Goal: Task Accomplishment & Management: Use online tool/utility

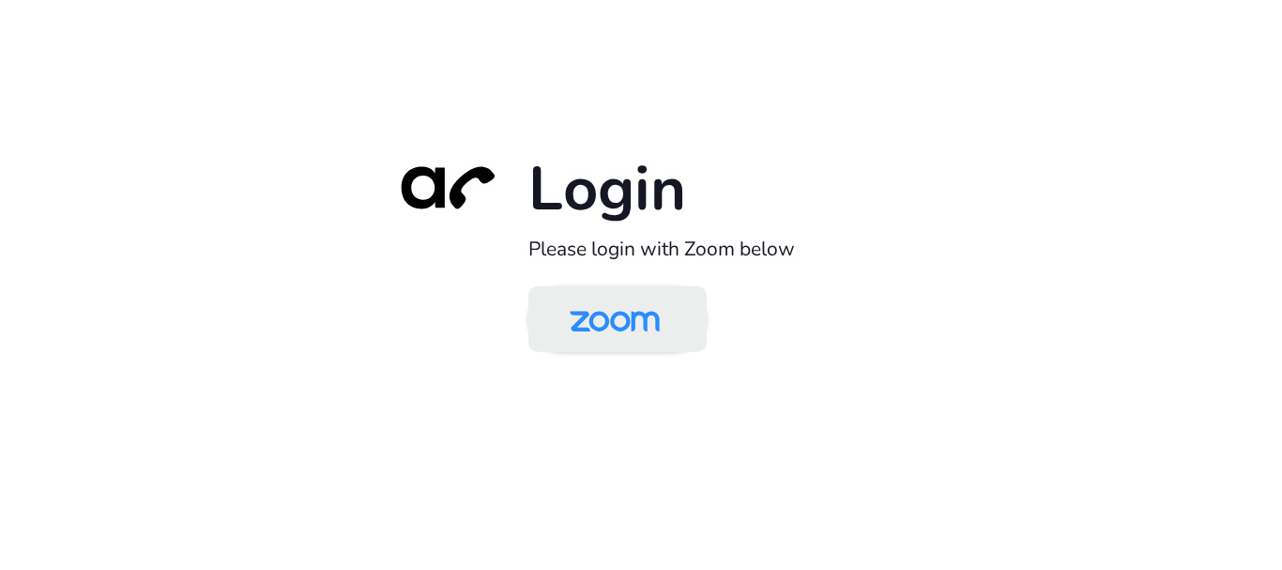
click at [605, 322] on img at bounding box center [615, 320] width 130 height 61
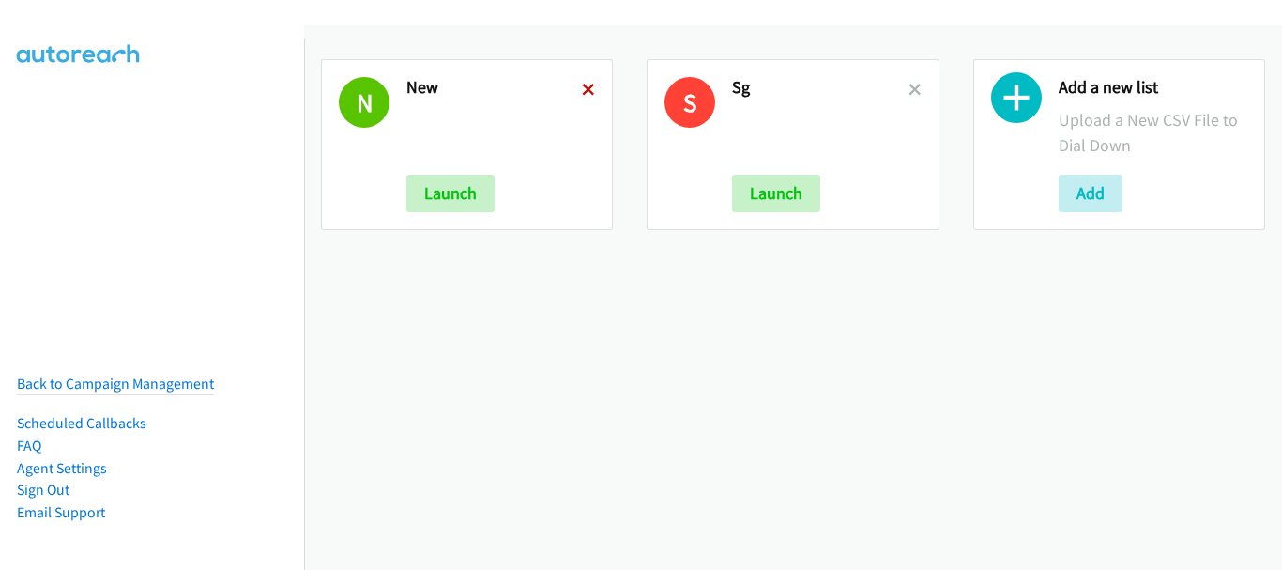
click at [589, 84] on icon at bounding box center [588, 90] width 13 height 13
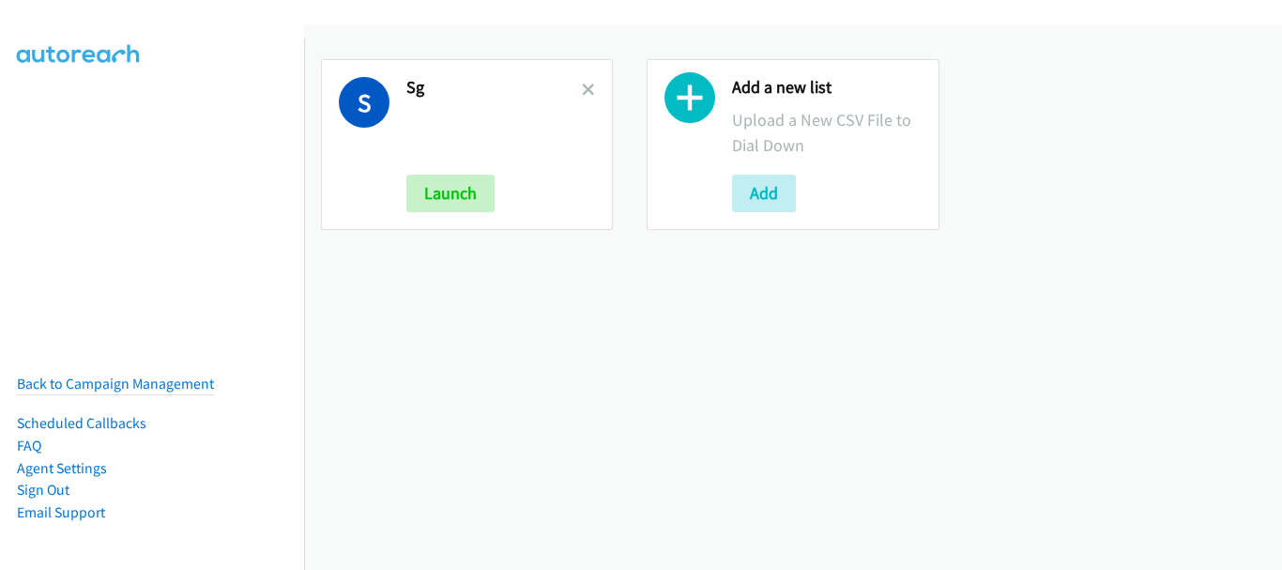
click at [589, 84] on icon at bounding box center [588, 90] width 13 height 13
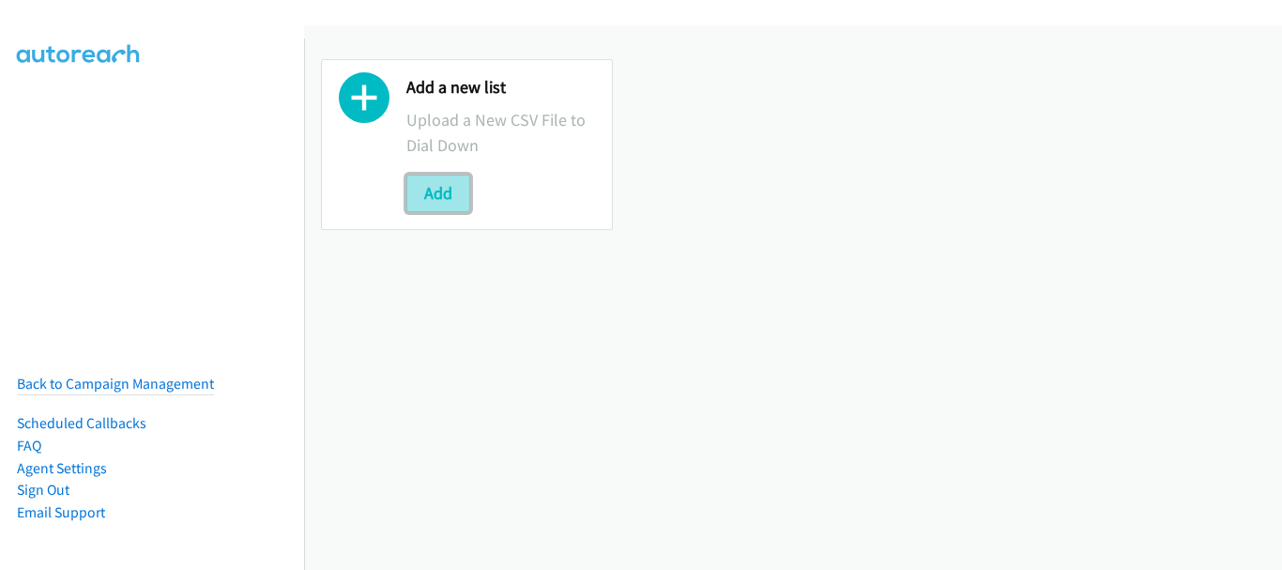
click at [437, 199] on button "Add" at bounding box center [438, 194] width 64 height 38
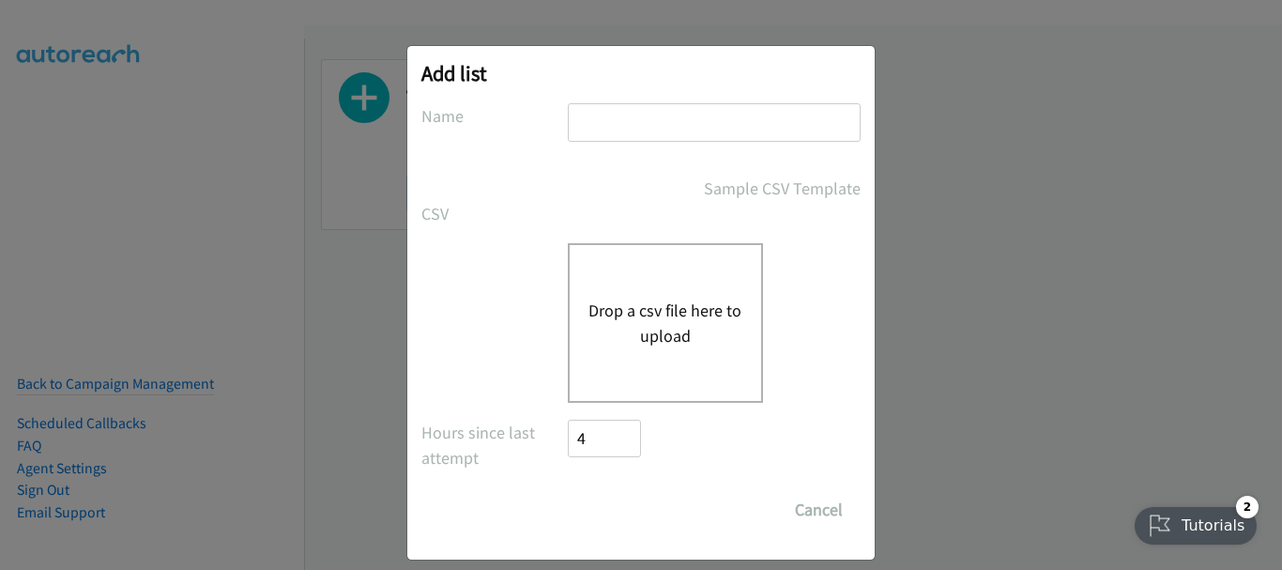
click at [635, 115] on input "text" at bounding box center [714, 122] width 293 height 38
type input "Monday morn"
click at [672, 422] on div "Hours since last attempt 4" at bounding box center [640, 446] width 439 height 55
click at [655, 356] on div "Drop a csv file here to upload" at bounding box center [665, 323] width 195 height 160
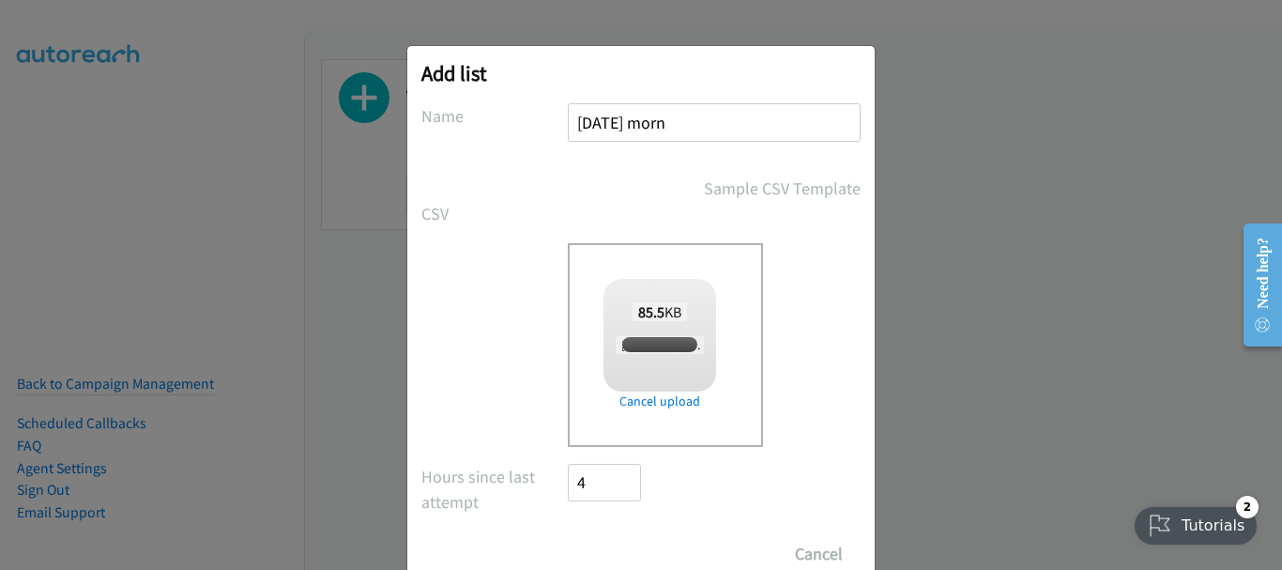
checkbox input "true"
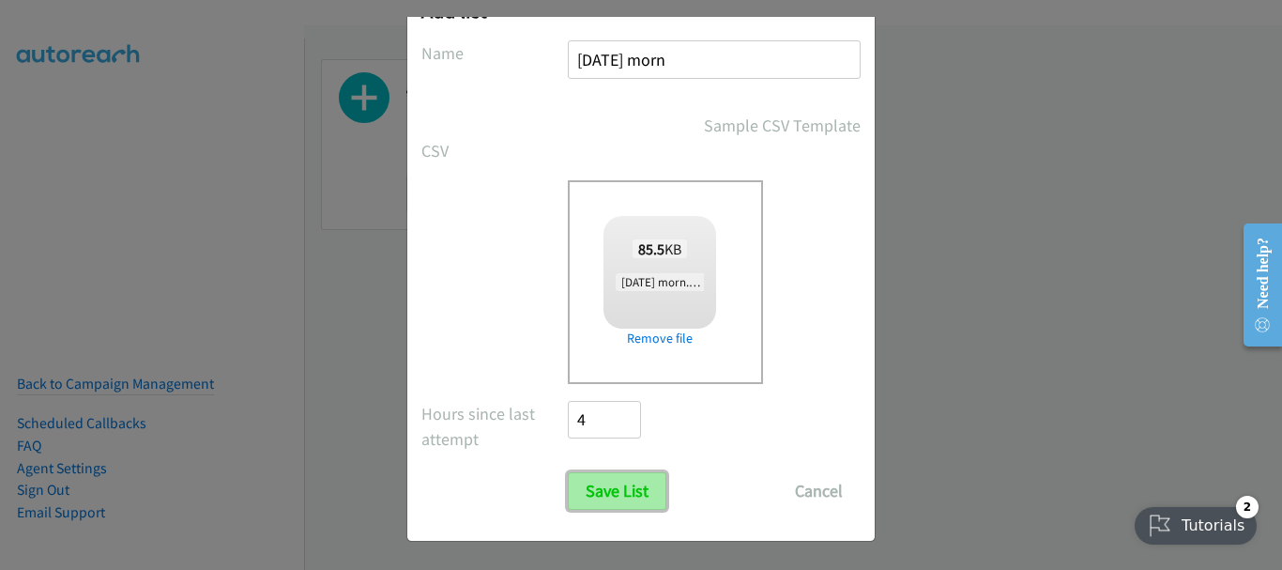
click at [617, 481] on input "Save List" at bounding box center [617, 491] width 99 height 38
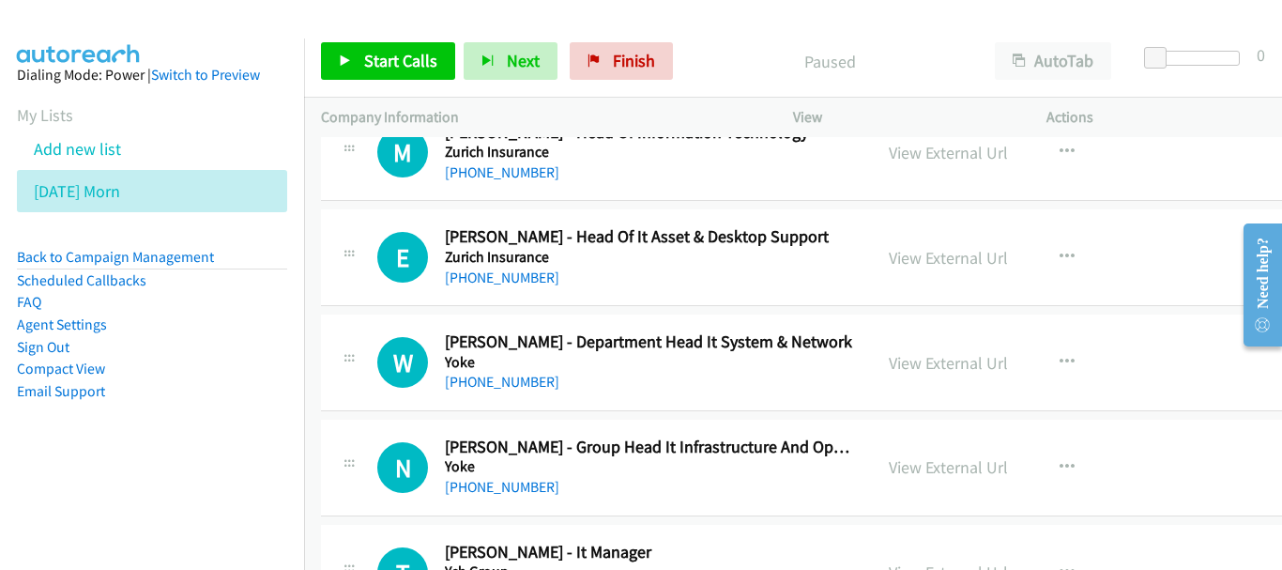
scroll to position [188, 0]
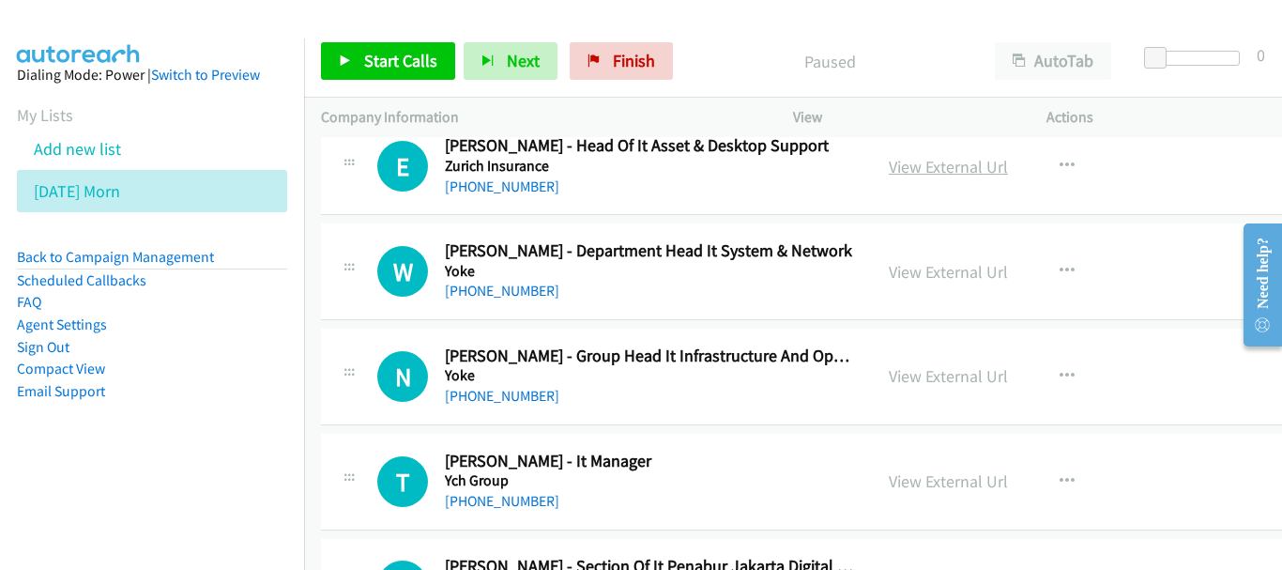
click at [929, 156] on link "View External Url" at bounding box center [948, 167] width 119 height 22
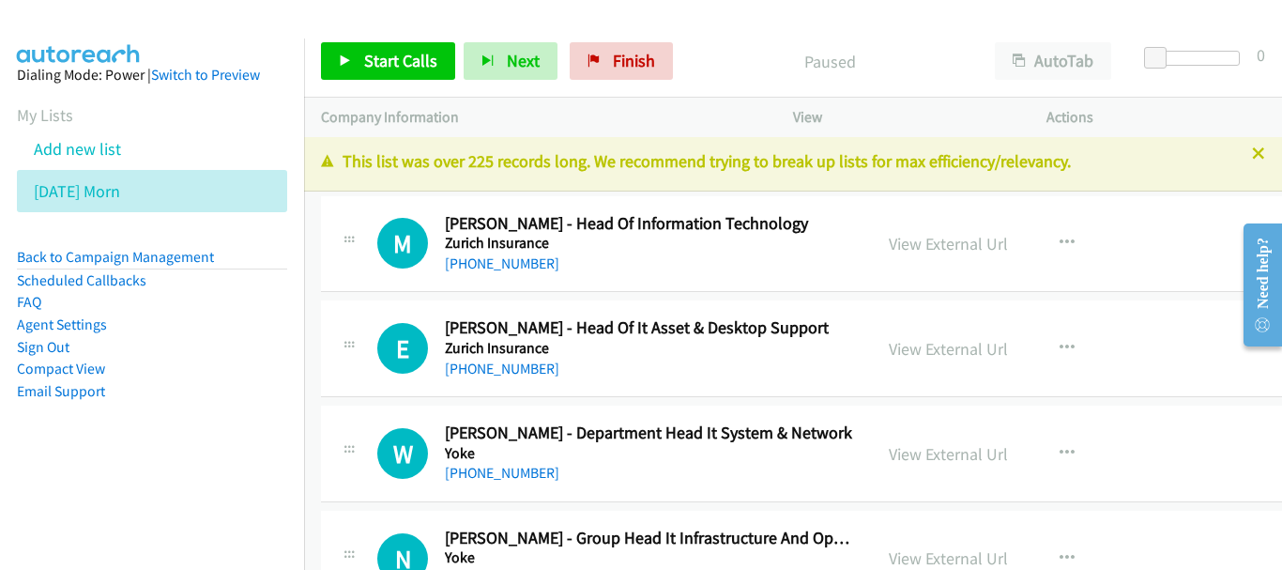
scroll to position [0, 0]
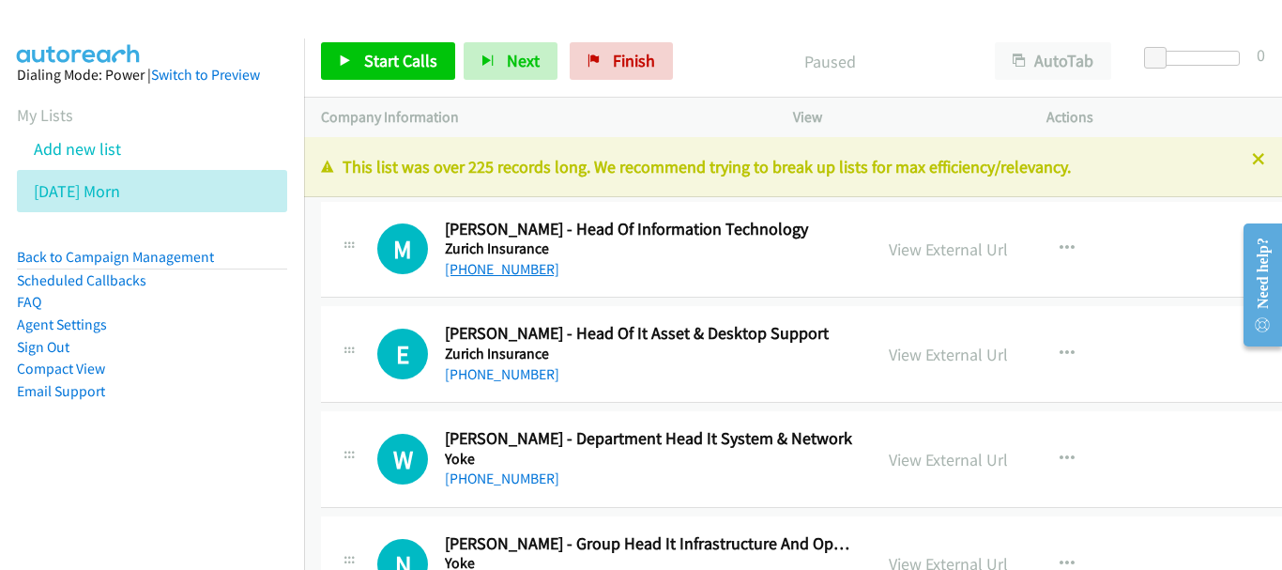
click at [540, 277] on link "+62 877-7181-8776" at bounding box center [502, 269] width 114 height 18
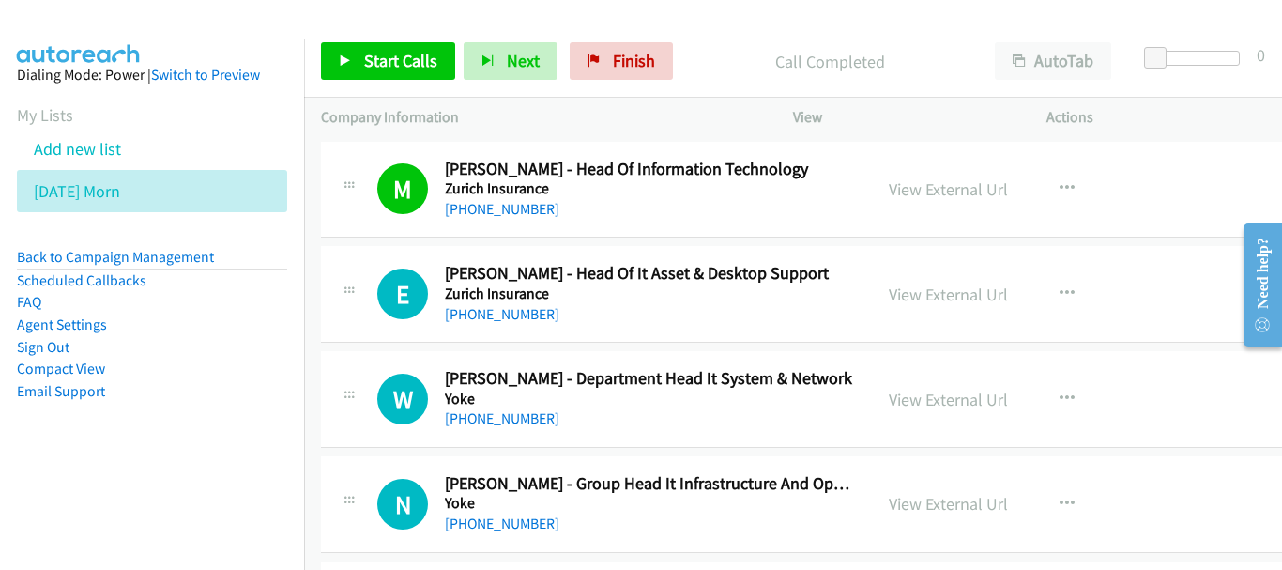
scroll to position [94, 0]
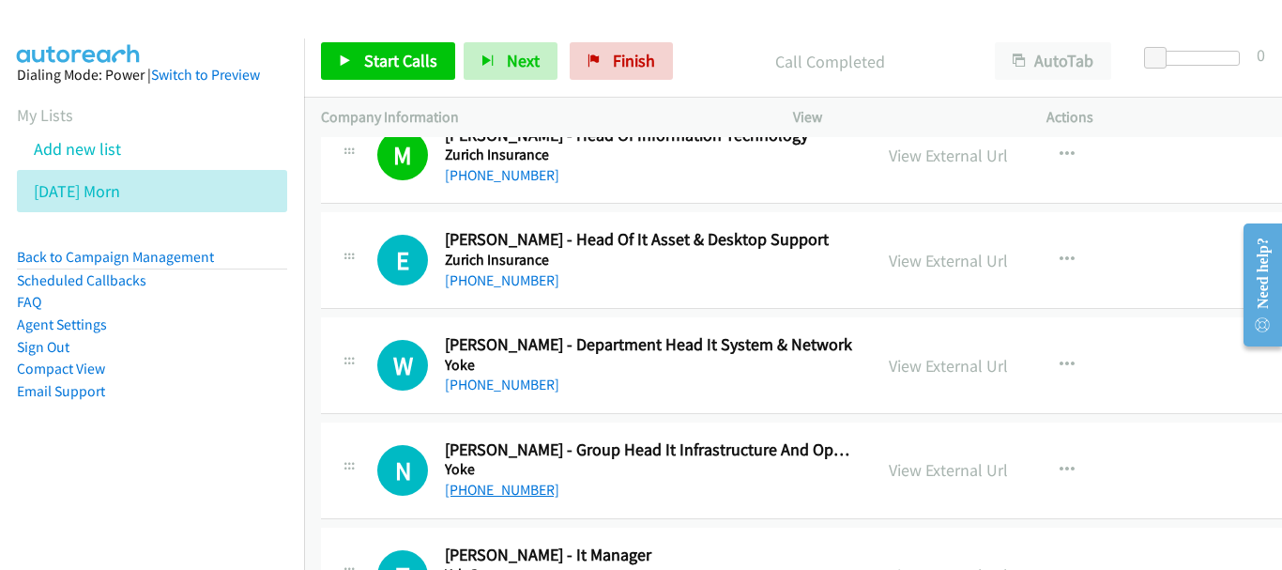
click at [533, 495] on link "+62 816-1398-294" at bounding box center [502, 489] width 114 height 18
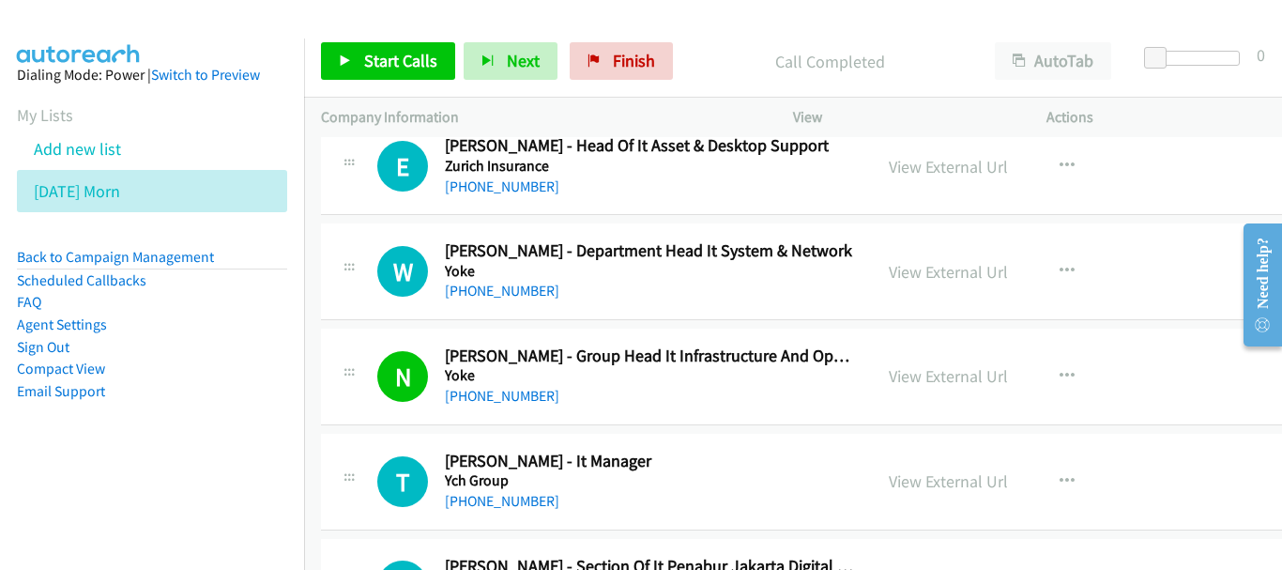
scroll to position [282, 0]
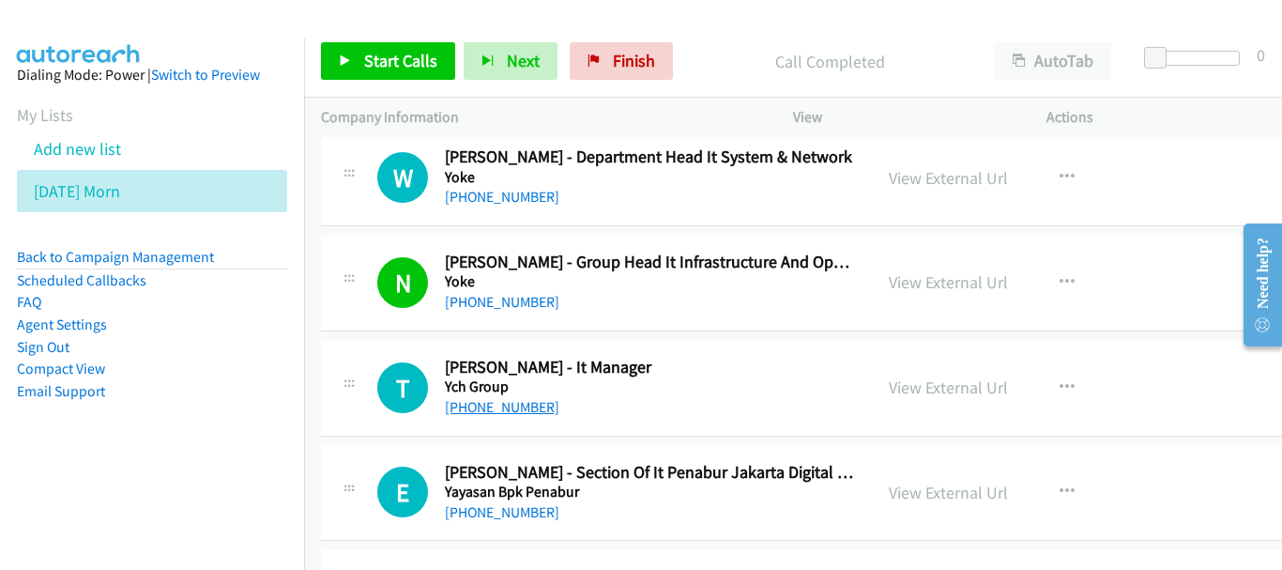
click at [480, 402] on link "+62 811-1636-949" at bounding box center [502, 407] width 114 height 18
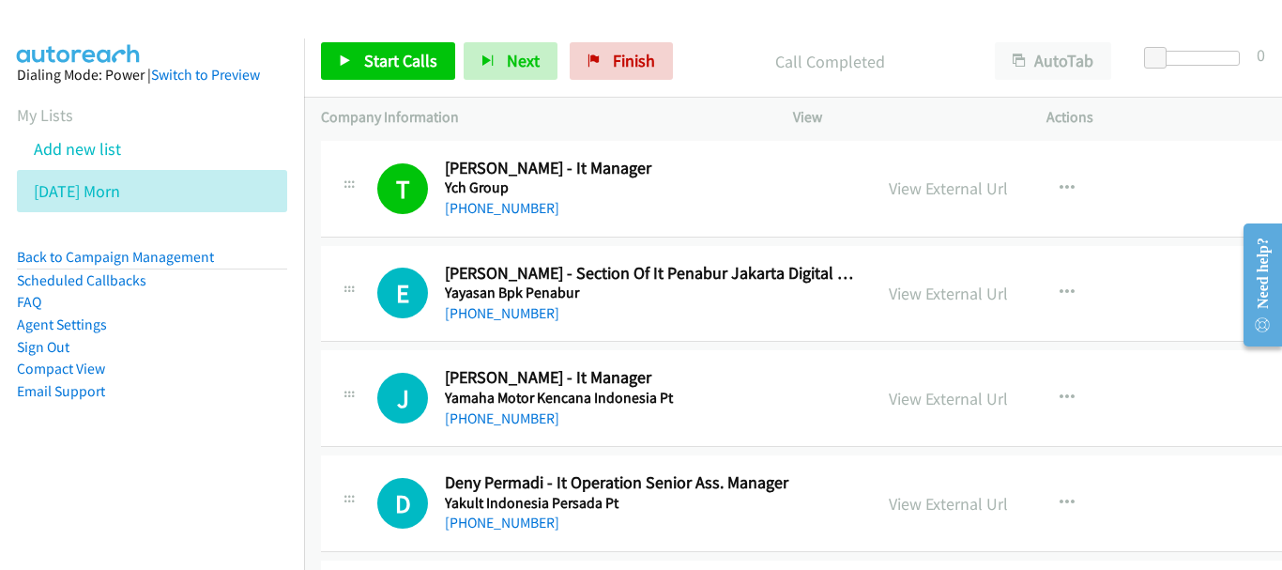
scroll to position [469, 0]
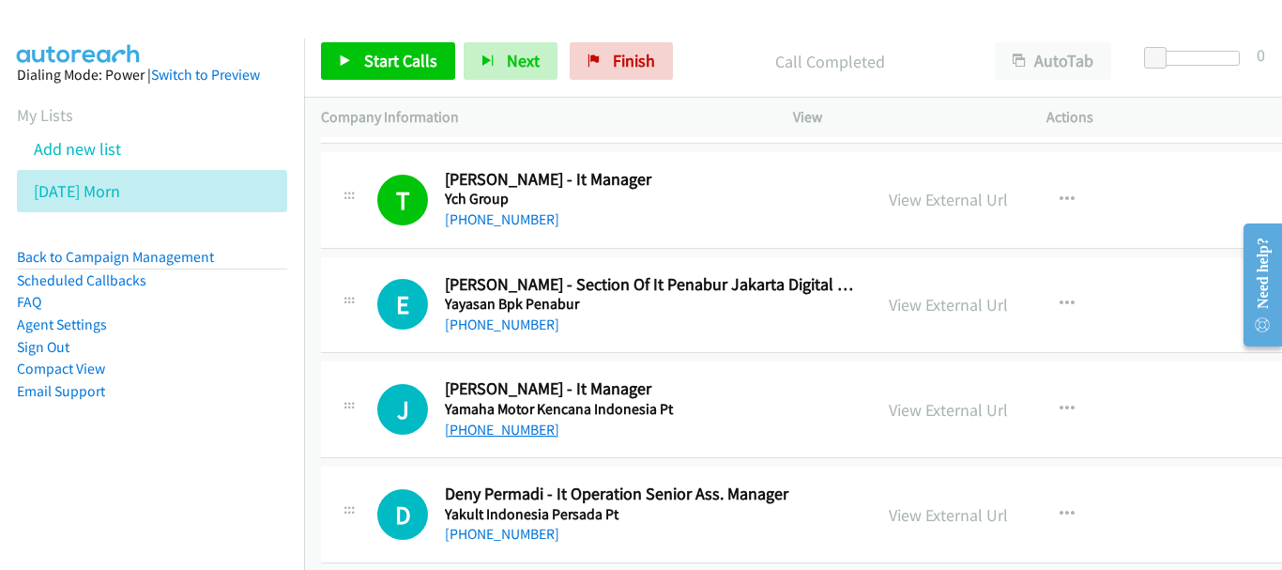
click at [451, 426] on link "+62 811-3556-355" at bounding box center [502, 429] width 114 height 18
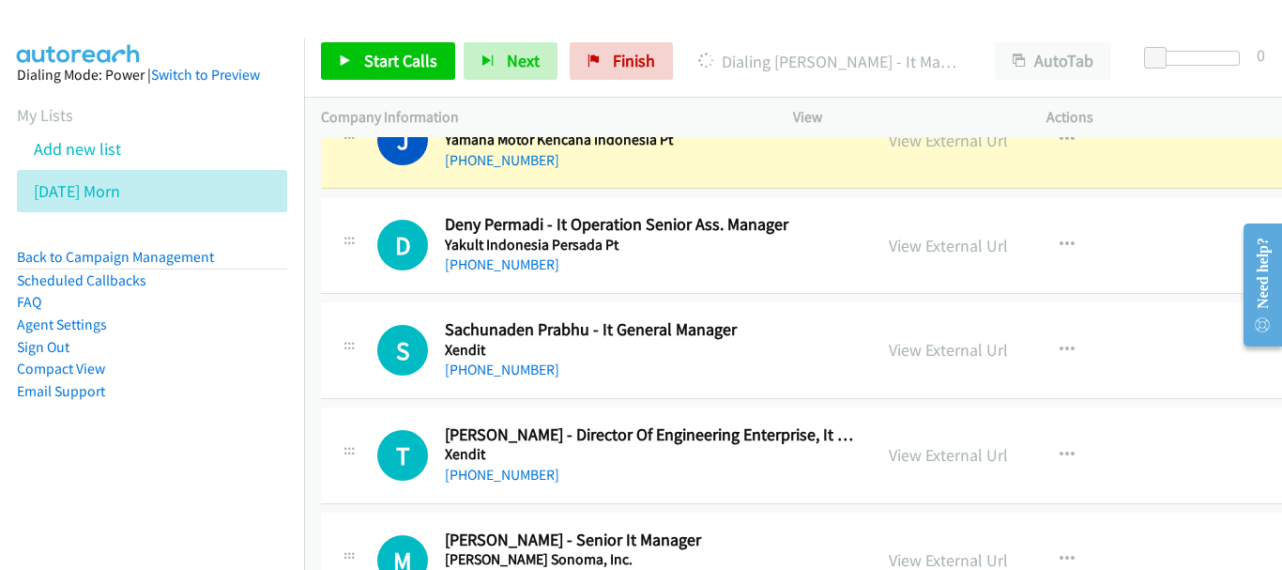
scroll to position [751, 0]
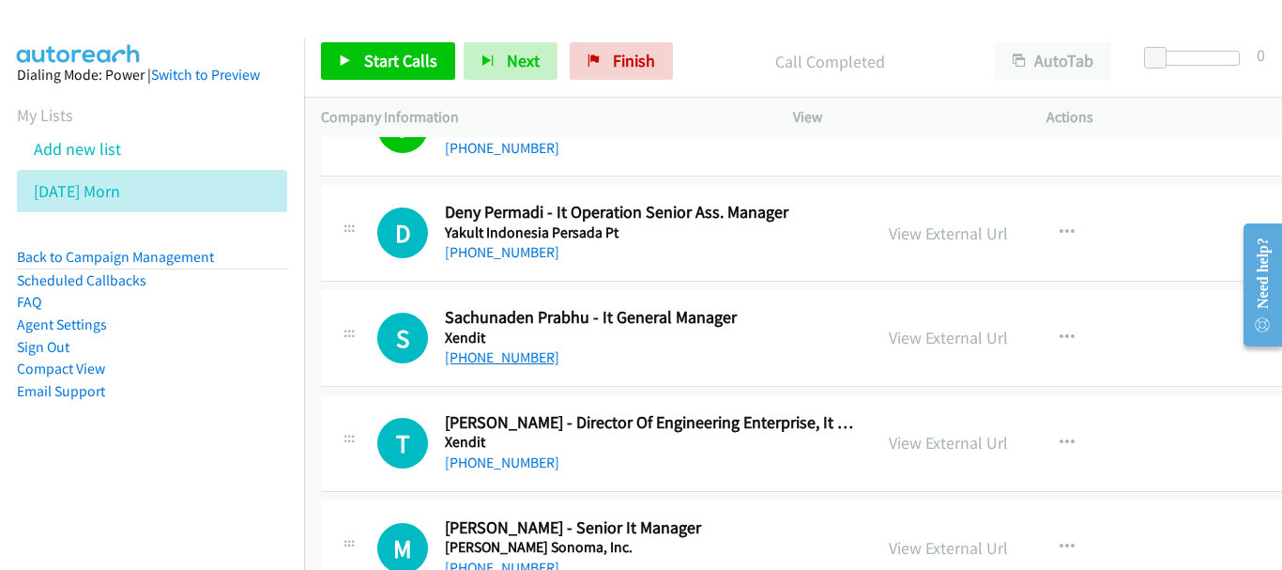
click at [525, 357] on link "+62 818-881-312" at bounding box center [502, 357] width 114 height 18
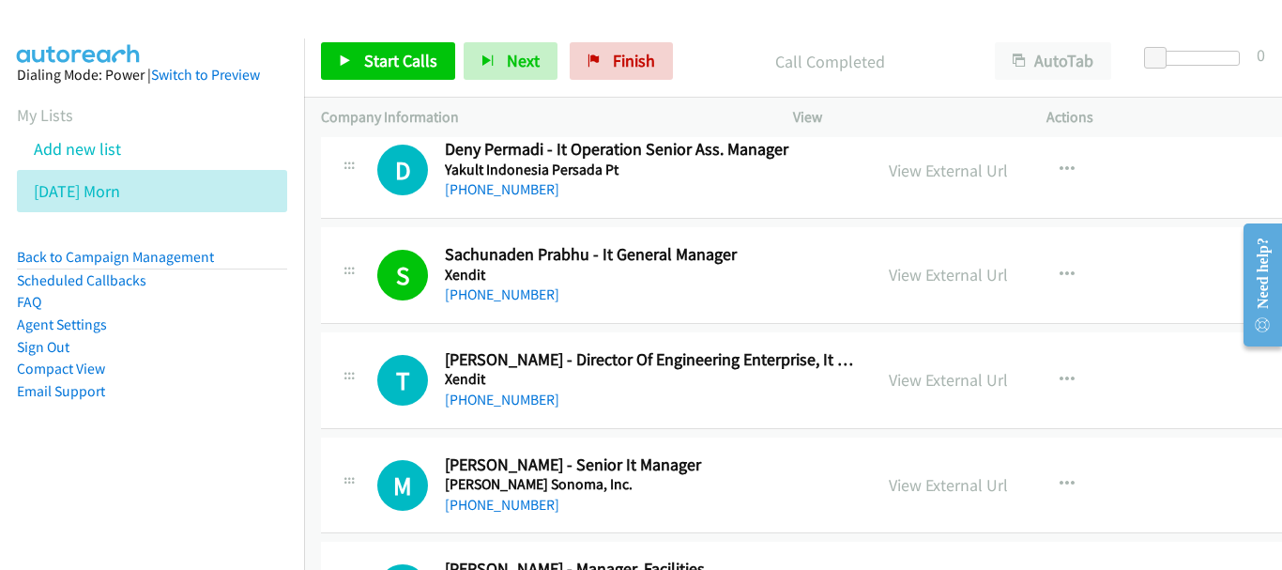
scroll to position [845, 0]
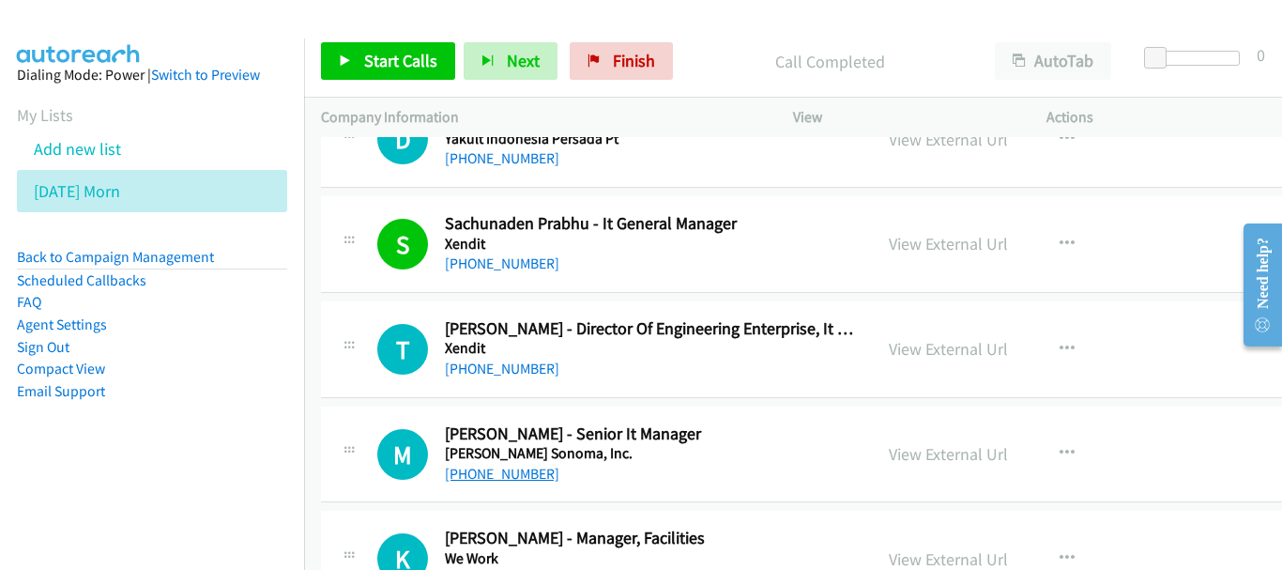
click at [500, 475] on link "+62 812-9915-7518" at bounding box center [502, 474] width 114 height 18
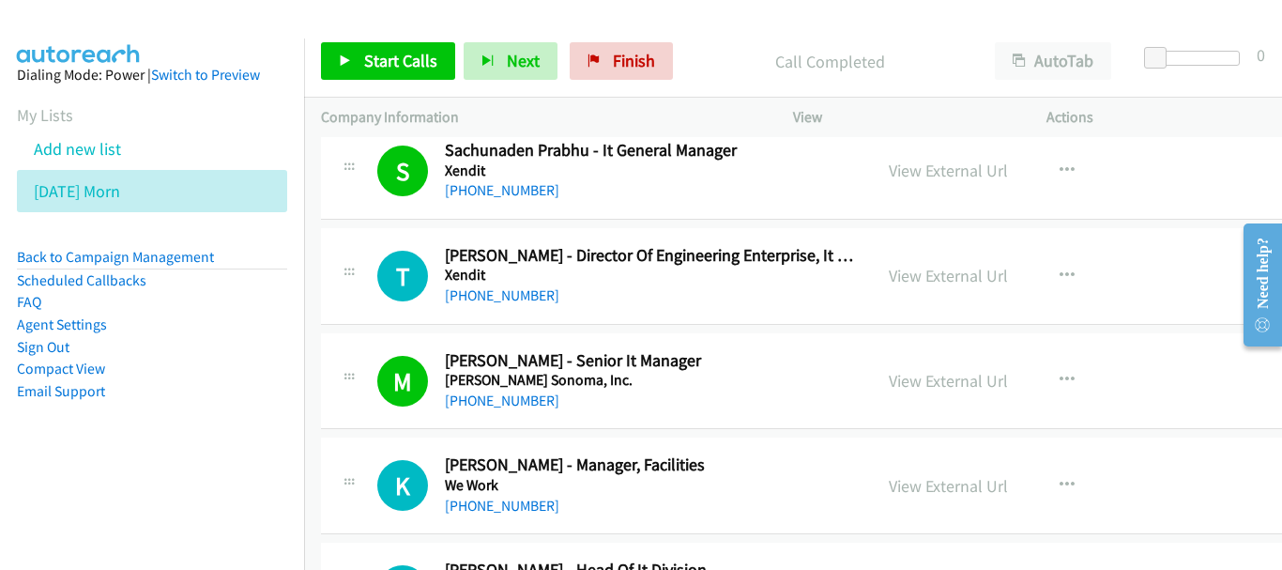
scroll to position [1032, 0]
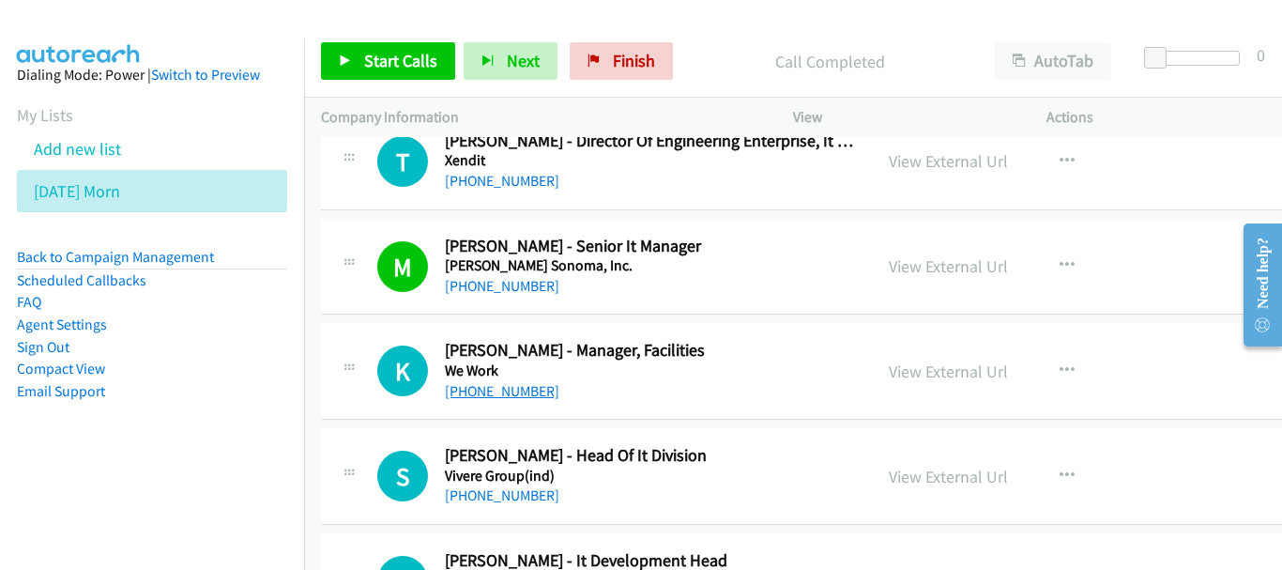
click at [502, 387] on link "+62 815-8424-6082" at bounding box center [502, 391] width 114 height 18
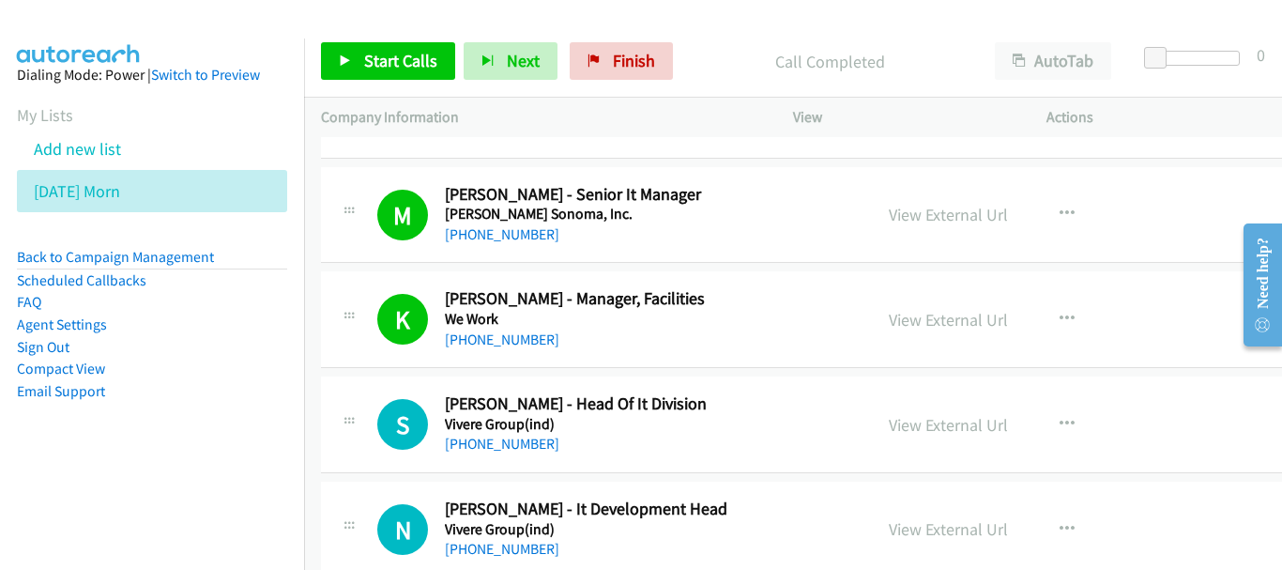
scroll to position [1126, 0]
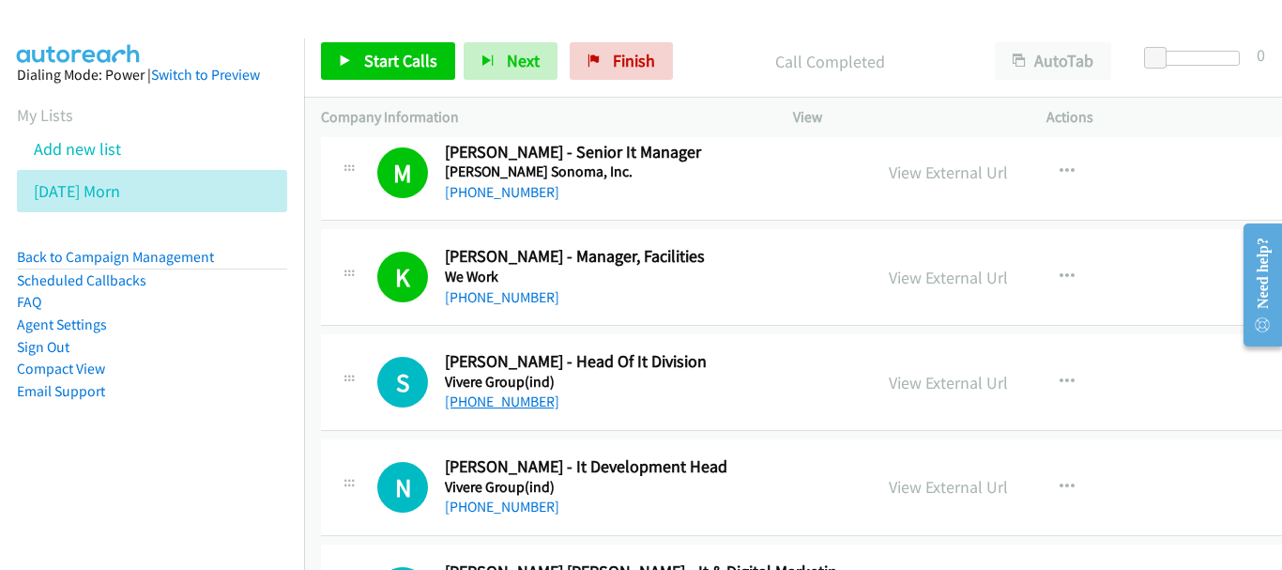
click at [555, 406] on link "+62 819-0880-3985" at bounding box center [502, 401] width 114 height 18
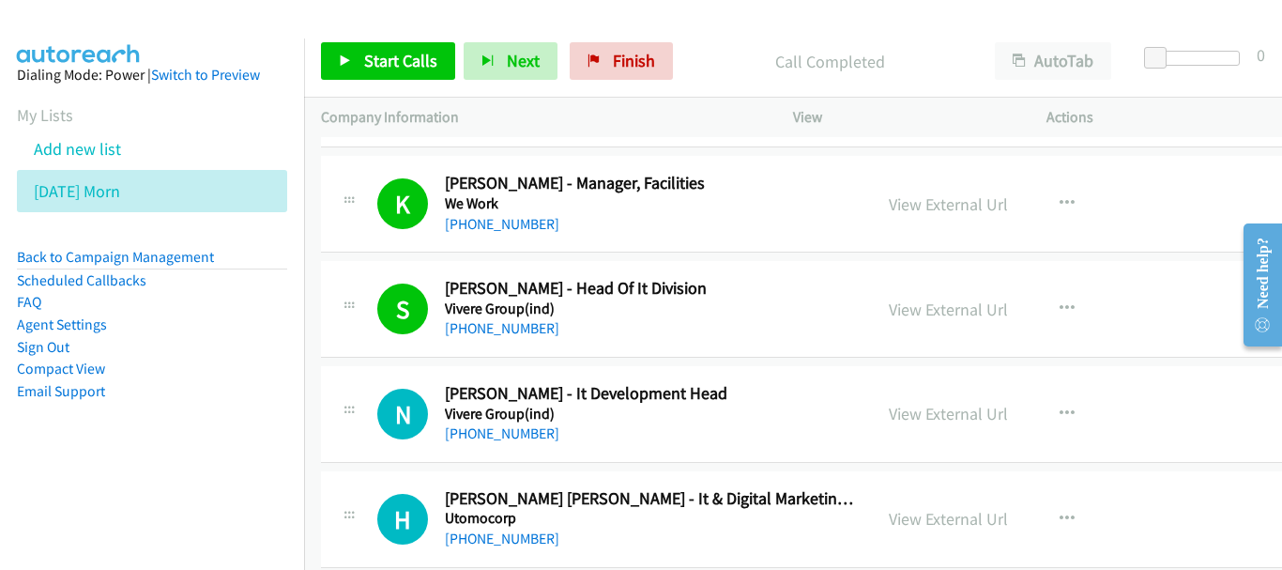
scroll to position [1220, 0]
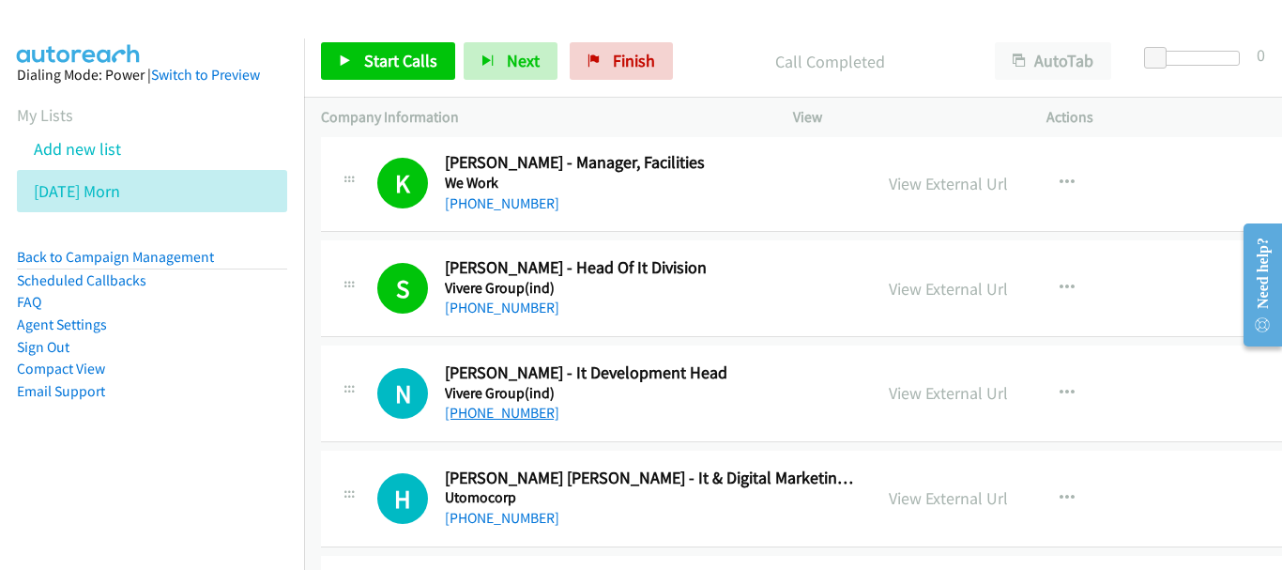
click at [518, 421] on link "+62 857-1645-0191" at bounding box center [502, 413] width 114 height 18
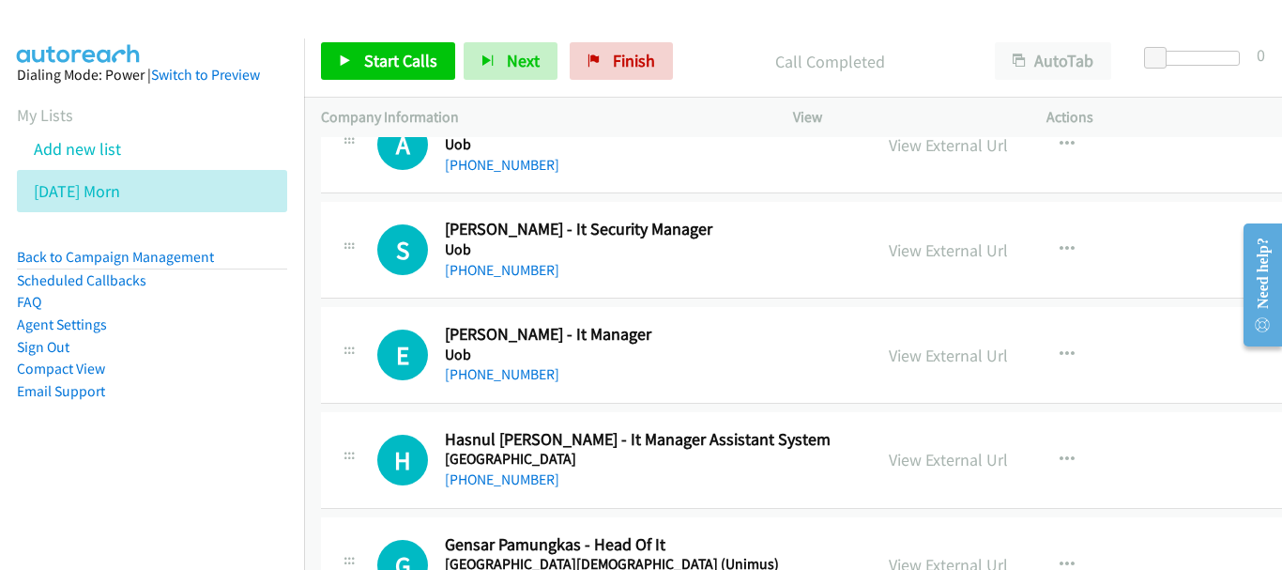
scroll to position [1971, 0]
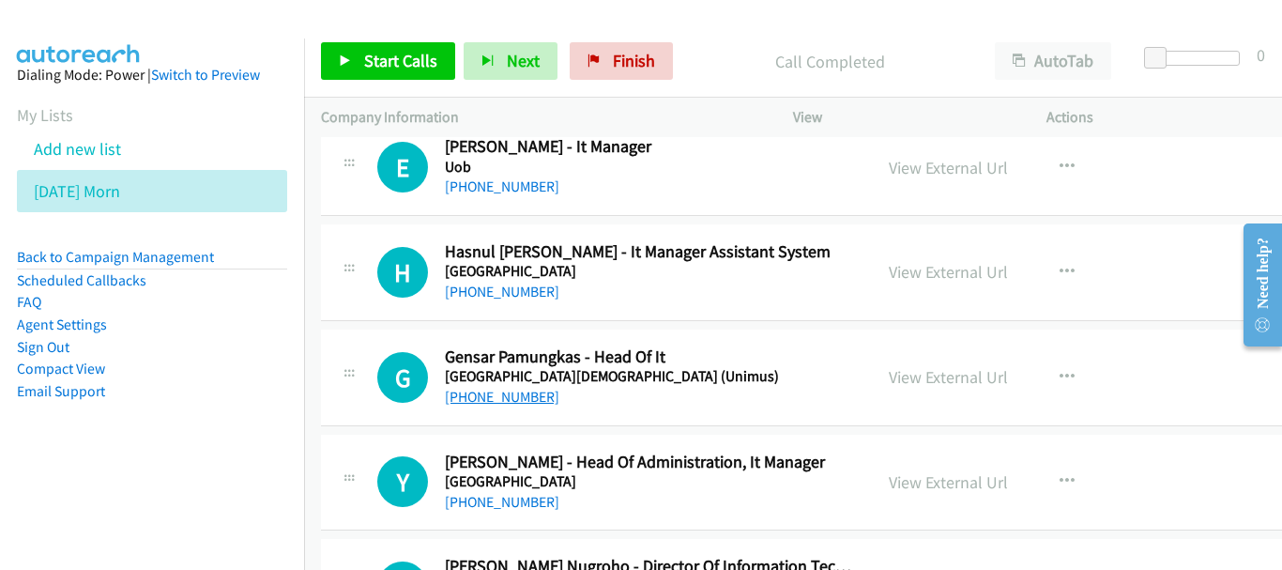
click at [475, 397] on link "+62 857-8000-0373" at bounding box center [502, 397] width 114 height 18
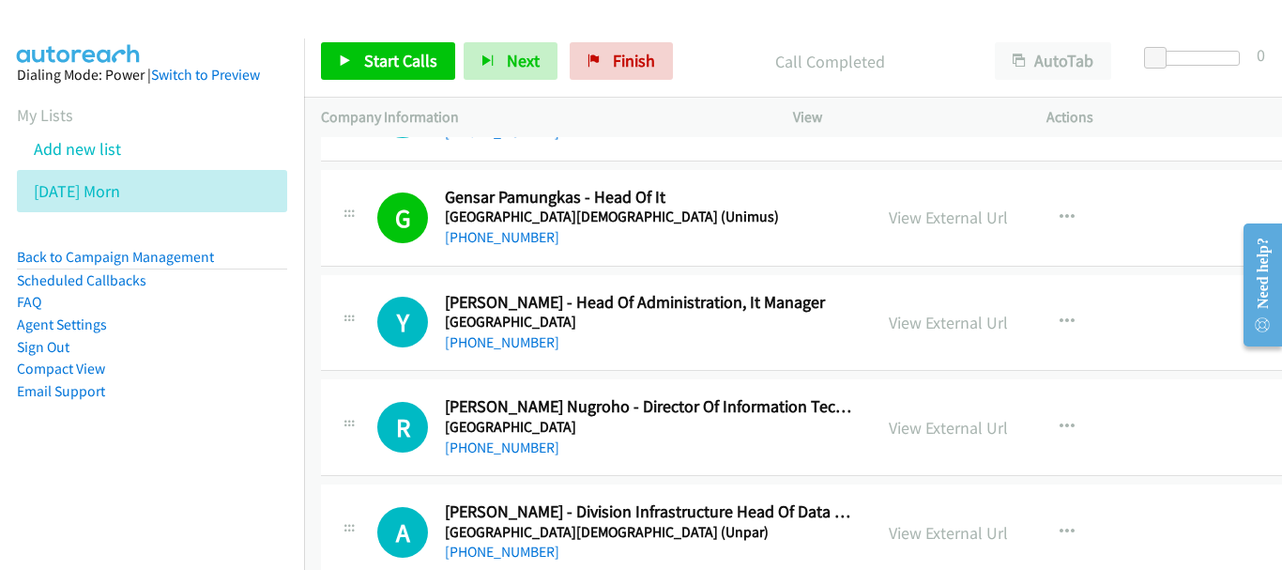
scroll to position [2158, 0]
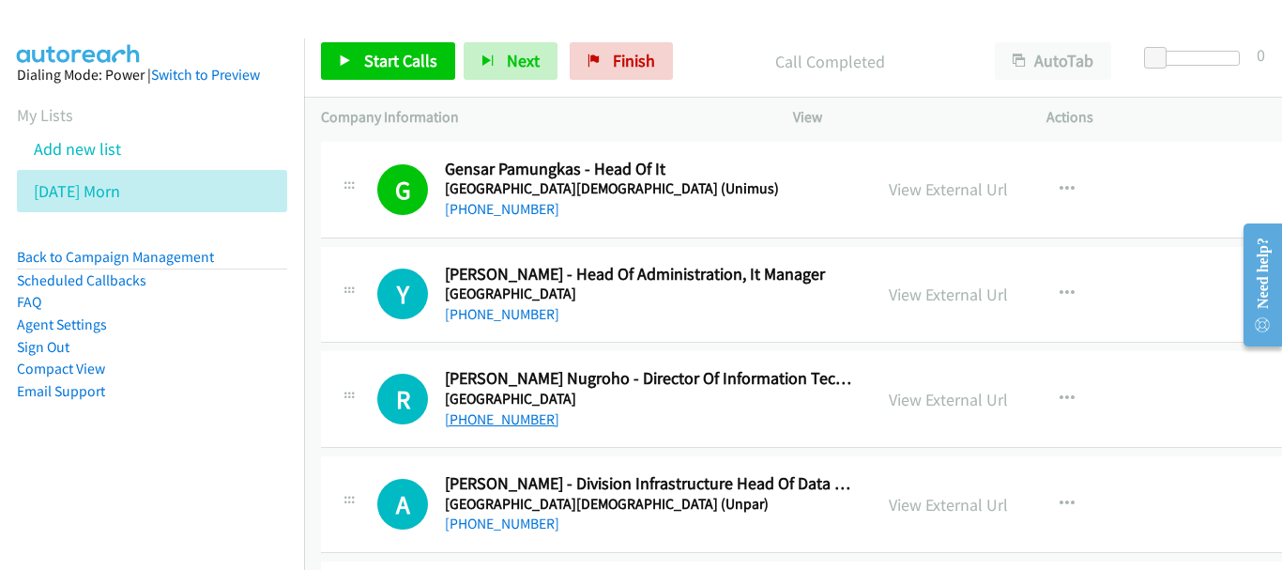
click at [541, 418] on link "+62 857-4825-0120" at bounding box center [502, 419] width 114 height 18
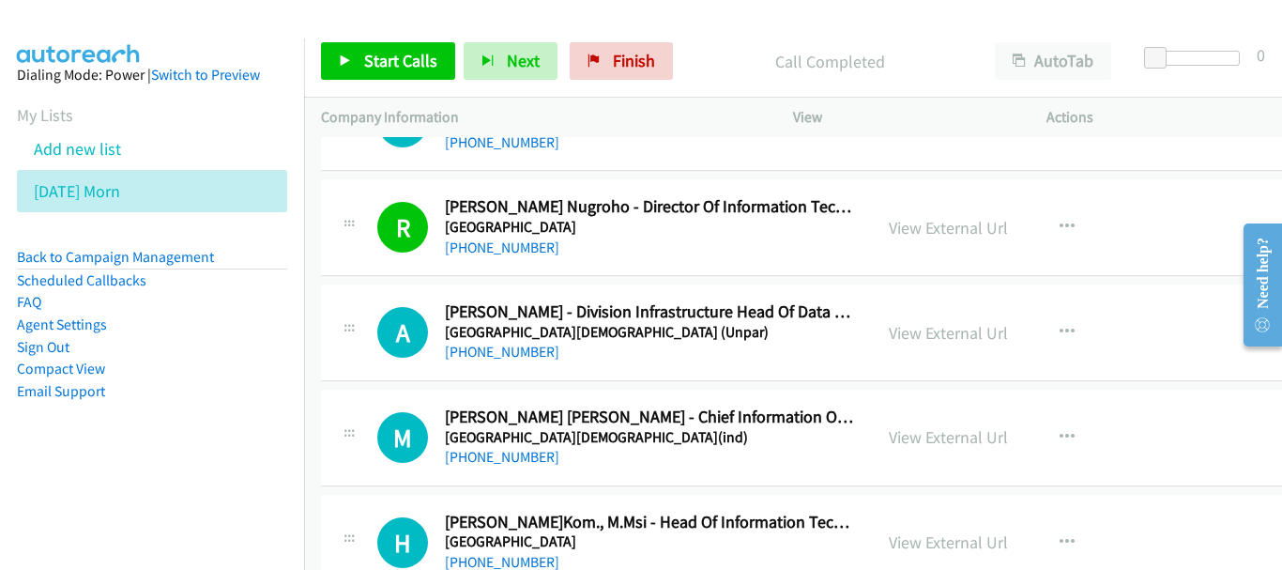
scroll to position [2346, 0]
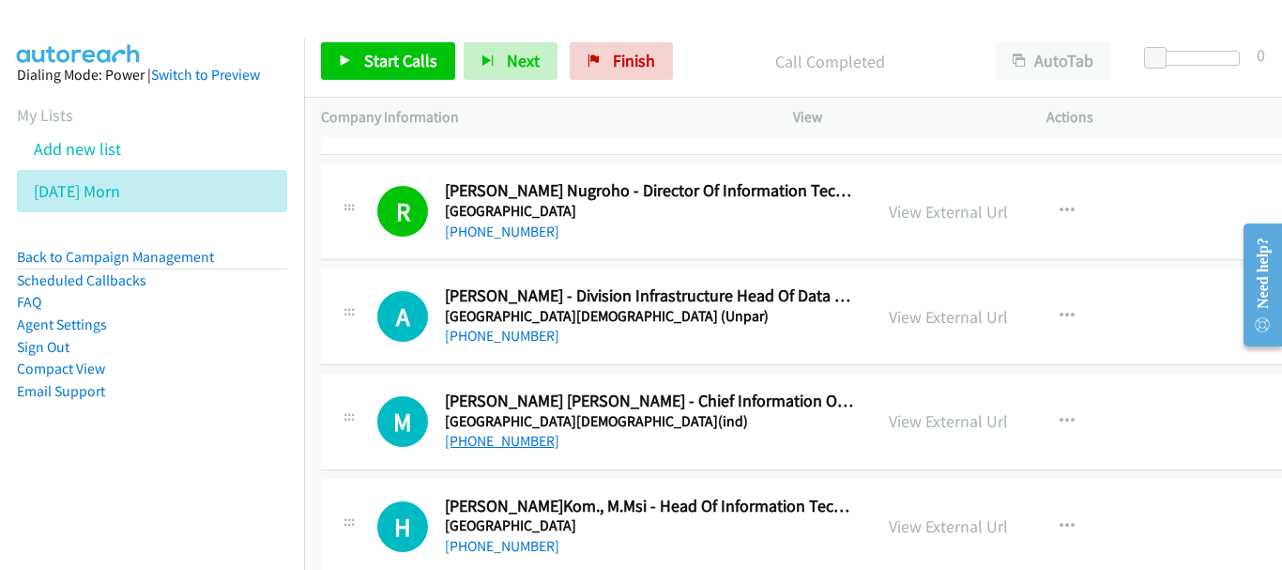
click at [476, 445] on link "+62 896-8020-1169" at bounding box center [502, 441] width 114 height 18
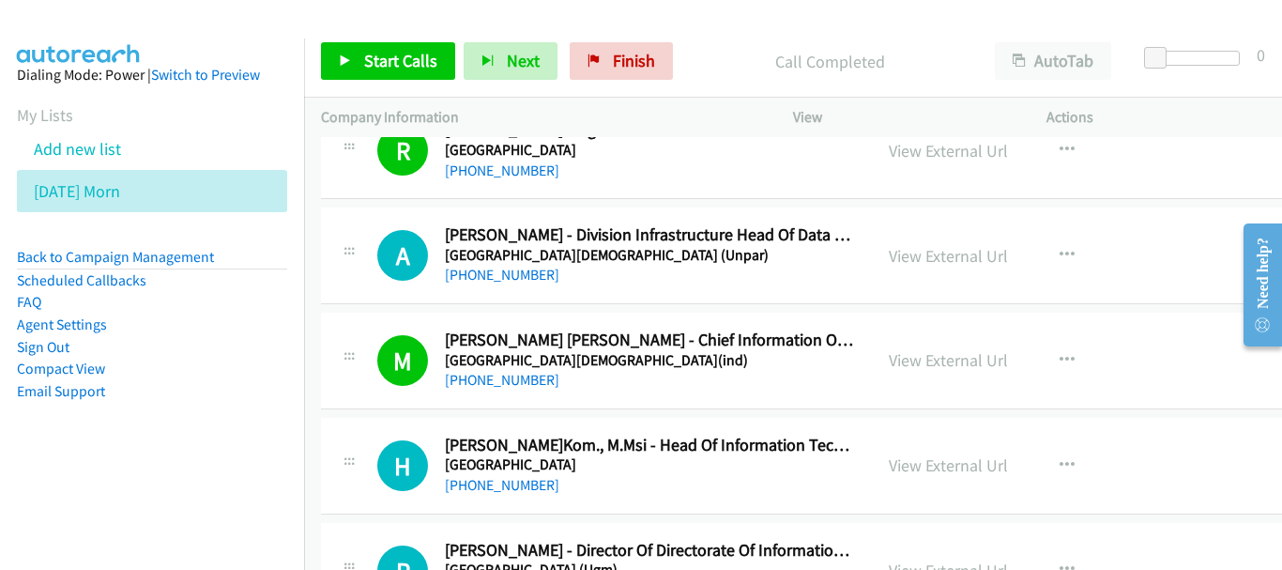
scroll to position [2440, 0]
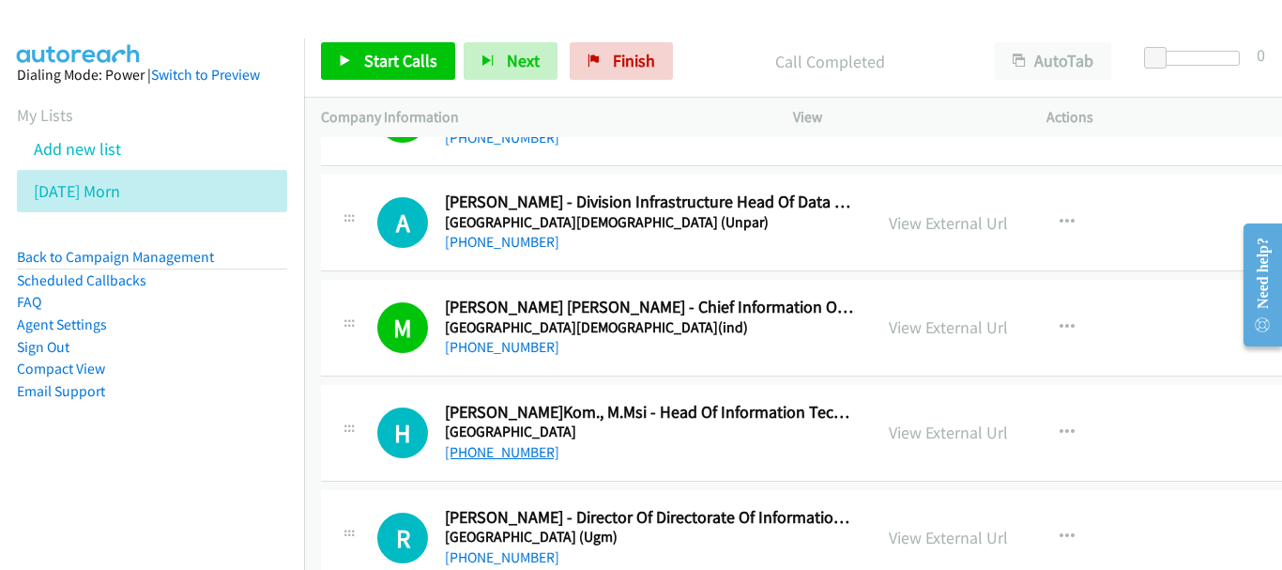
click at [499, 448] on link "+62 819-9080-9555" at bounding box center [502, 452] width 114 height 18
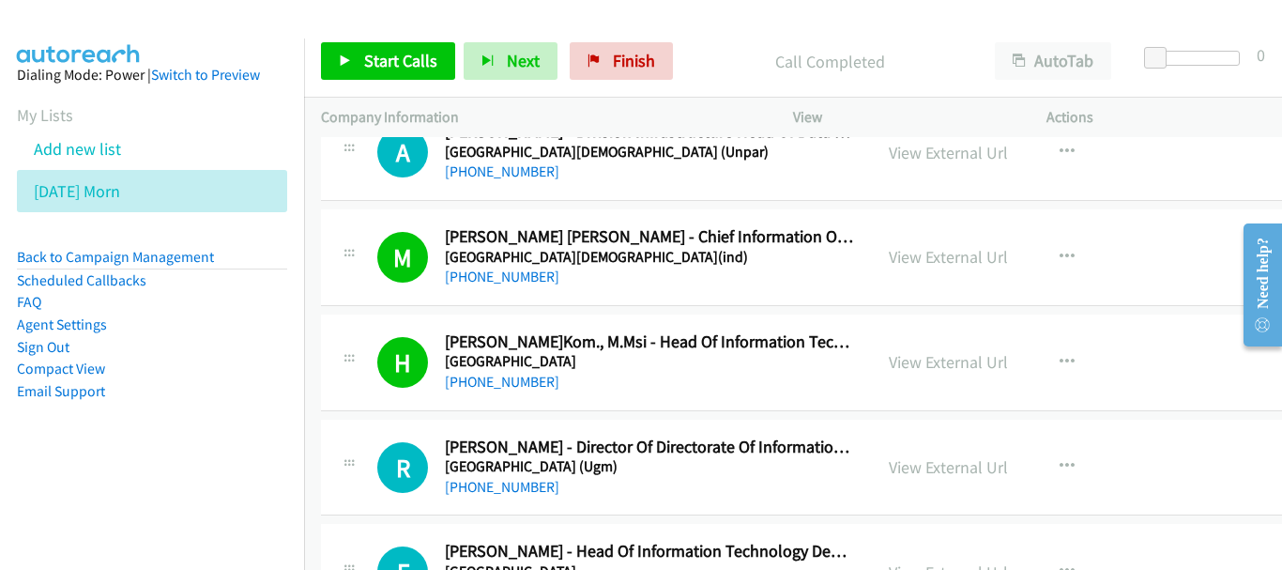
scroll to position [2628, 0]
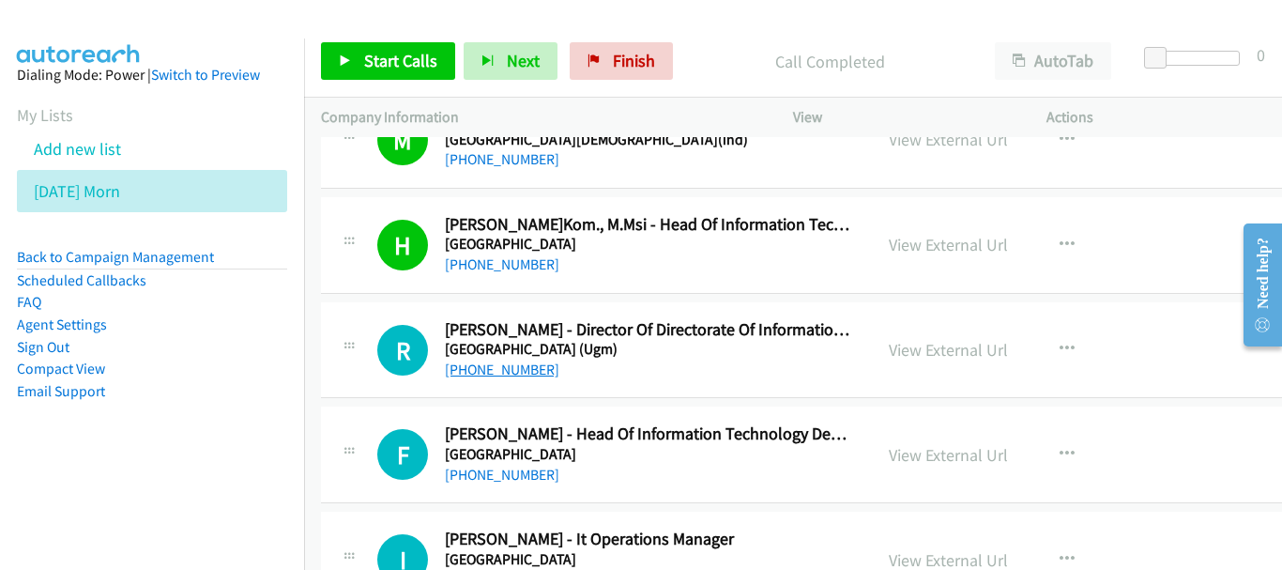
click at [549, 368] on link "+62 896-5566-3939" at bounding box center [502, 369] width 114 height 18
click at [487, 476] on link "+62 815-9145-999" at bounding box center [502, 474] width 114 height 18
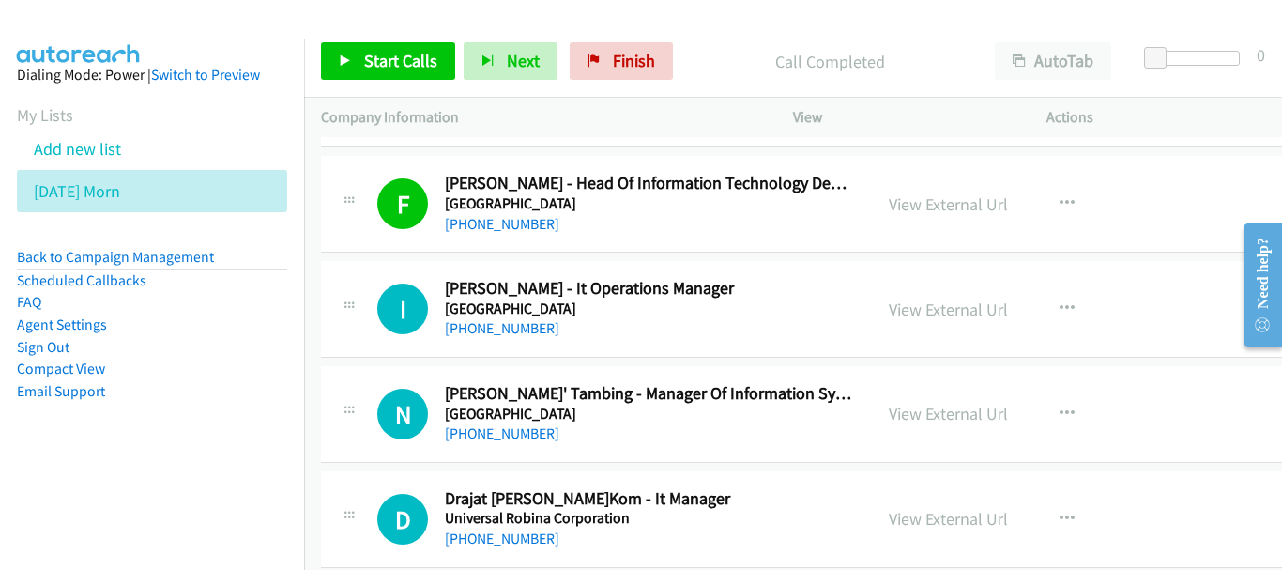
scroll to position [2909, 0]
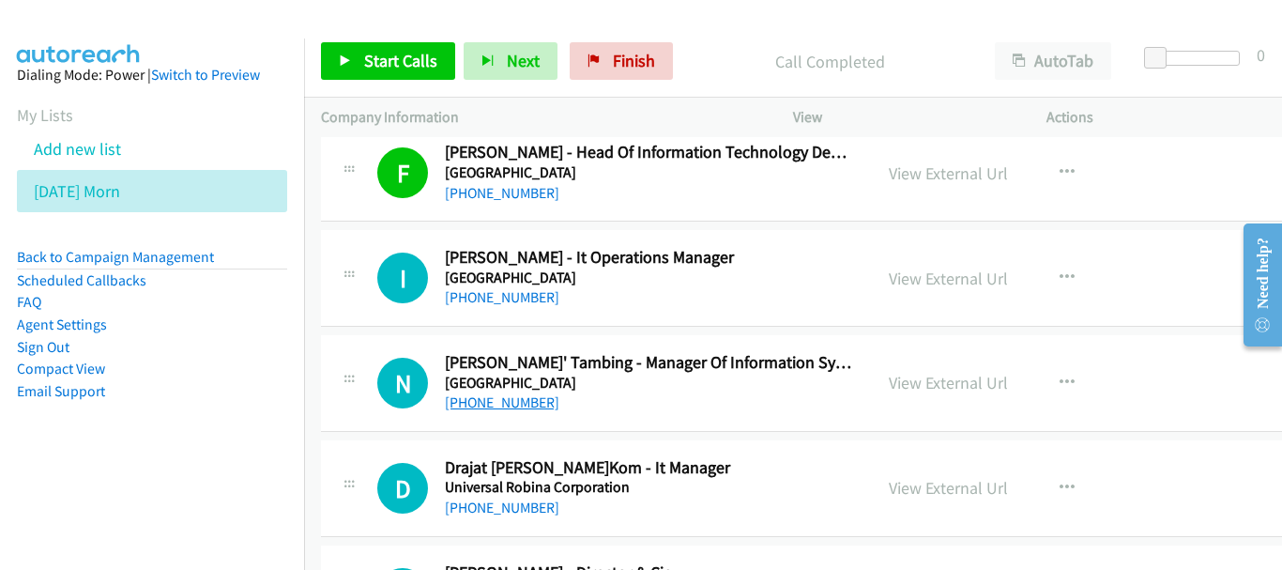
click at [500, 410] on link "+62 878-5844-3634" at bounding box center [502, 402] width 114 height 18
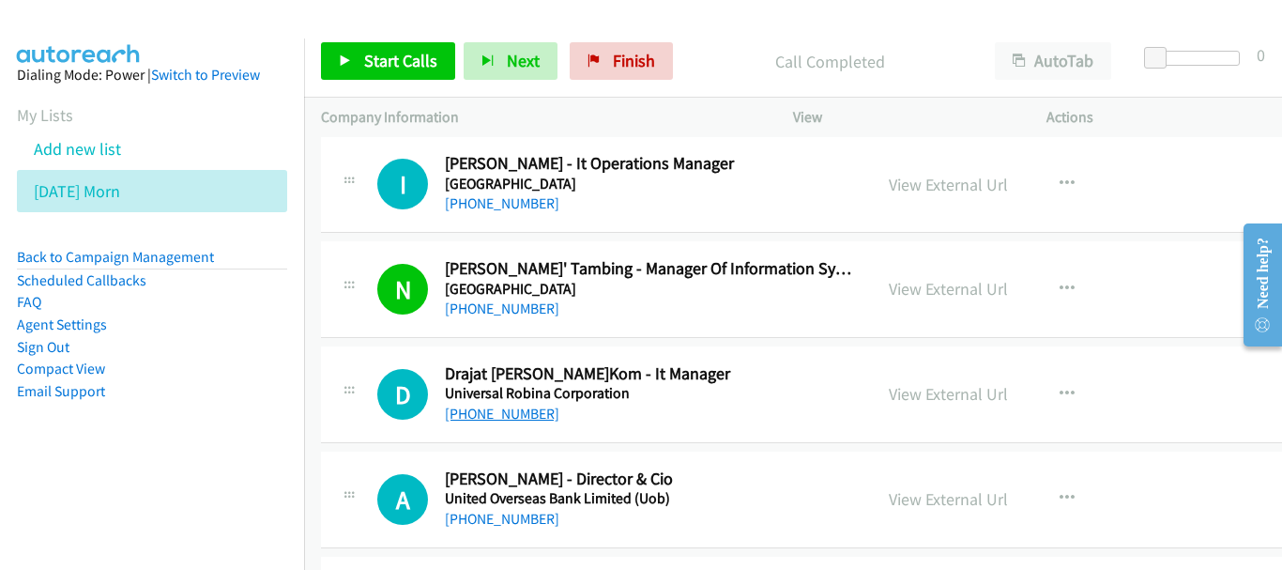
click at [518, 412] on link "+62 812-8805-1051" at bounding box center [502, 413] width 114 height 18
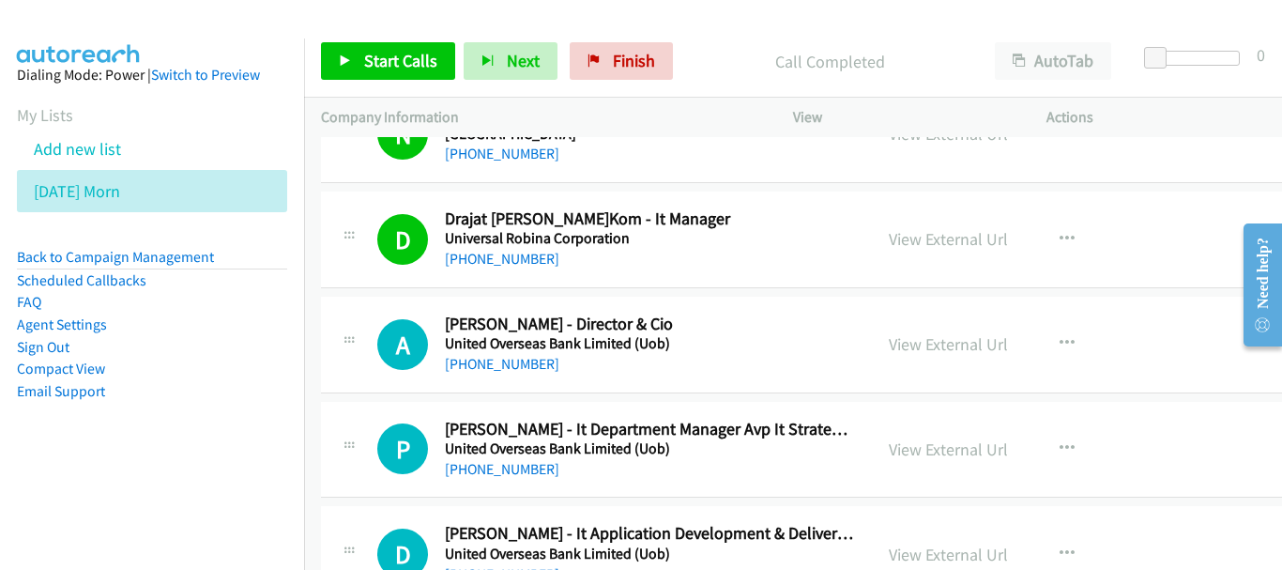
scroll to position [3191, 0]
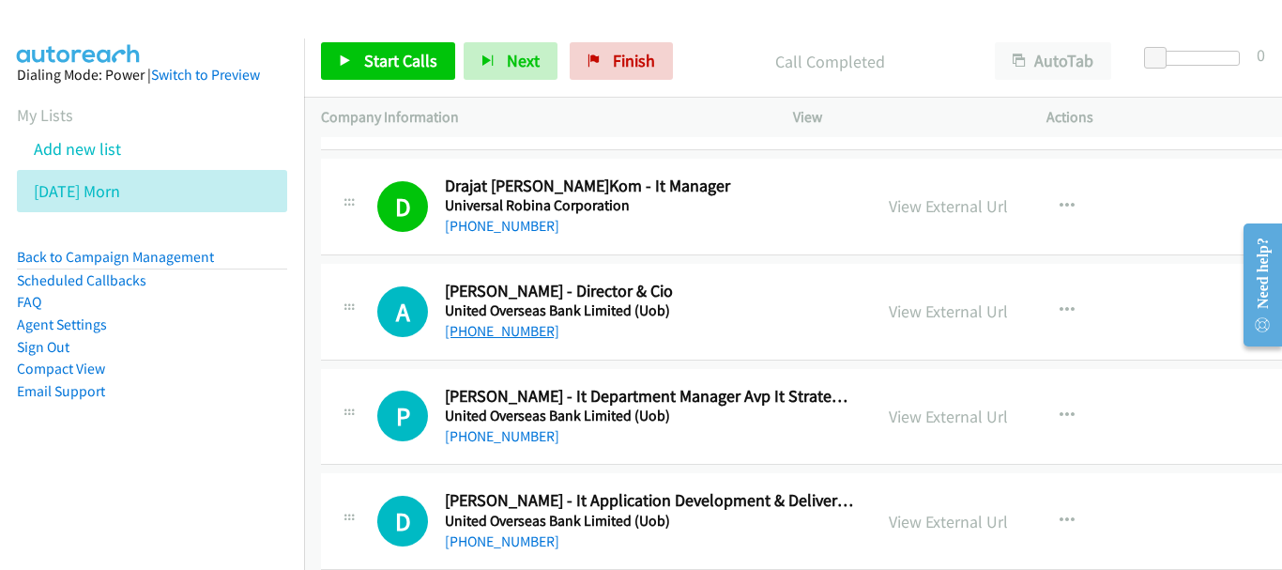
click at [530, 324] on link "+62 818-890-082" at bounding box center [502, 331] width 114 height 18
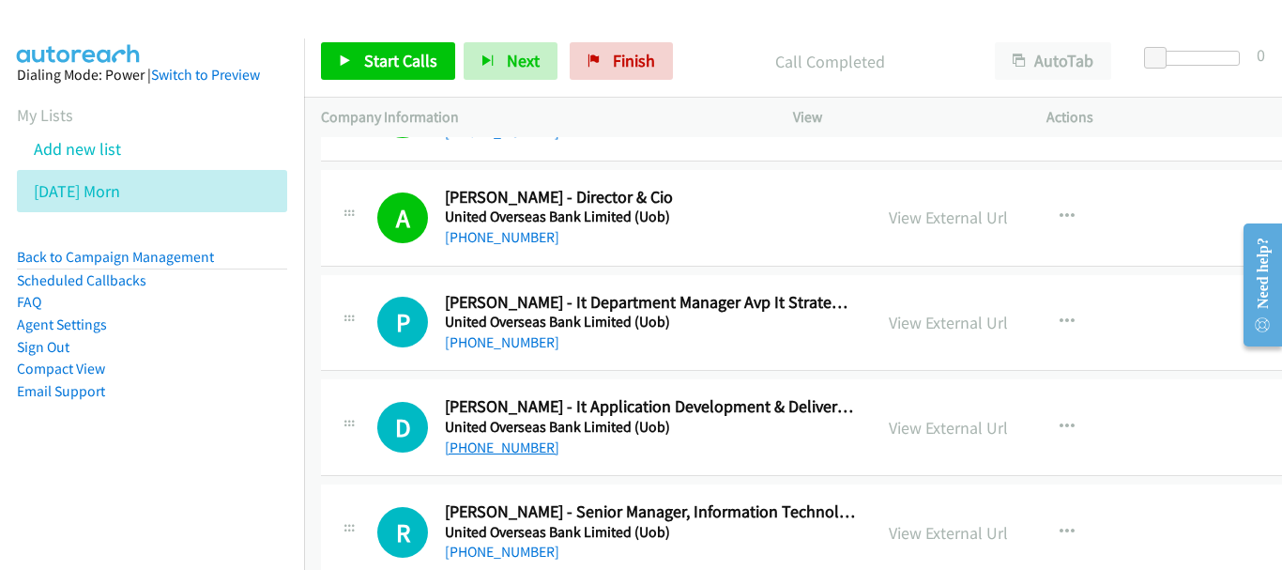
click at [544, 448] on link "+62 812-9691-616" at bounding box center [502, 447] width 114 height 18
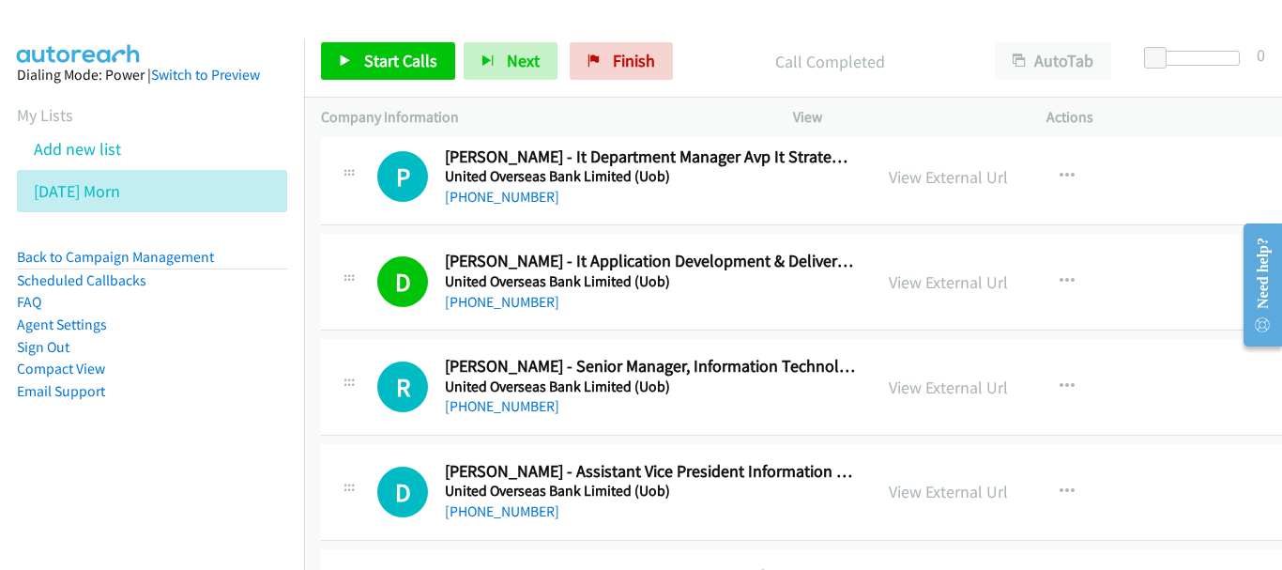
scroll to position [3472, 0]
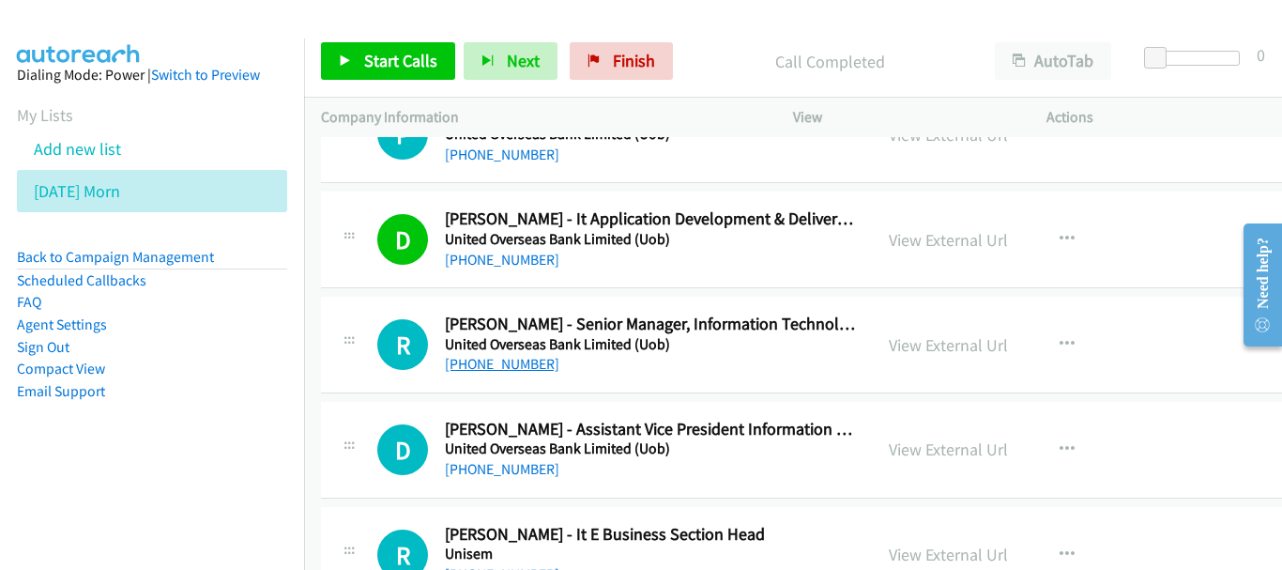
click at [517, 371] on link "+62 812-3474-0075" at bounding box center [502, 364] width 114 height 18
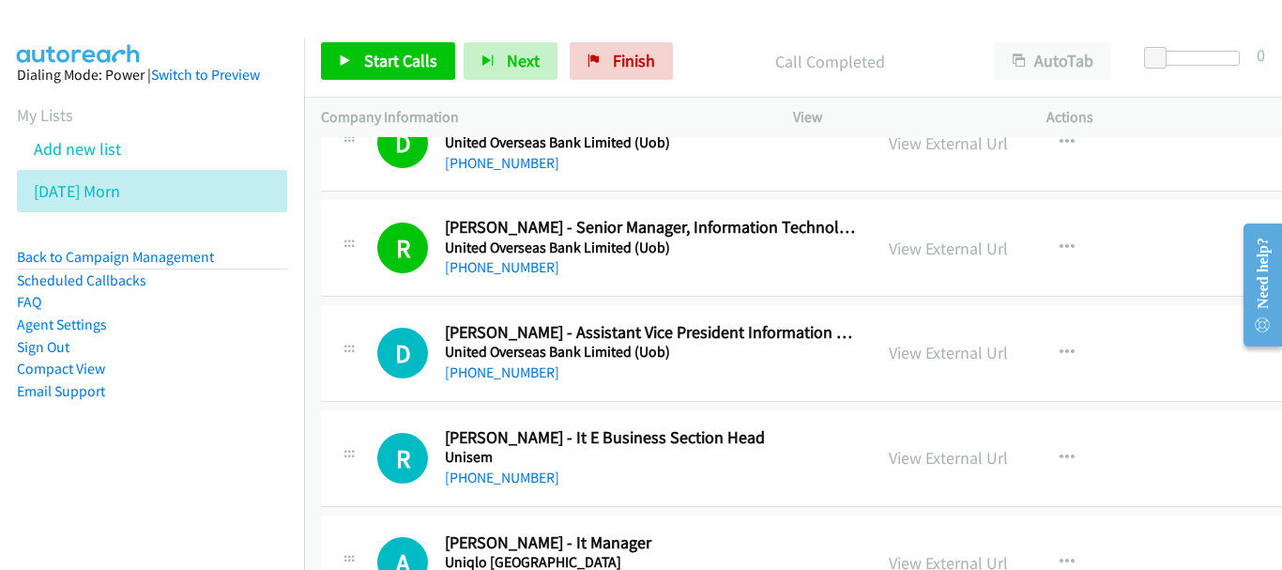
scroll to position [3660, 0]
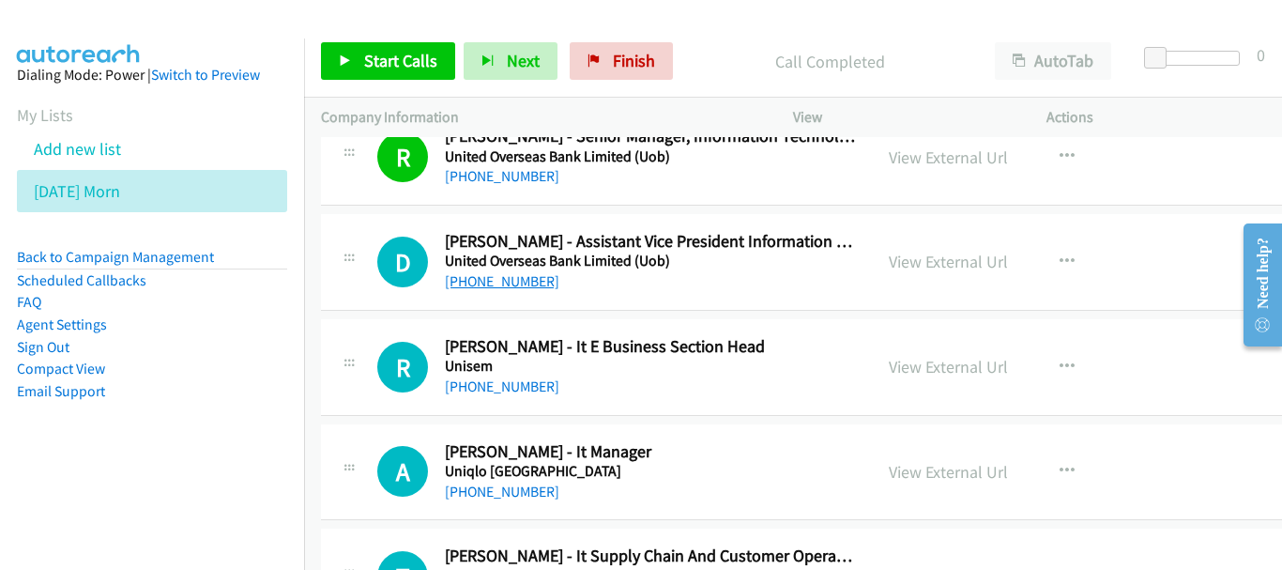
click at [478, 287] on link "+62 815-9206-262" at bounding box center [502, 281] width 114 height 18
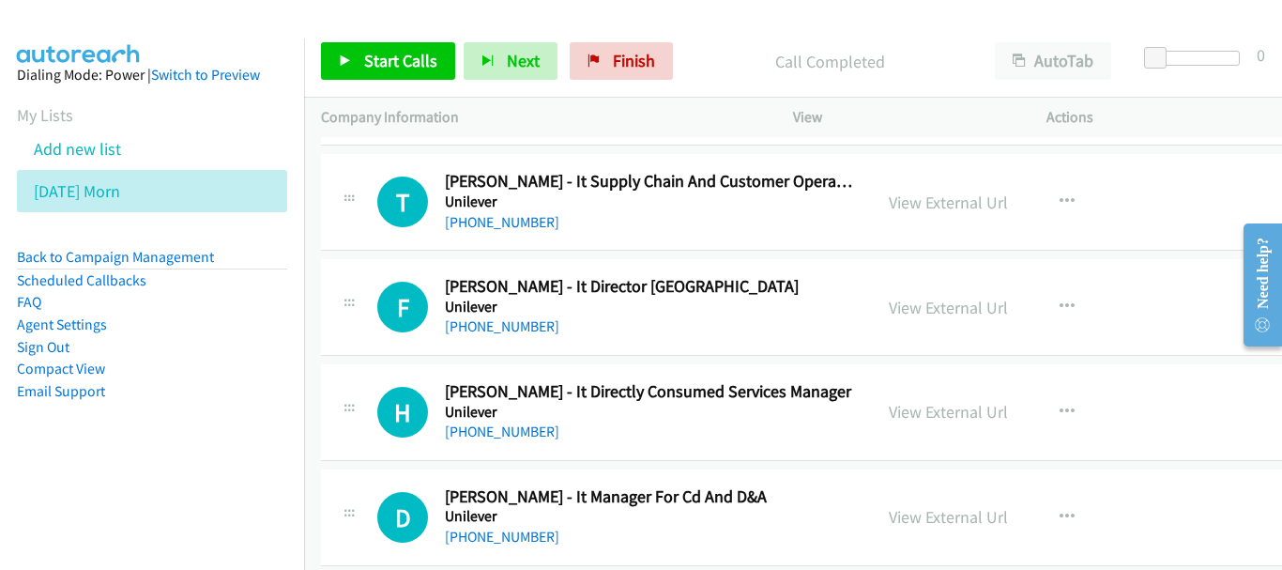
scroll to position [4035, 0]
click at [537, 332] on link "+62 815-1147-5758" at bounding box center [502, 325] width 114 height 18
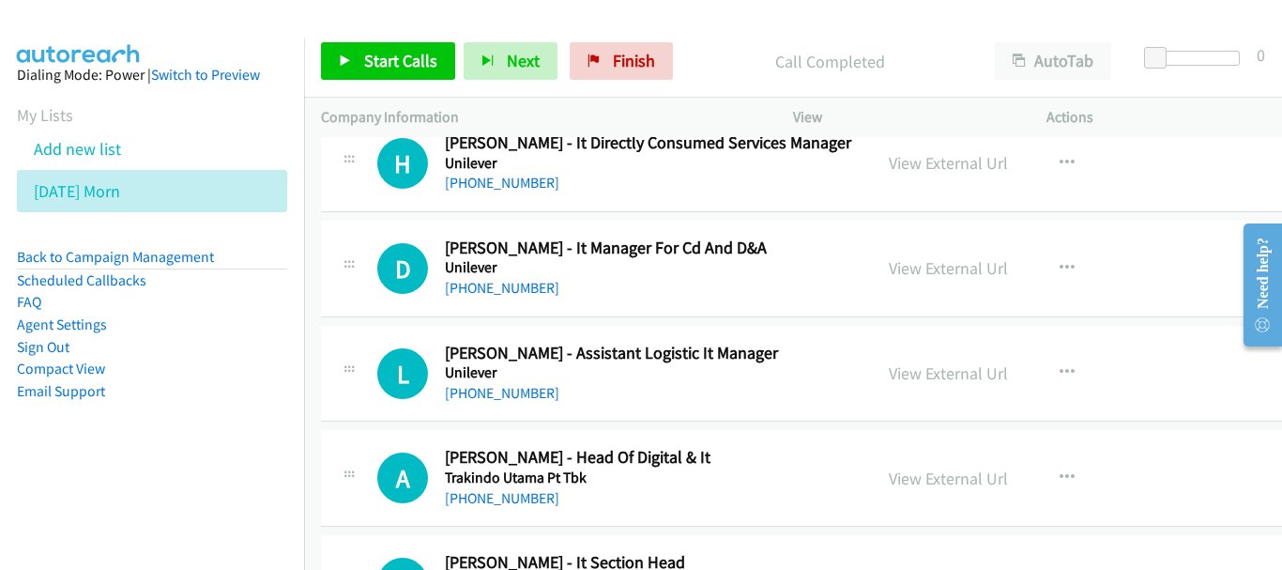
scroll to position [4317, 0]
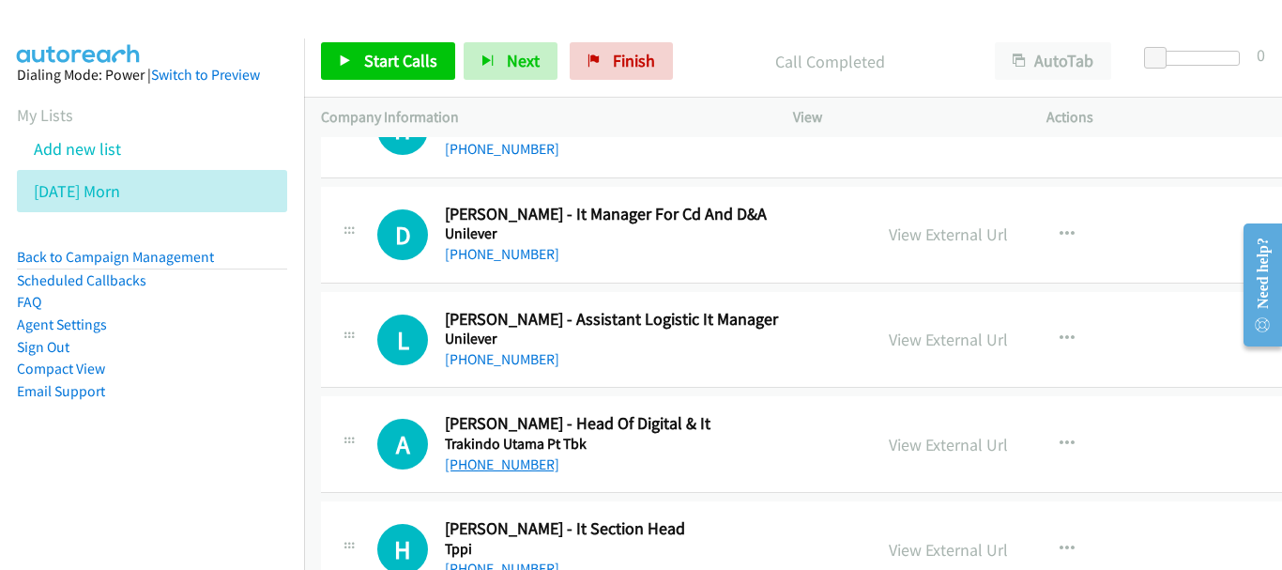
click at [532, 467] on link "+62 811-9412-273" at bounding box center [502, 464] width 114 height 18
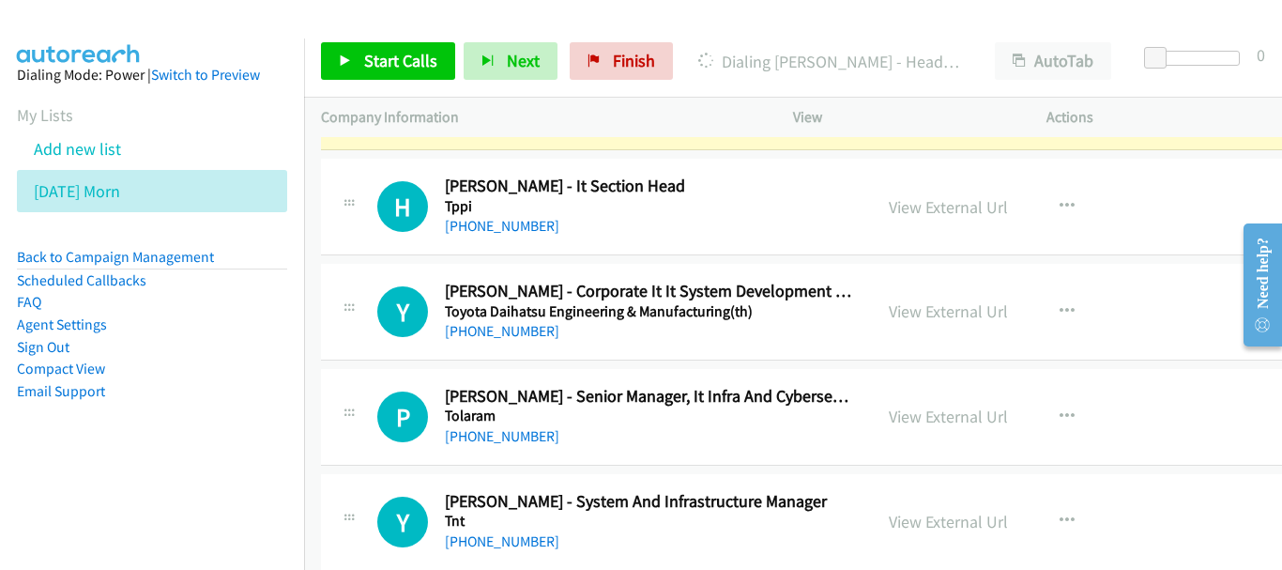
scroll to position [4692, 0]
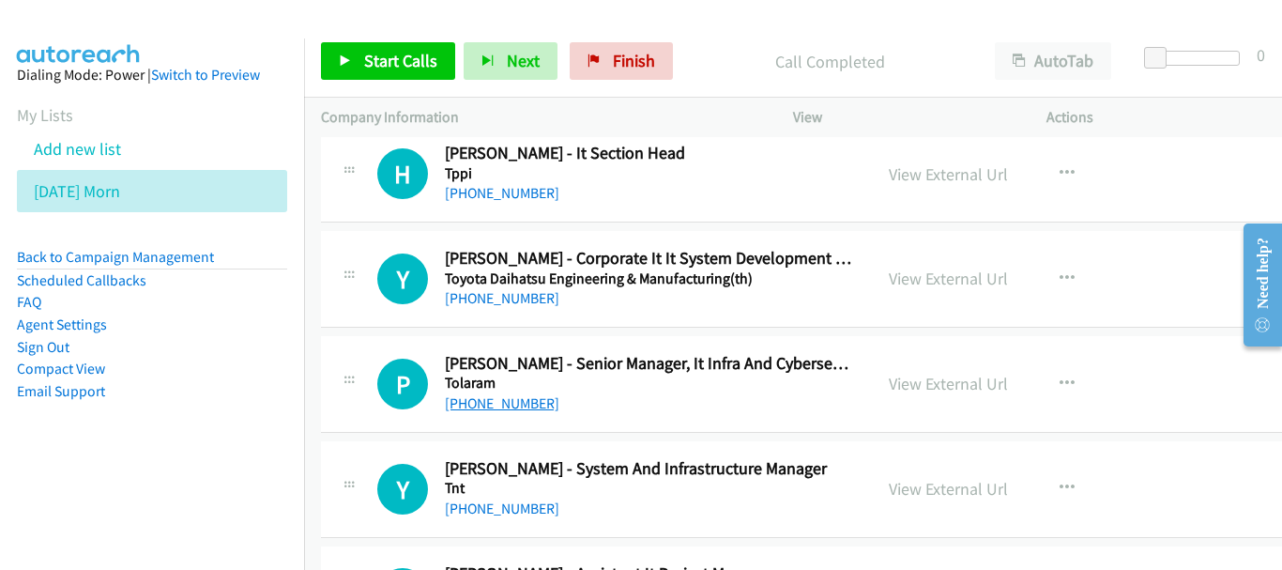
click at [514, 408] on link "+62 816-1500-0915" at bounding box center [502, 403] width 114 height 18
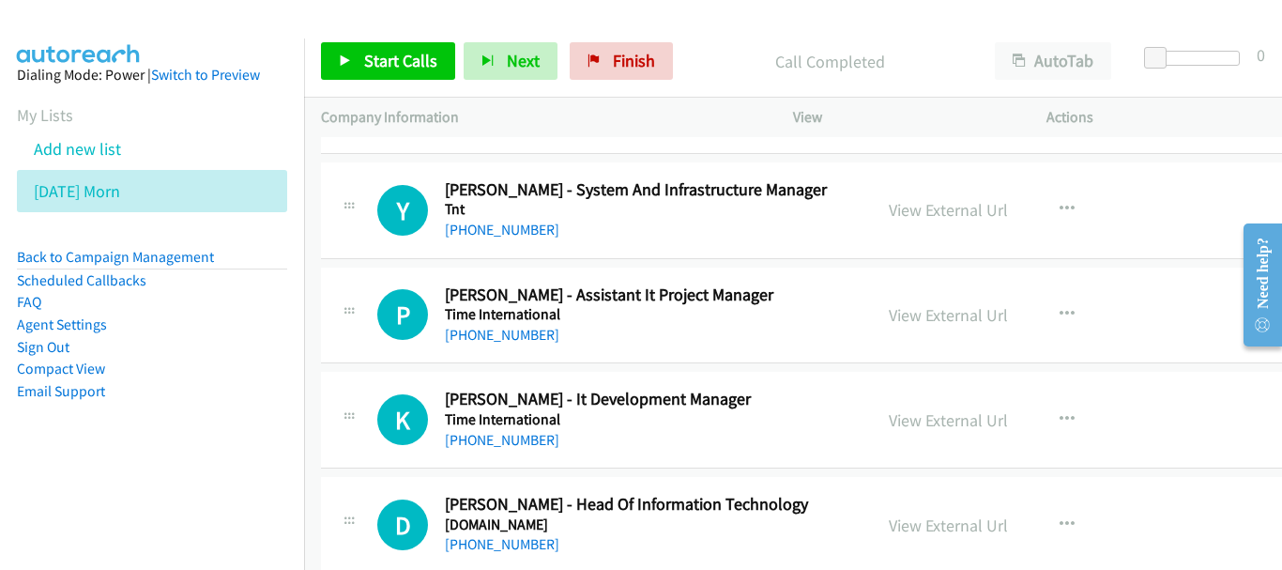
scroll to position [5068, 0]
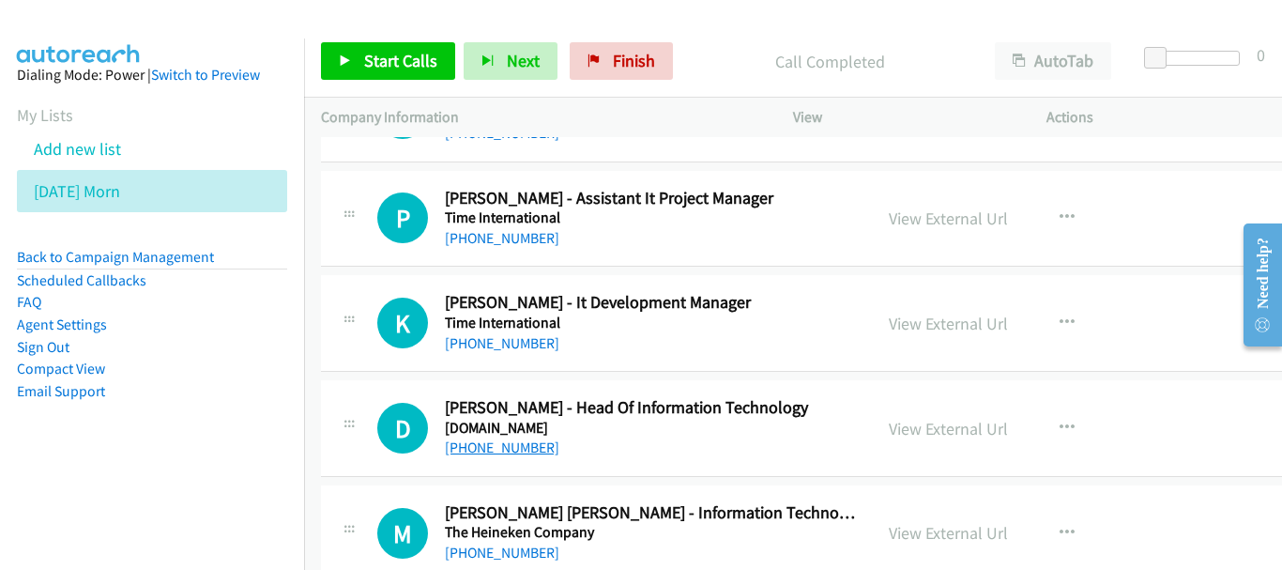
click at [517, 446] on link "+62 811-142-398" at bounding box center [502, 447] width 114 height 18
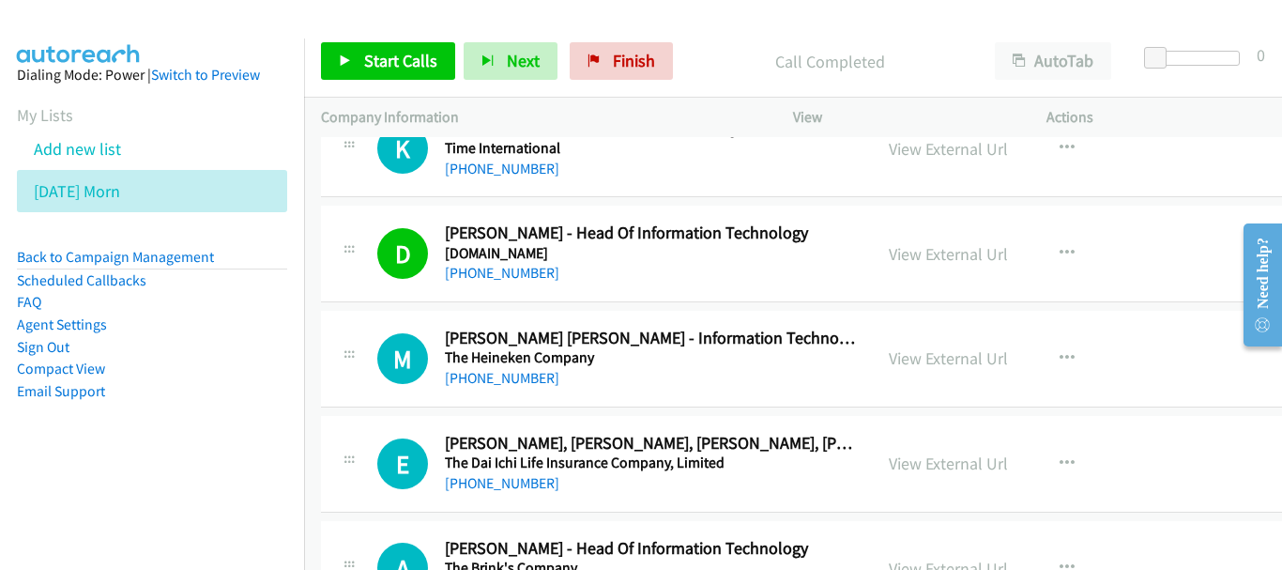
scroll to position [5255, 0]
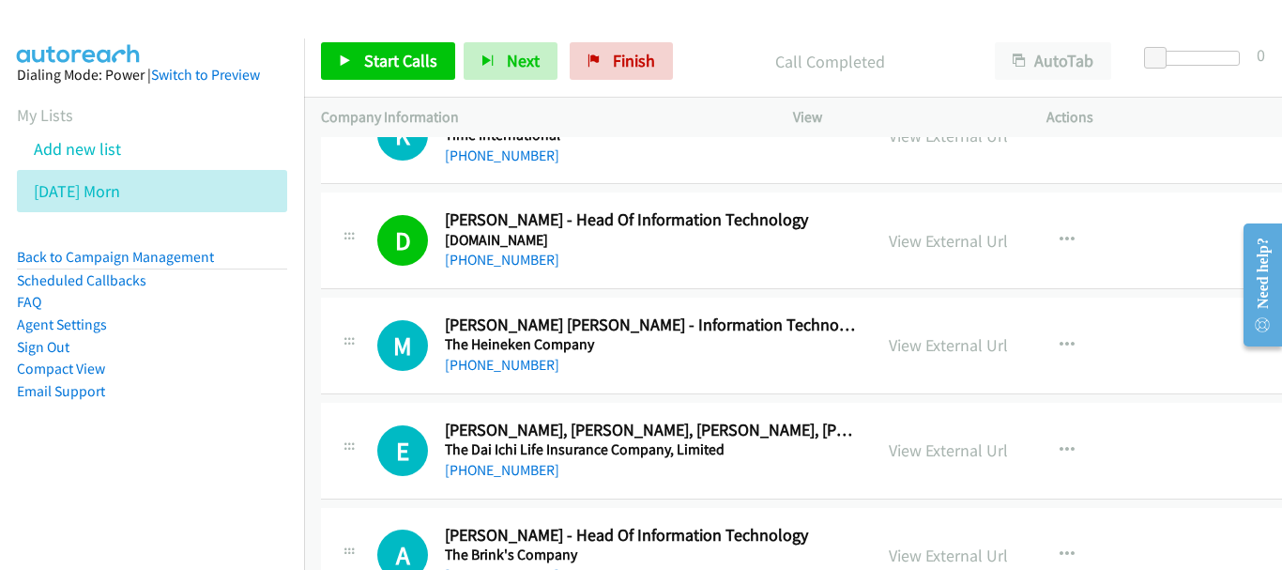
click at [508, 479] on div "+62 898-2373-335" at bounding box center [650, 470] width 410 height 23
click at [509, 469] on link "+62 898-2373-335" at bounding box center [502, 470] width 114 height 18
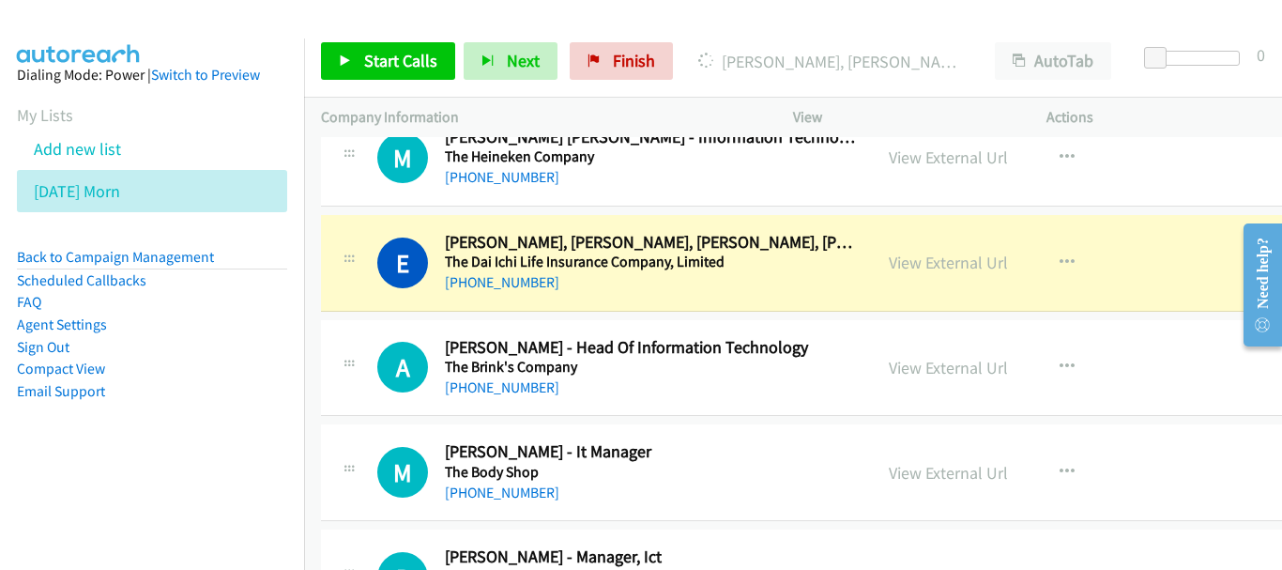
scroll to position [5537, 0]
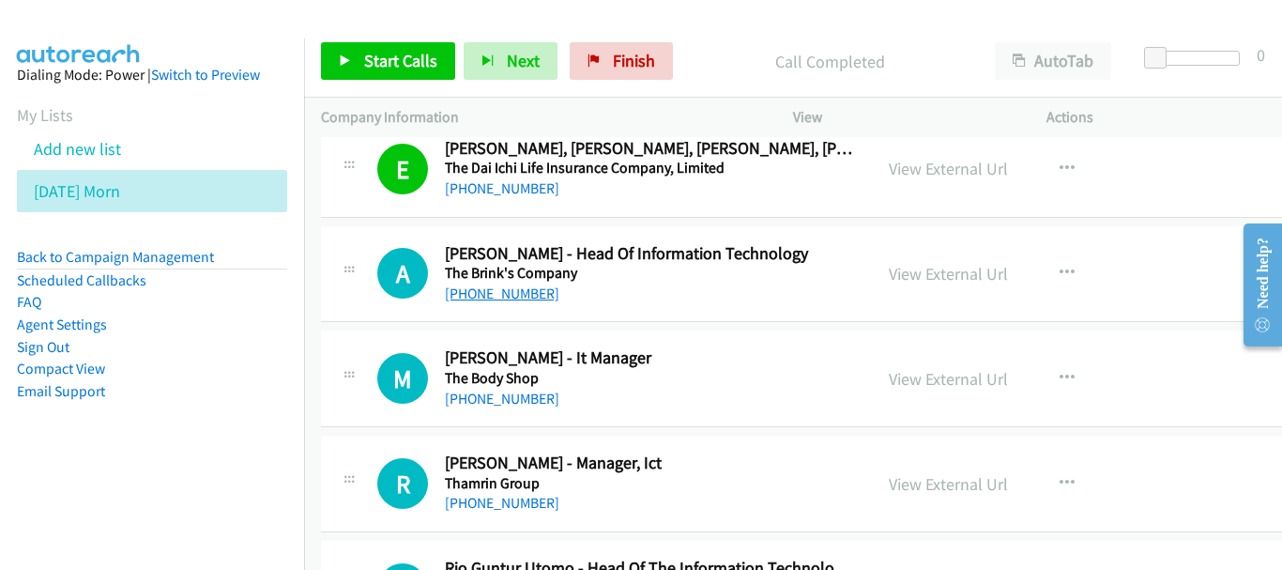
click at [539, 300] on link "+62 811-9691-2579" at bounding box center [502, 293] width 114 height 18
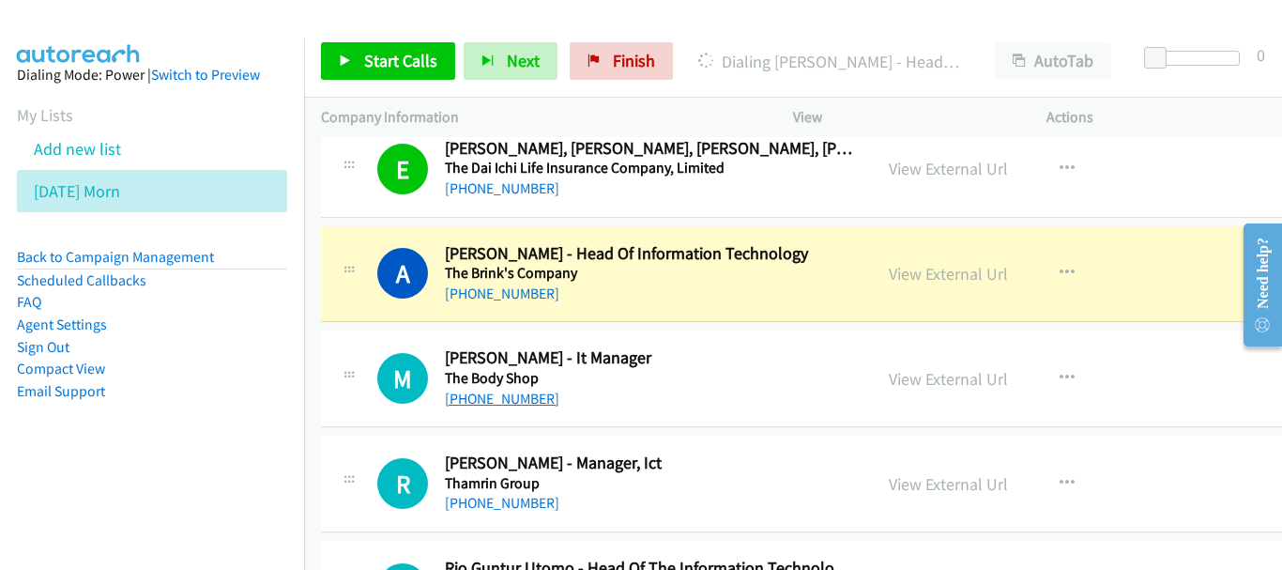
click at [542, 405] on link "+62 812-3989-9962" at bounding box center [502, 398] width 114 height 18
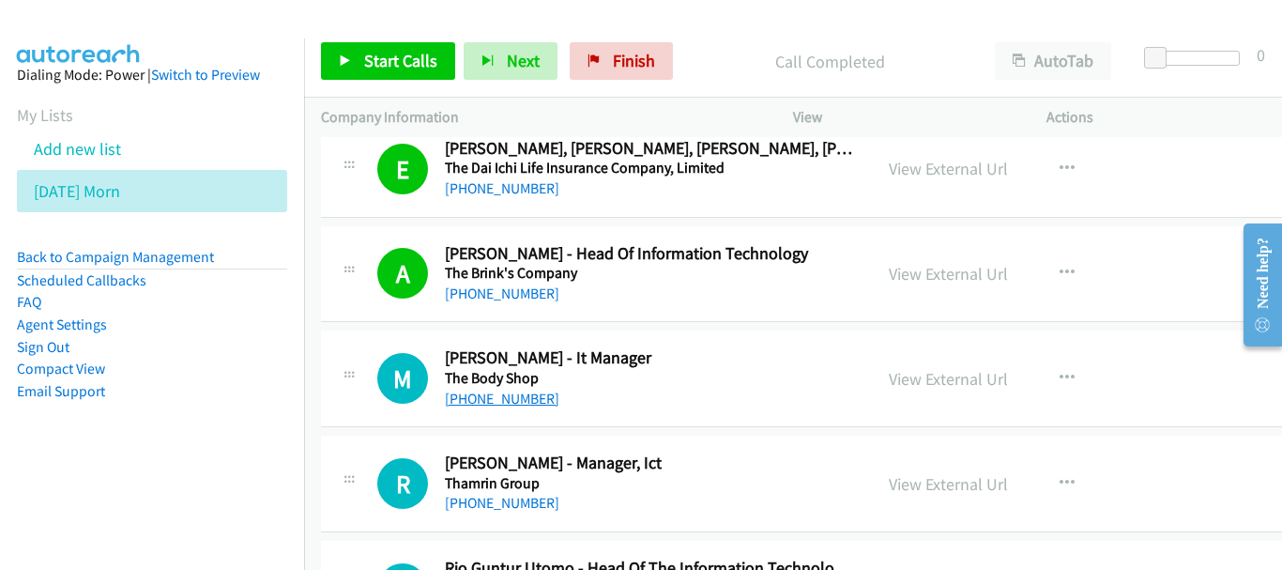
click at [505, 399] on link "+62 812-3989-9962" at bounding box center [502, 398] width 114 height 18
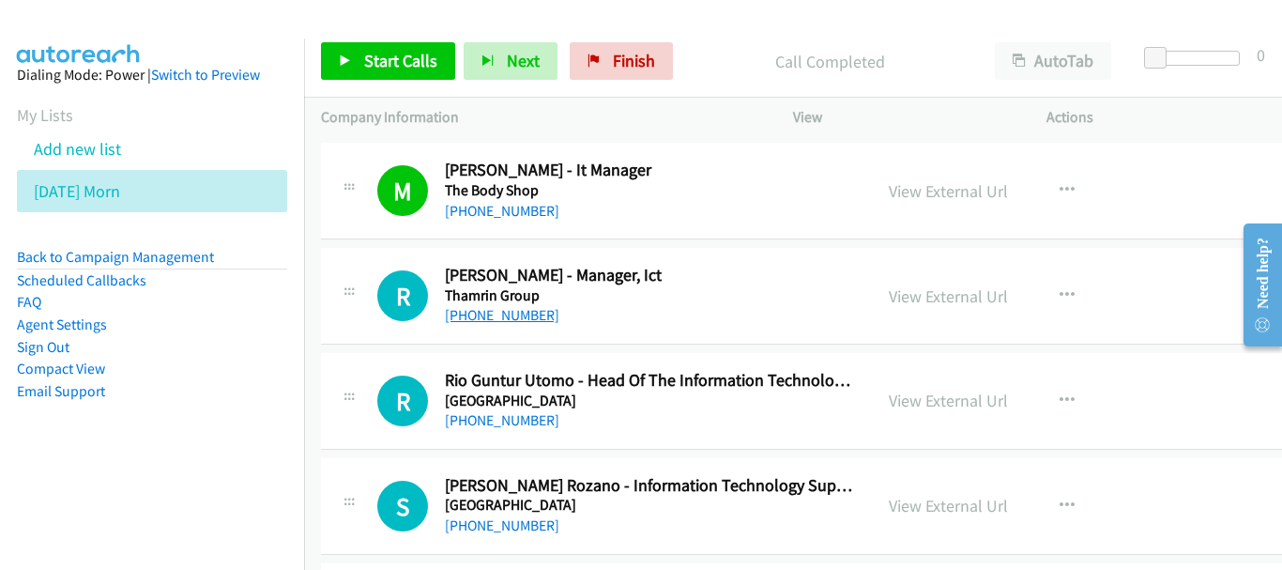
click at [511, 320] on link "+62 812-7845-9806" at bounding box center [502, 315] width 114 height 18
click at [530, 428] on link "+62 812-9756-3170" at bounding box center [502, 420] width 114 height 18
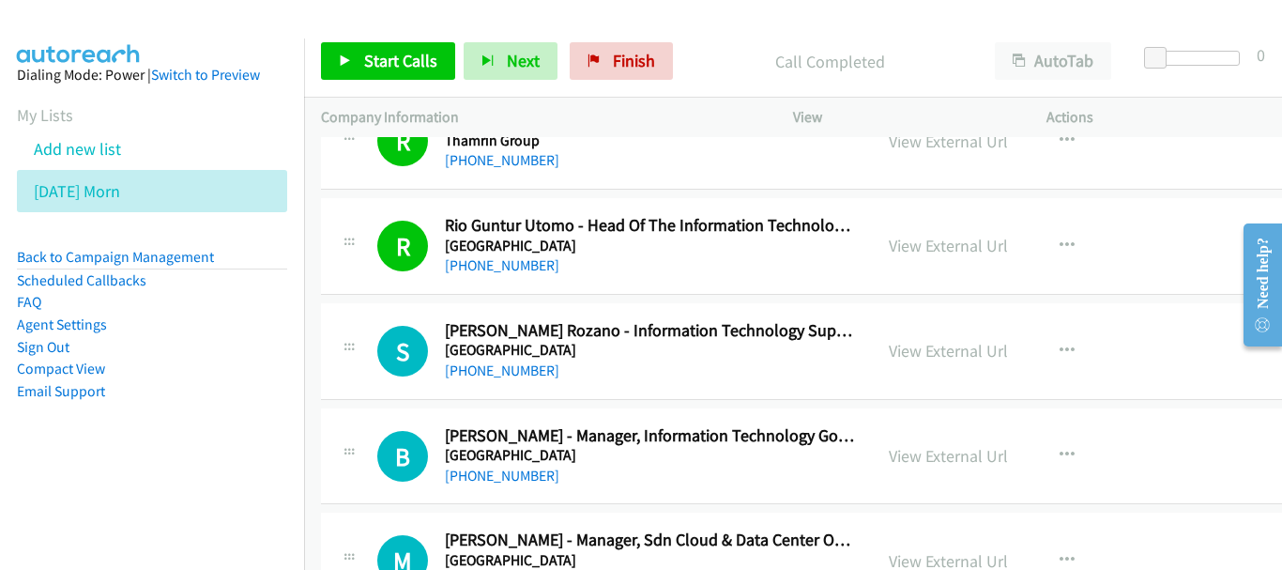
scroll to position [5912, 0]
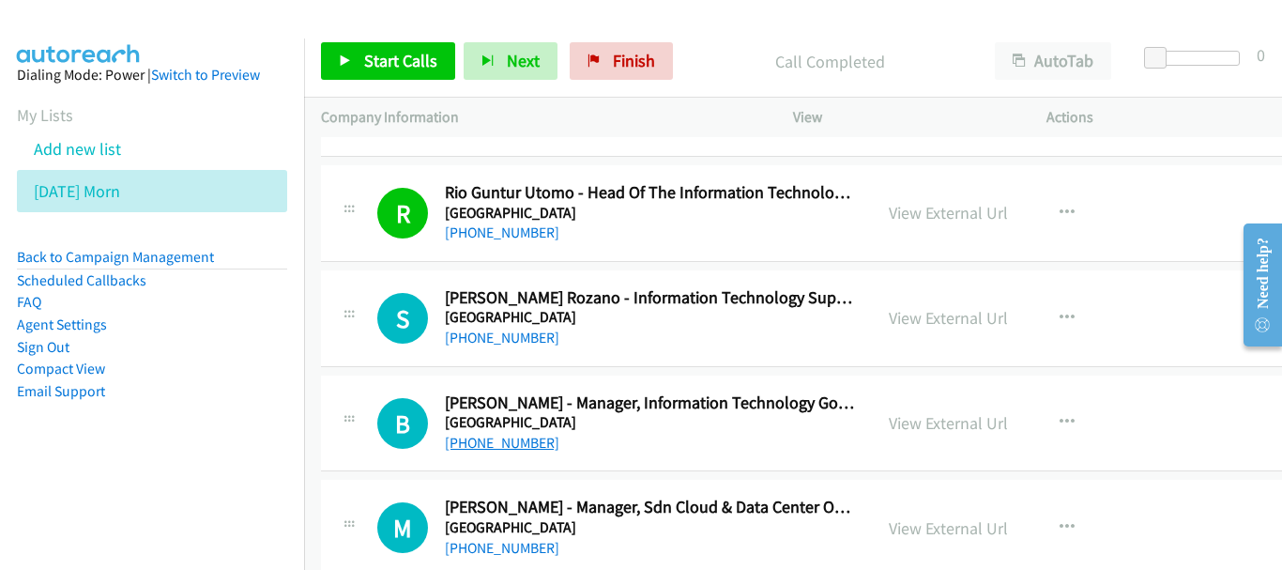
click at [515, 439] on link "+62 856-4748-4336" at bounding box center [502, 443] width 114 height 18
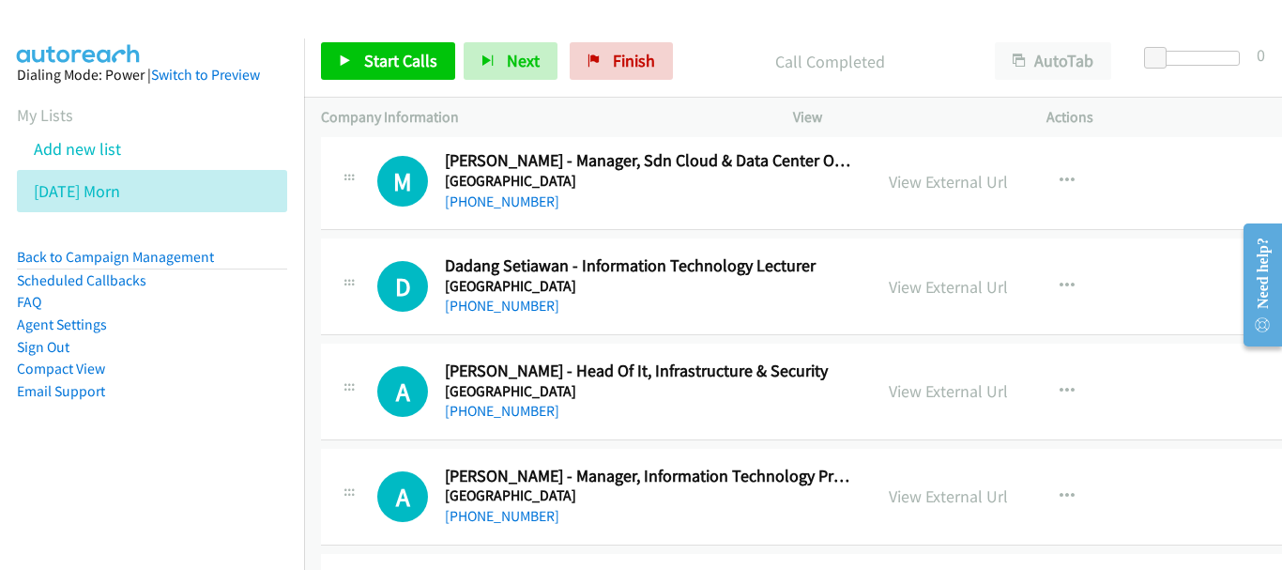
scroll to position [6288, 0]
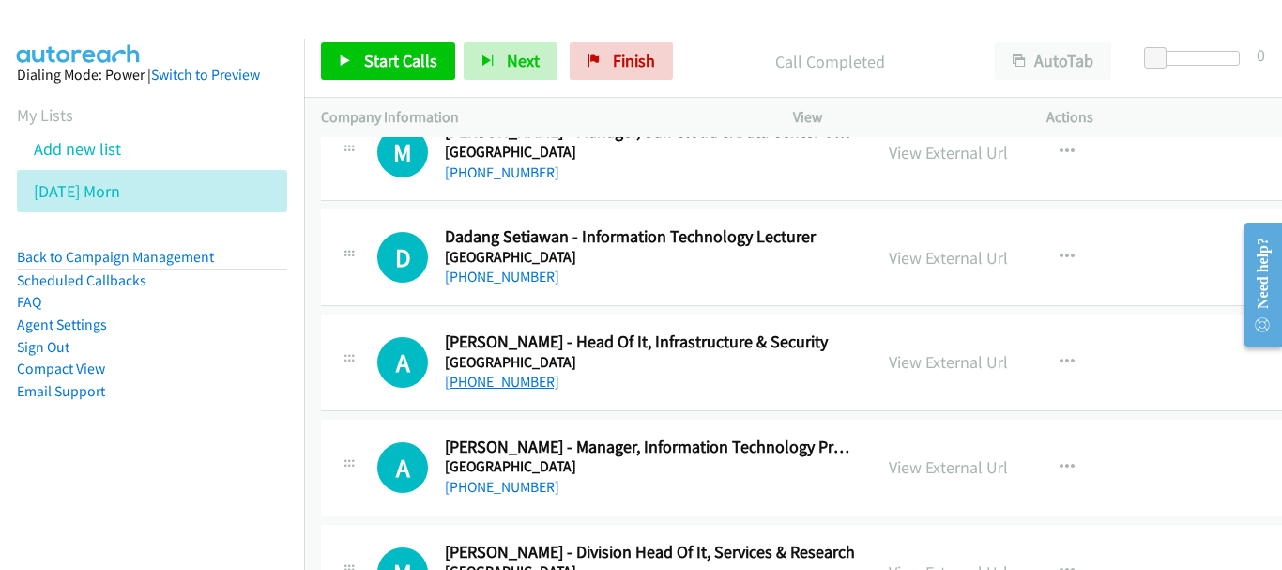
click at [546, 385] on link "+62 811-1960-3657" at bounding box center [502, 382] width 114 height 18
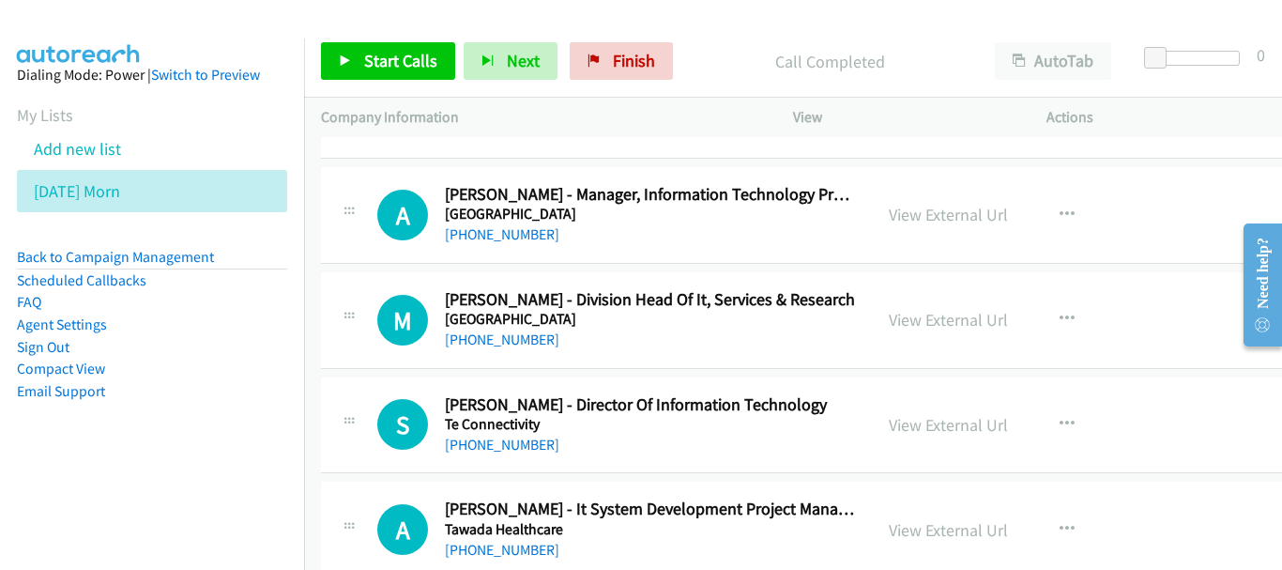
scroll to position [6569, 0]
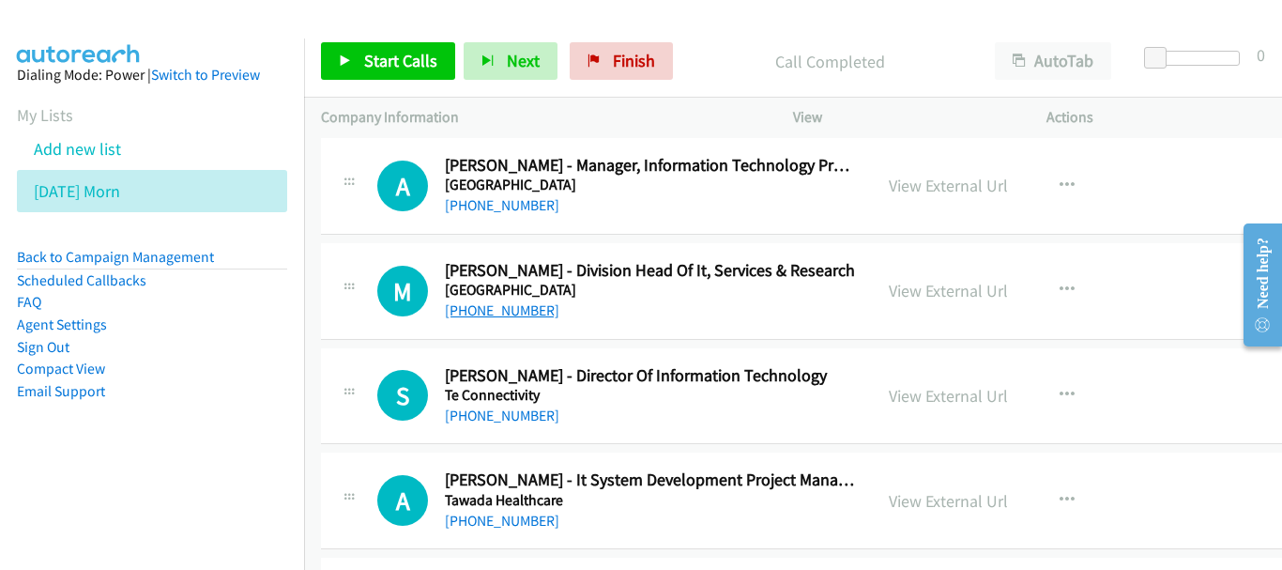
click at [531, 307] on link "+62 812-2349-609" at bounding box center [502, 310] width 114 height 18
click at [490, 408] on link "+62 852-3327-9979" at bounding box center [502, 415] width 114 height 18
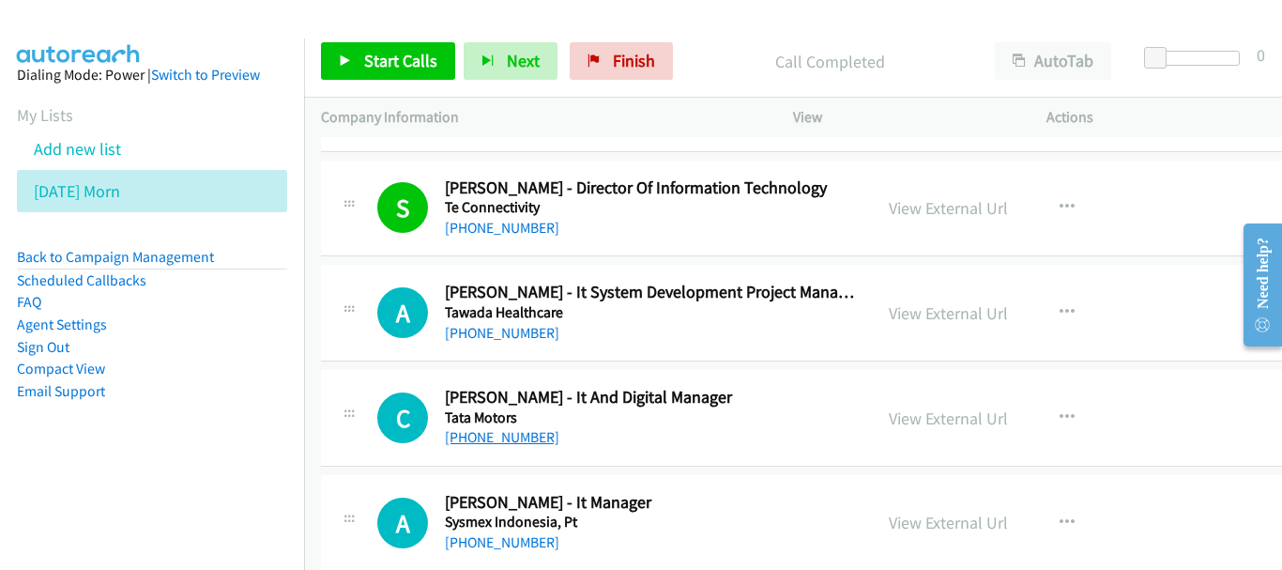
click at [492, 432] on link "+62 811-1024-263" at bounding box center [502, 437] width 114 height 18
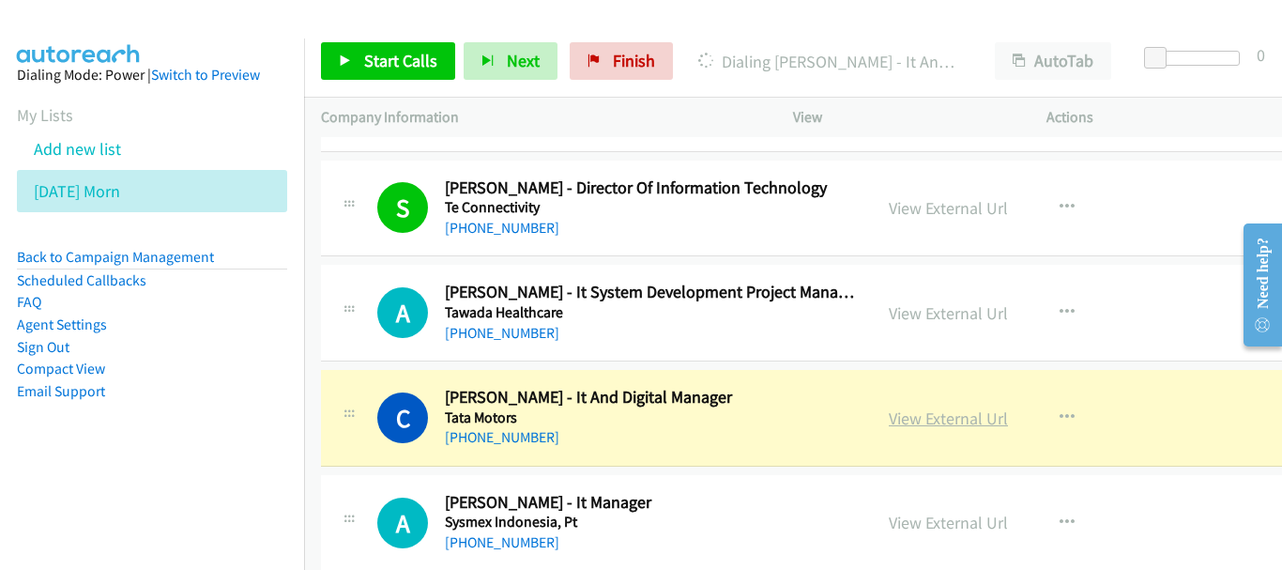
click at [929, 422] on link "View External Url" at bounding box center [948, 418] width 119 height 22
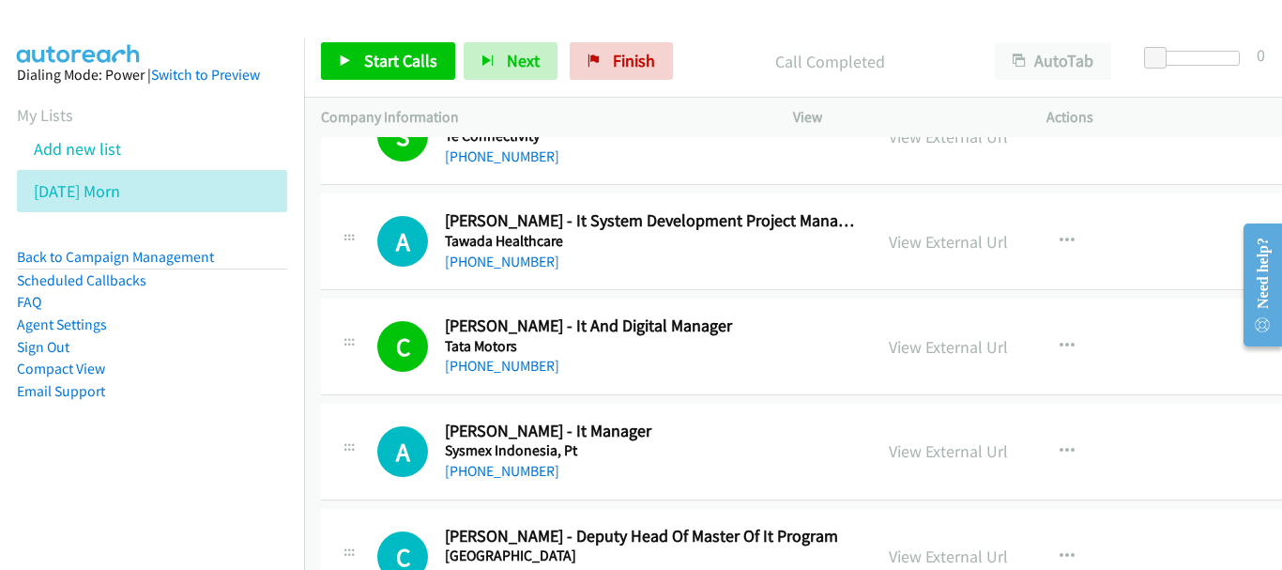
scroll to position [6944, 0]
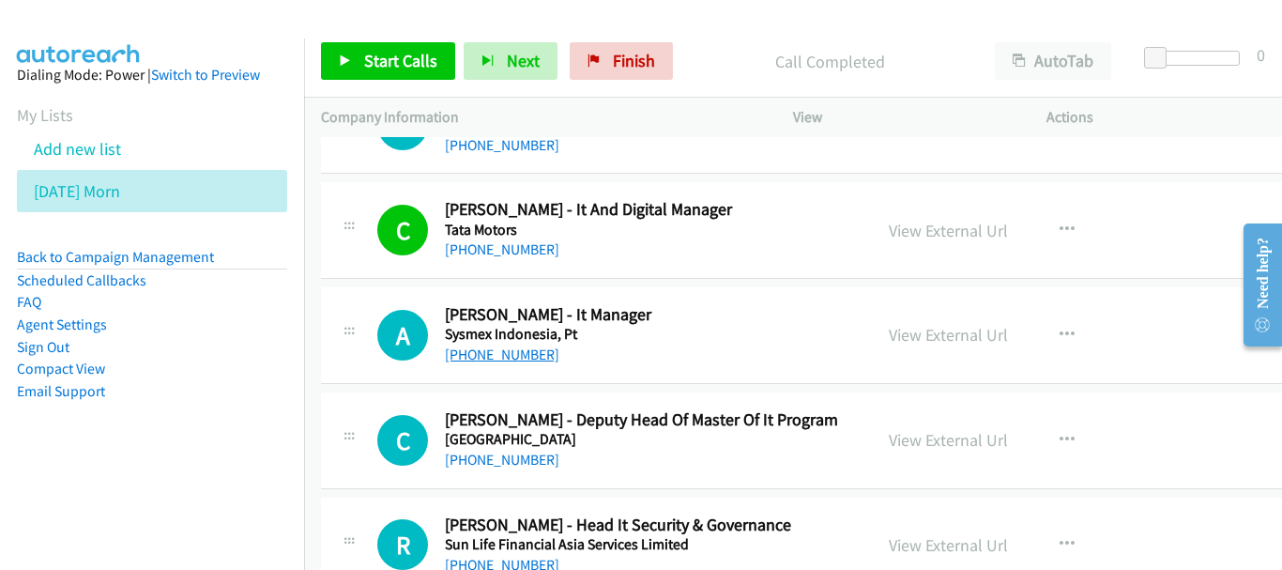
click at [538, 358] on link "+62 813-1028-2986" at bounding box center [502, 354] width 114 height 18
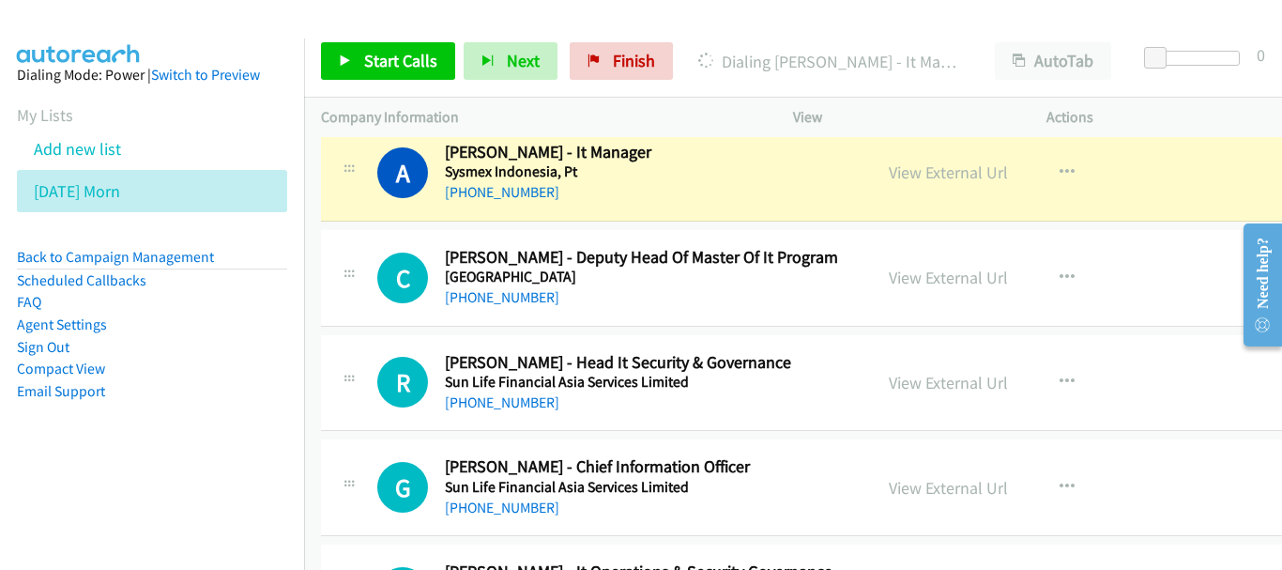
scroll to position [7132, 0]
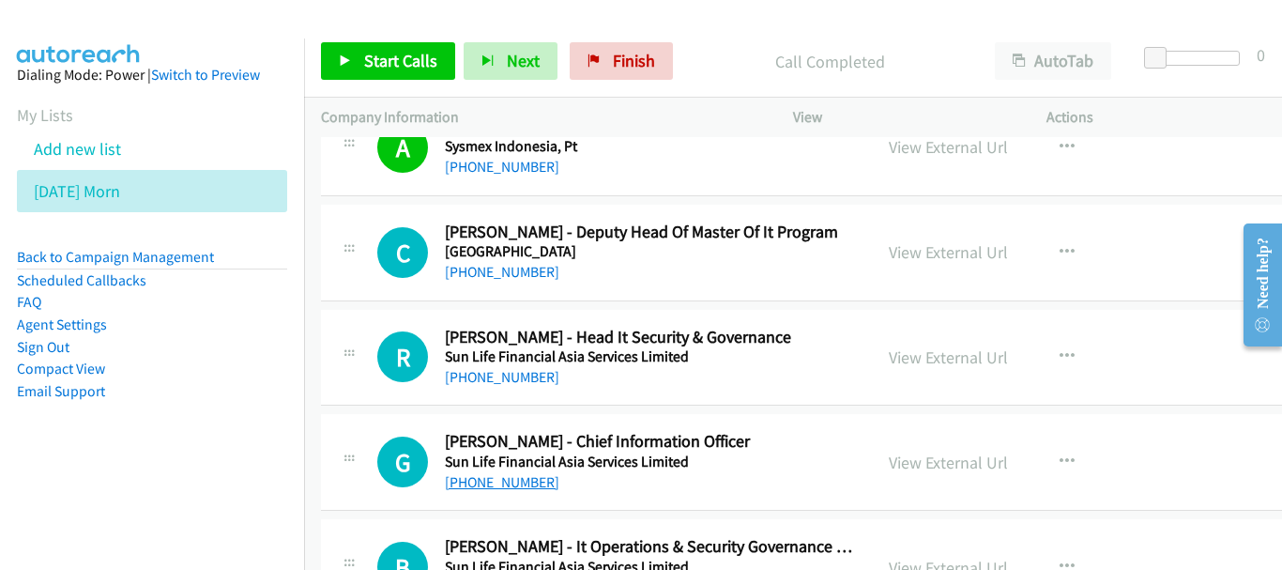
click at [522, 481] on link "+62 811-193-524" at bounding box center [502, 482] width 114 height 18
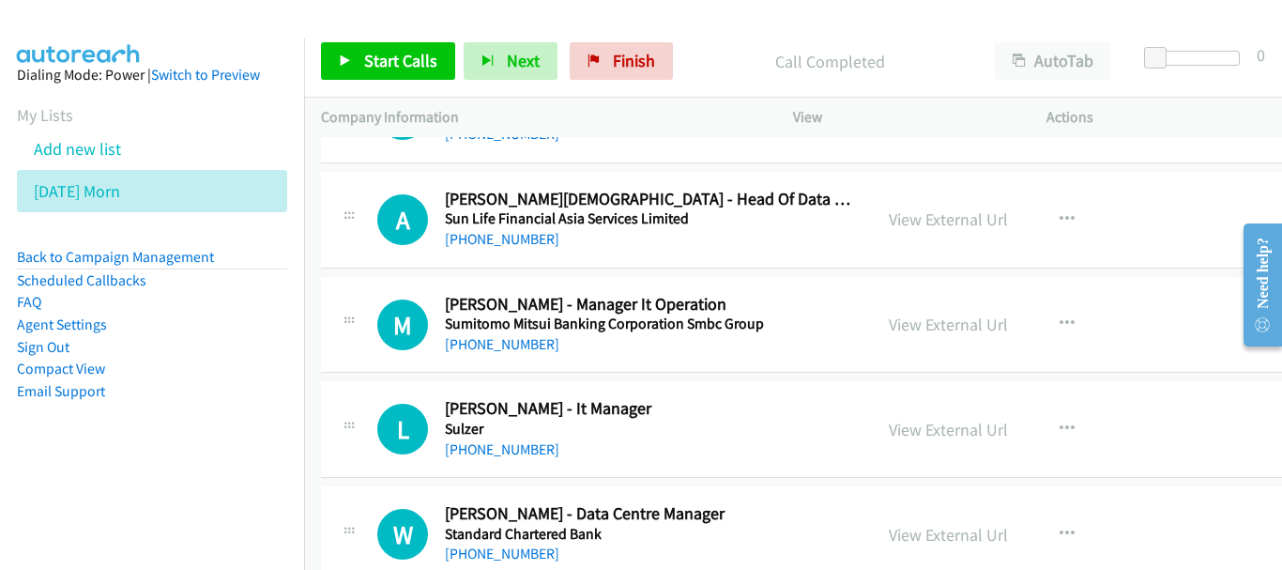
scroll to position [7695, 0]
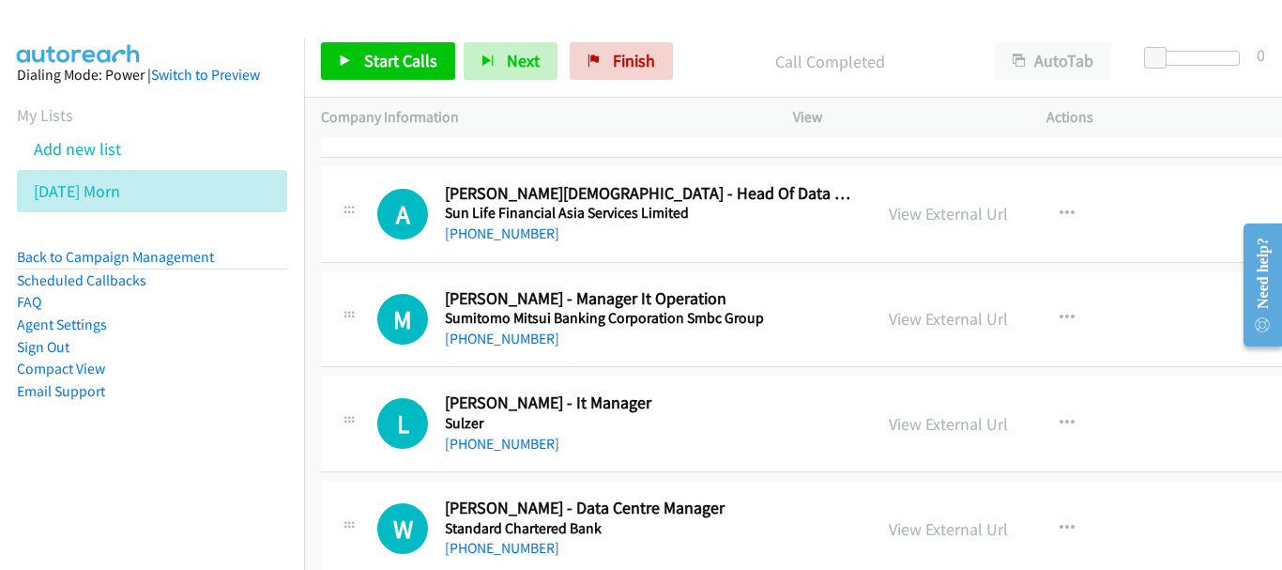
click at [511, 456] on div "L Callback Scheduled Lutfhi Iqbal - It Manager Sulzer Asia/Makassar +62 811-192…" at bounding box center [838, 423] width 1034 height 97
click at [510, 451] on link "+62 811-1923-9338" at bounding box center [502, 443] width 114 height 18
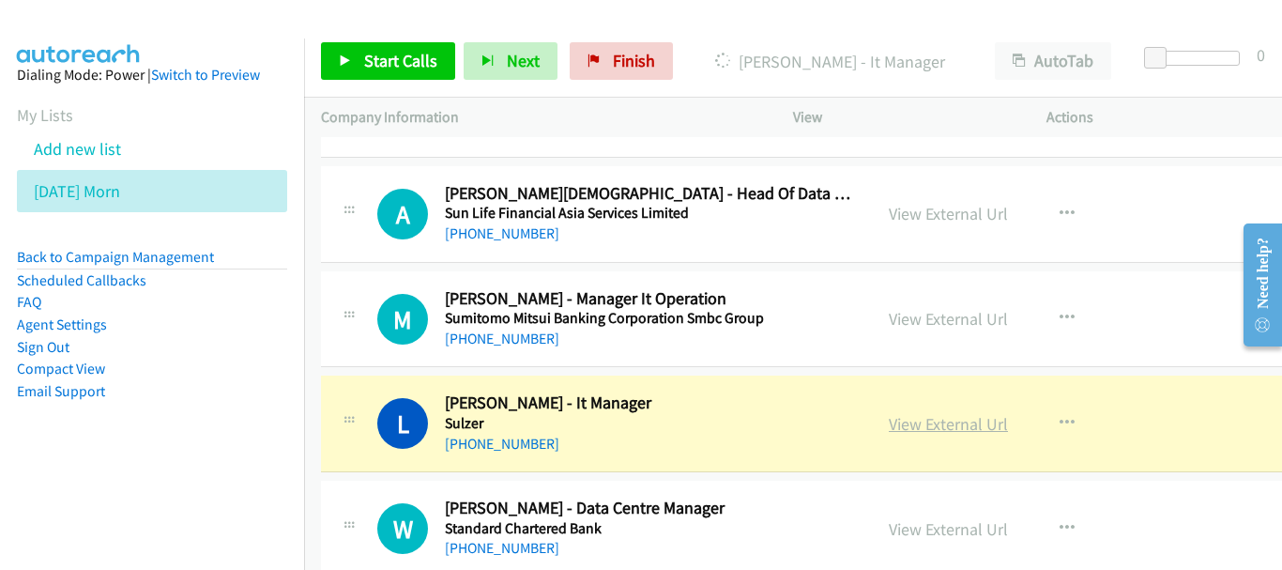
click at [951, 420] on link "View External Url" at bounding box center [948, 424] width 119 height 22
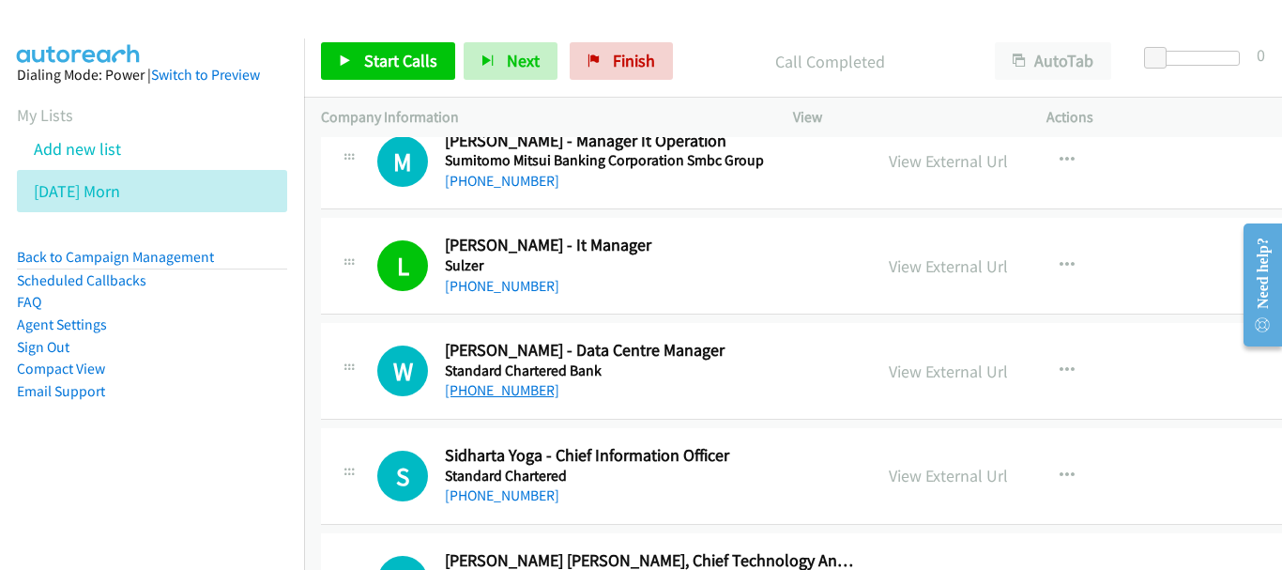
scroll to position [7977, 0]
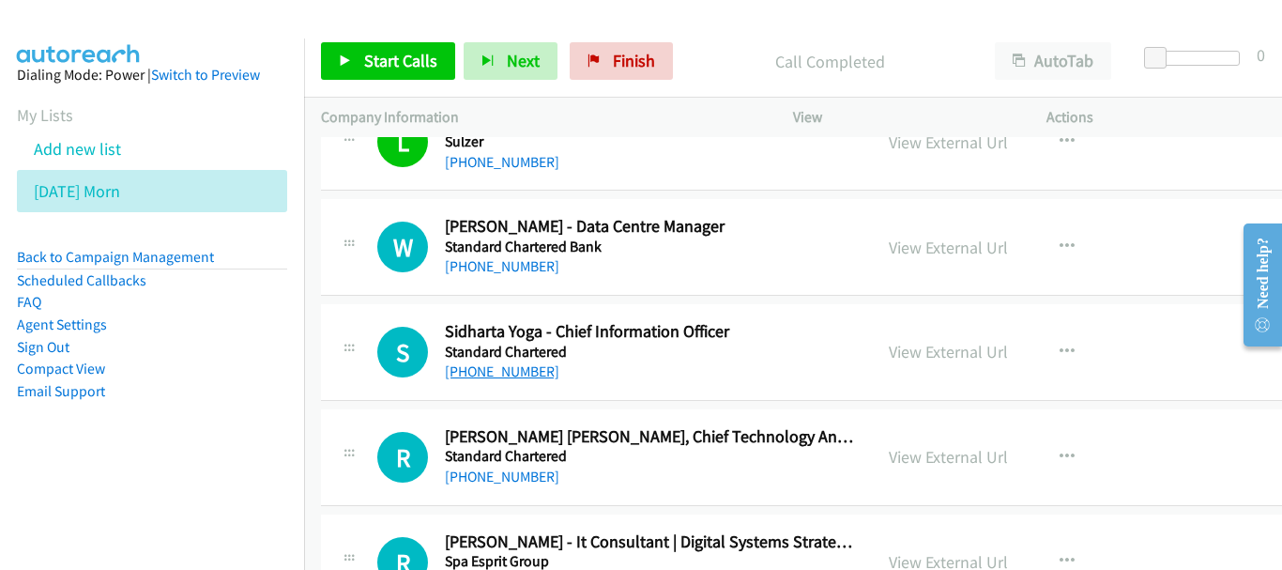
click at [511, 364] on link "+62 815-1053-9003" at bounding box center [502, 371] width 114 height 18
click at [504, 480] on link "+62 818-999-029" at bounding box center [502, 476] width 114 height 18
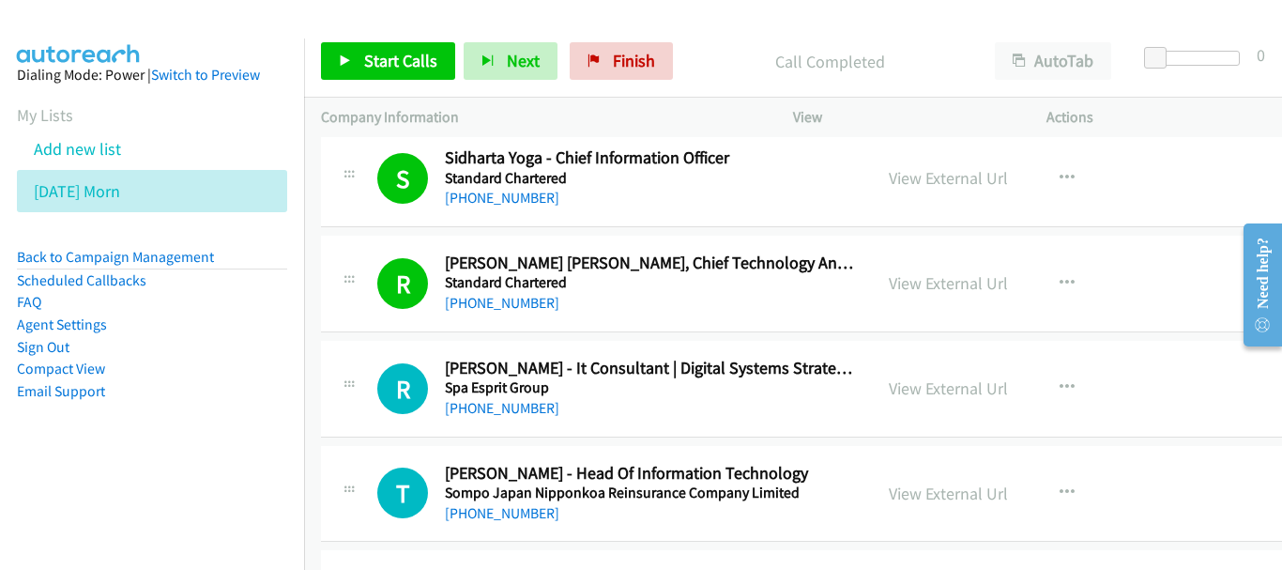
scroll to position [8258, 0]
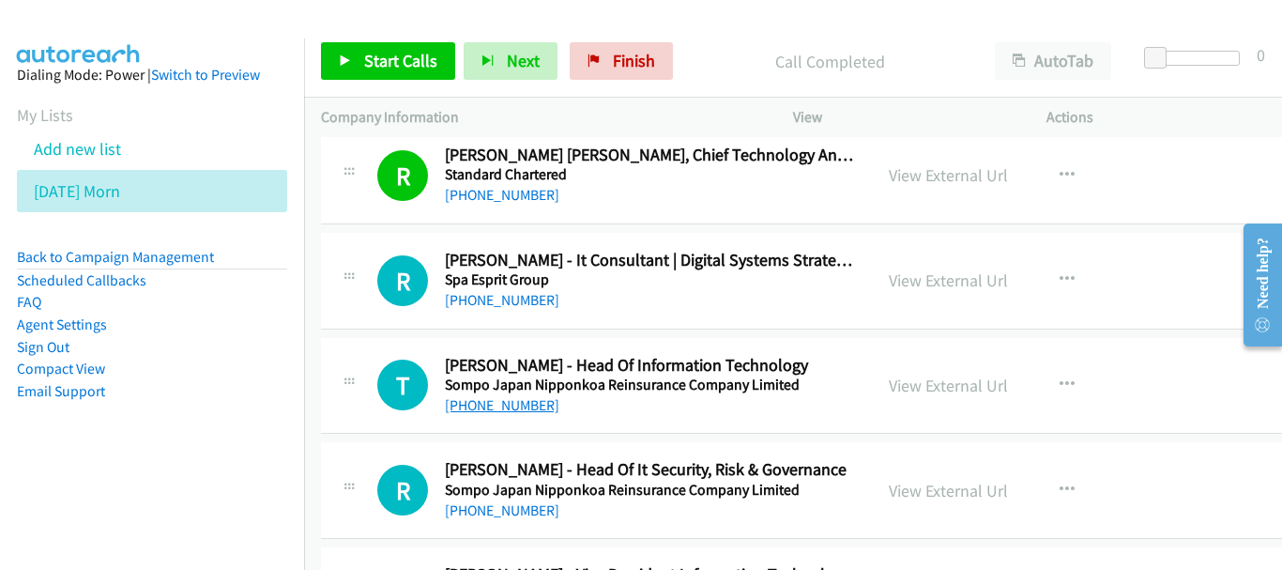
click at [534, 408] on link "+62 811-9933-177" at bounding box center [502, 405] width 114 height 18
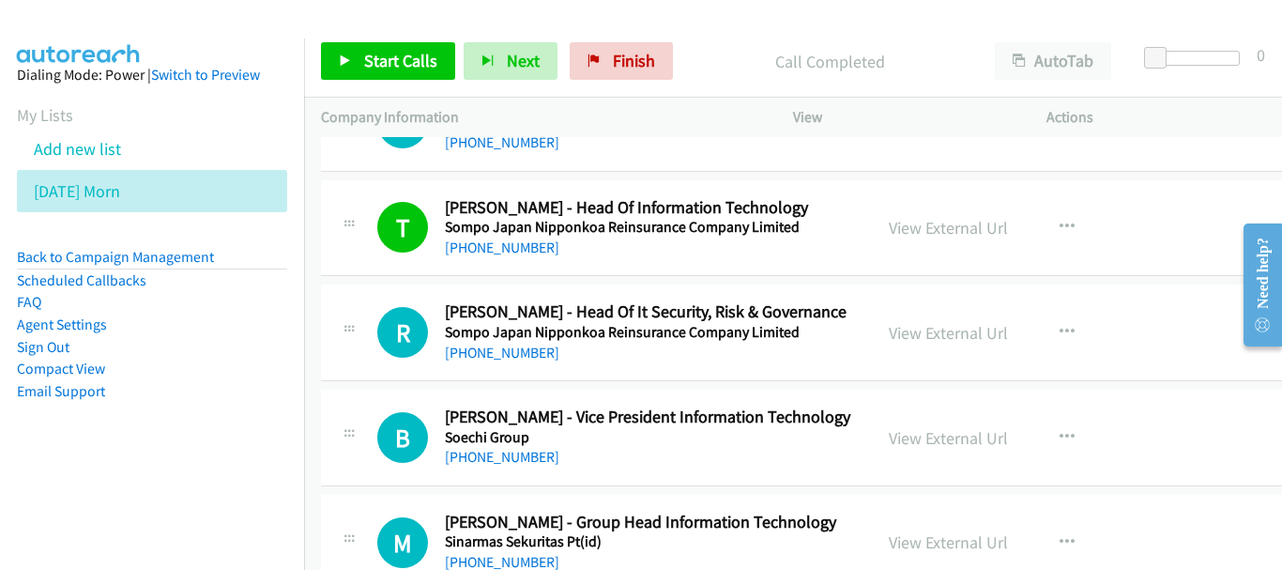
scroll to position [8446, 0]
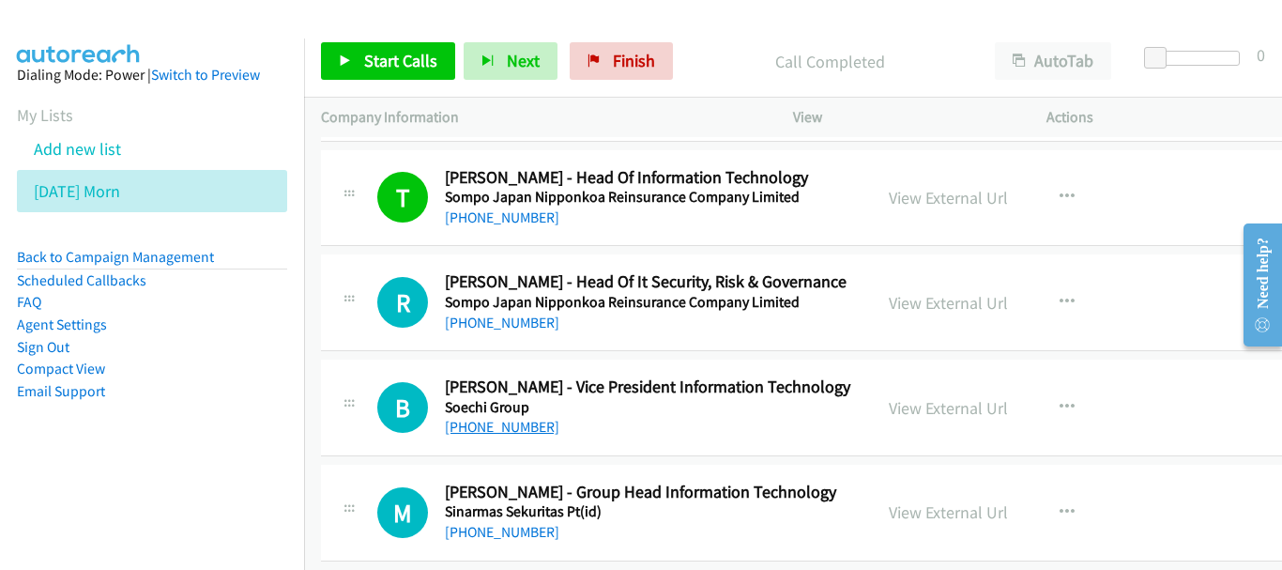
click at [516, 432] on link "+62 816-1623-536" at bounding box center [502, 427] width 114 height 18
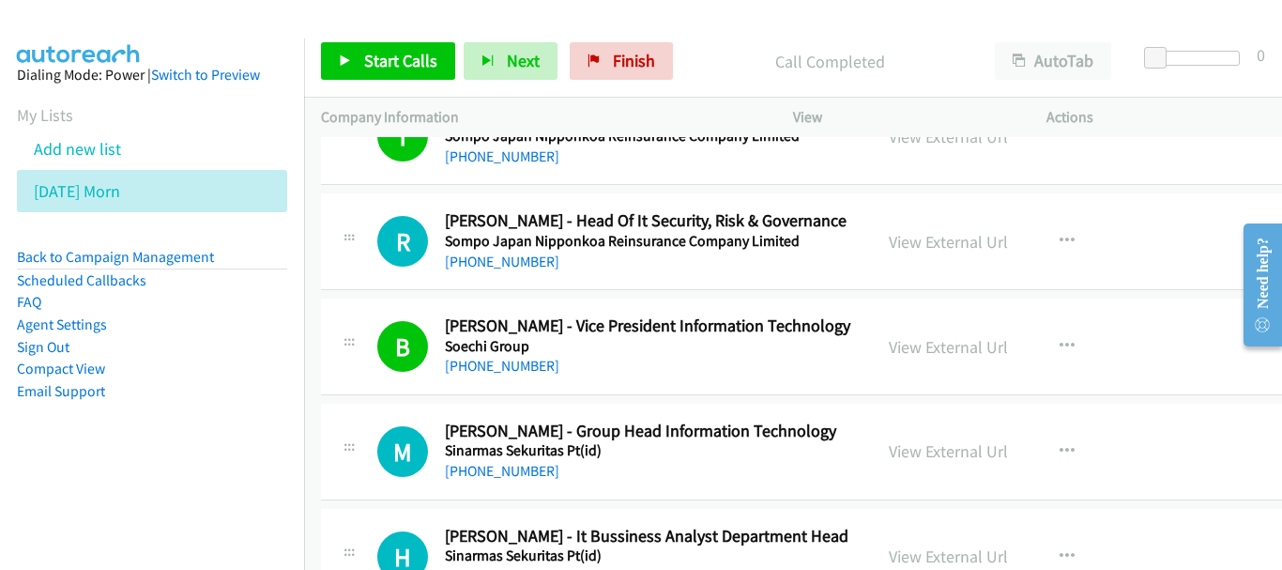
scroll to position [8540, 0]
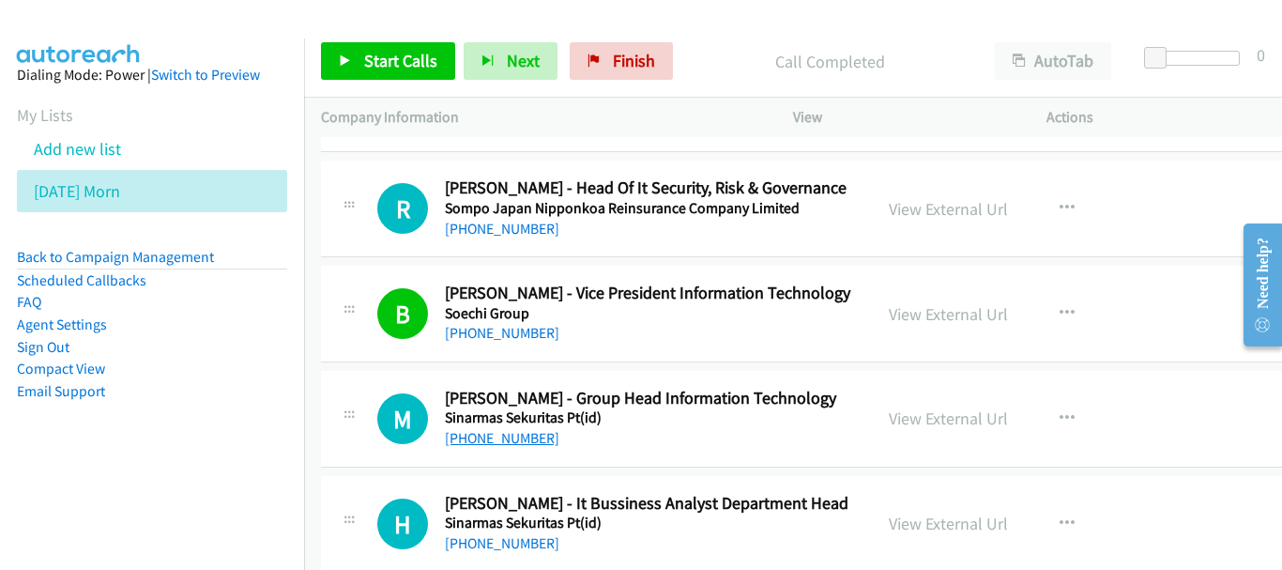
click at [504, 433] on link "+62 881-2342-495" at bounding box center [502, 438] width 114 height 18
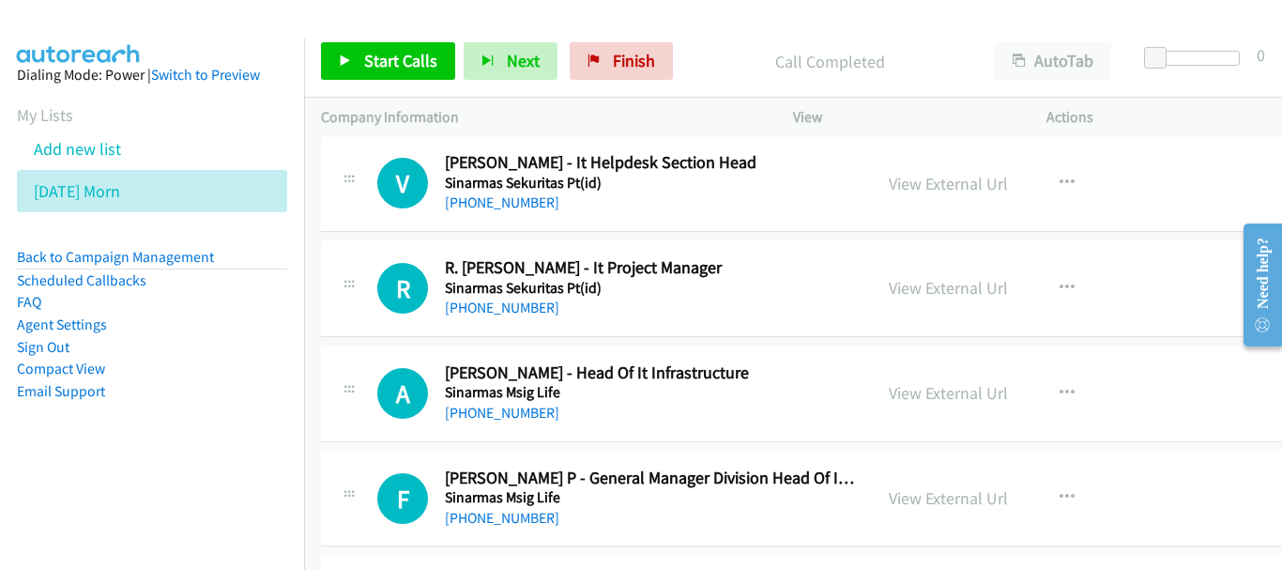
scroll to position [9197, 0]
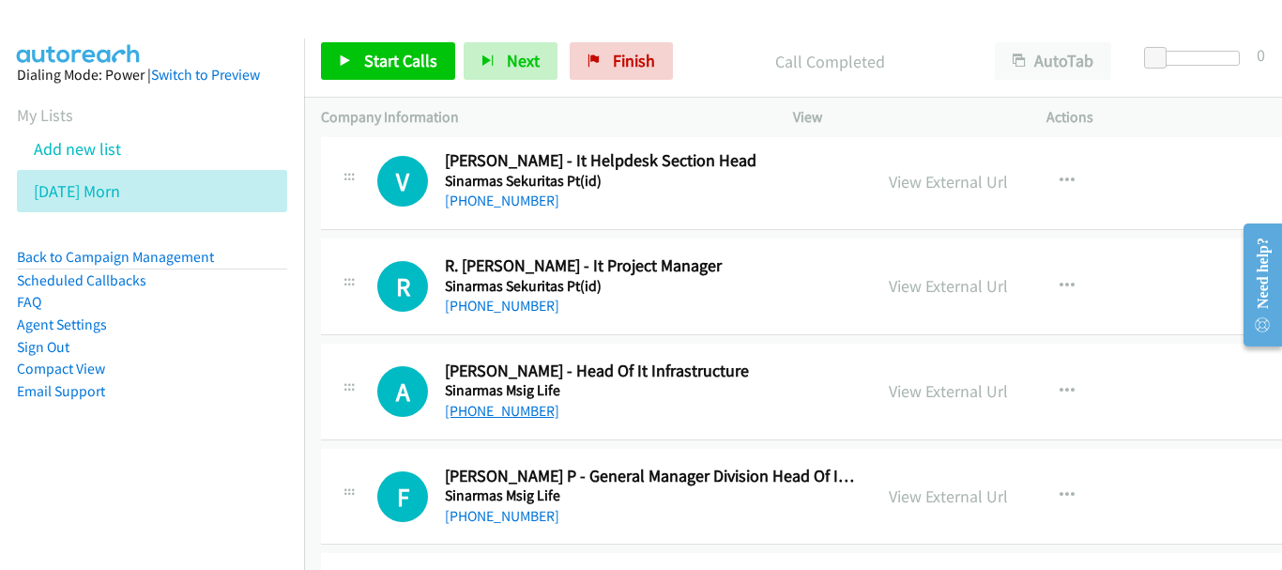
click at [481, 413] on link "+62 881-2342-288" at bounding box center [502, 411] width 114 height 18
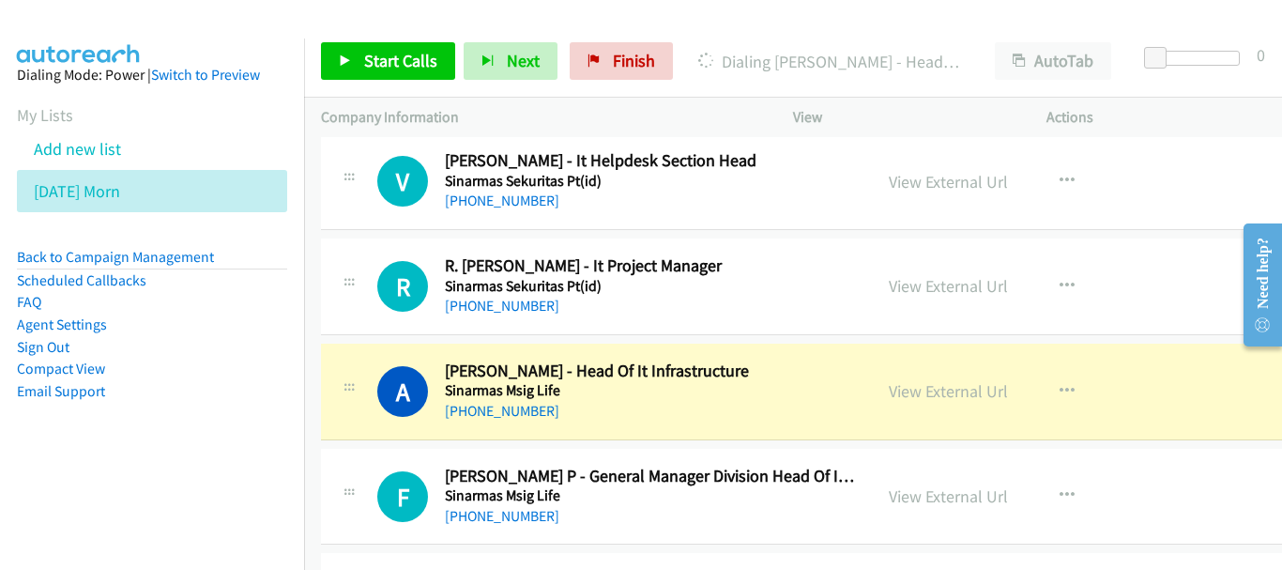
drag, startPoint x: 734, startPoint y: 202, endPoint x: 714, endPoint y: 225, distance: 30.6
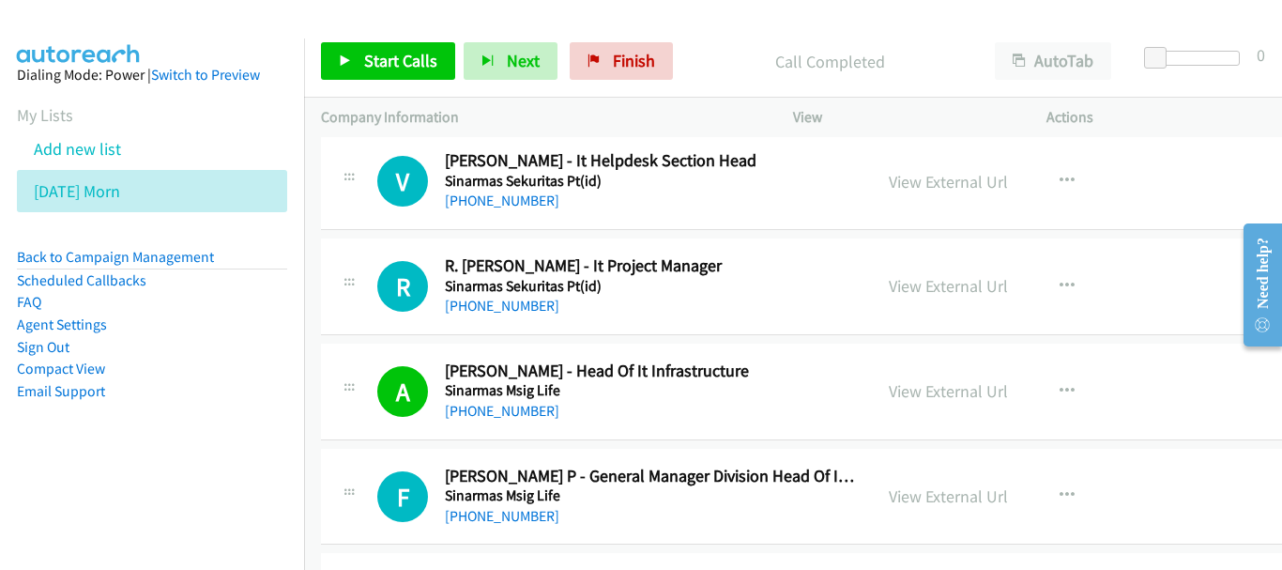
drag, startPoint x: 714, startPoint y: 225, endPoint x: 915, endPoint y: 17, distance: 289.4
click at [915, 17] on div at bounding box center [632, 36] width 1265 height 72
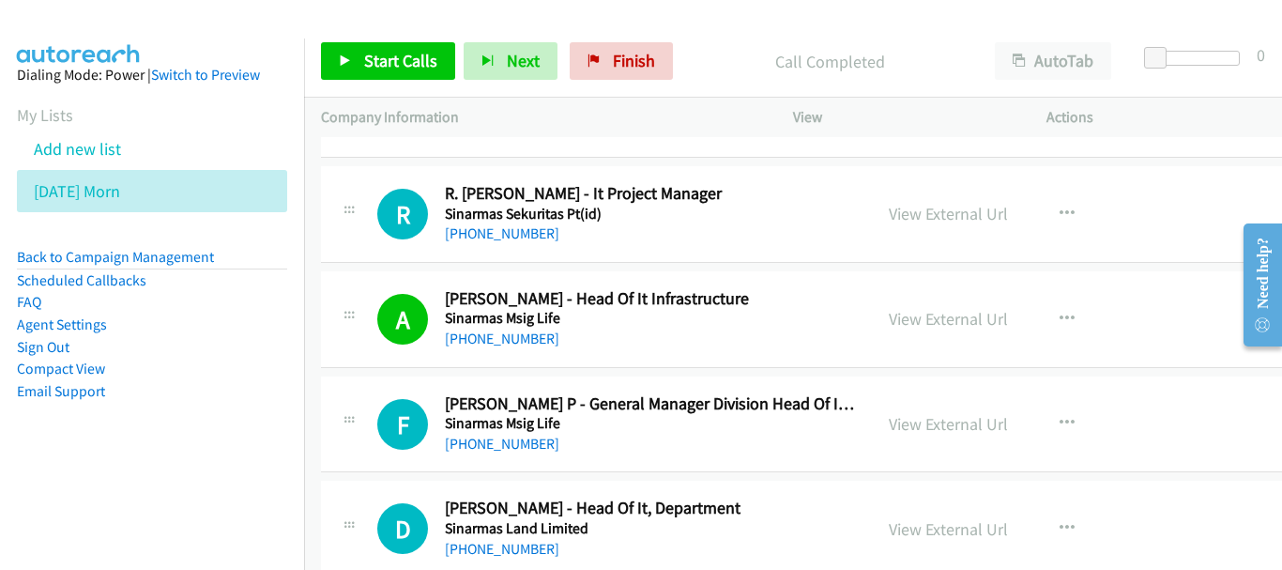
scroll to position [9291, 0]
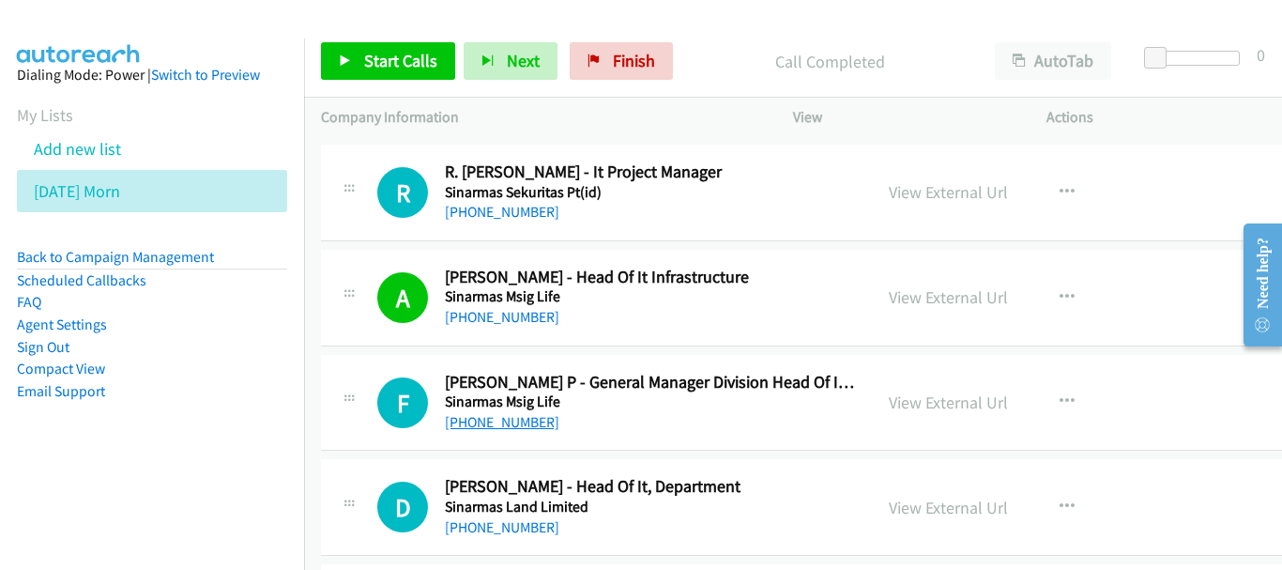
click at [515, 417] on link "+62 823-8645-9534" at bounding box center [502, 422] width 114 height 18
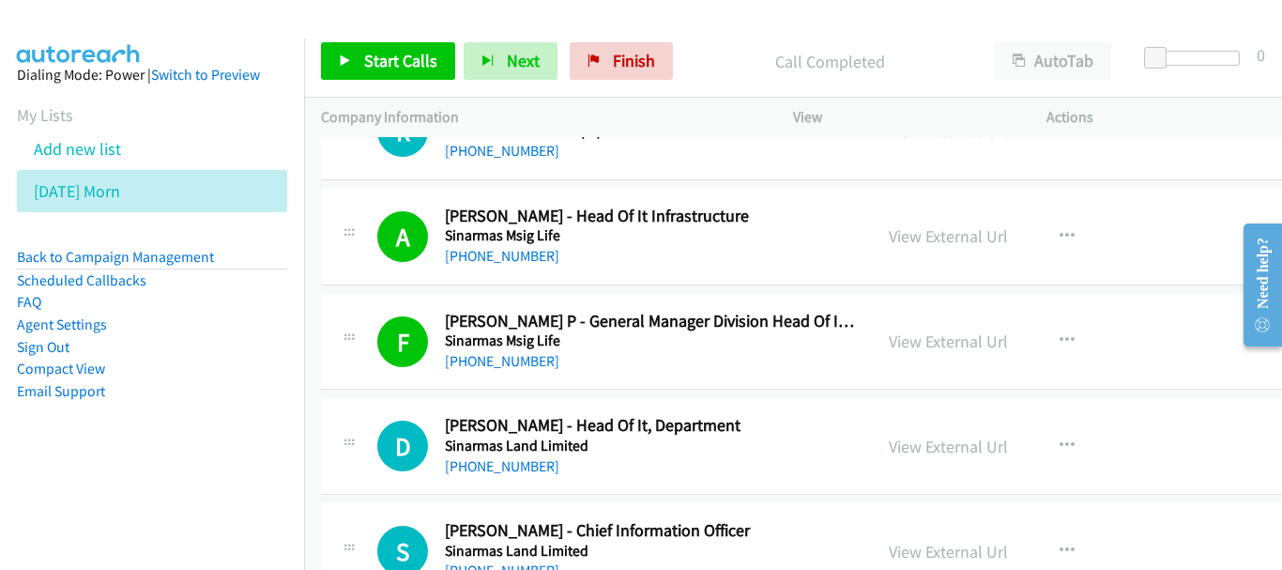
scroll to position [9384, 0]
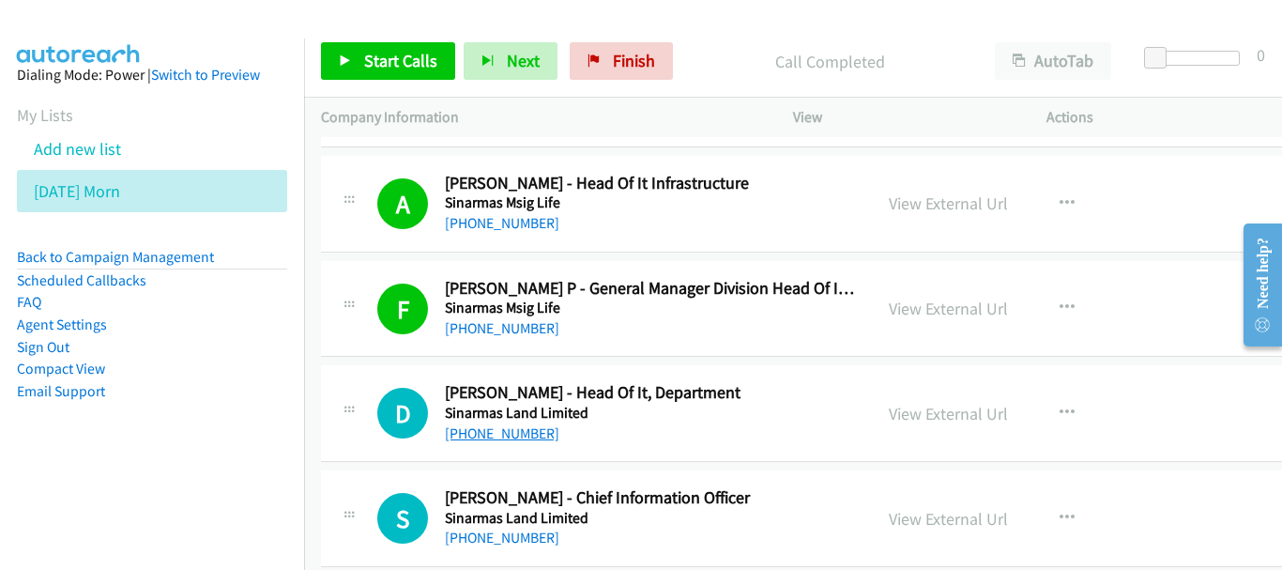
click at [516, 424] on link "+62 813-1664-4736" at bounding box center [502, 433] width 114 height 18
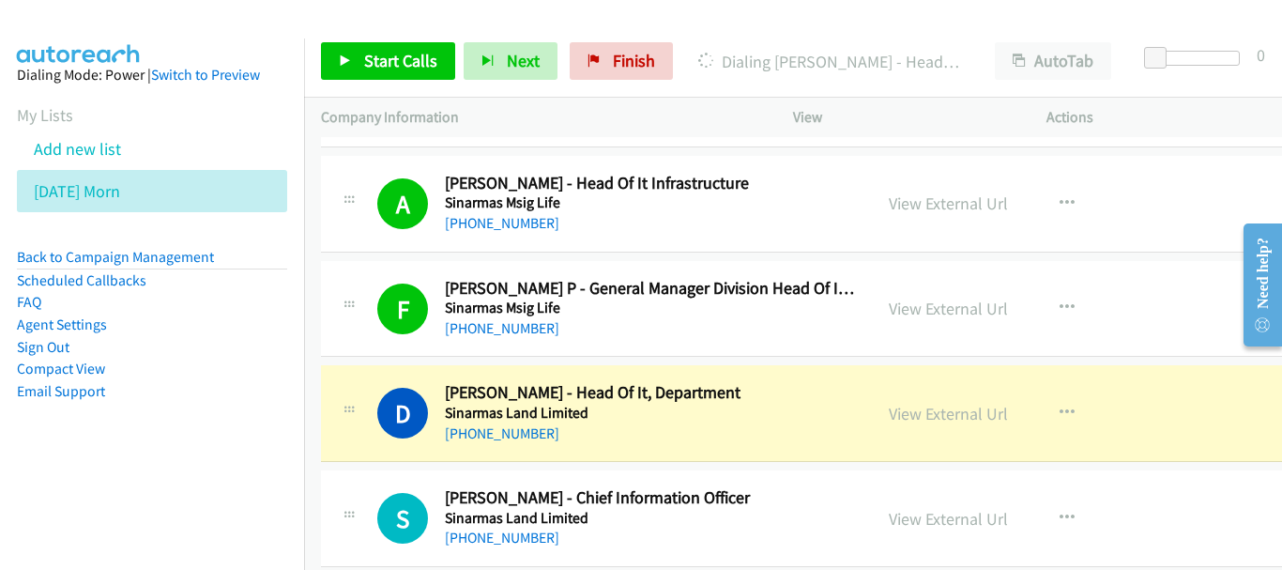
scroll to position [9478, 0]
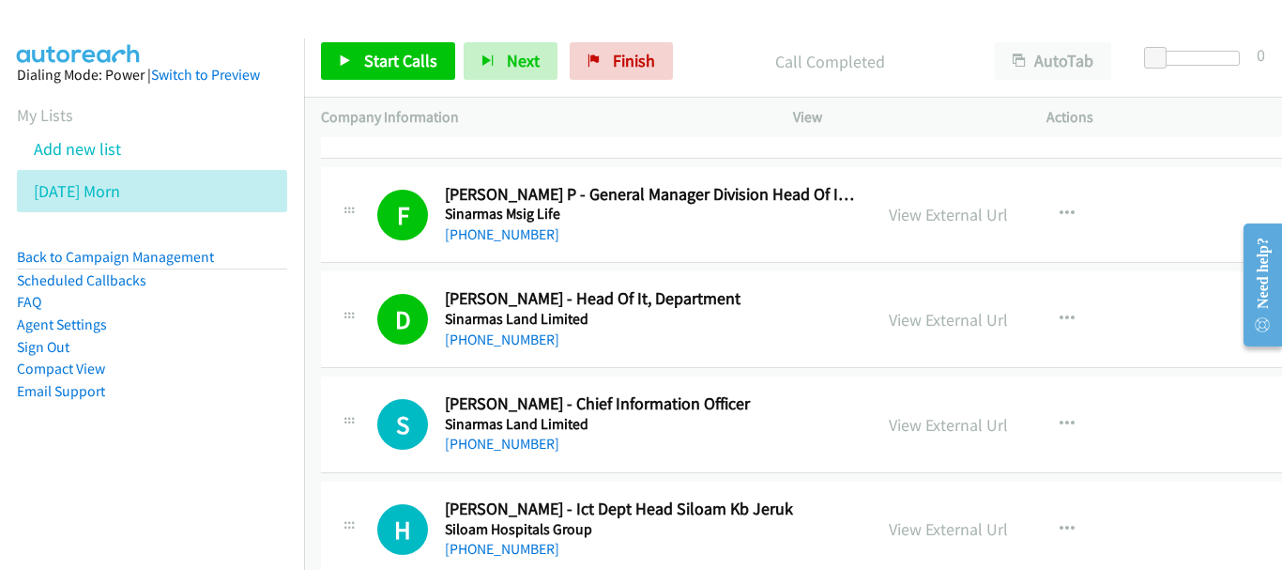
click at [487, 434] on div "+62 811-193-409" at bounding box center [650, 444] width 410 height 23
click at [487, 442] on link "+62 811-193-409" at bounding box center [502, 443] width 114 height 18
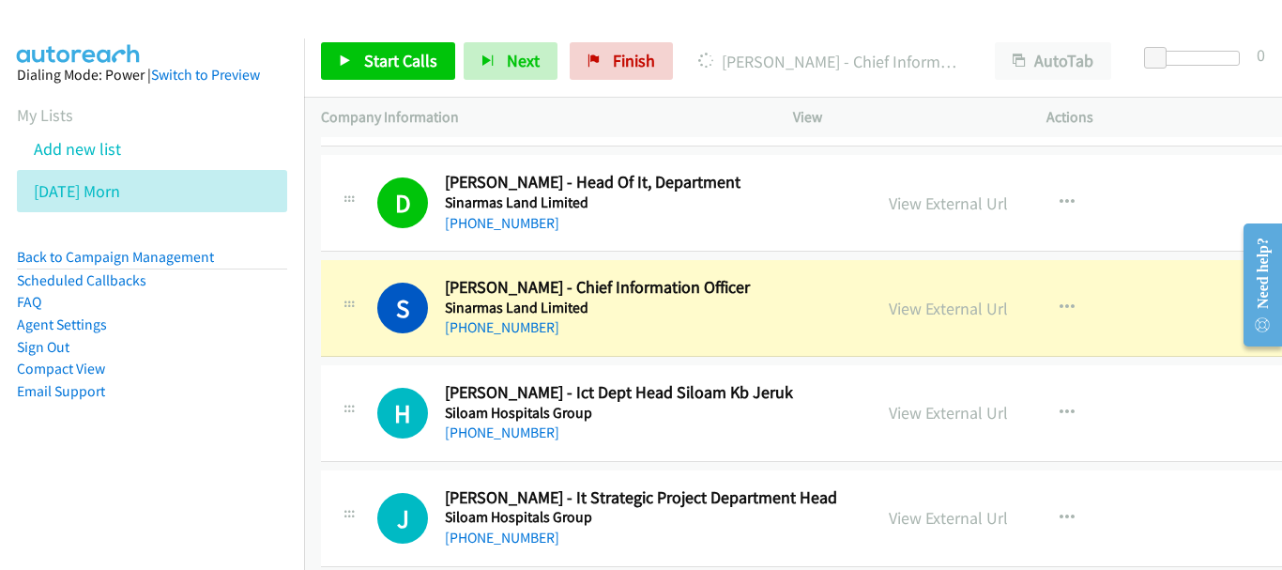
scroll to position [9572, 0]
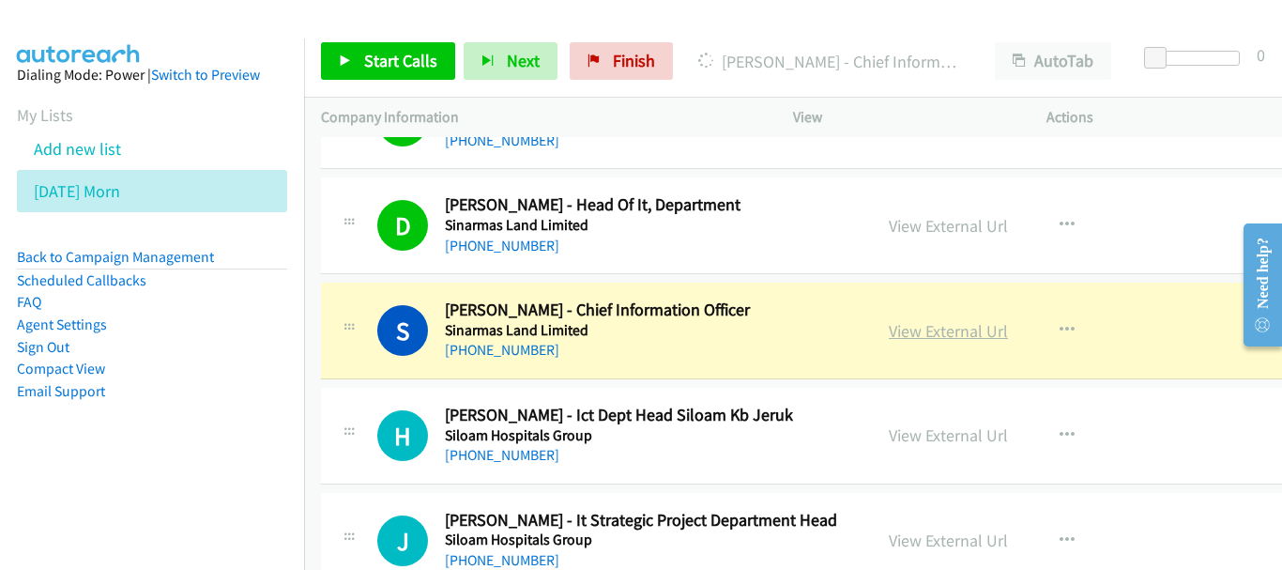
click at [958, 331] on link "View External Url" at bounding box center [948, 331] width 119 height 22
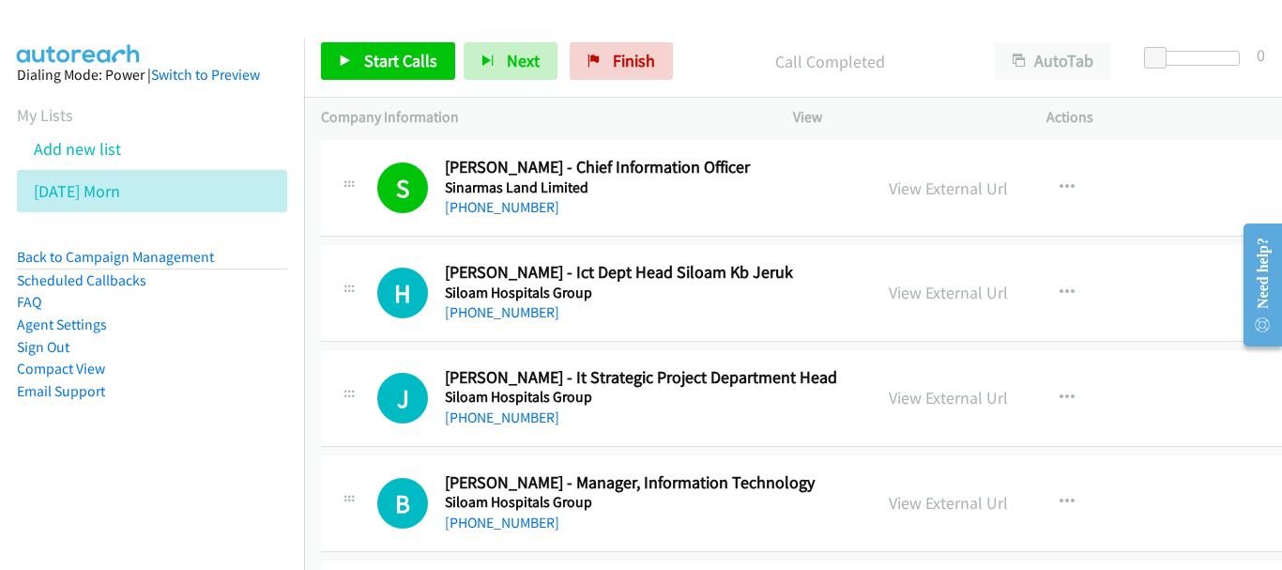
scroll to position [9760, 0]
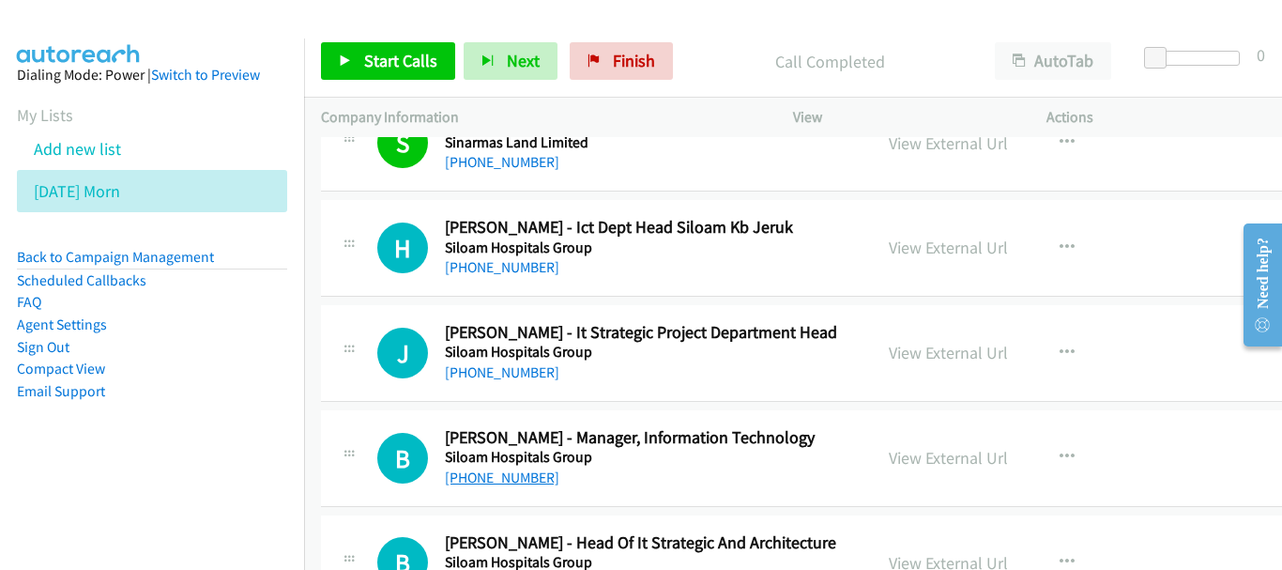
click at [523, 474] on link "+62 816-1605-952" at bounding box center [502, 477] width 114 height 18
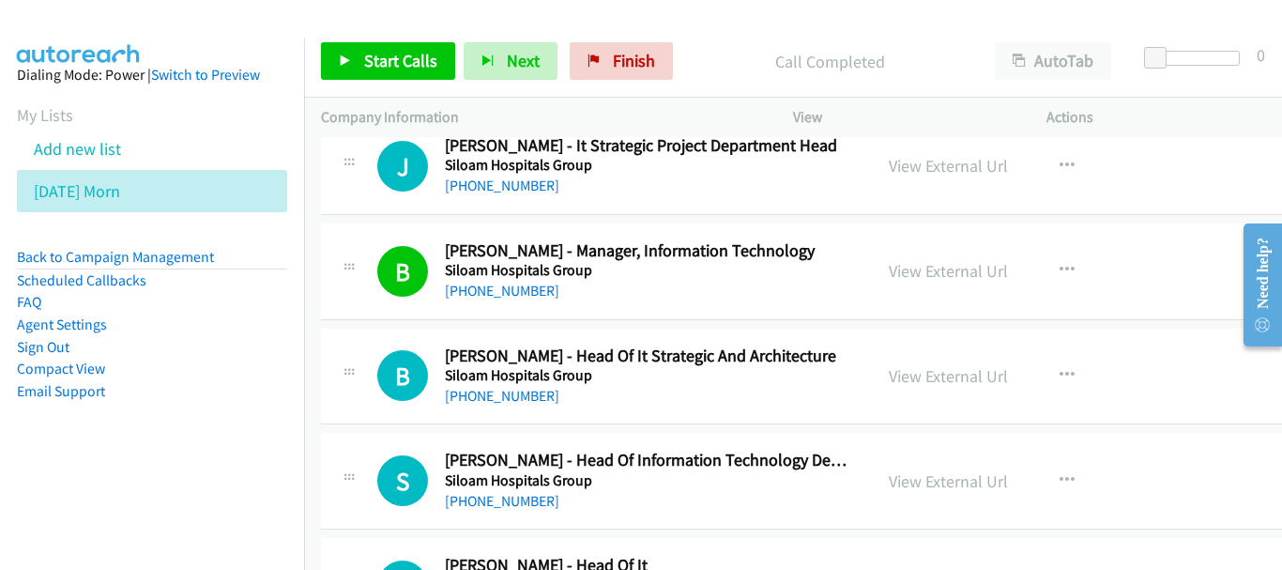
scroll to position [10041, 0]
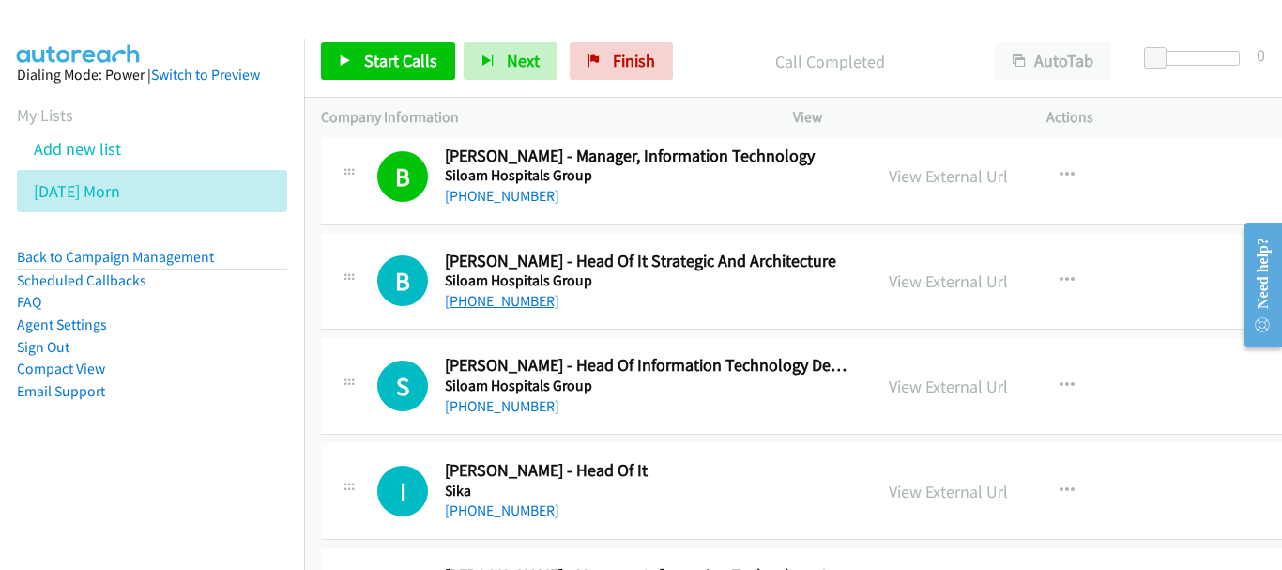
click at [472, 303] on link "+62 896-3308-4455" at bounding box center [502, 301] width 114 height 18
click at [543, 403] on link "+62 812-8177-2260" at bounding box center [502, 406] width 114 height 18
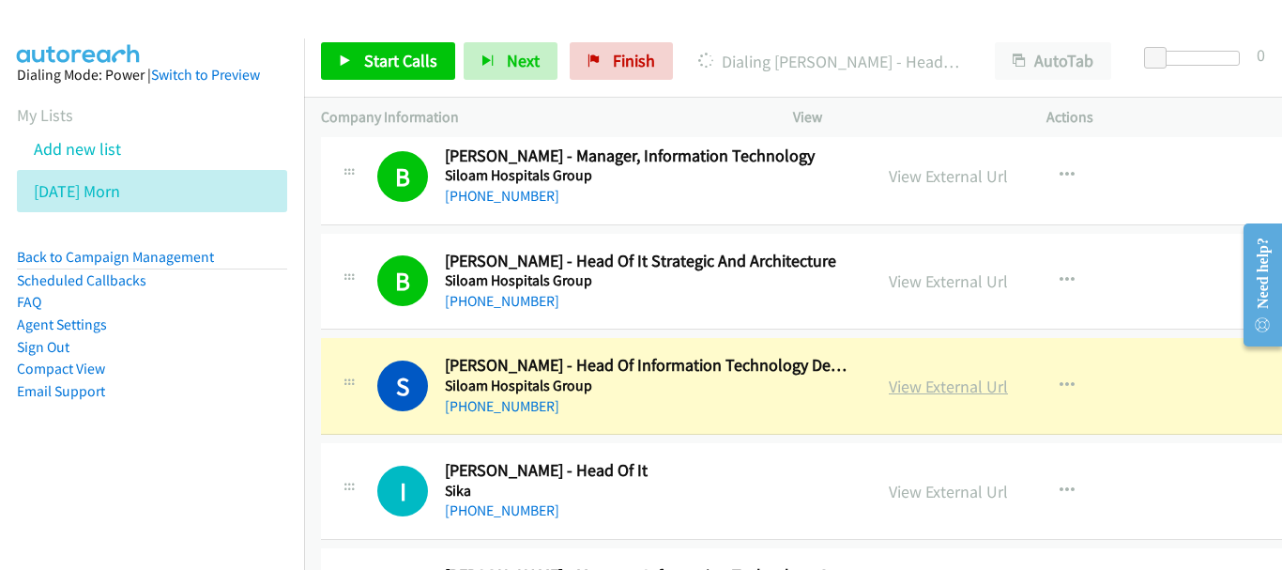
click at [901, 391] on link "View External Url" at bounding box center [948, 386] width 119 height 22
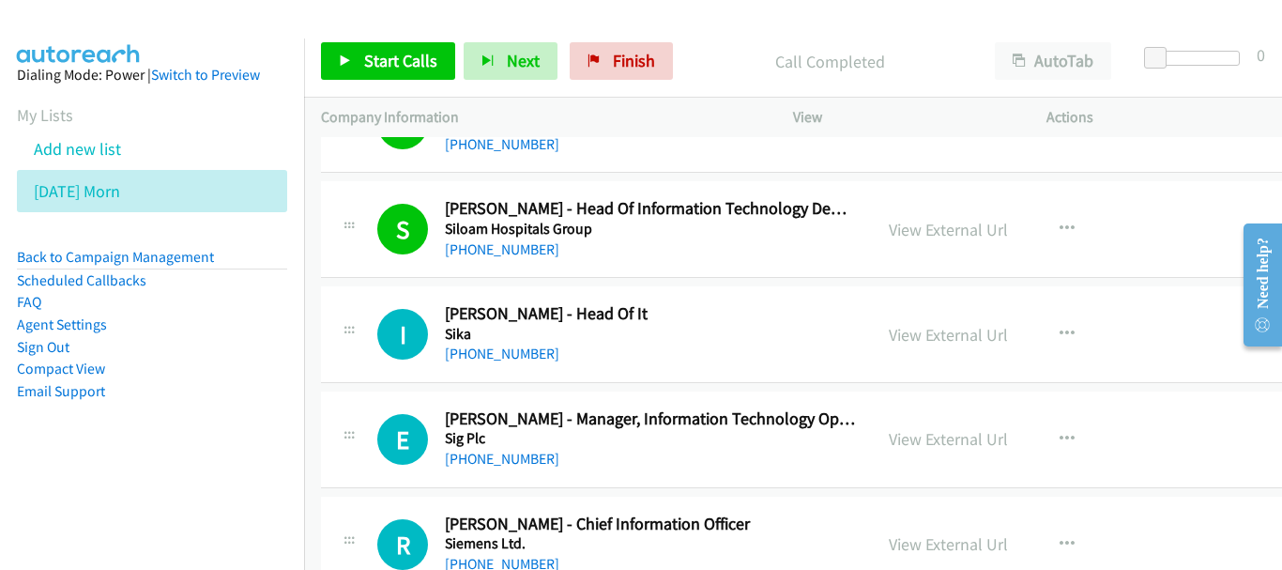
scroll to position [10229, 0]
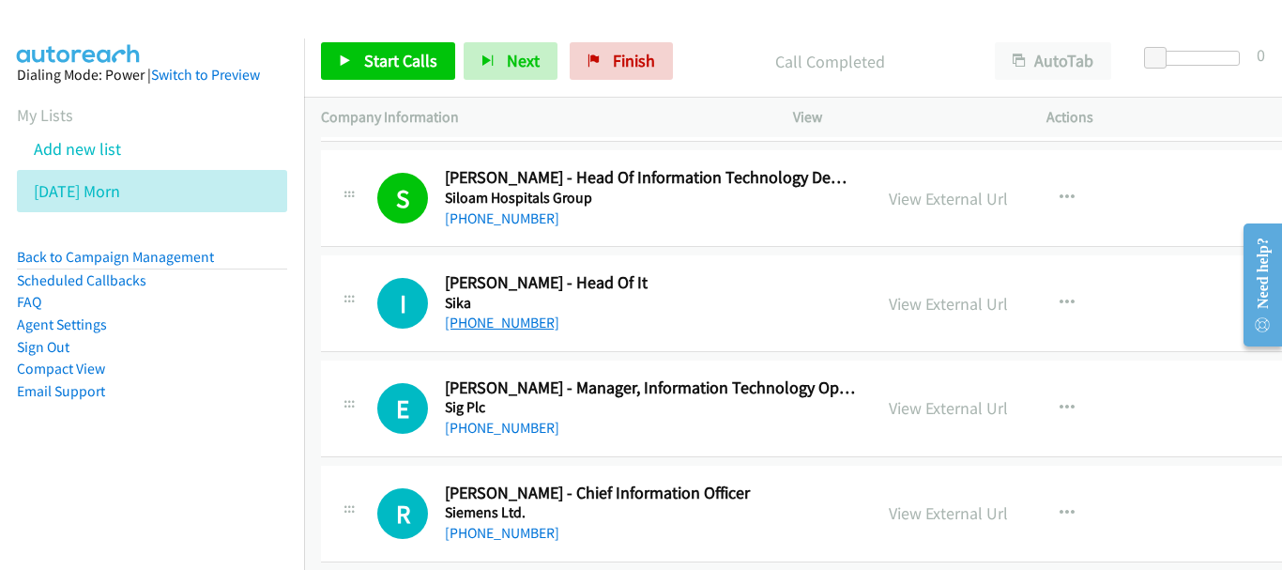
click at [474, 326] on link "+62 815-1113-7379" at bounding box center [502, 322] width 114 height 18
click at [508, 423] on link "+62 812-1008-757" at bounding box center [502, 428] width 114 height 18
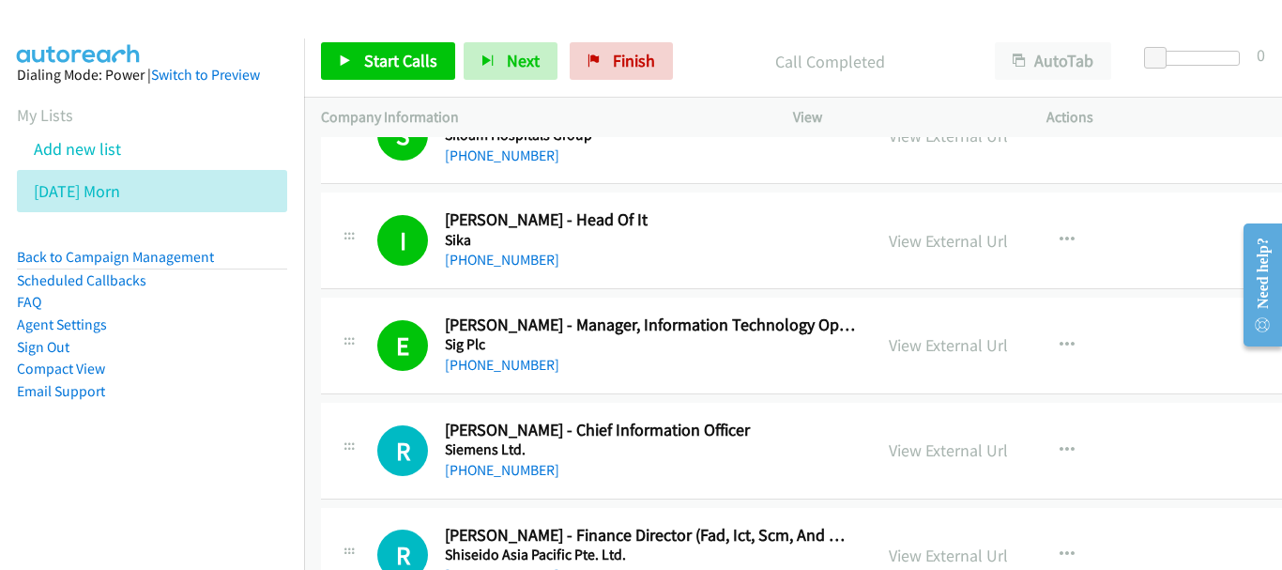
scroll to position [10323, 0]
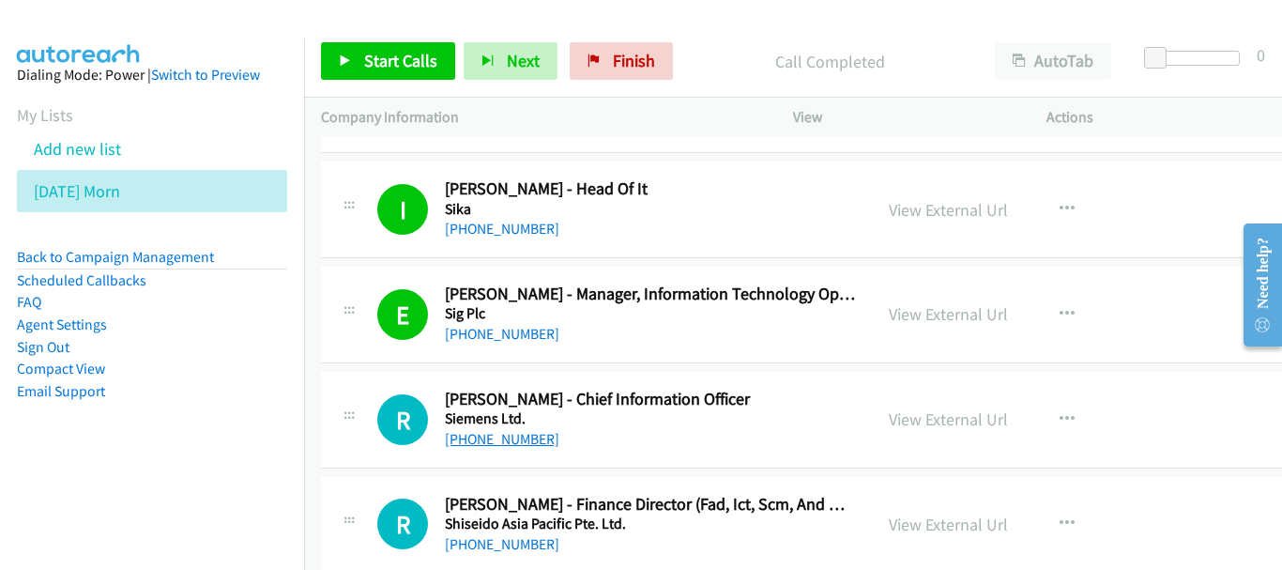
click at [520, 438] on link "+62 811-197-285" at bounding box center [502, 439] width 114 height 18
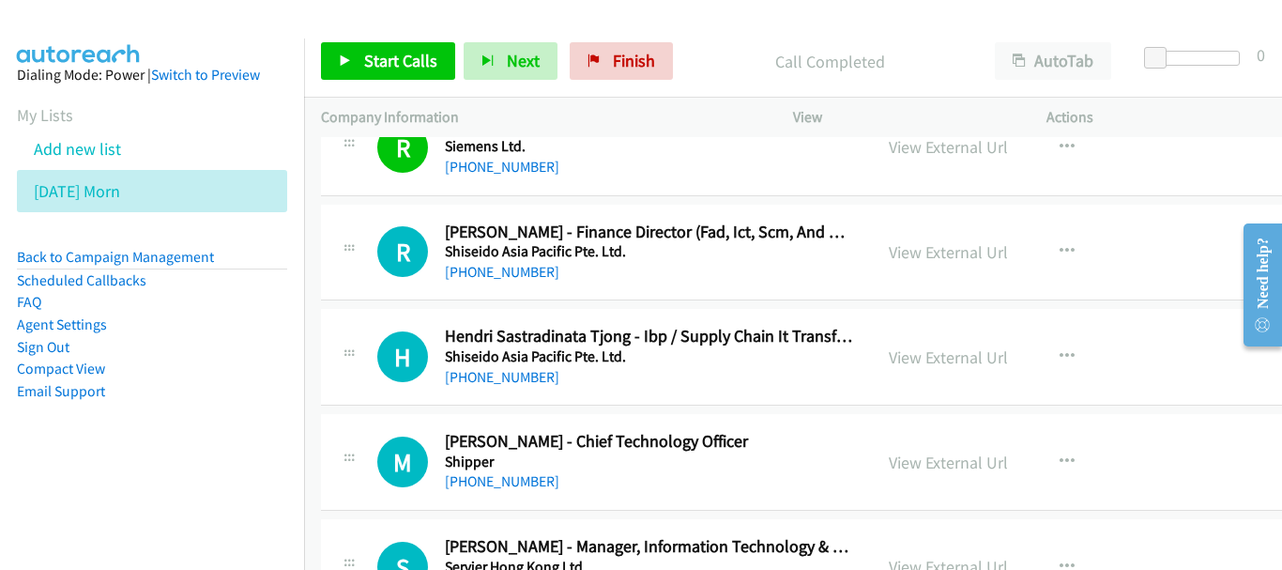
scroll to position [10604, 0]
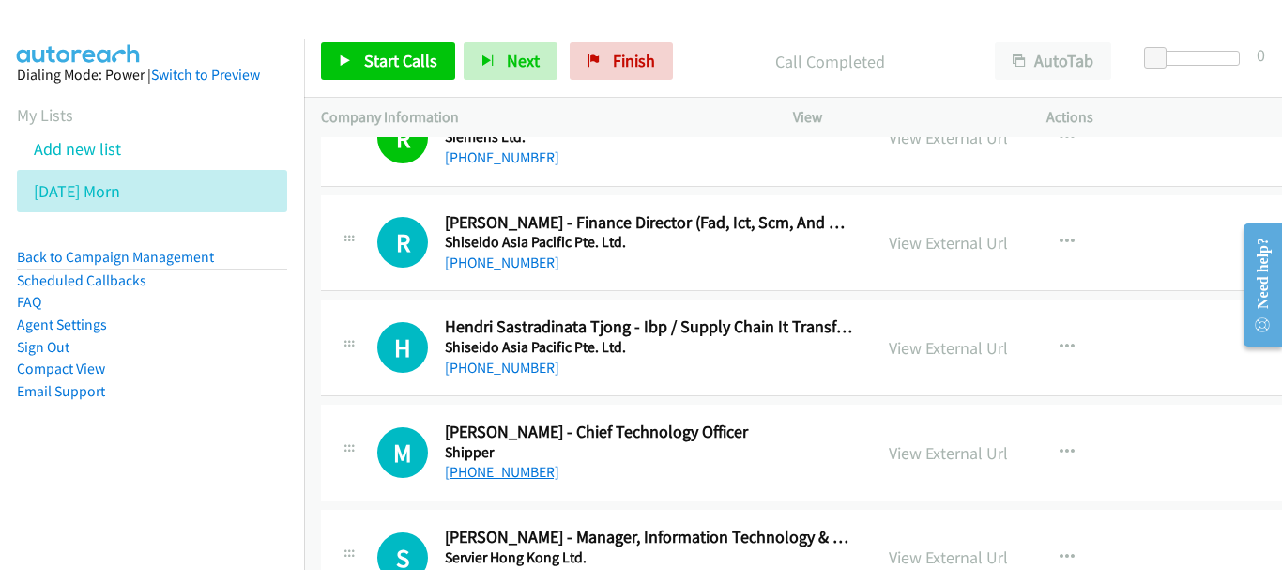
click at [541, 473] on link "+62 821-1026-7895" at bounding box center [502, 472] width 114 height 18
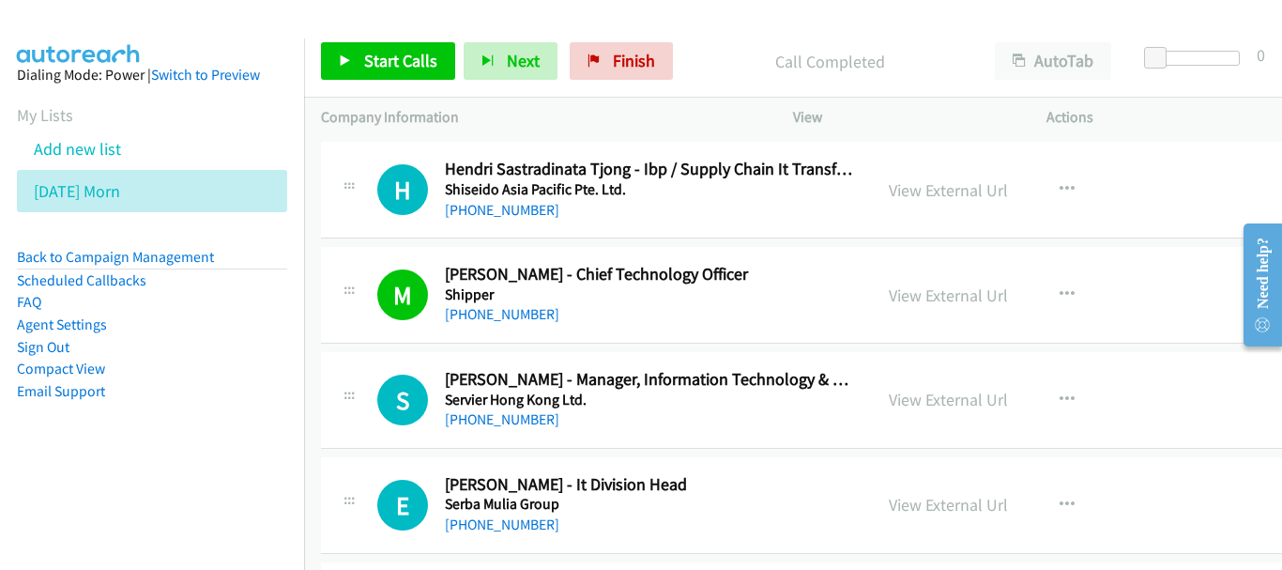
scroll to position [10792, 0]
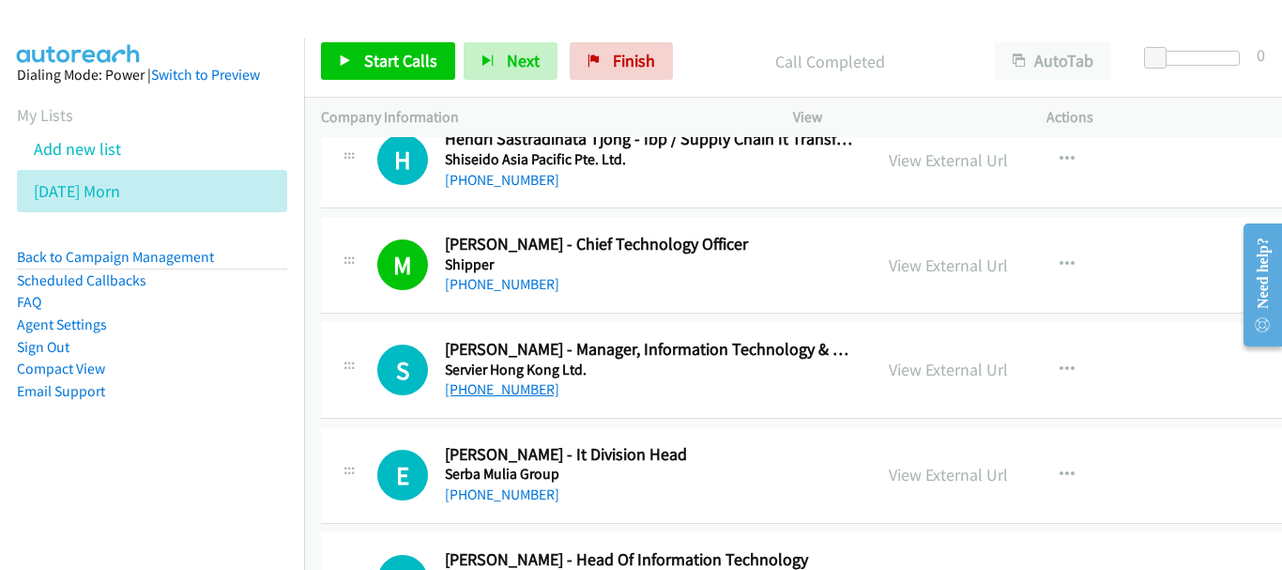
click at [543, 391] on link "+62 811-1110-740" at bounding box center [502, 389] width 114 height 18
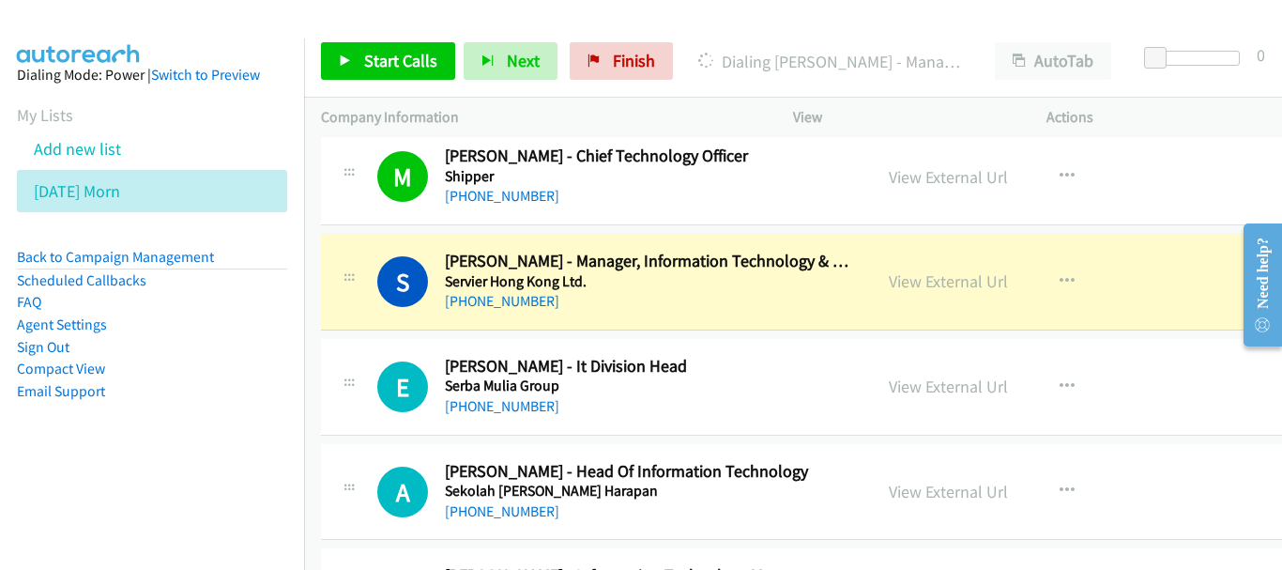
scroll to position [10980, 0]
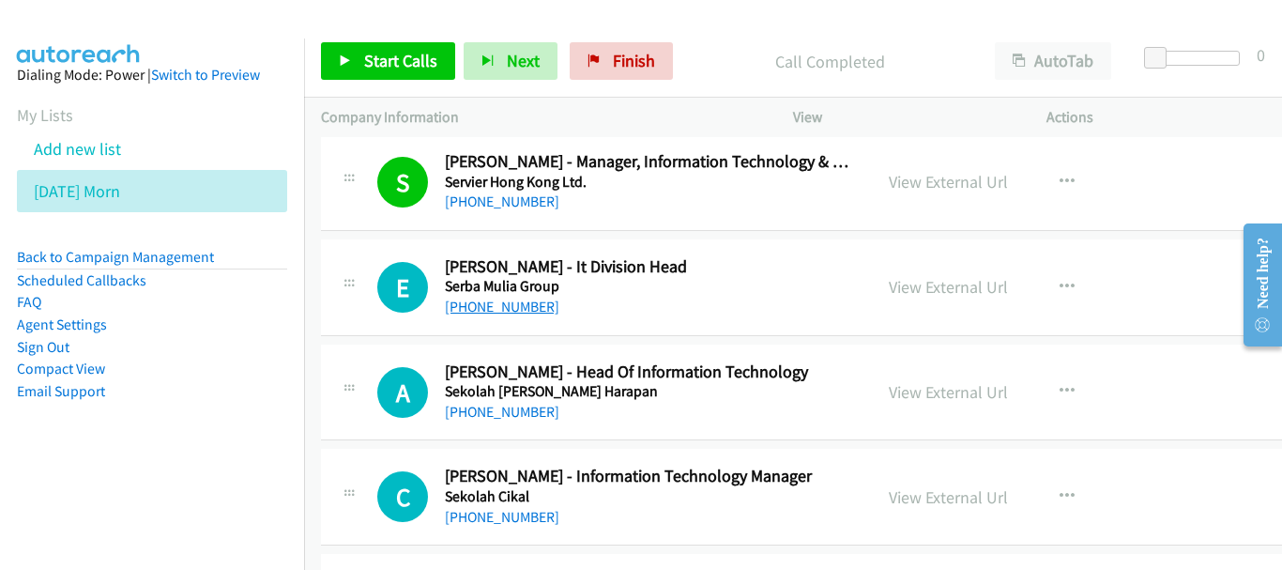
click at [519, 301] on link "+62 815-9586-918" at bounding box center [502, 306] width 114 height 18
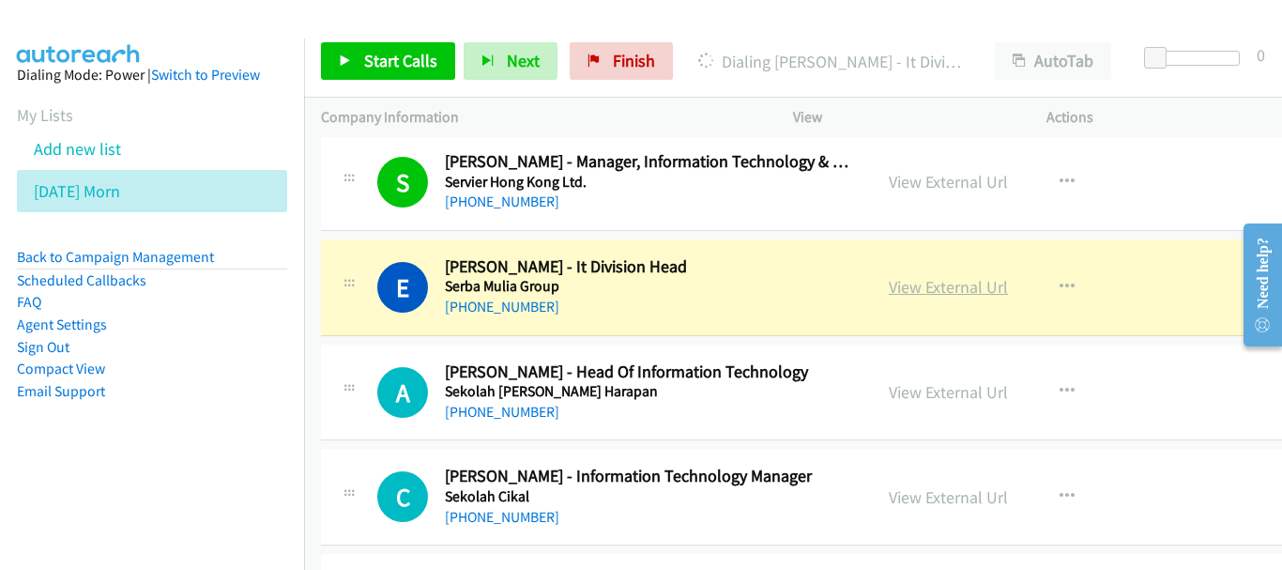
click at [899, 282] on link "View External Url" at bounding box center [948, 287] width 119 height 22
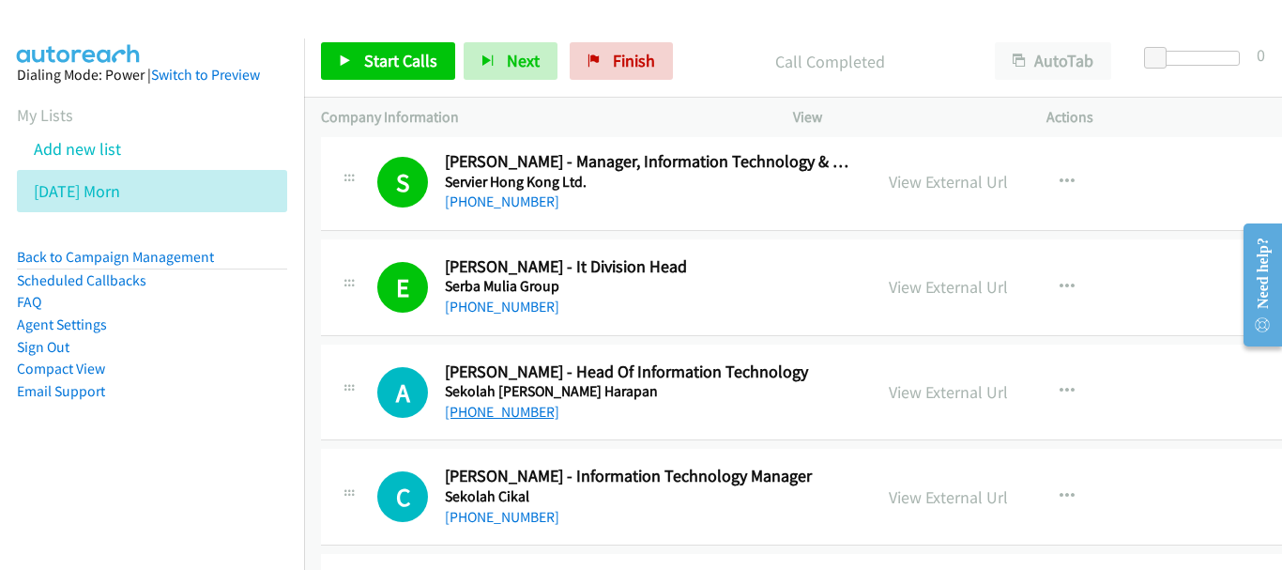
click at [526, 410] on link "+62 812-9070-256" at bounding box center [502, 412] width 114 height 18
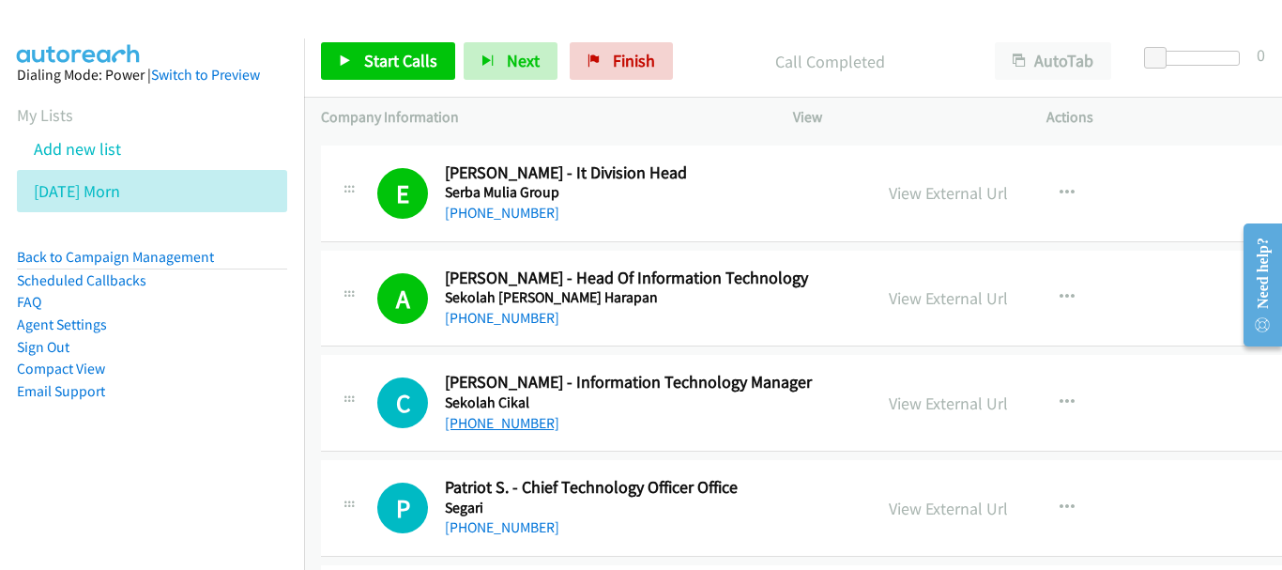
click at [501, 419] on link "+62 856-9160-4890" at bounding box center [502, 423] width 114 height 18
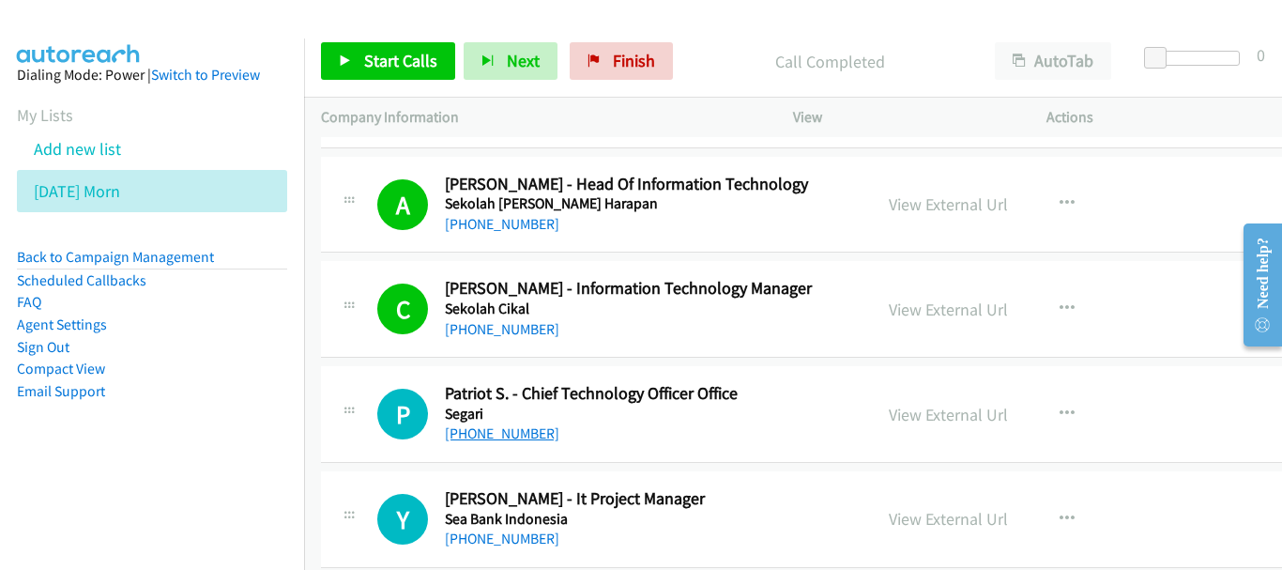
scroll to position [11261, 0]
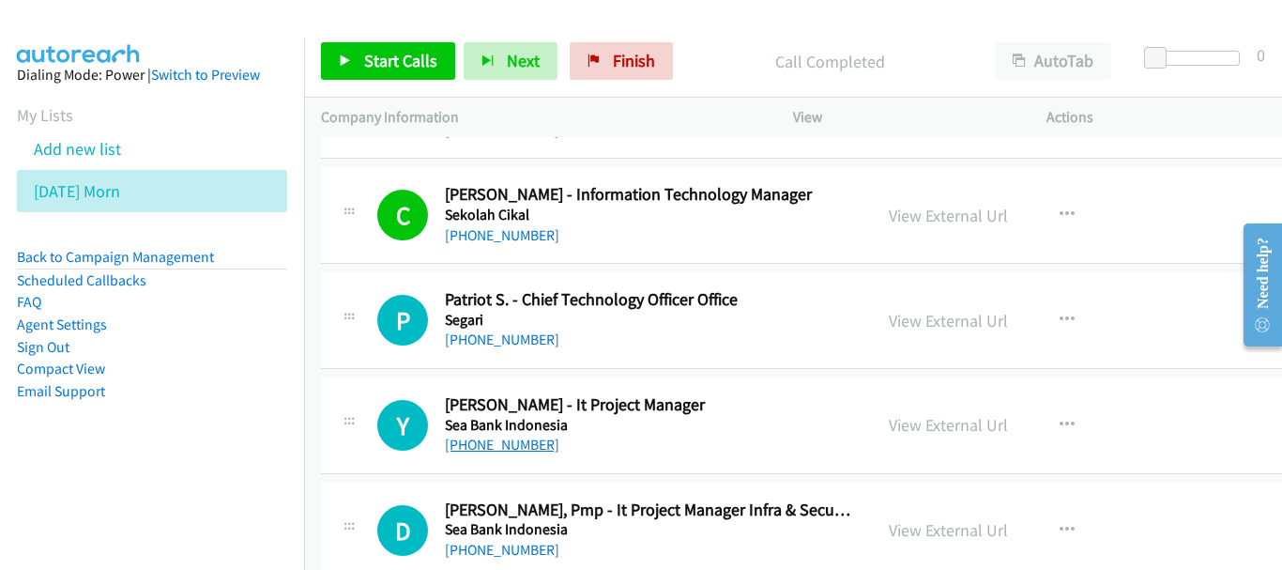
click at [540, 446] on link "+62 818-0801-3843" at bounding box center [502, 444] width 114 height 18
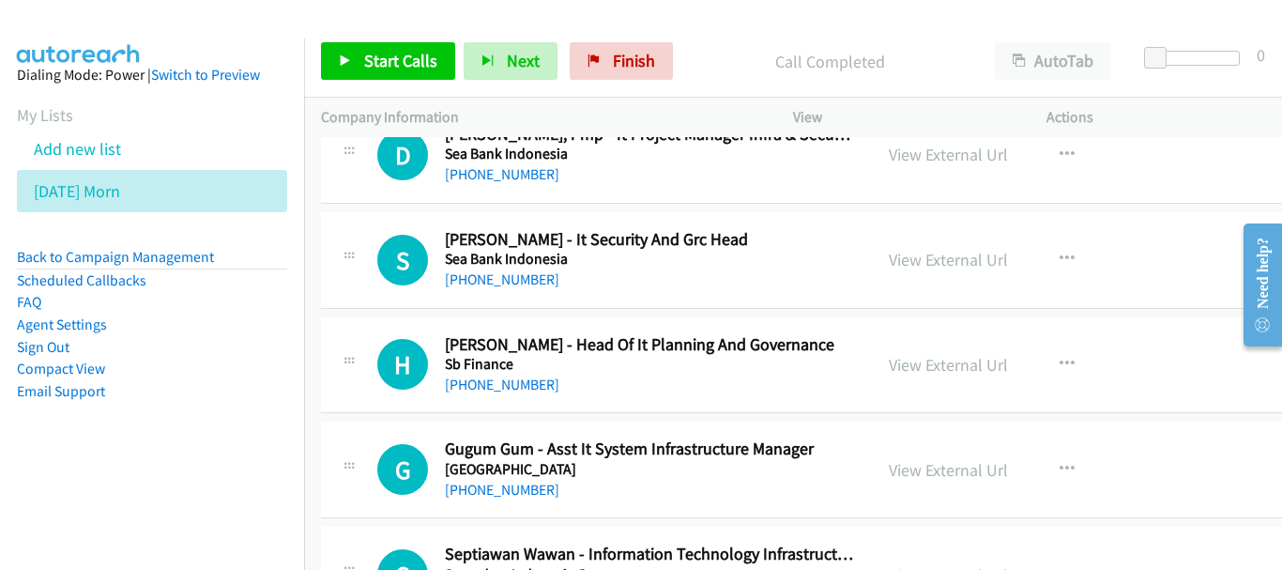
scroll to position [11731, 0]
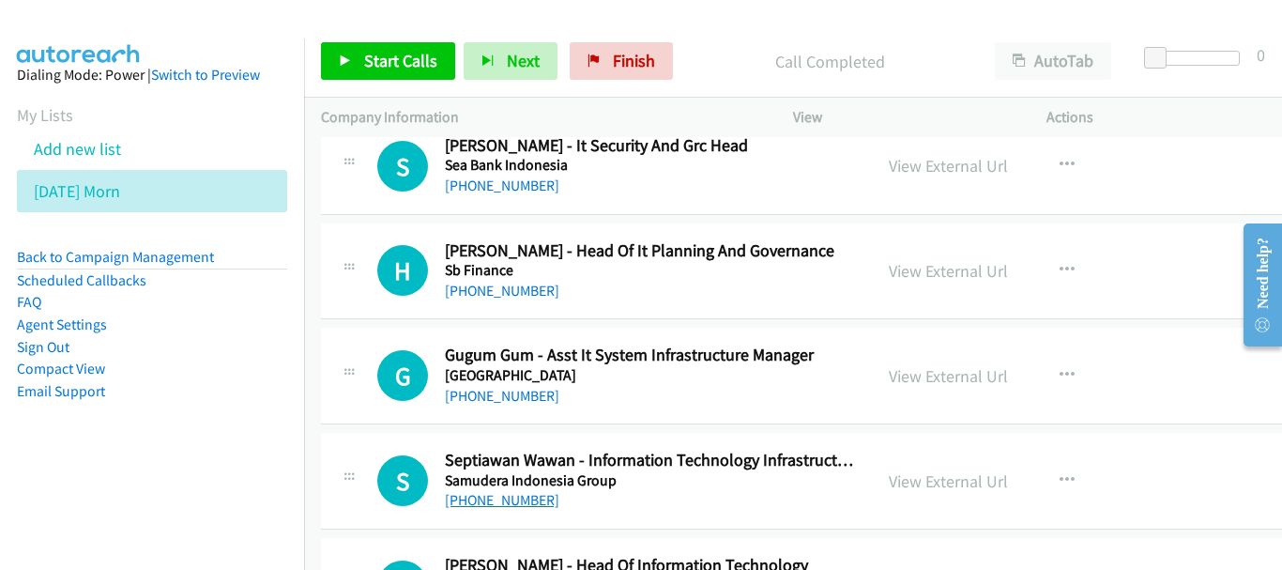
click at [529, 503] on link "+62 818-0609-2926" at bounding box center [502, 500] width 114 height 18
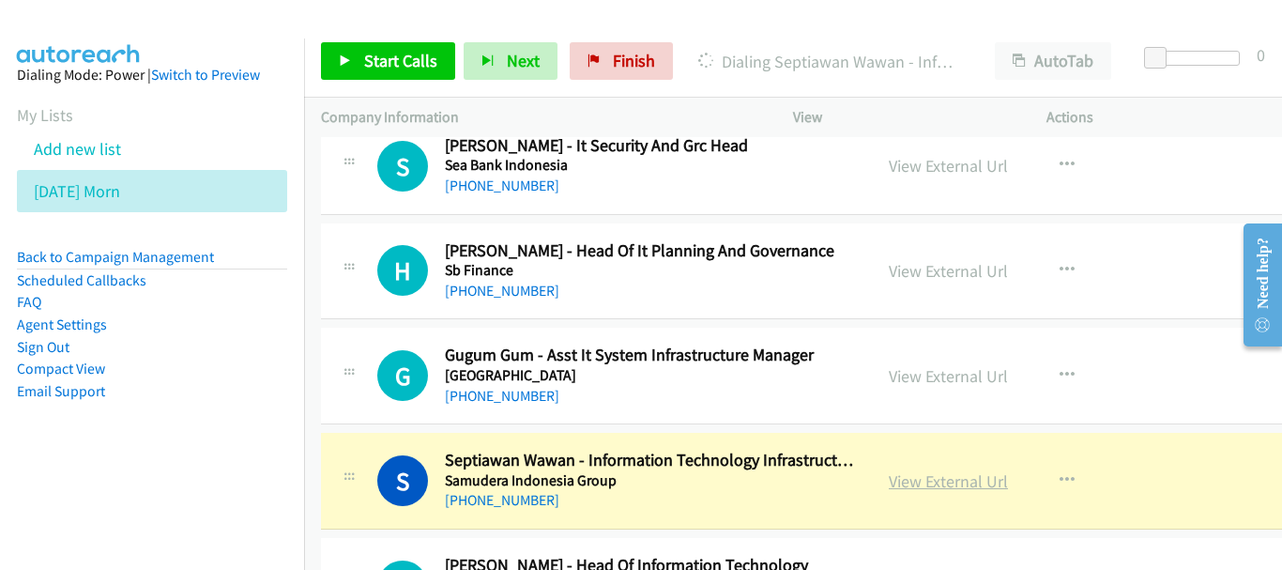
click at [928, 481] on link "View External Url" at bounding box center [948, 481] width 119 height 22
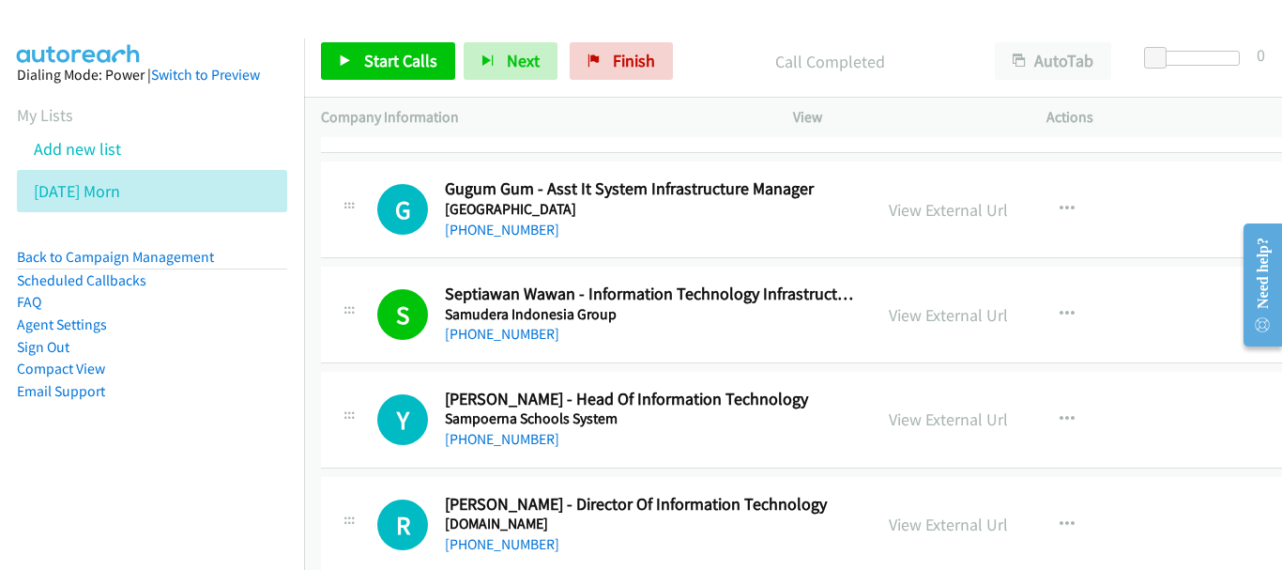
scroll to position [11918, 0]
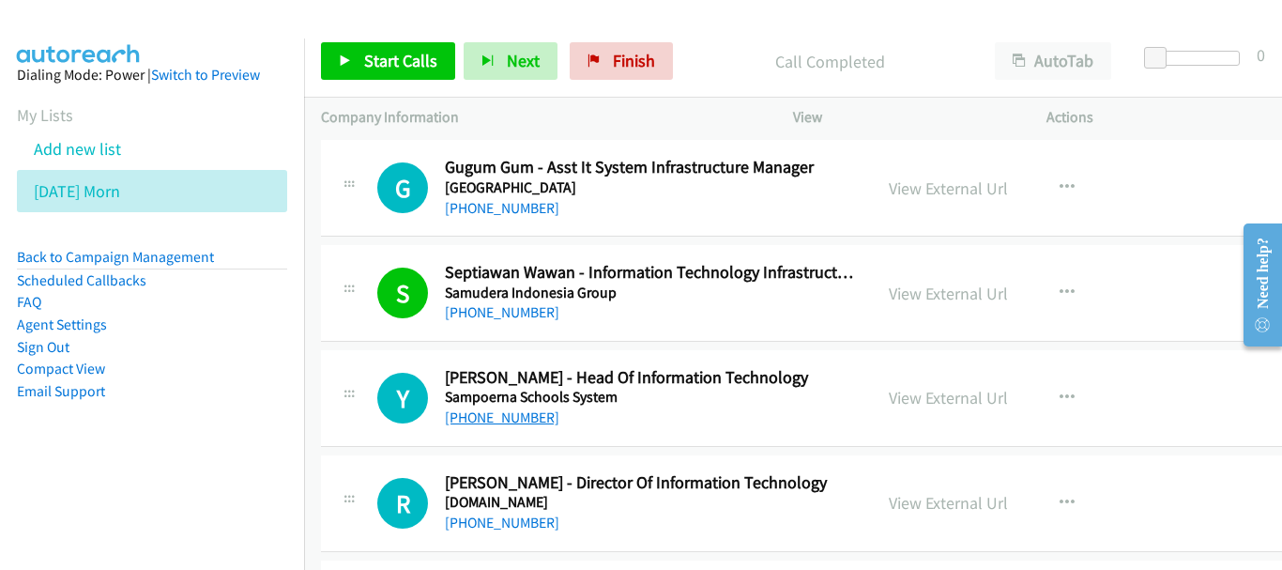
click at [532, 417] on link "+62 822-4909-0234" at bounding box center [502, 417] width 114 height 18
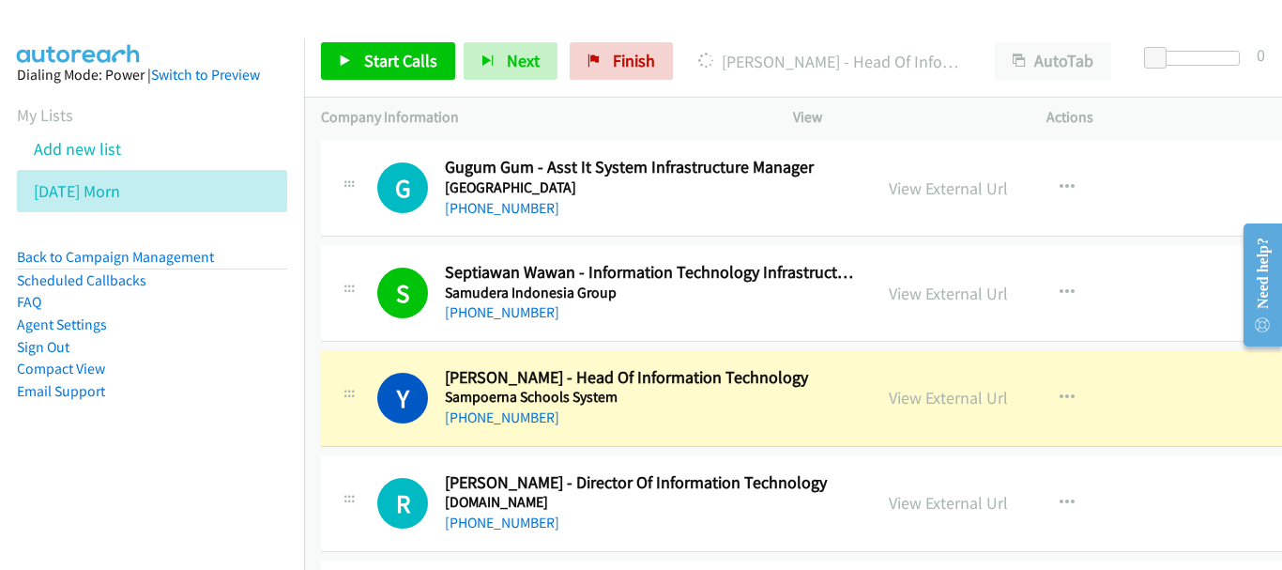
scroll to position [12106, 0]
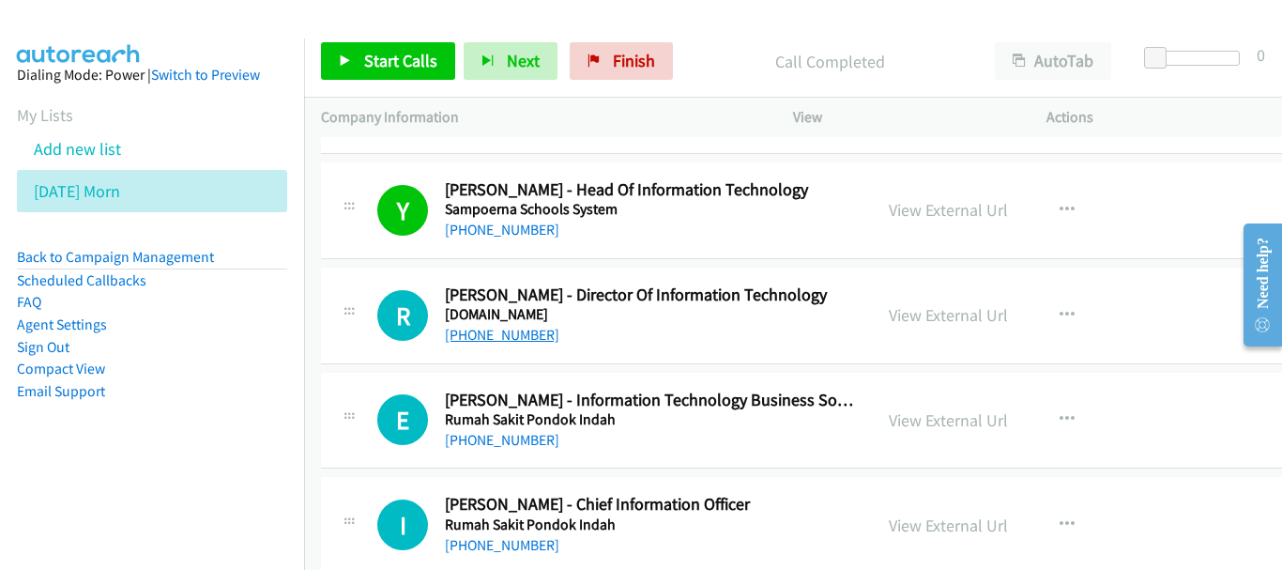
click at [516, 341] on link "+62 811-8885-877" at bounding box center [502, 335] width 114 height 18
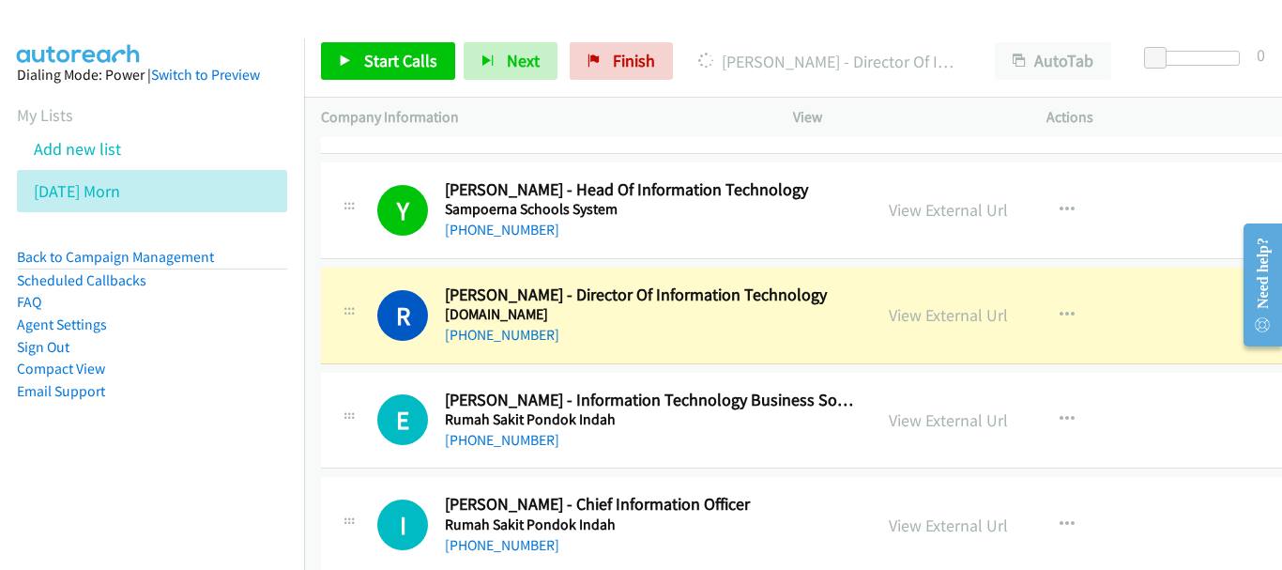
scroll to position [12200, 0]
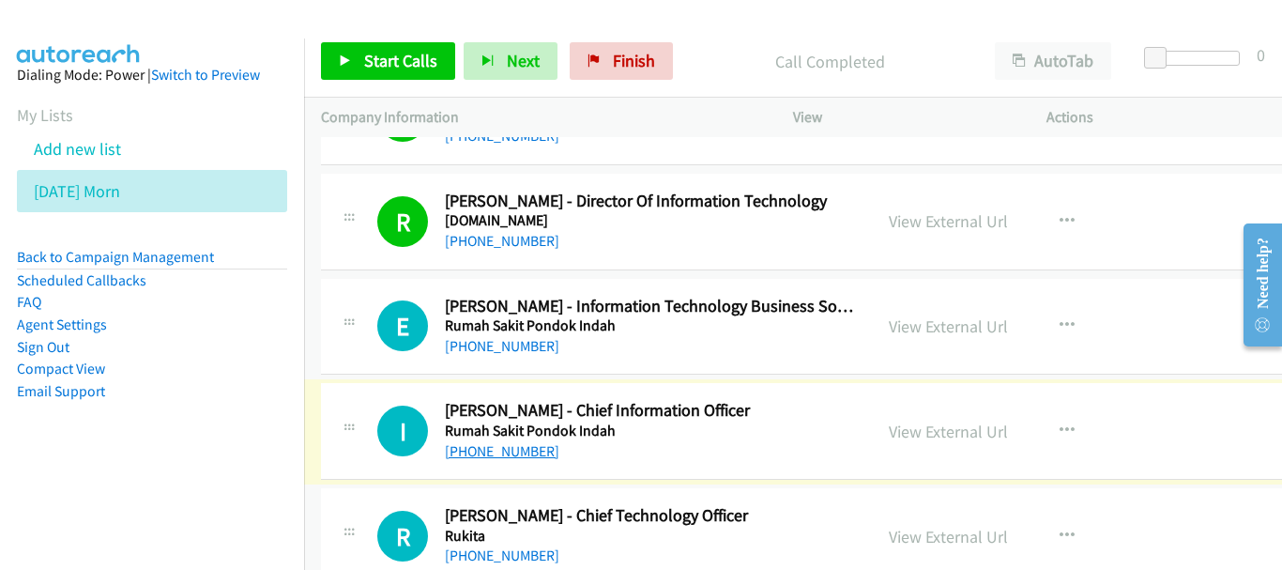
click at [483, 450] on link "+62 811-1013-664" at bounding box center [502, 451] width 114 height 18
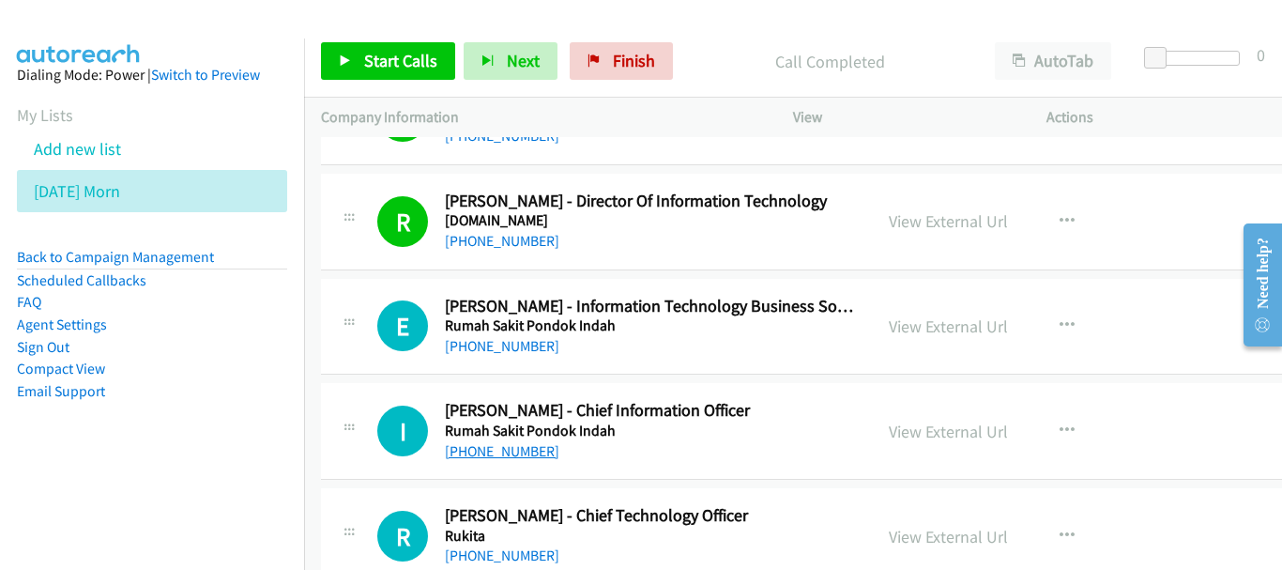
click at [515, 445] on link "+62 811-1013-664" at bounding box center [502, 451] width 114 height 18
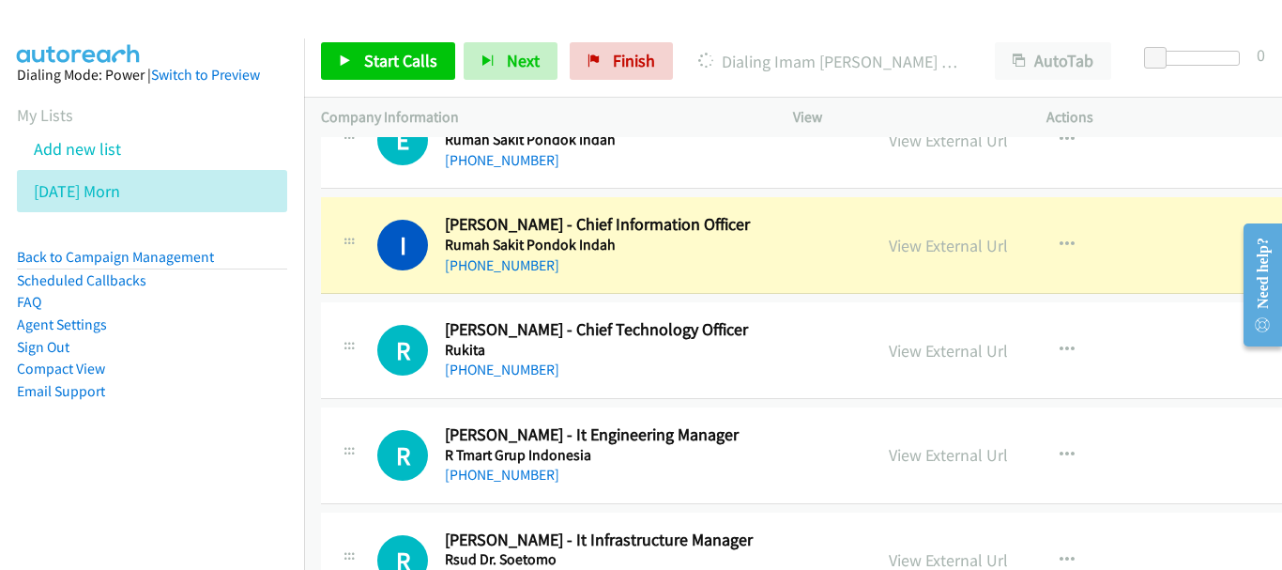
scroll to position [12387, 0]
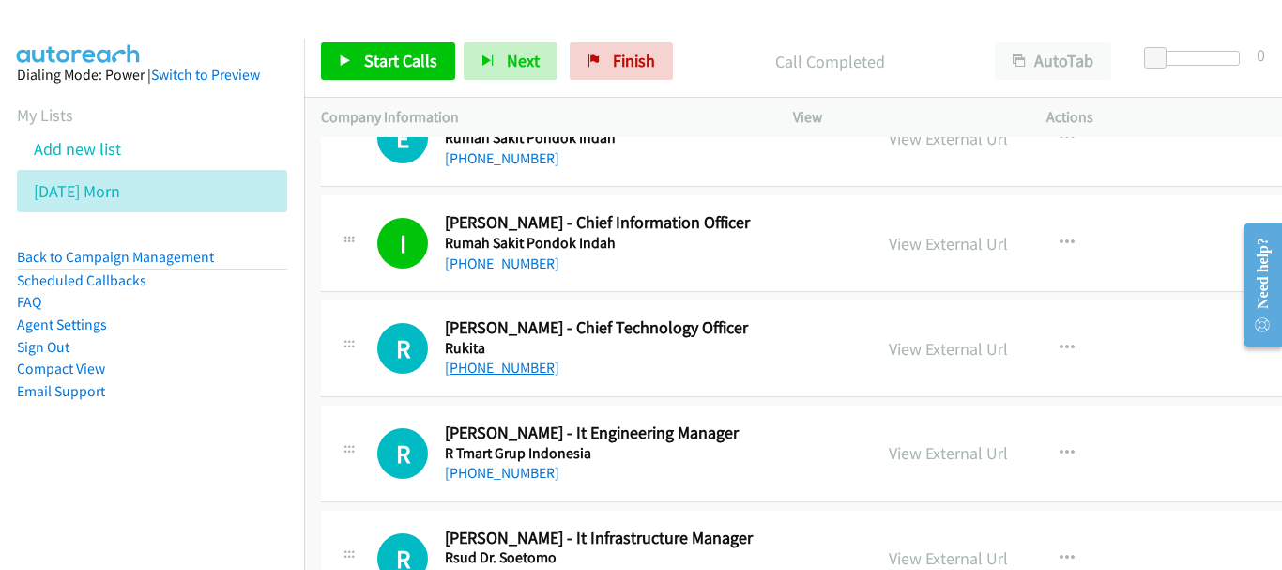
click at [491, 381] on div "R Callback Scheduled Ricky Christie - Chief Technology Officer Rukita Asia/Jaka…" at bounding box center [838, 348] width 1034 height 97
click at [494, 366] on link "+62 899-5019-012" at bounding box center [502, 367] width 114 height 18
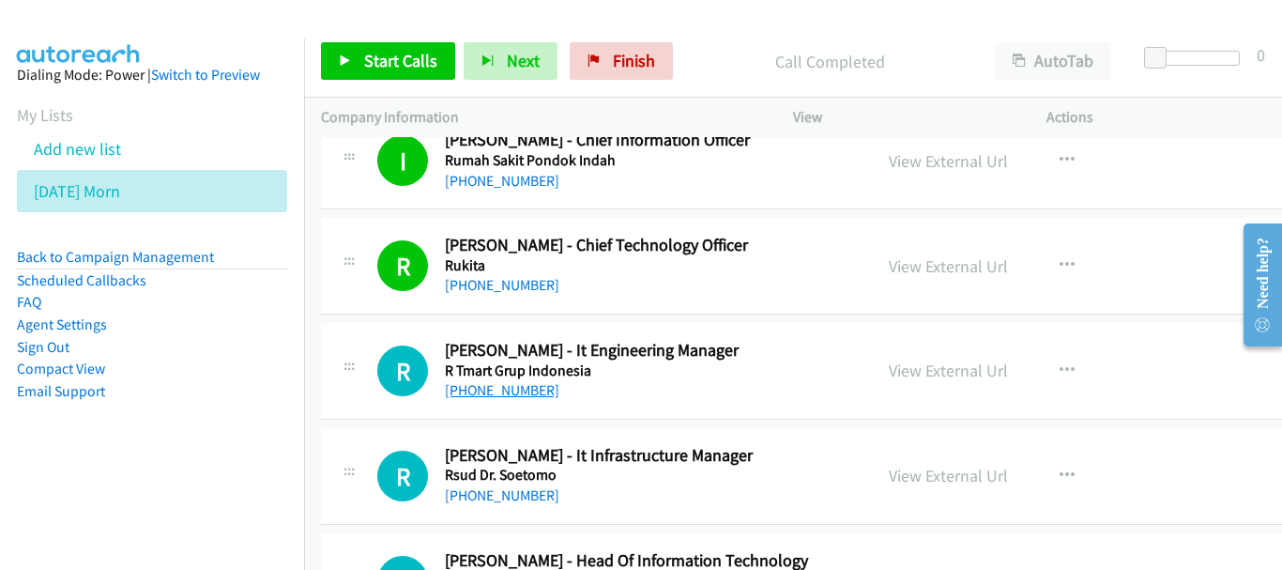
scroll to position [12481, 0]
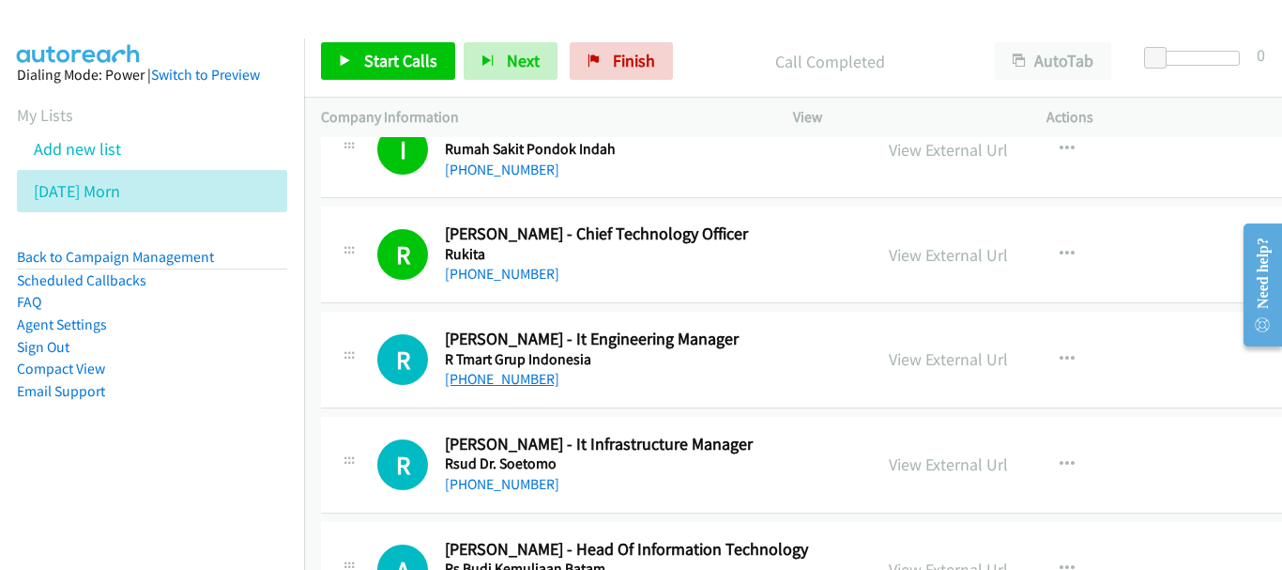
click at [523, 385] on link "+62 813-8287-4141" at bounding box center [502, 379] width 114 height 18
click at [538, 478] on link "+62 856-0620-0004" at bounding box center [502, 484] width 114 height 18
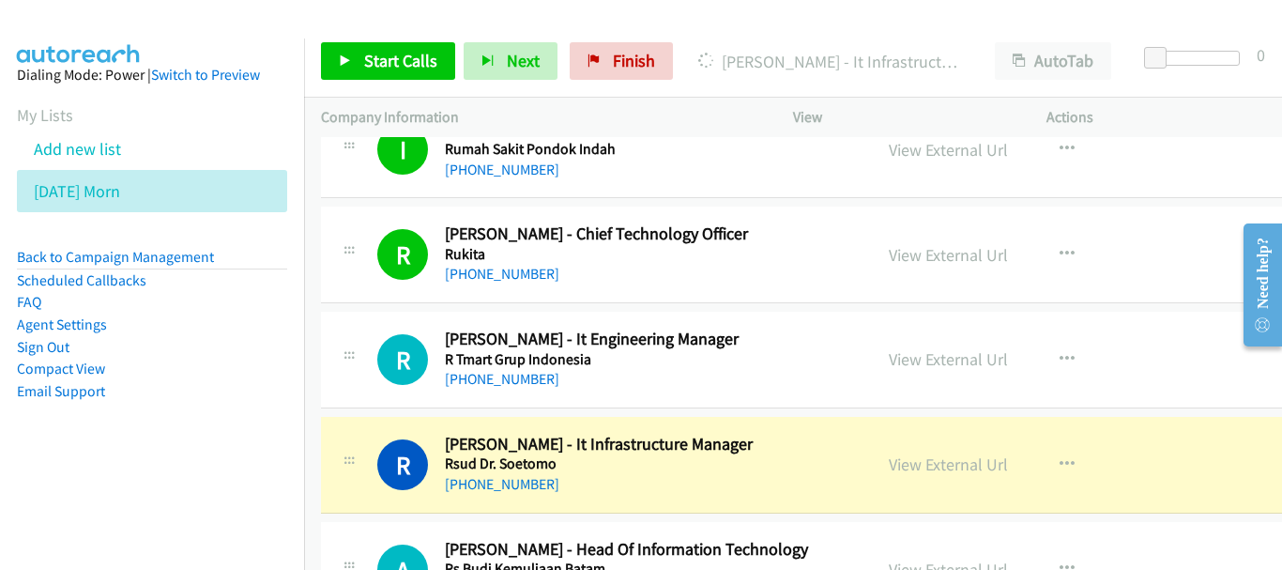
scroll to position [12669, 0]
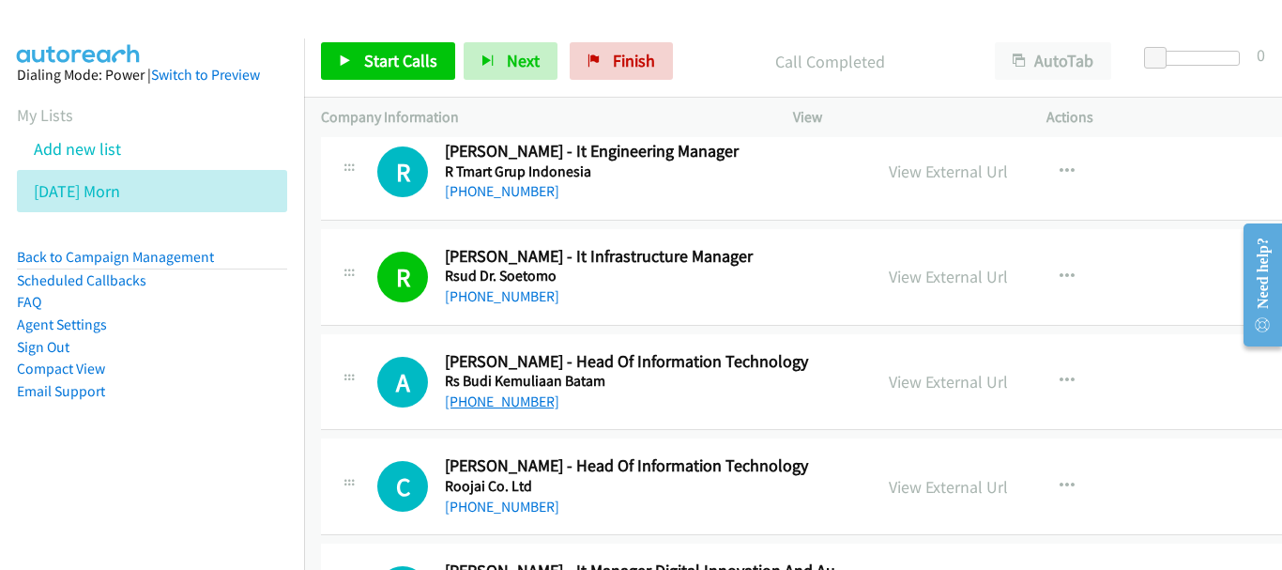
click at [470, 405] on link "+62 811-381-311" at bounding box center [502, 401] width 114 height 18
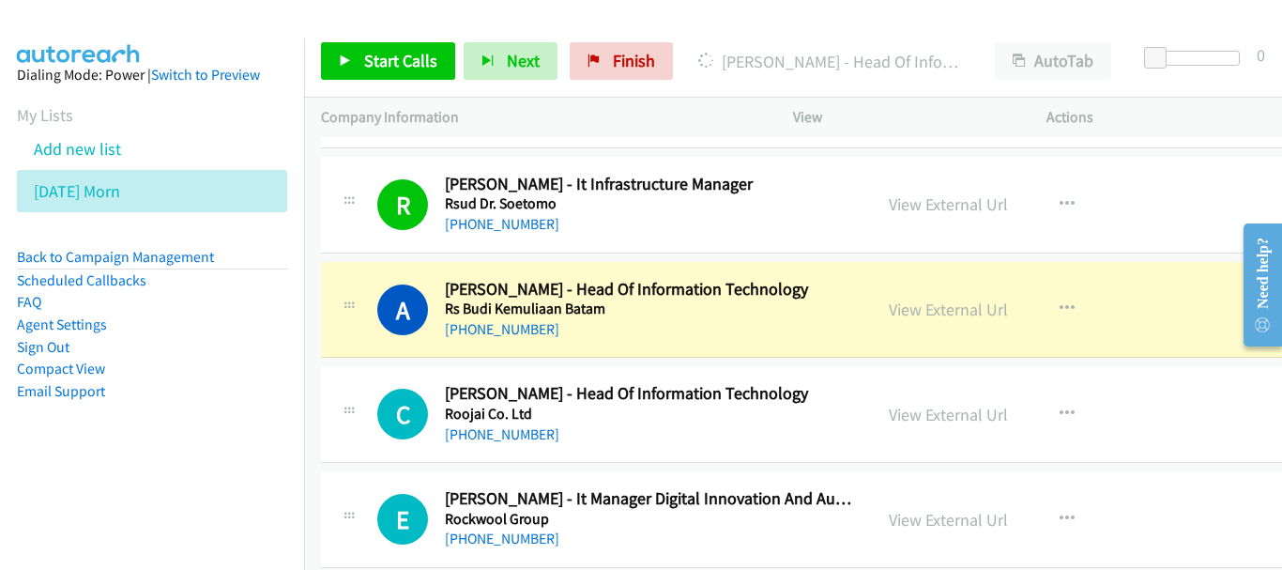
scroll to position [12763, 0]
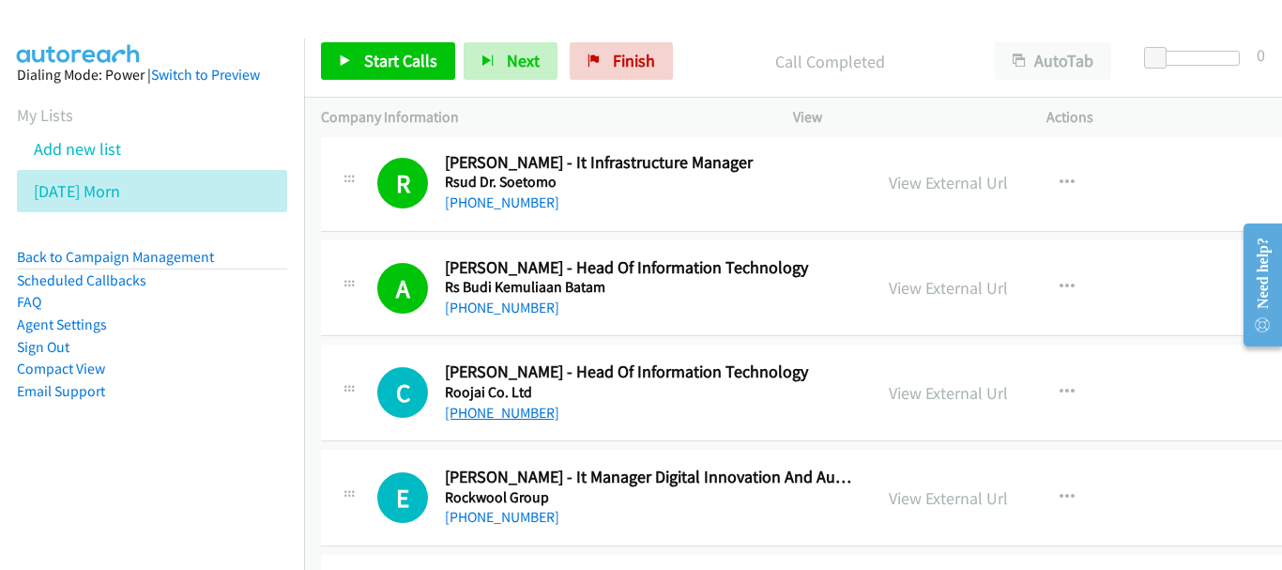
click at [473, 410] on link "+62 811-1908-805" at bounding box center [502, 413] width 114 height 18
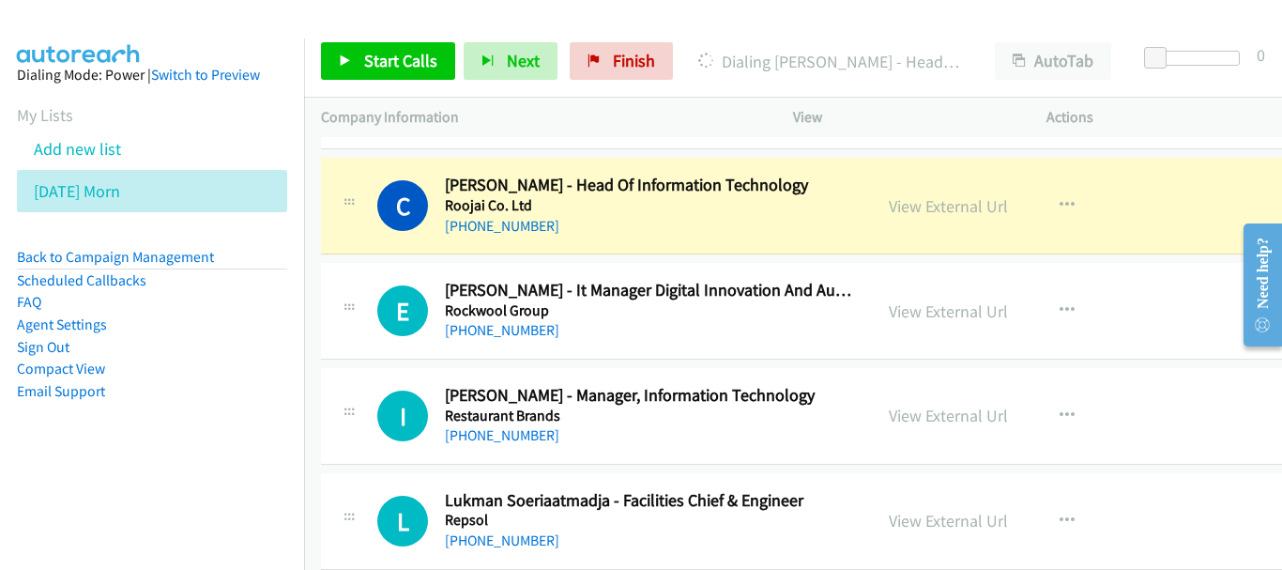
scroll to position [12950, 0]
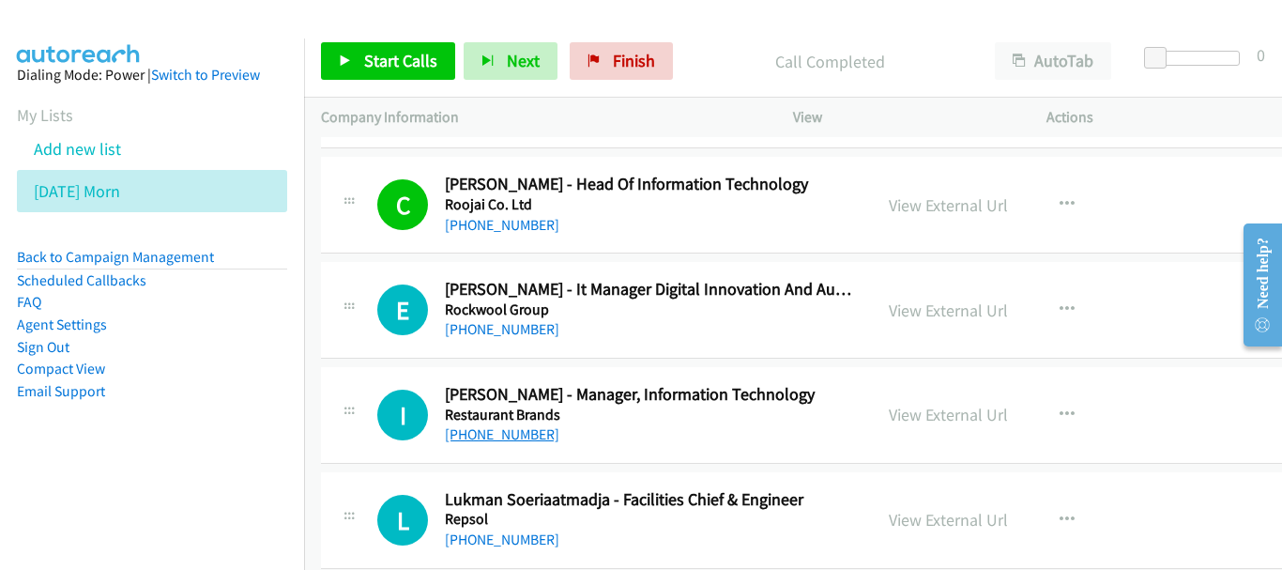
click at [522, 433] on link "+62 878-8424-7536" at bounding box center [502, 434] width 114 height 18
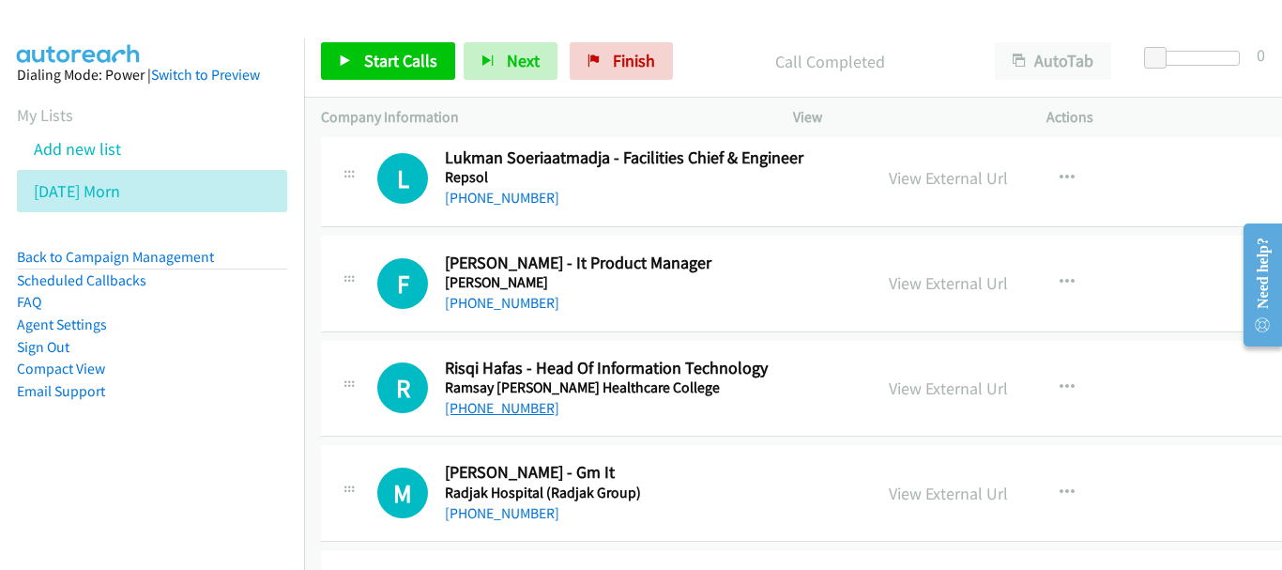
scroll to position [13326, 0]
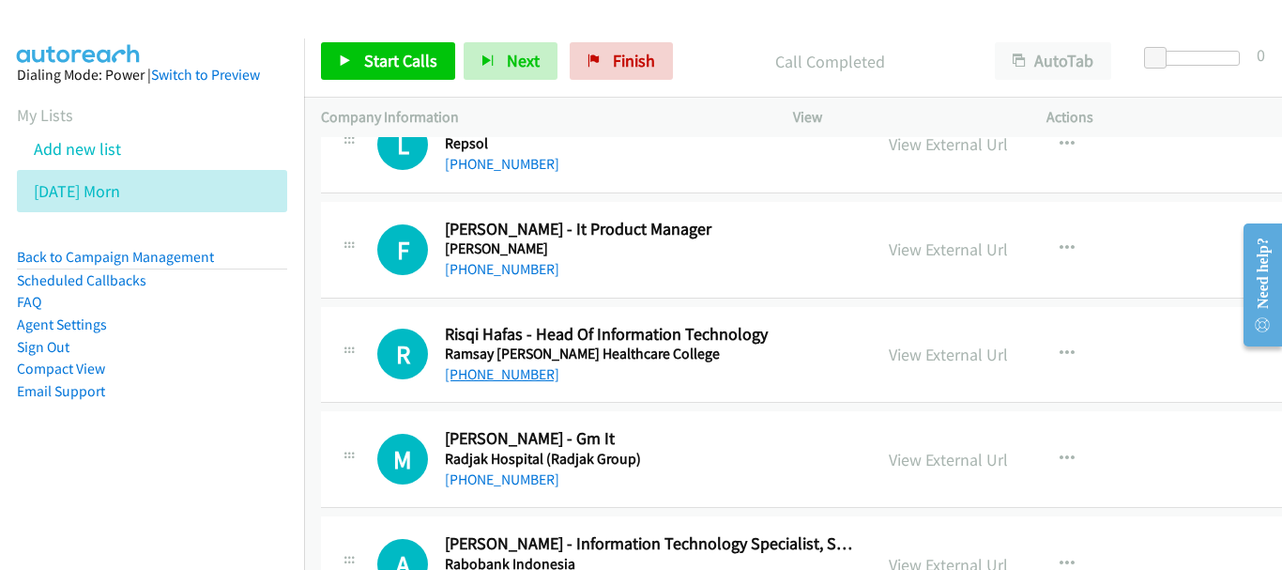
click at [514, 375] on link "+62 817-180-446" at bounding box center [502, 374] width 114 height 18
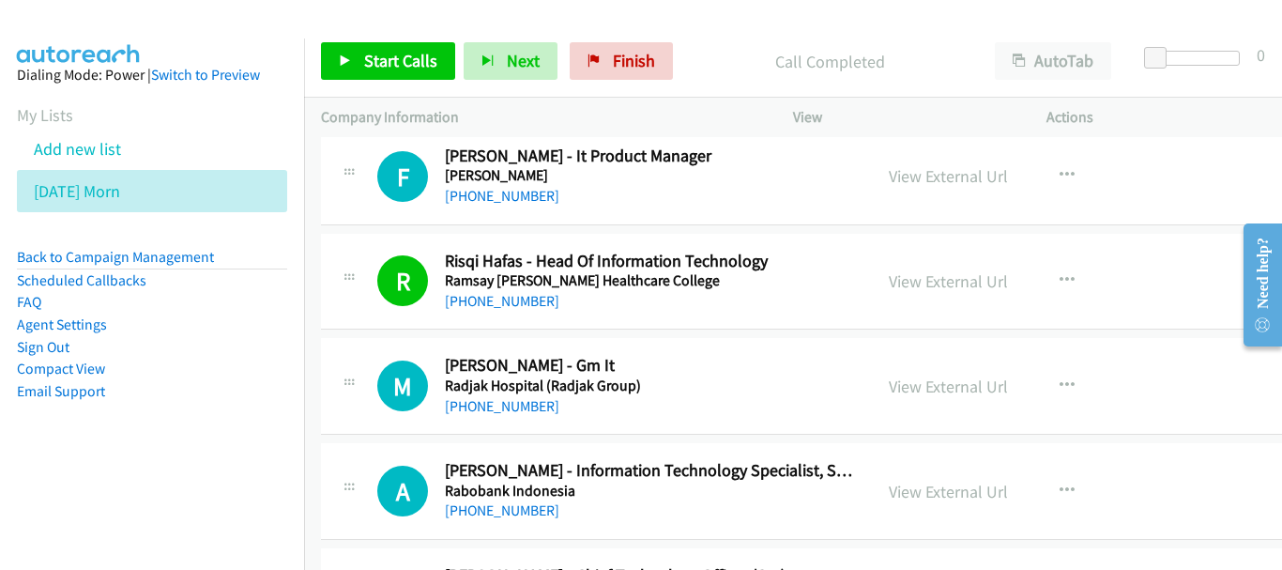
scroll to position [13420, 0]
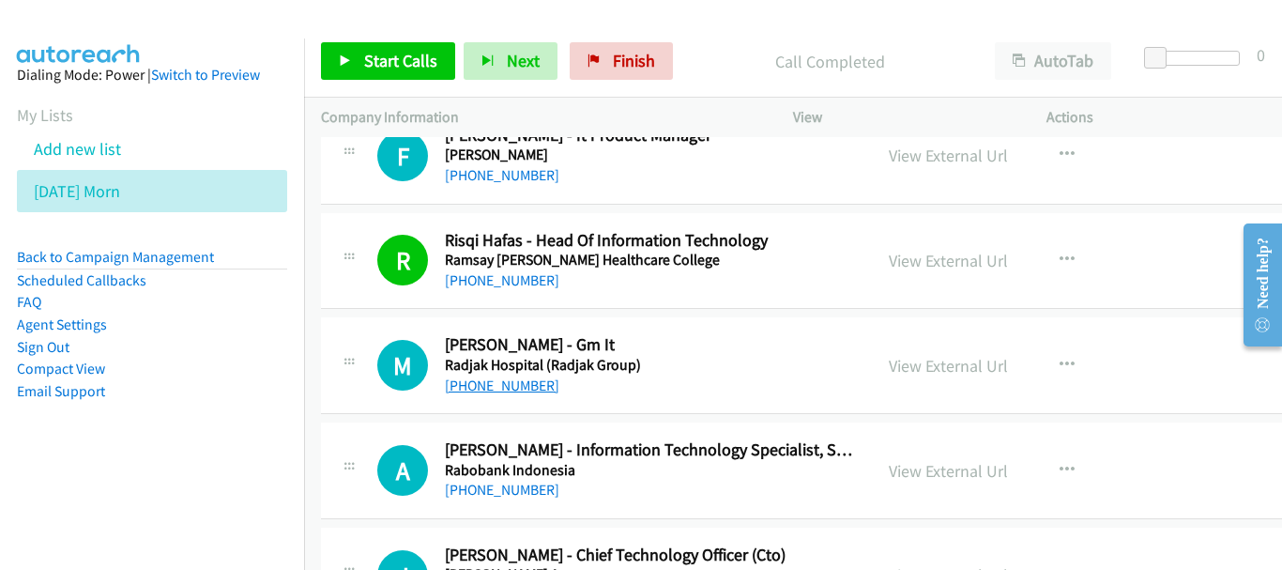
click at [506, 381] on link "+62 811-9622-651" at bounding box center [502, 385] width 114 height 18
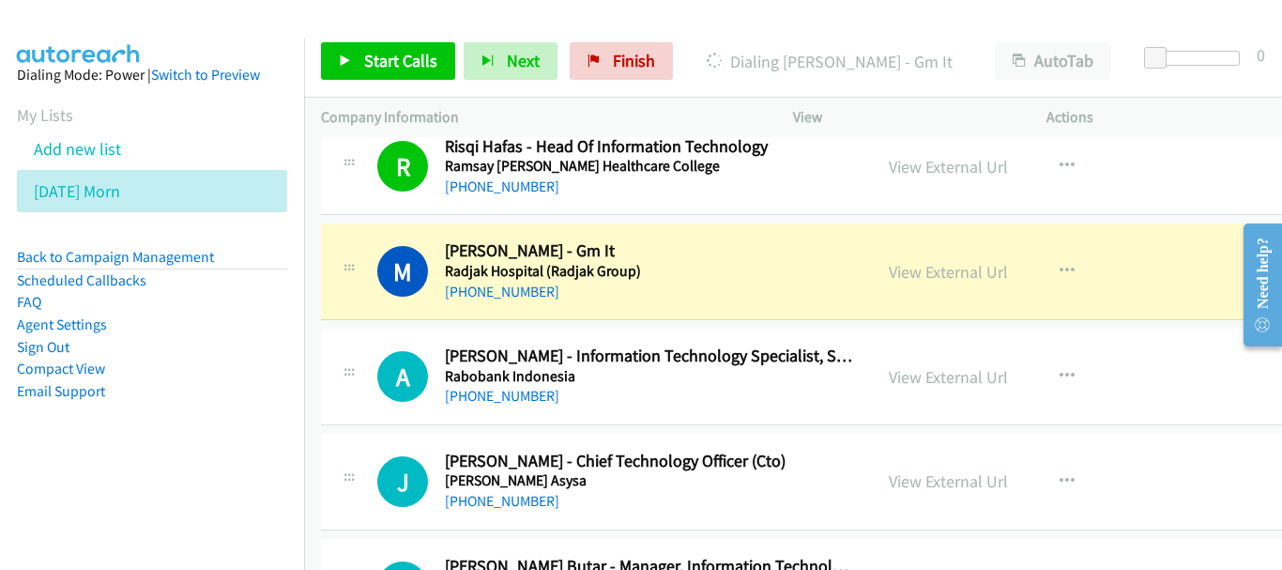
scroll to position [13607, 0]
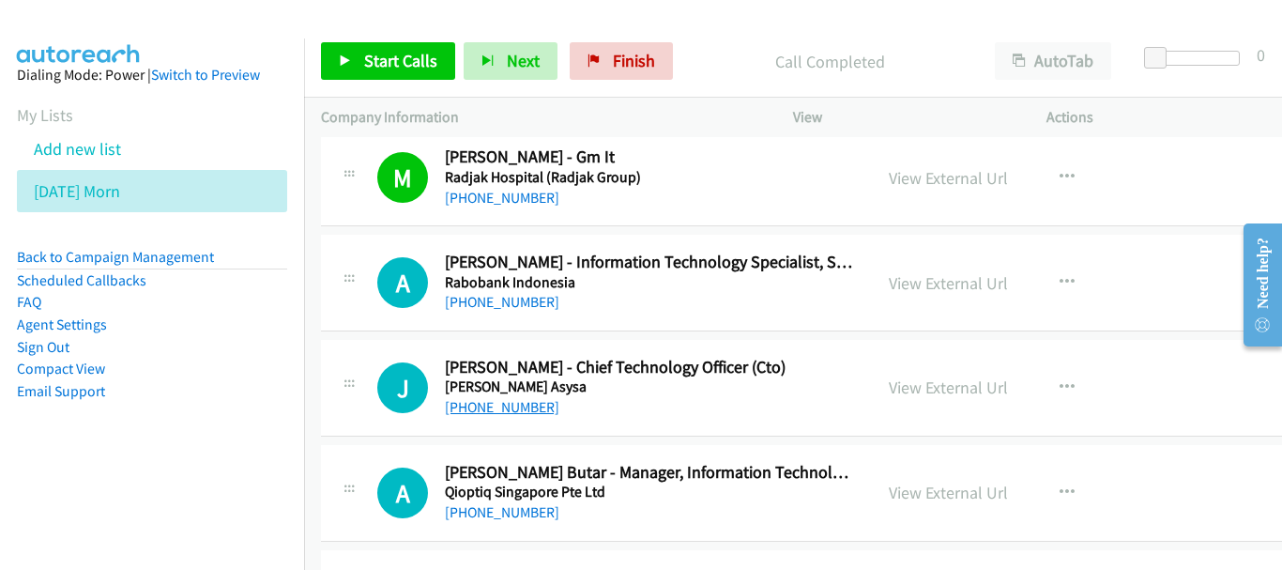
click at [534, 398] on link "+62 811-2444-586" at bounding box center [502, 407] width 114 height 18
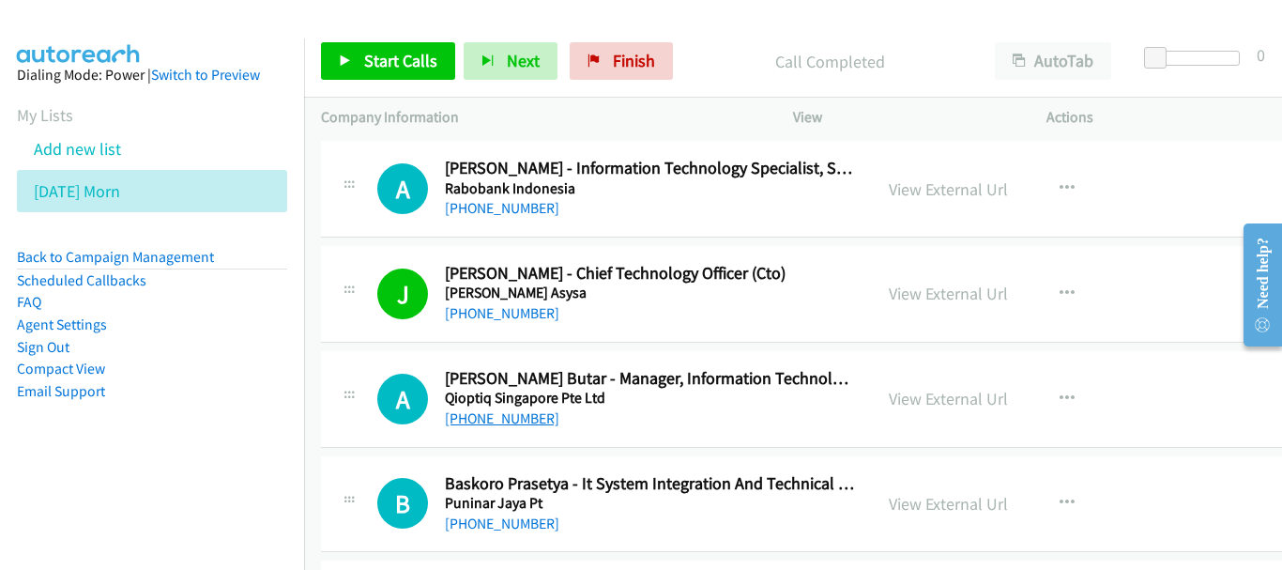
click at [509, 425] on link "+62 811-7040-945" at bounding box center [502, 418] width 114 height 18
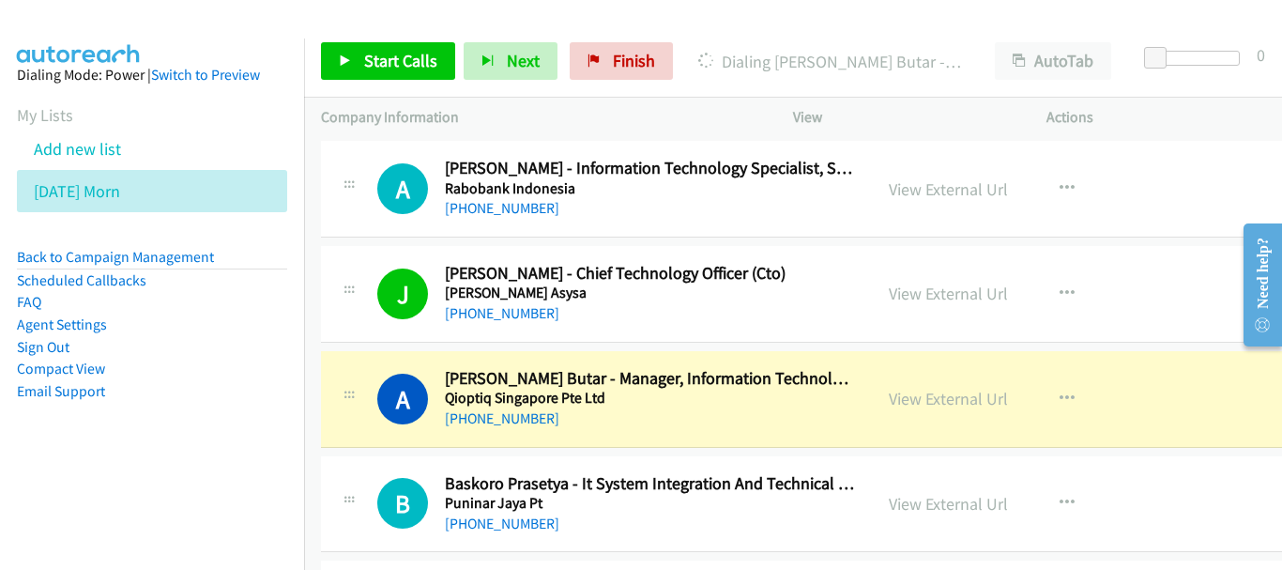
scroll to position [13889, 0]
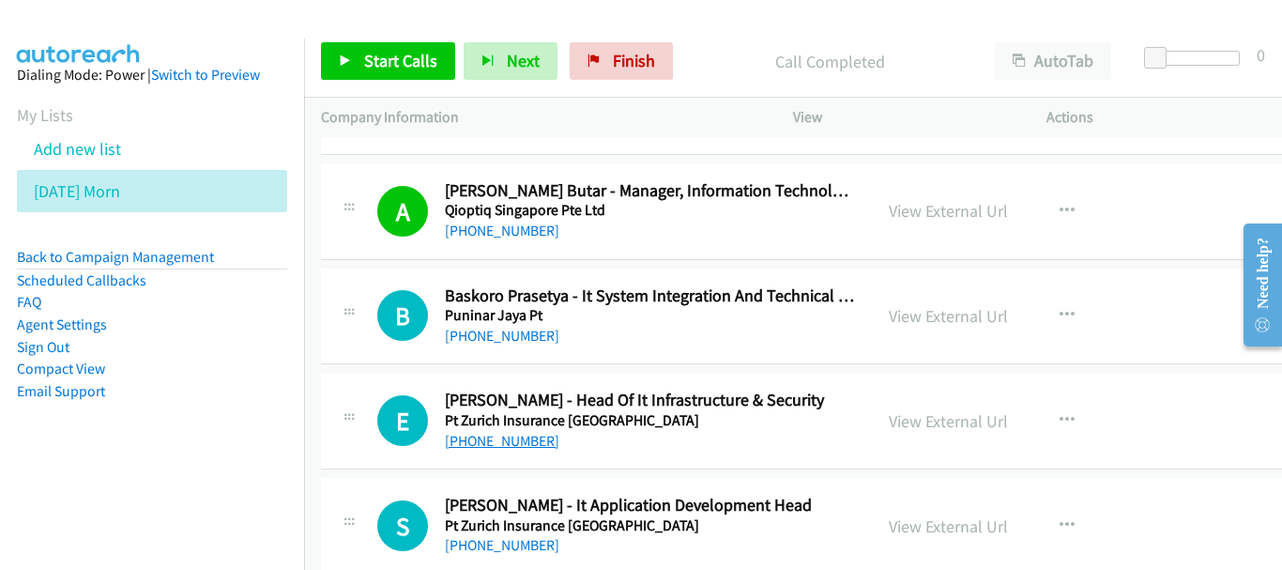
click at [520, 444] on link "+62 816-1305-956" at bounding box center [502, 441] width 114 height 18
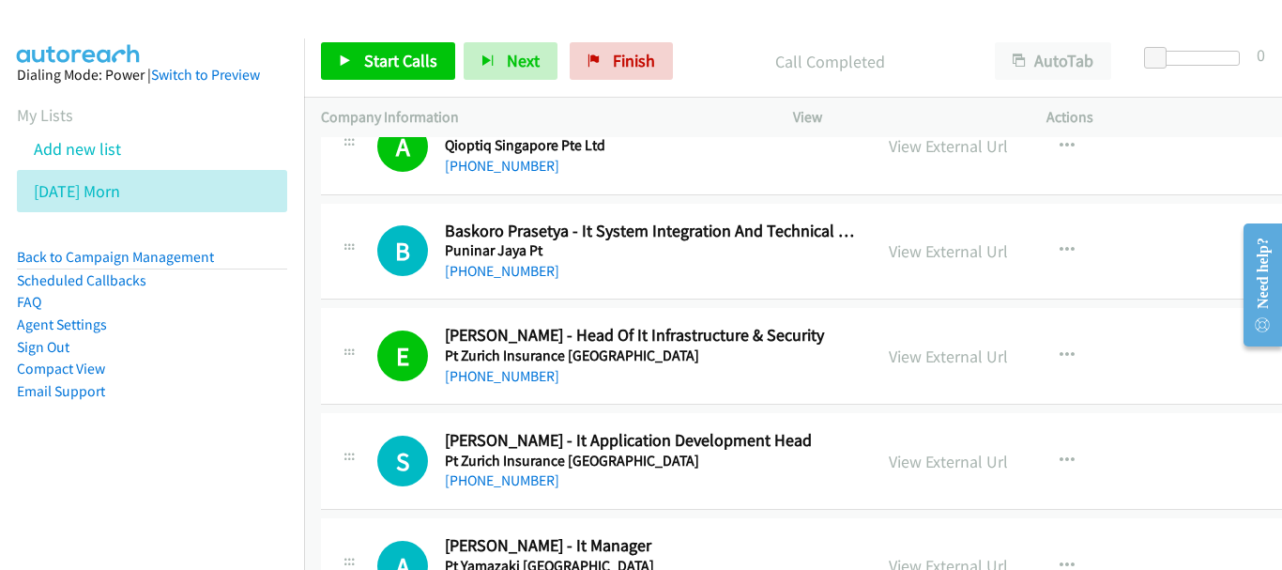
scroll to position [13983, 0]
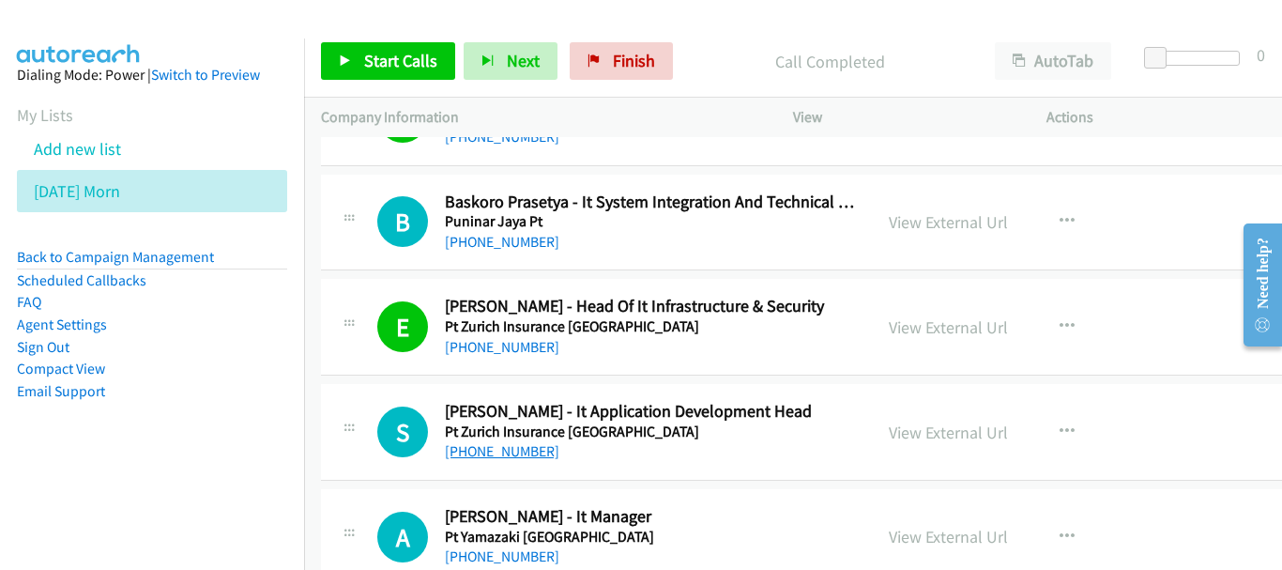
click at [502, 449] on link "+62 856-8757-795" at bounding box center [502, 451] width 114 height 18
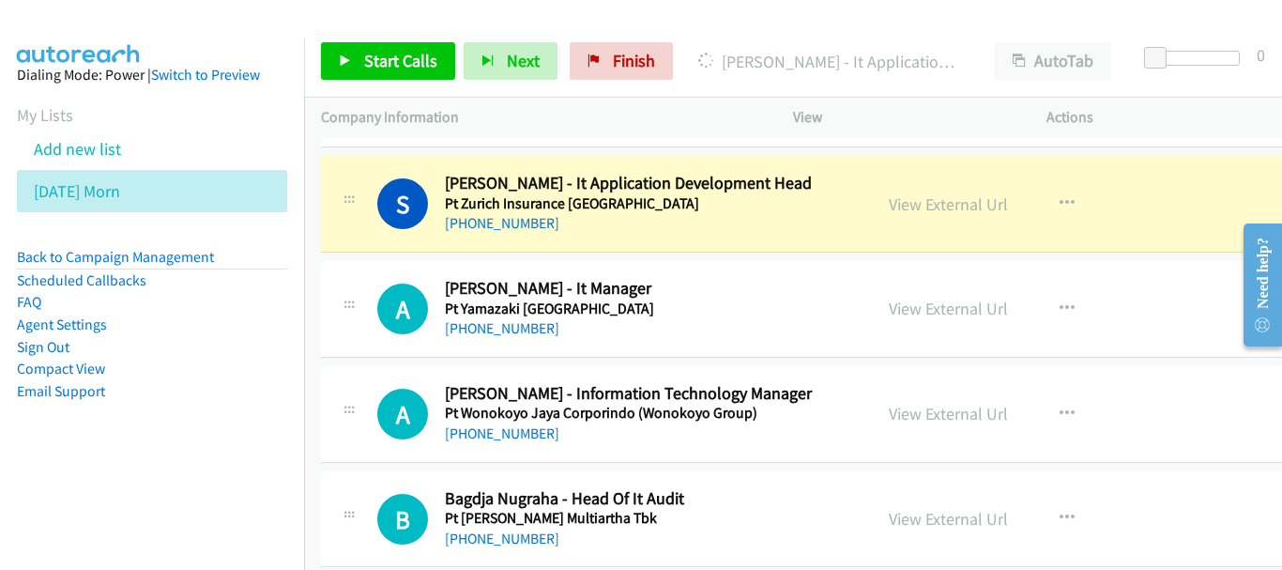
scroll to position [14264, 0]
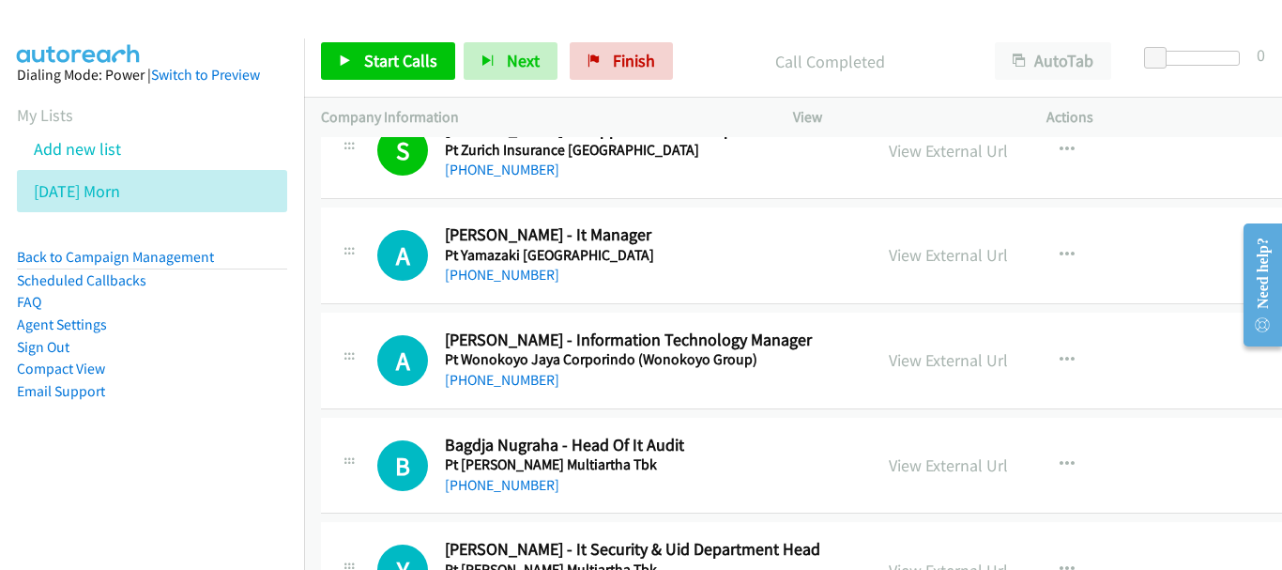
click at [434, 261] on div "A" at bounding box center [411, 255] width 68 height 51
click at [466, 262] on h5 "Pt Yamazaki Indonesia" at bounding box center [650, 255] width 410 height 19
click at [471, 278] on link "+62 813-1676-6795" at bounding box center [502, 275] width 114 height 18
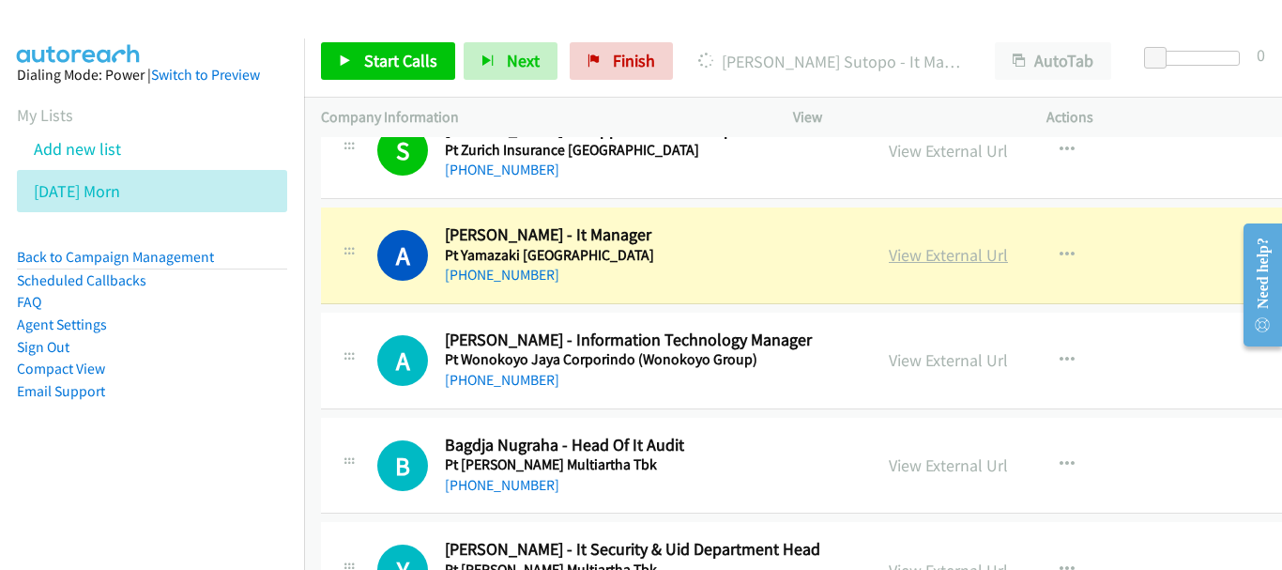
click at [979, 263] on link "View External Url" at bounding box center [948, 255] width 119 height 22
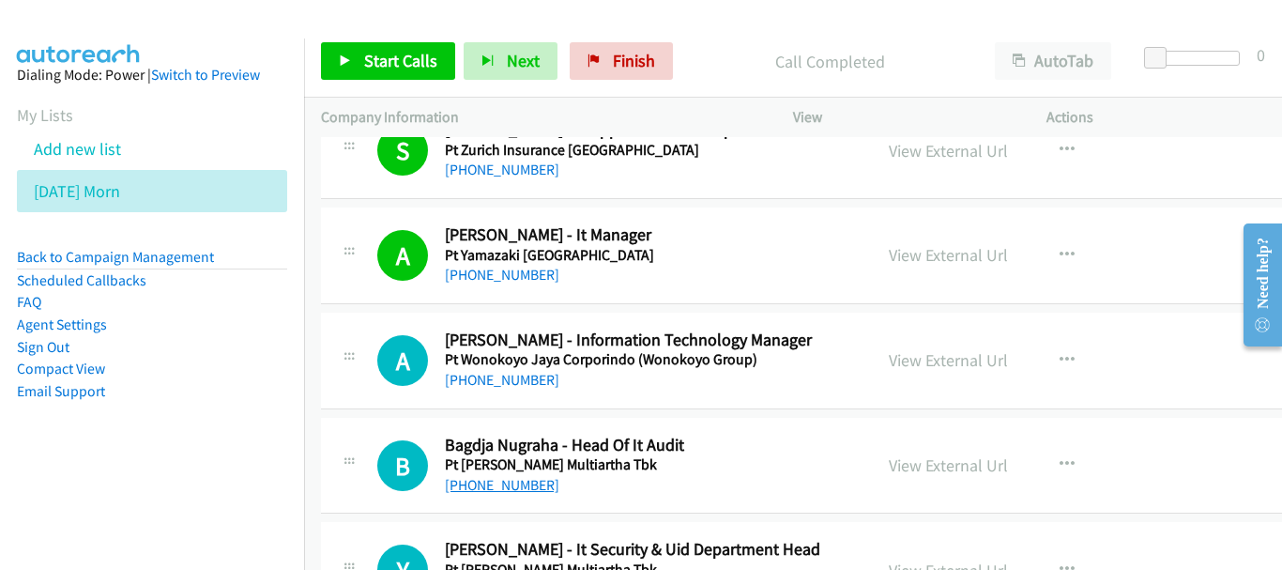
click at [549, 484] on link "+62 813-9888-9970" at bounding box center [502, 485] width 114 height 18
click at [505, 387] on link "+62 821-4347-3146" at bounding box center [502, 380] width 114 height 18
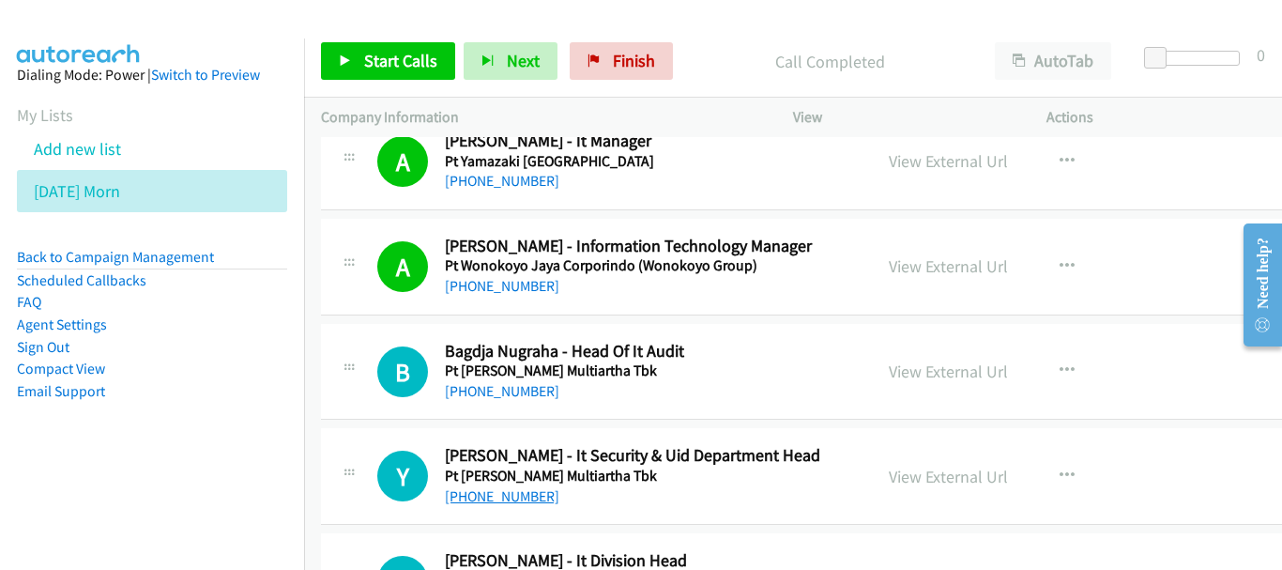
scroll to position [14546, 0]
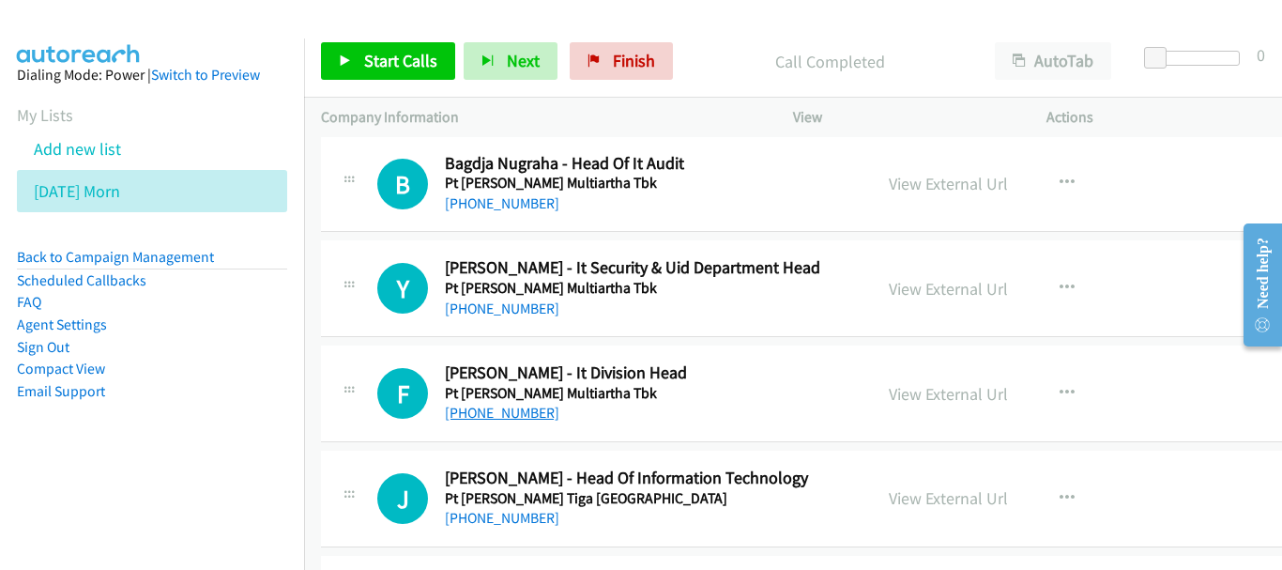
click at [510, 418] on link "+62 811-9600-0555" at bounding box center [502, 413] width 114 height 18
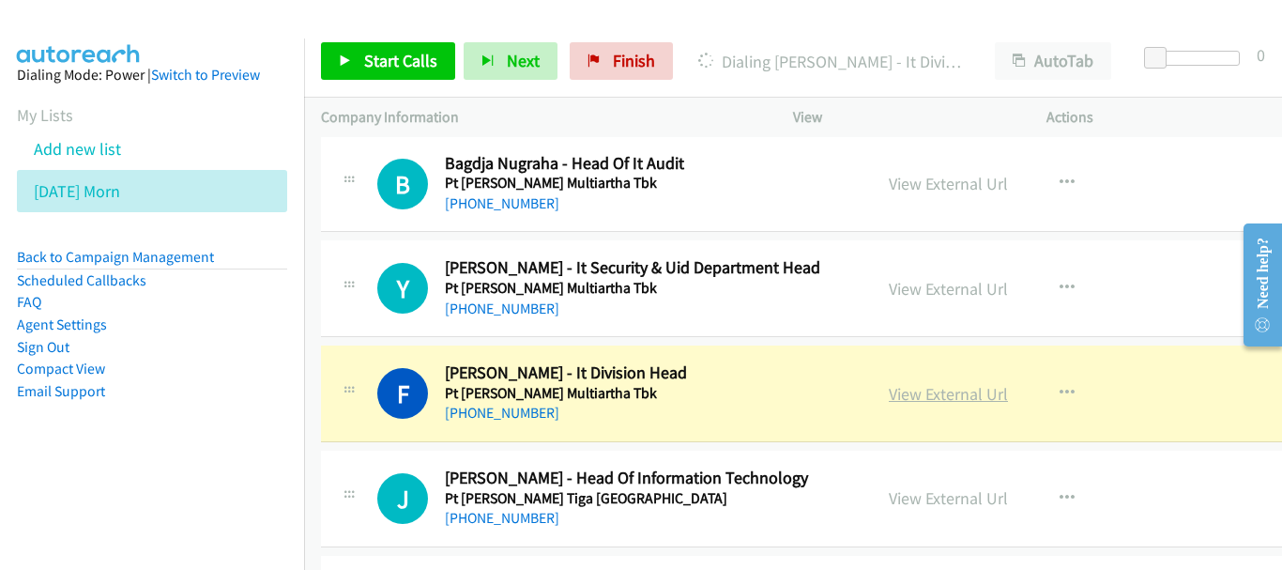
click at [941, 393] on link "View External Url" at bounding box center [948, 394] width 119 height 22
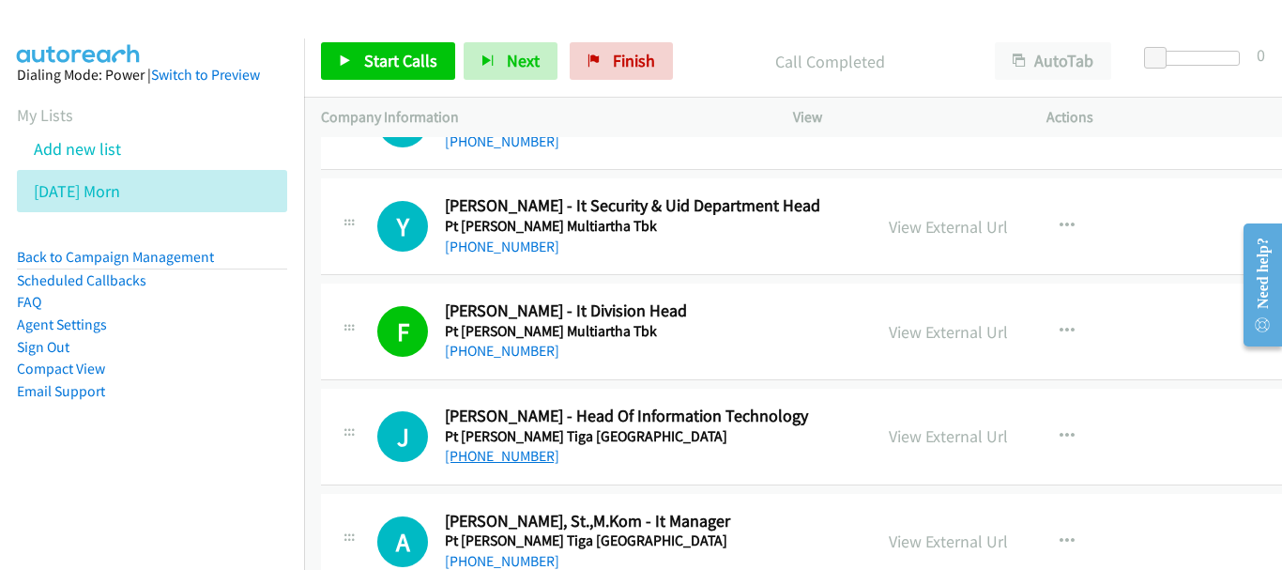
scroll to position [14640, 0]
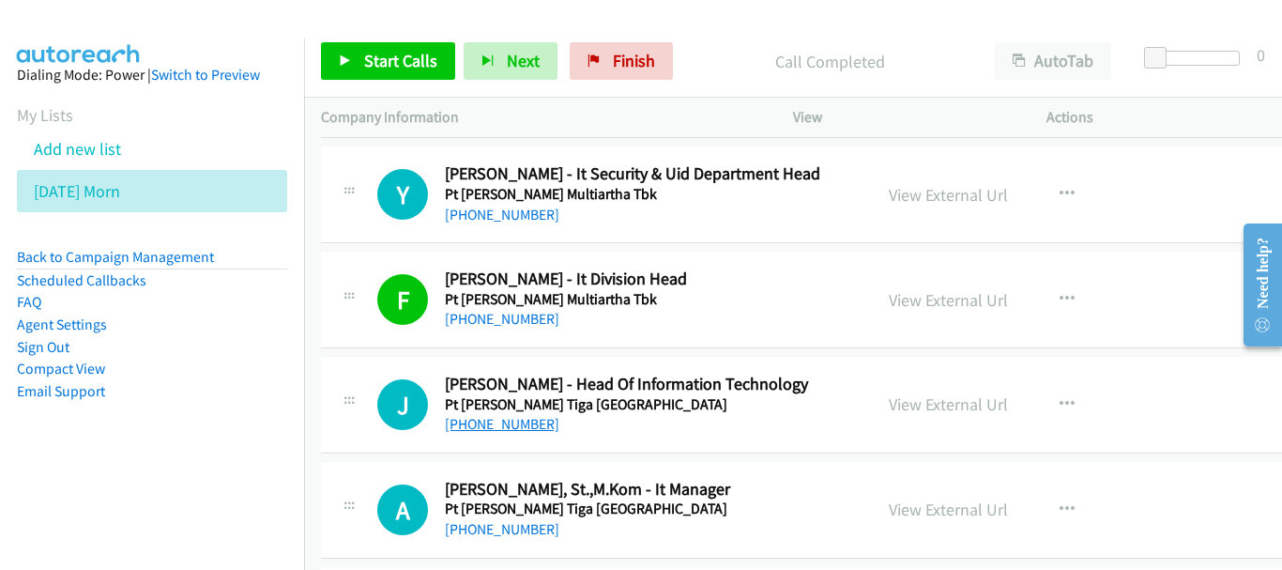
click at [514, 422] on link "+62 811-1734-575" at bounding box center [502, 424] width 114 height 18
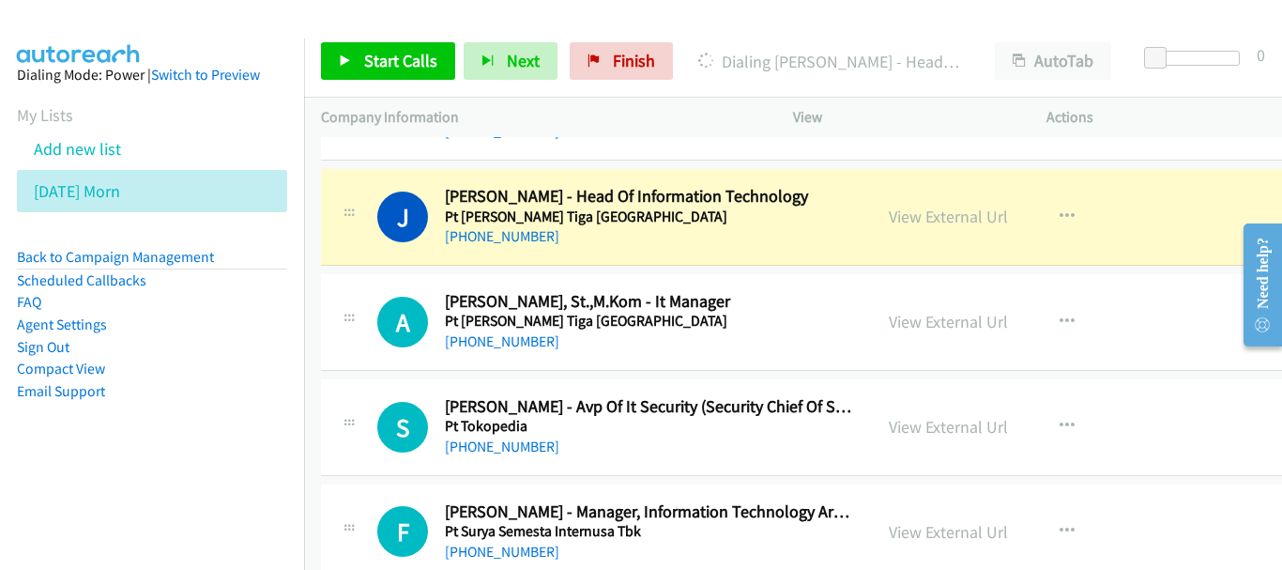
scroll to position [14734, 0]
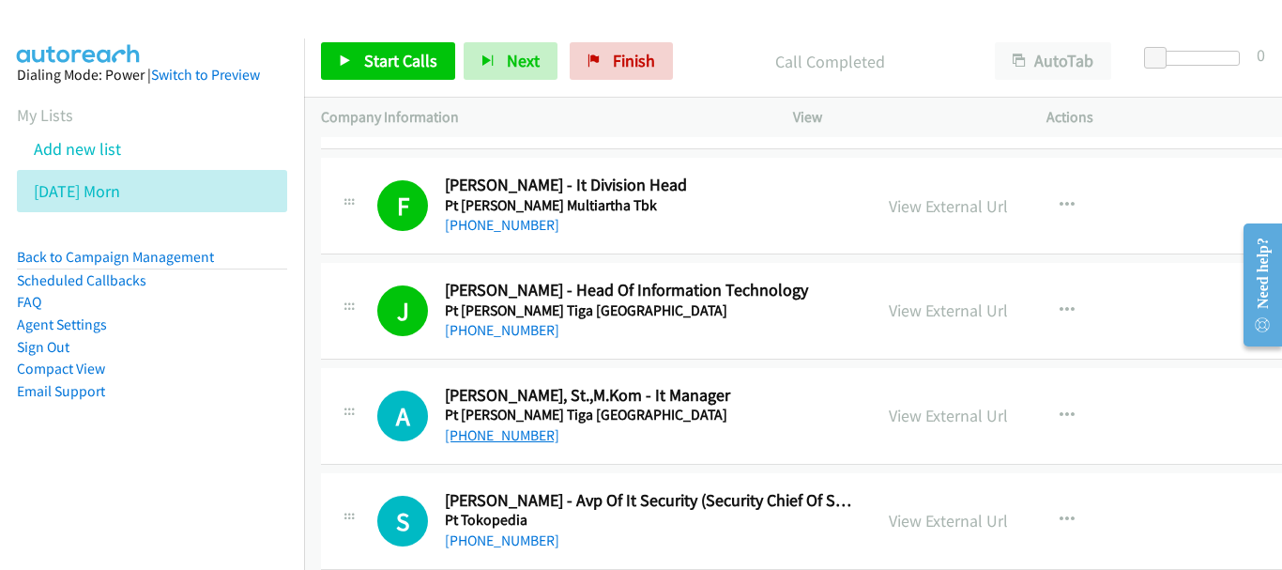
click at [506, 437] on link "+62 852-7193-4117" at bounding box center [502, 435] width 114 height 18
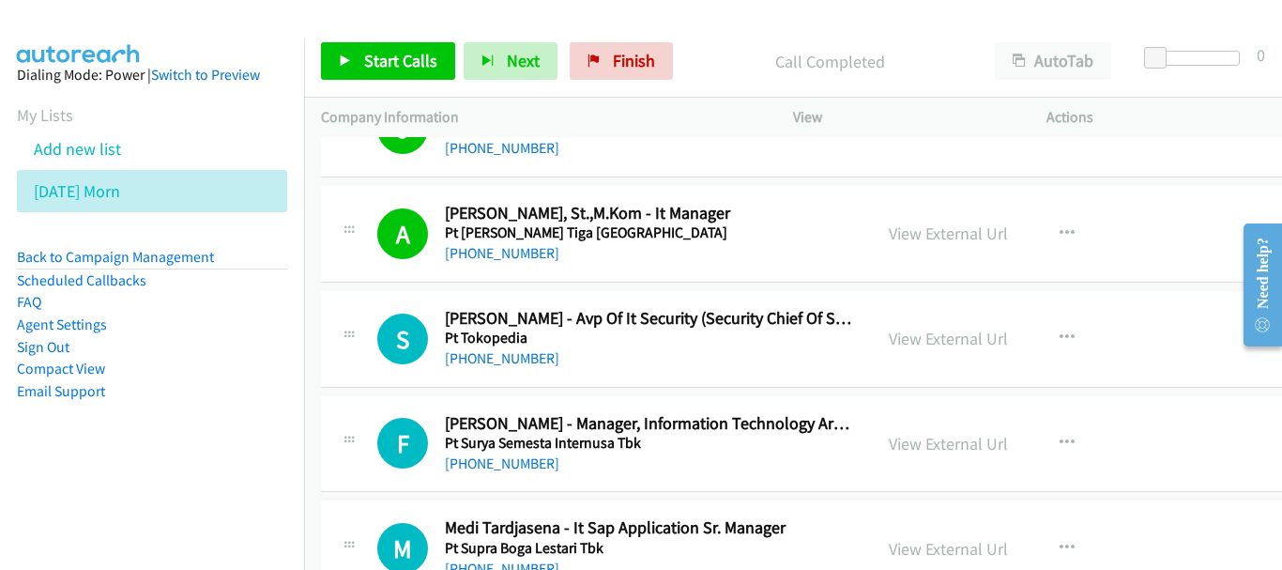
scroll to position [14921, 0]
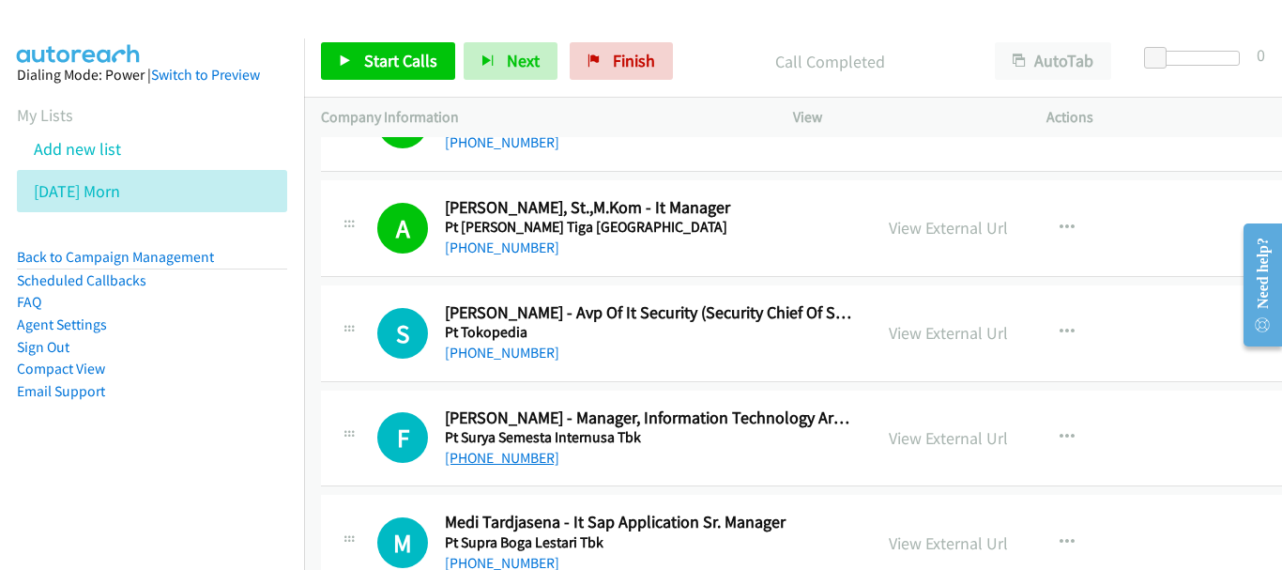
click at [532, 457] on link "+62 878-8715-7624" at bounding box center [502, 458] width 114 height 18
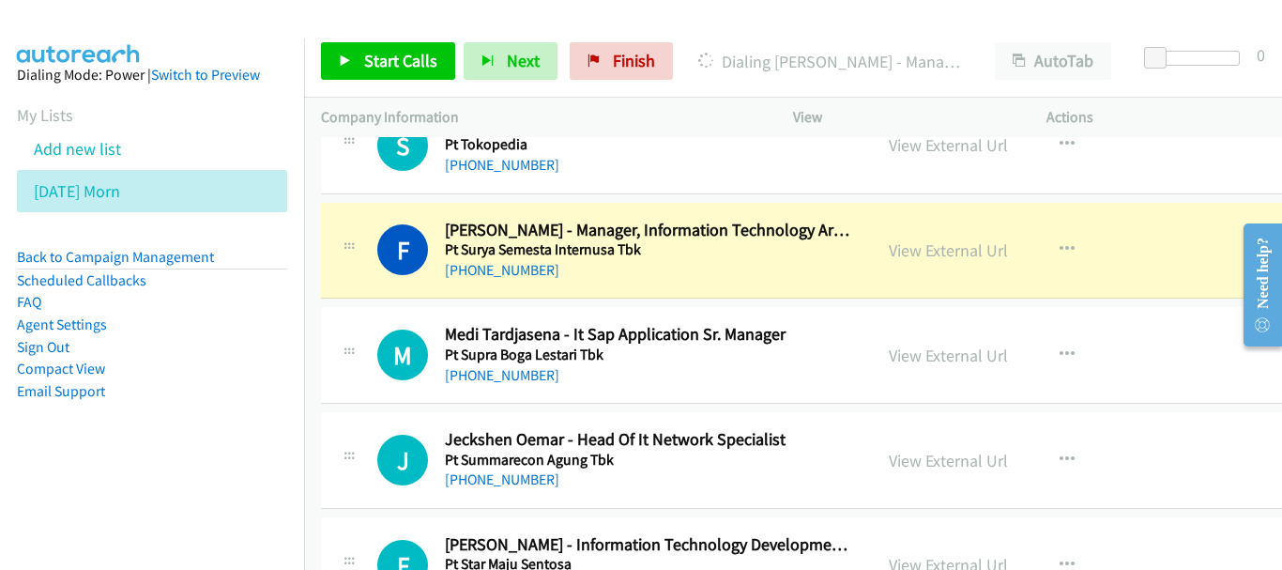
scroll to position [15203, 0]
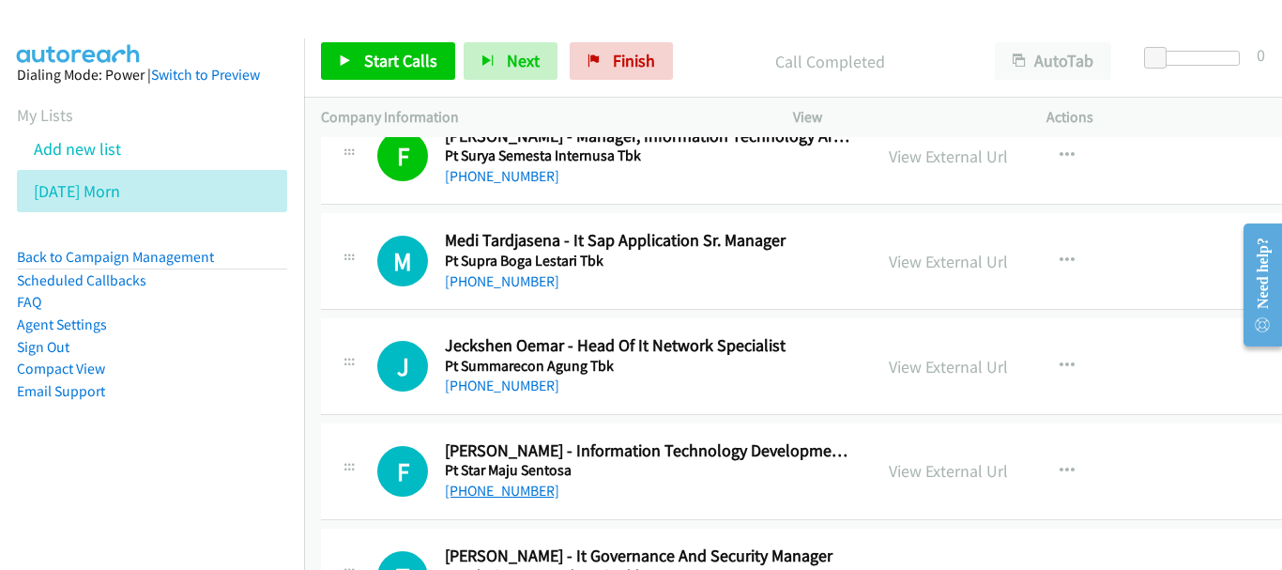
click at [511, 488] on link "+62 816-734-413" at bounding box center [502, 490] width 114 height 18
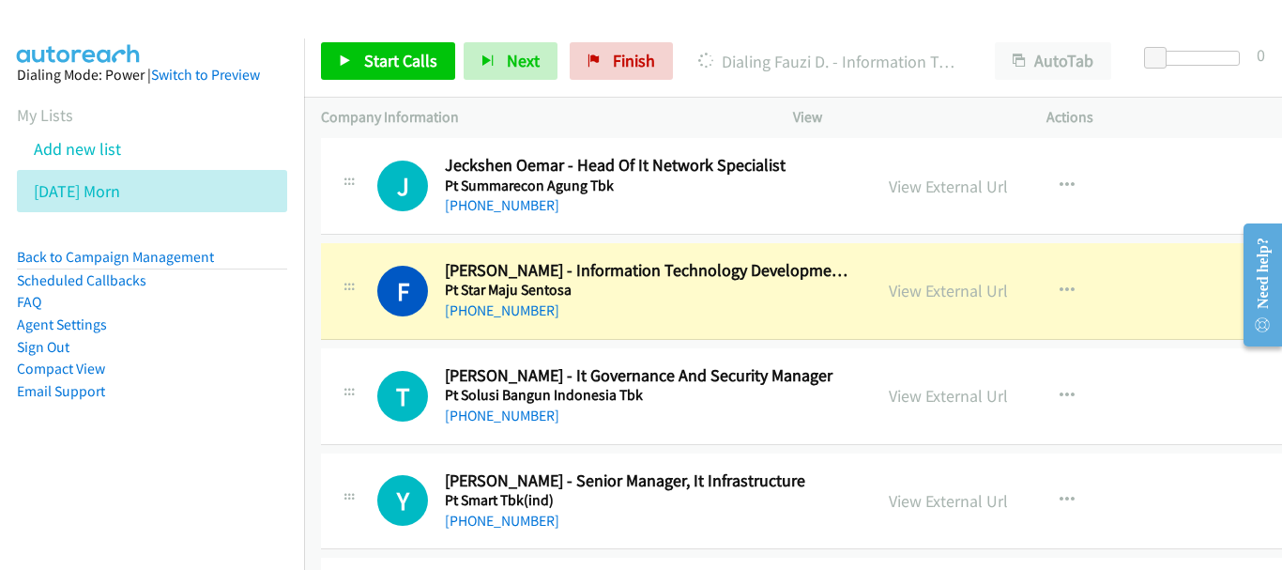
scroll to position [15390, 0]
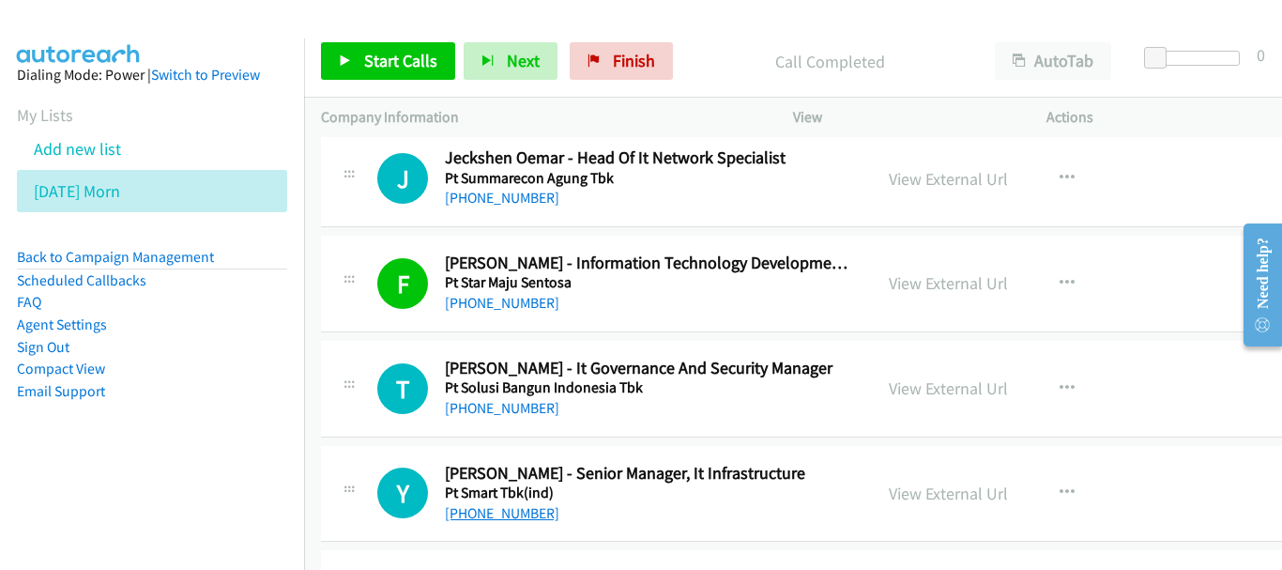
click at [533, 512] on link "+62 881-1212-911" at bounding box center [502, 513] width 114 height 18
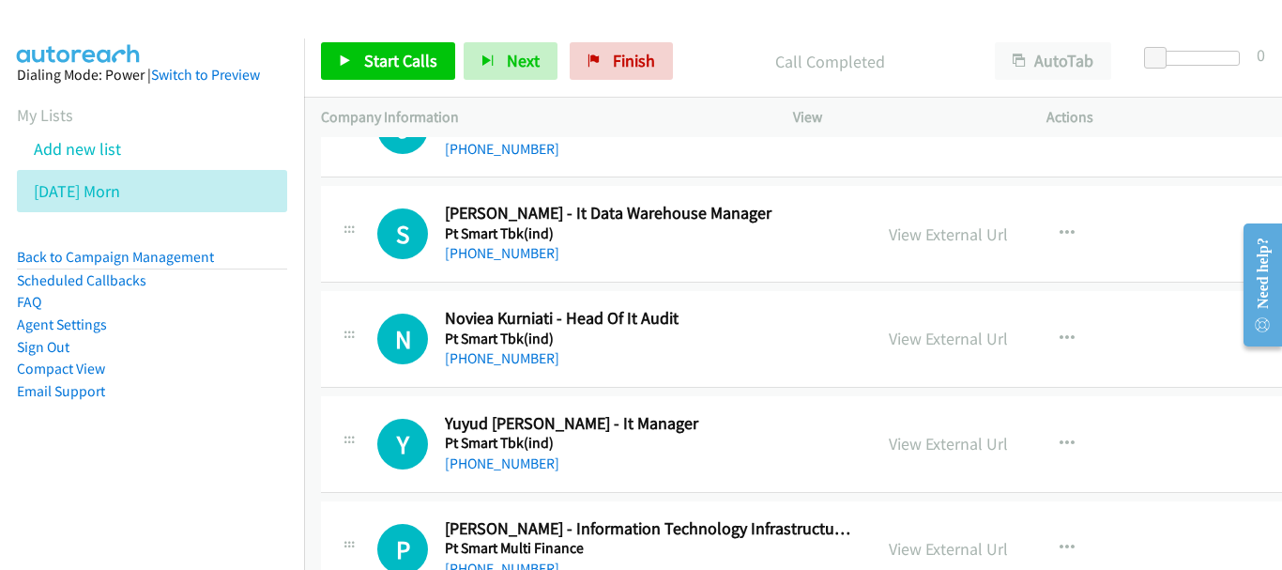
scroll to position [16047, 0]
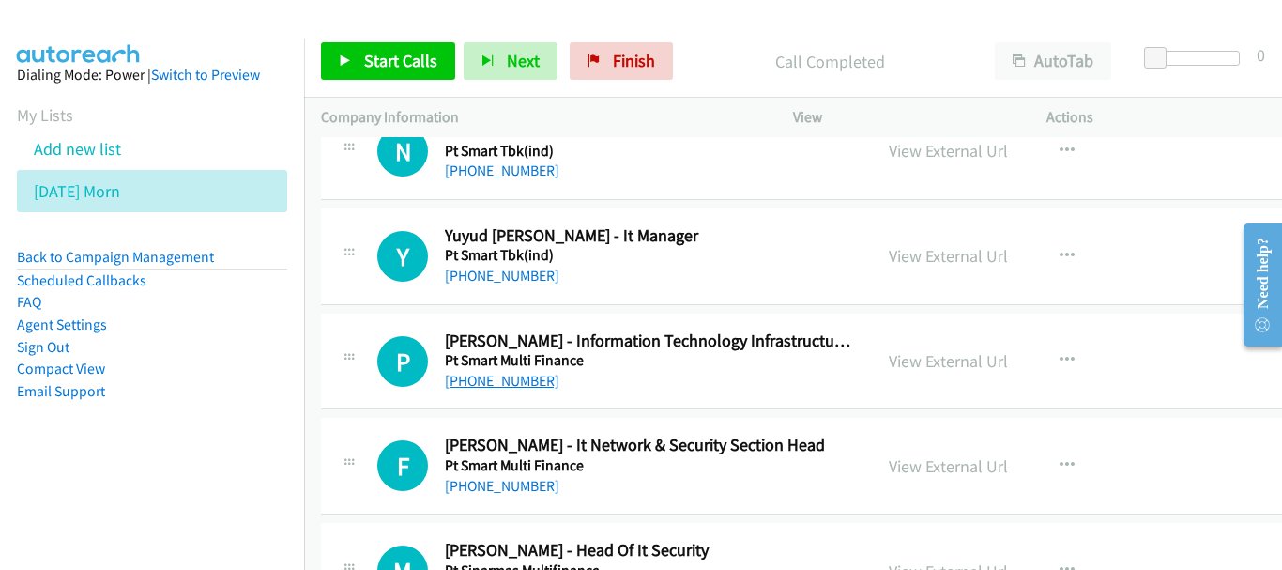
click at [535, 382] on link "+62 878-7300-6548" at bounding box center [502, 381] width 114 height 18
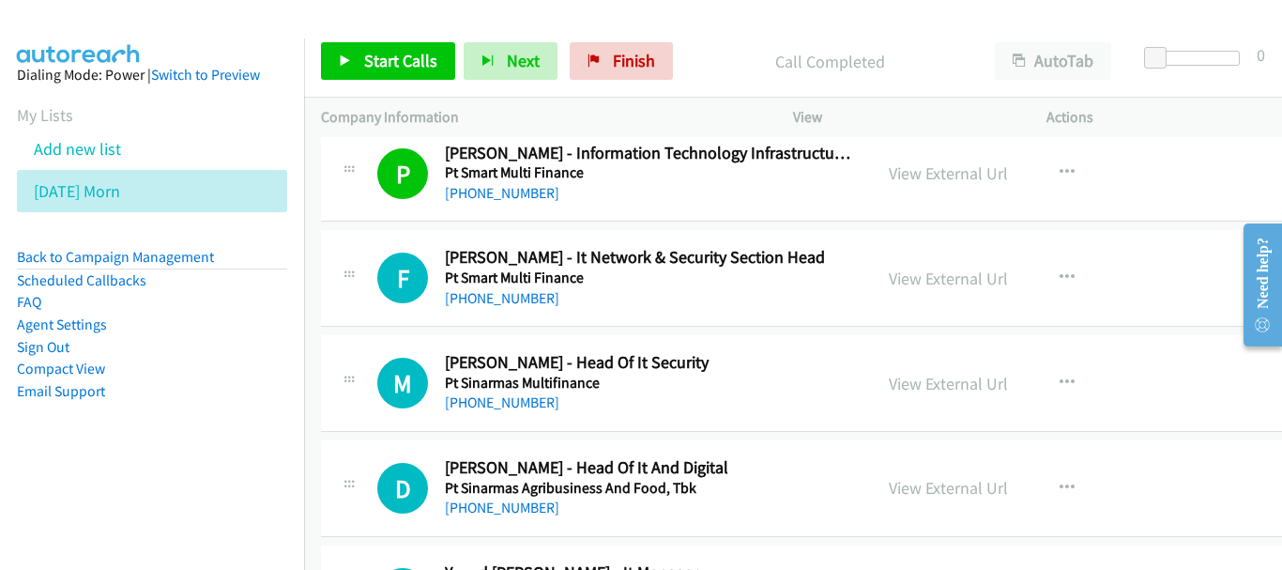
scroll to position [16141, 0]
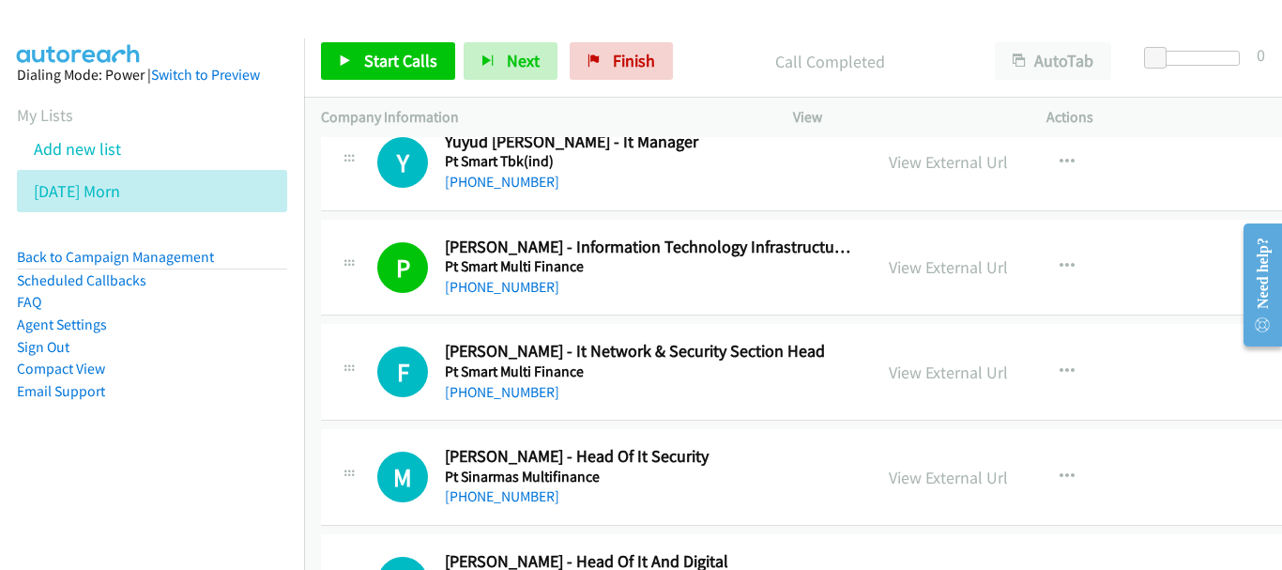
click at [544, 379] on h5 "Pt Smart Multi Finance" at bounding box center [650, 371] width 410 height 19
click at [542, 389] on link "+62 812-2389-4641" at bounding box center [502, 392] width 114 height 18
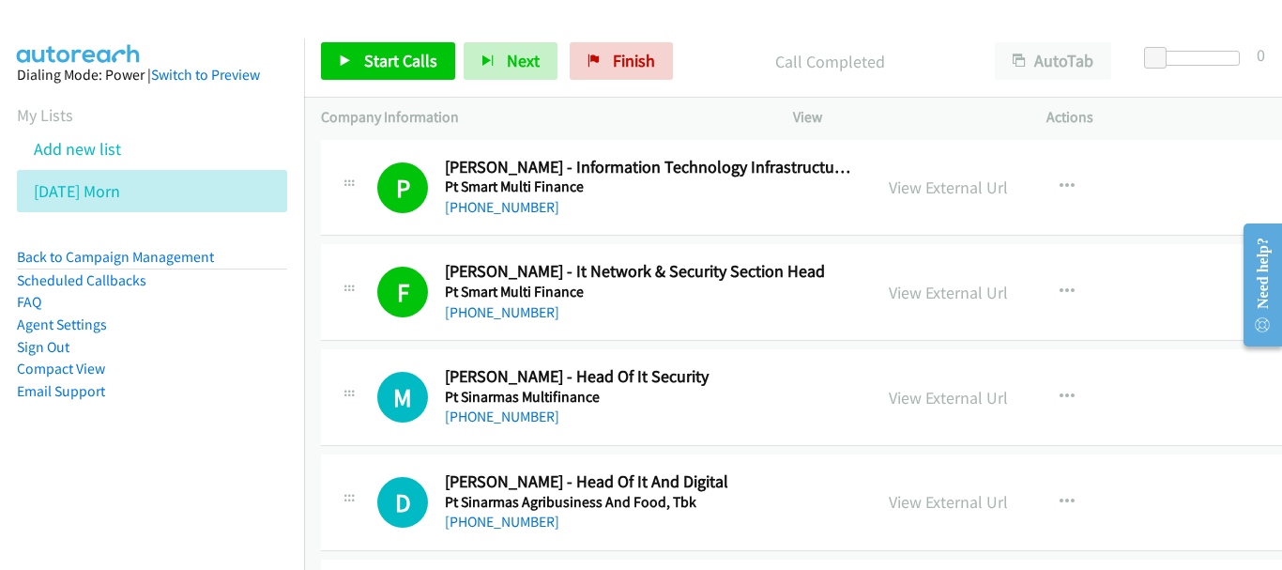
scroll to position [16329, 0]
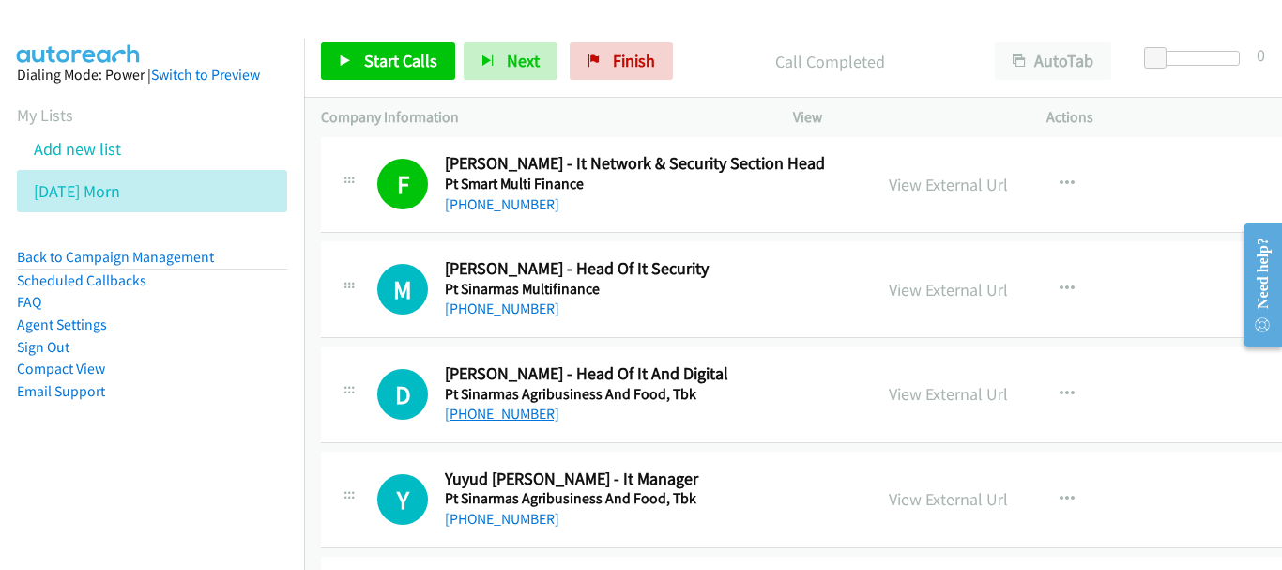
click at [490, 420] on link "+62 855-1024-279" at bounding box center [502, 413] width 114 height 18
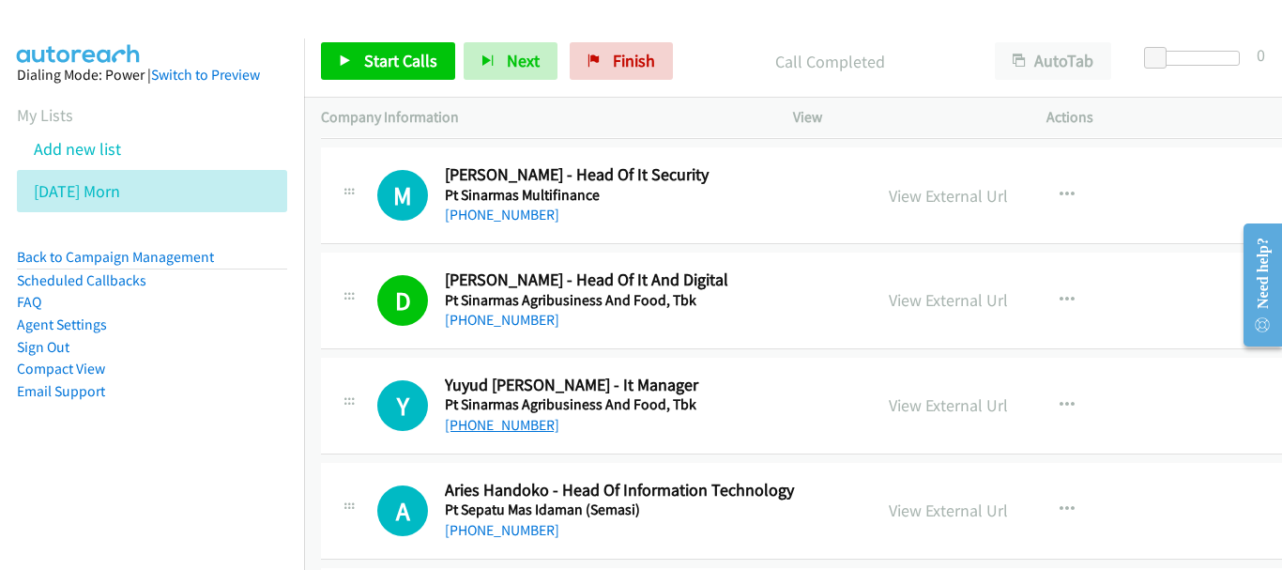
click at [531, 427] on link "+62 881-1282-110" at bounding box center [502, 425] width 114 height 18
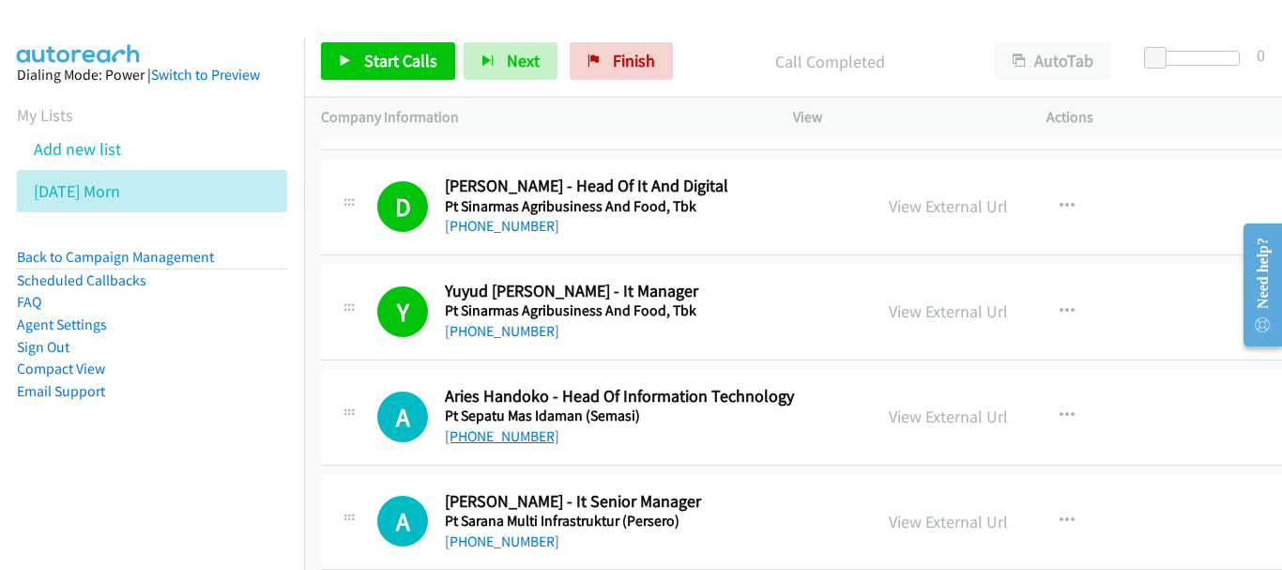
click at [540, 431] on link "+62 813-3089-4189" at bounding box center [502, 436] width 114 height 18
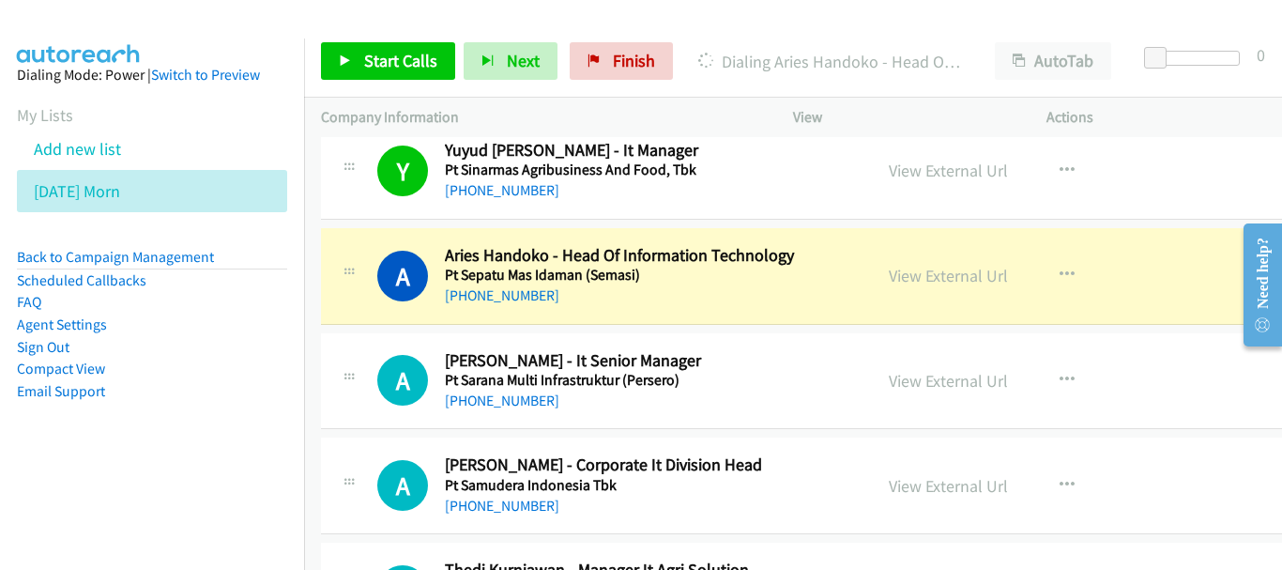
scroll to position [16704, 0]
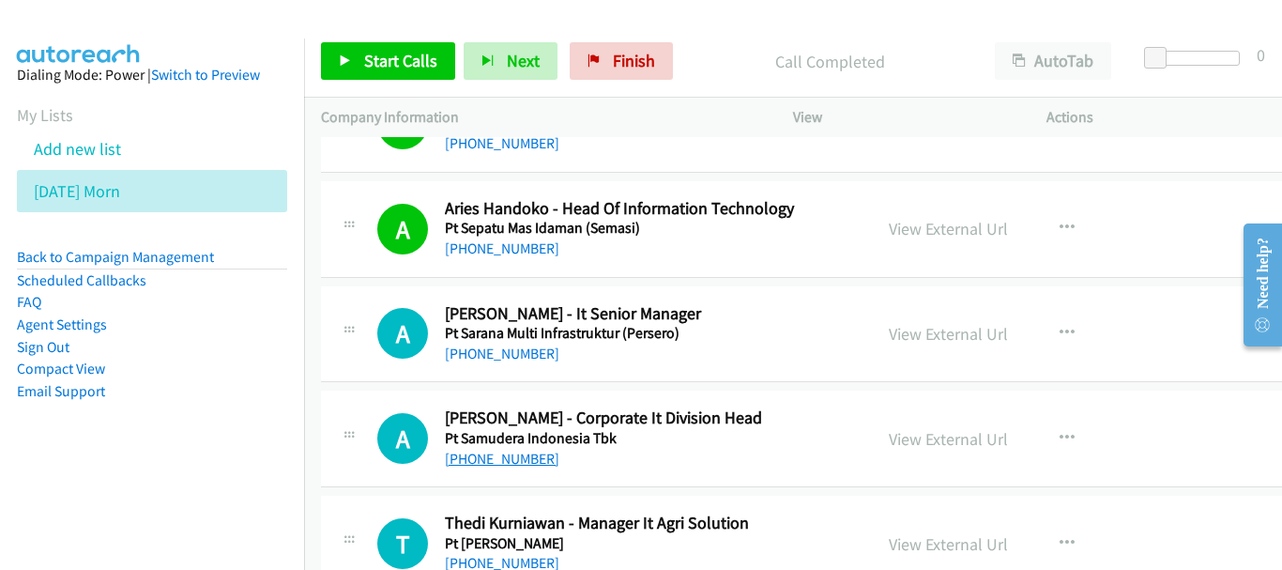
click at [535, 455] on link "+62 811-838-867" at bounding box center [502, 459] width 114 height 18
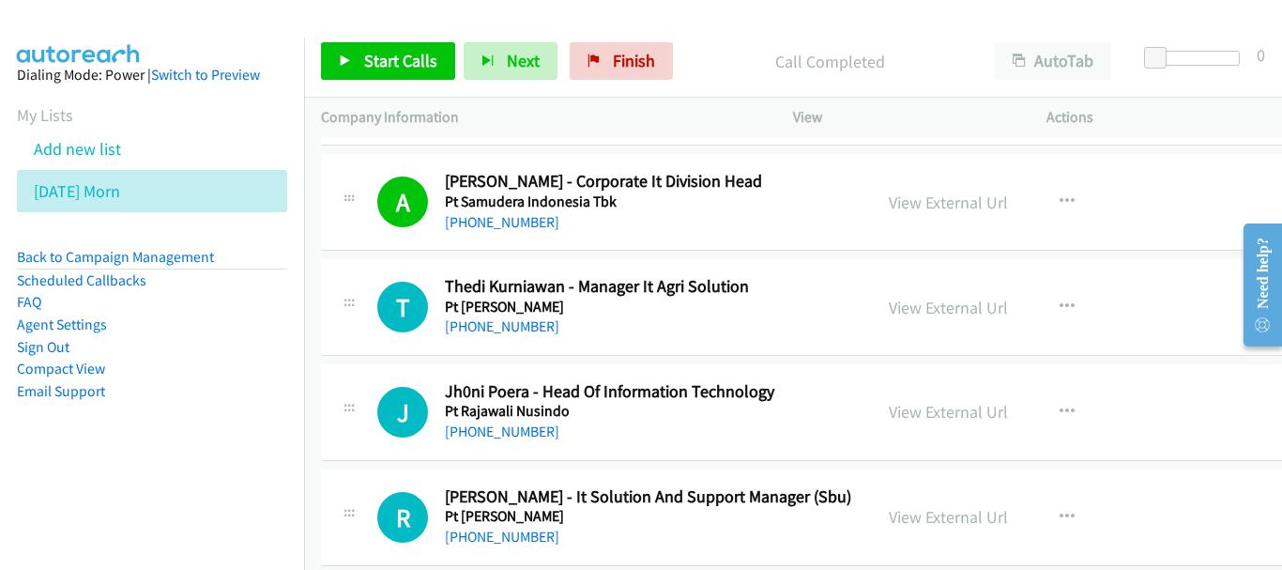
scroll to position [16986, 0]
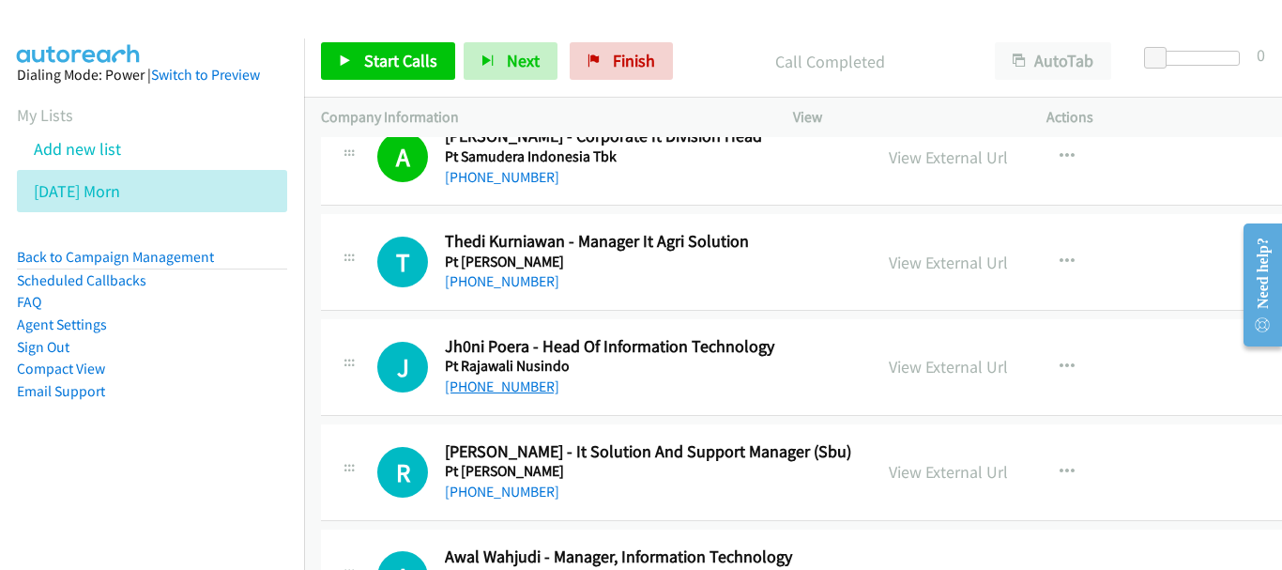
click at [539, 382] on link "+62 817-0035-641" at bounding box center [502, 386] width 114 height 18
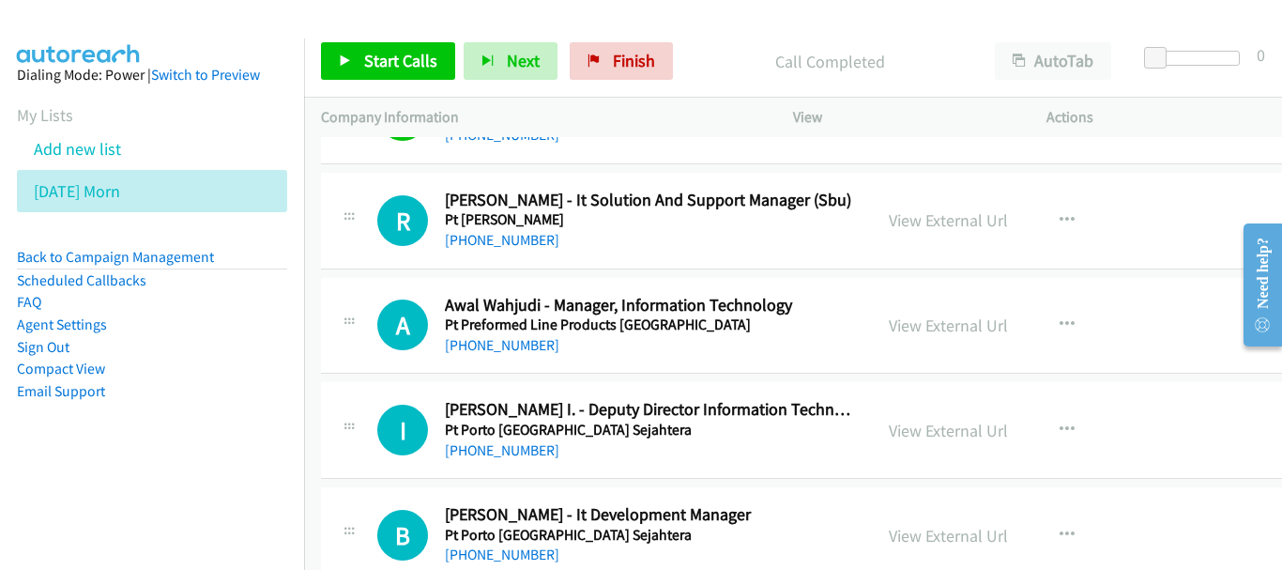
scroll to position [17267, 0]
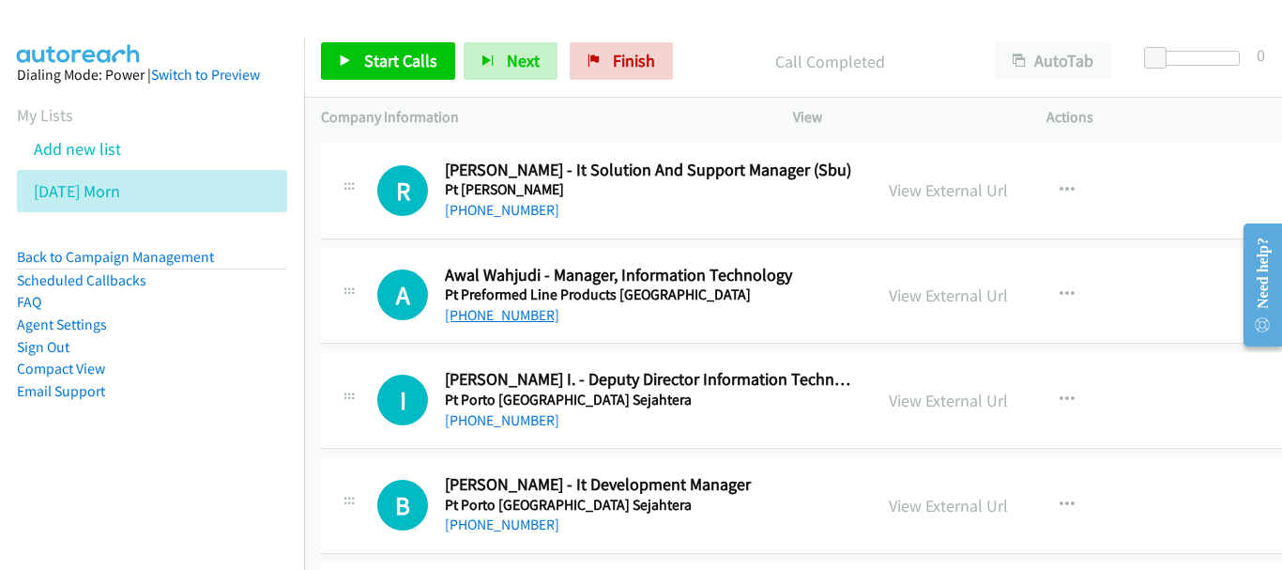
click at [518, 311] on link "+62 817-303-279" at bounding box center [502, 315] width 114 height 18
click at [534, 420] on link "+62 857-2500-0538" at bounding box center [502, 420] width 114 height 18
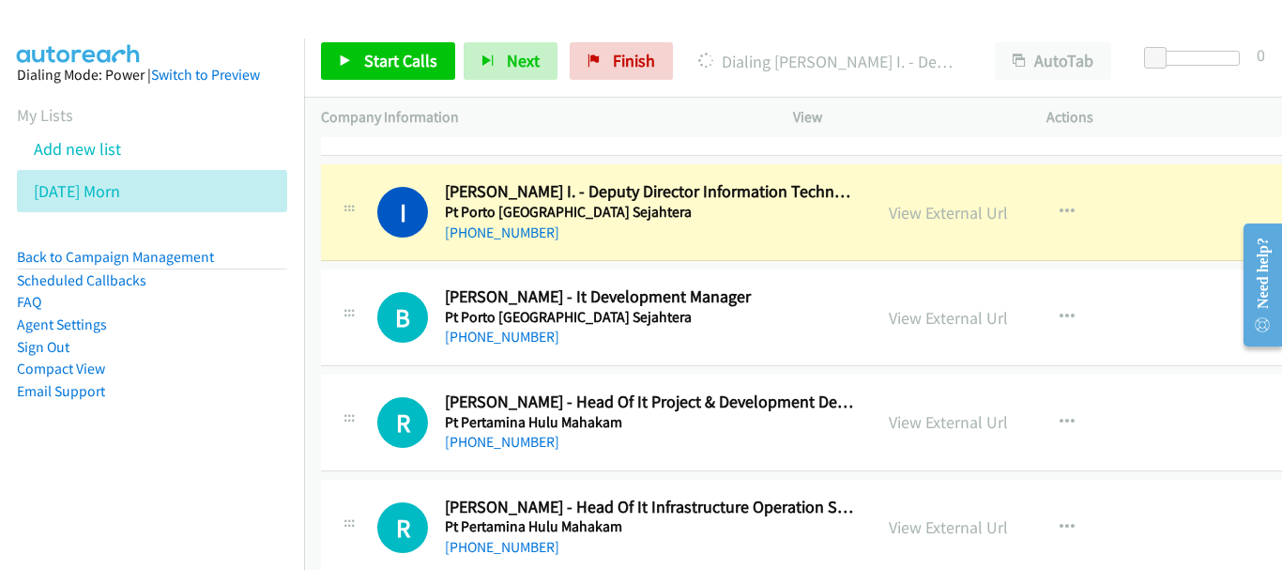
scroll to position [17361, 0]
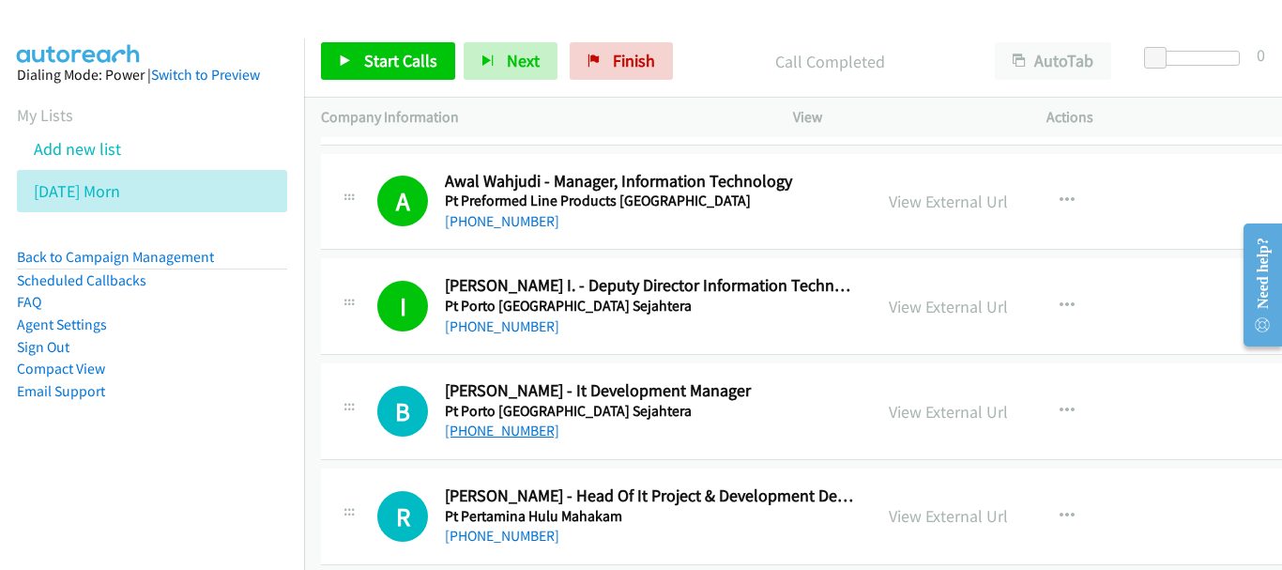
click at [511, 433] on link "+62 813-8696-3908" at bounding box center [502, 430] width 114 height 18
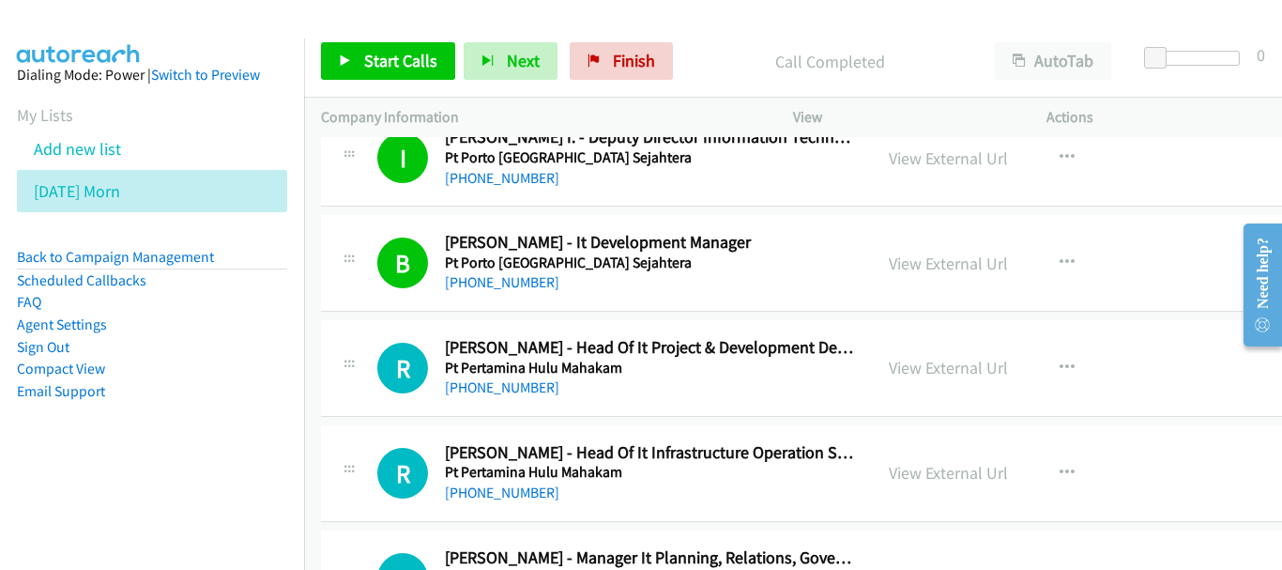
scroll to position [17549, 0]
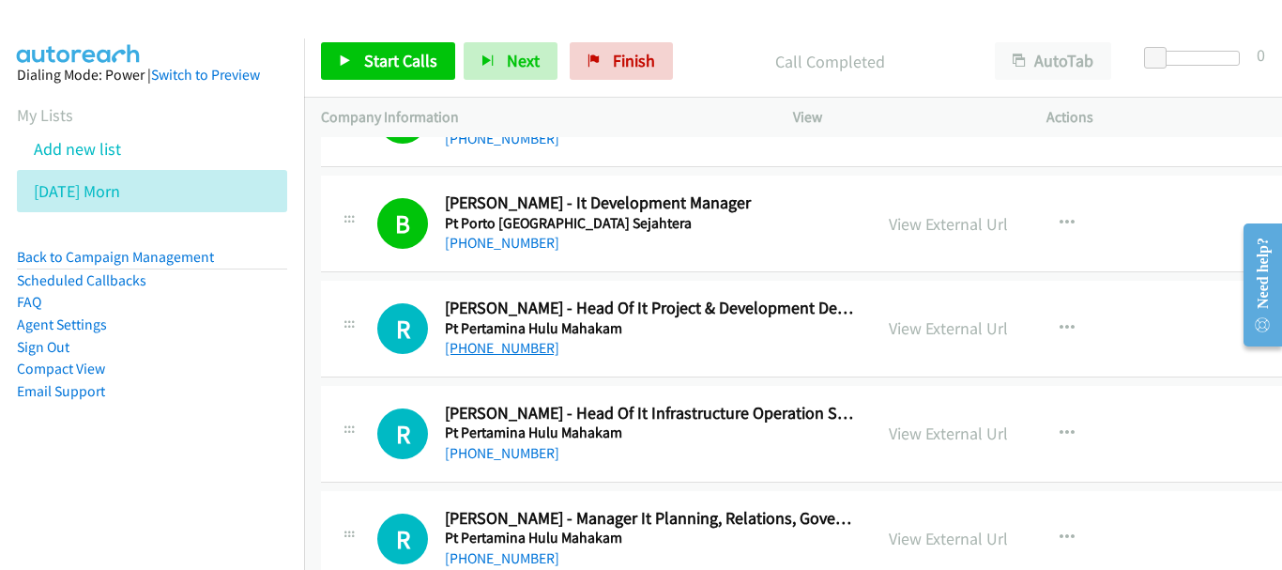
click at [536, 357] on link "+62 858-2003-8722" at bounding box center [502, 348] width 114 height 18
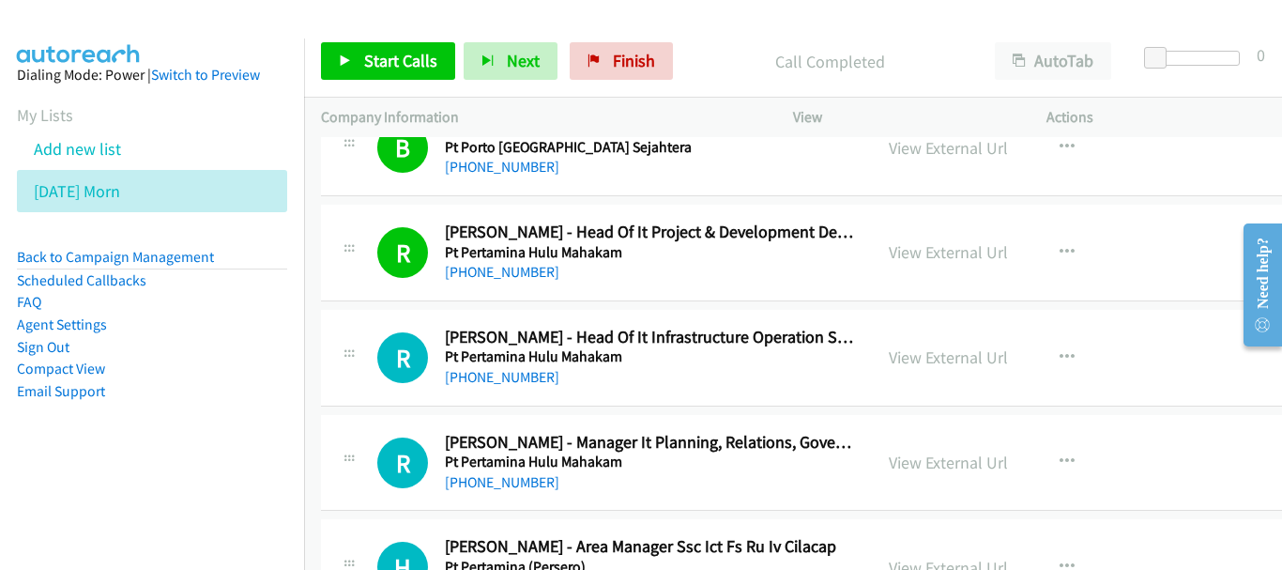
scroll to position [17643, 0]
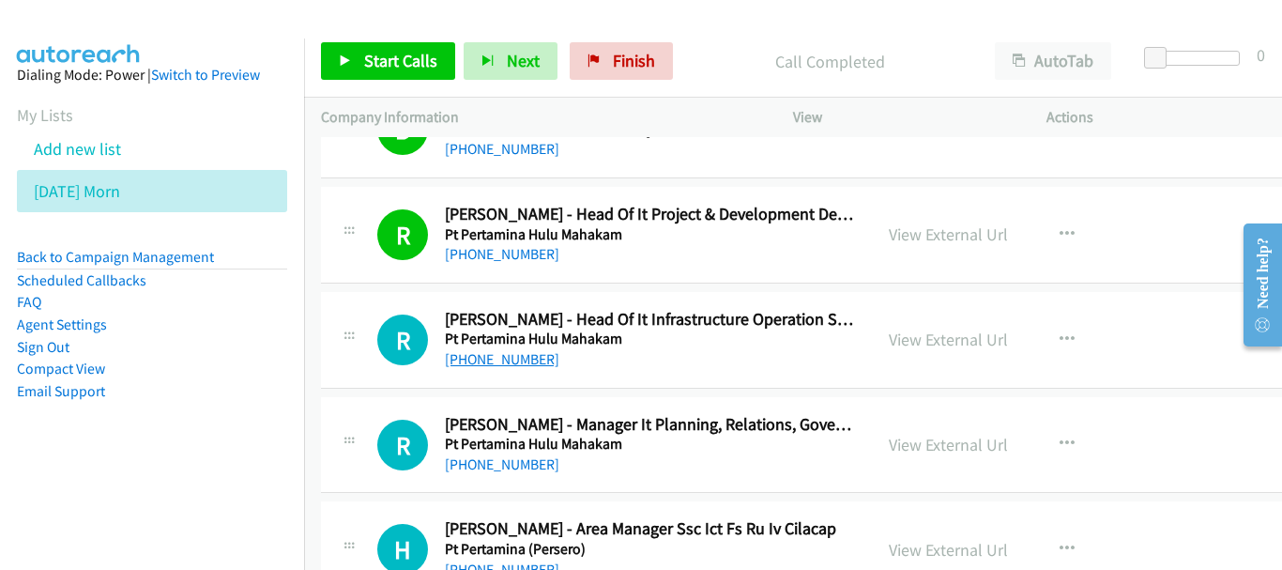
click at [506, 355] on link "+62 811-5455-440" at bounding box center [502, 359] width 114 height 18
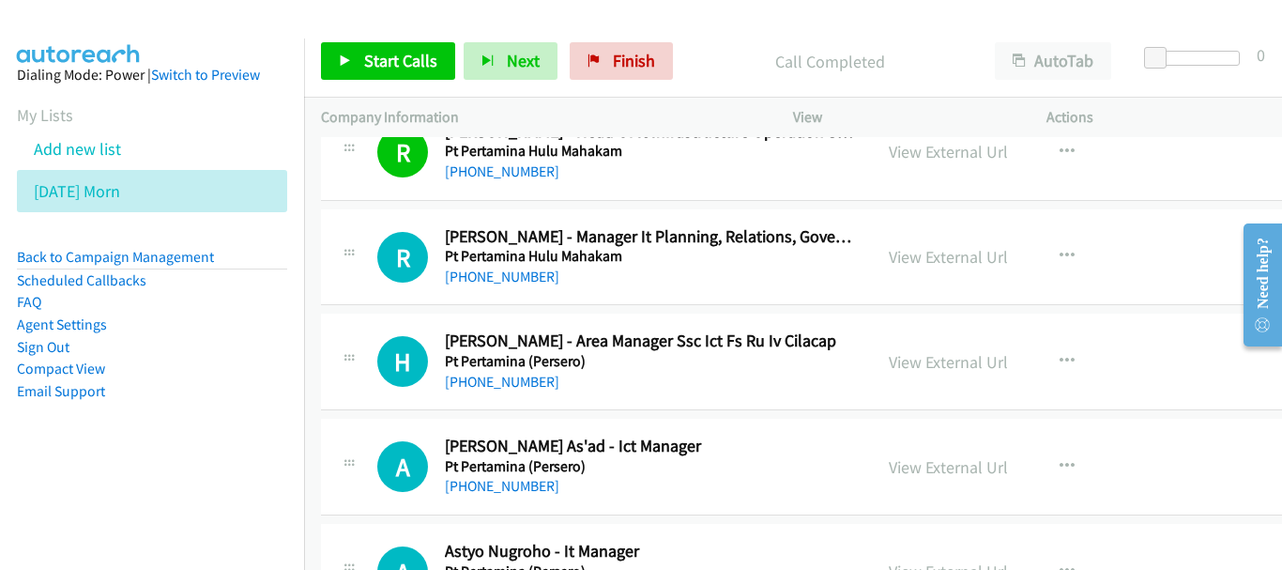
scroll to position [18018, 0]
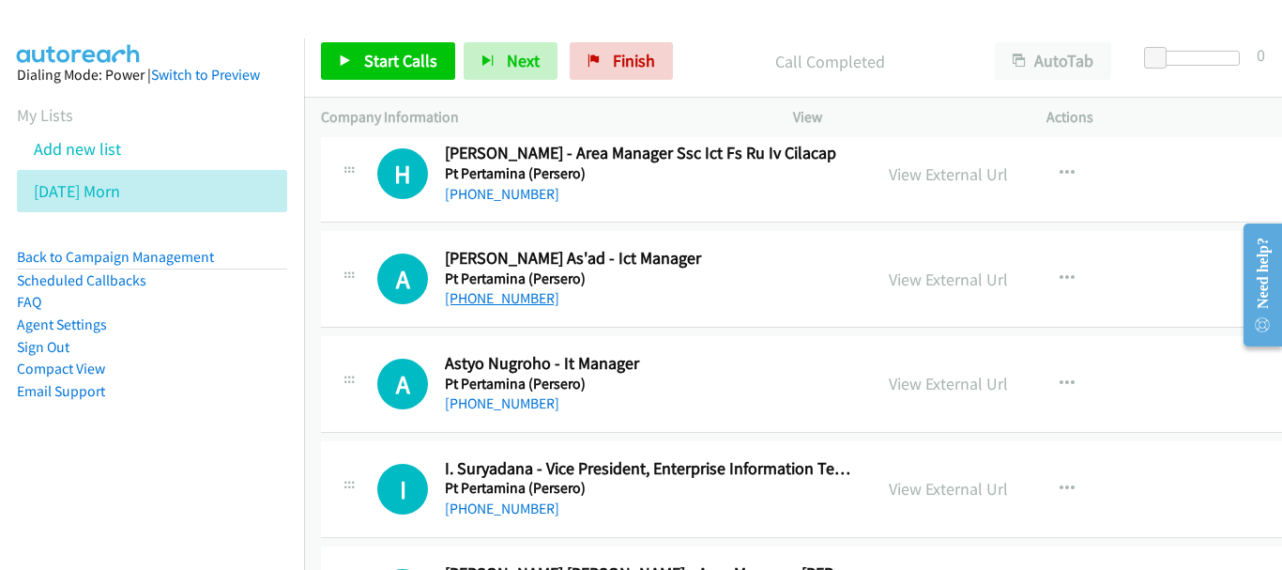
click at [503, 303] on link "+62 812-3022-334" at bounding box center [502, 298] width 114 height 18
click at [541, 412] on link "+62 811-168-164" at bounding box center [502, 403] width 114 height 18
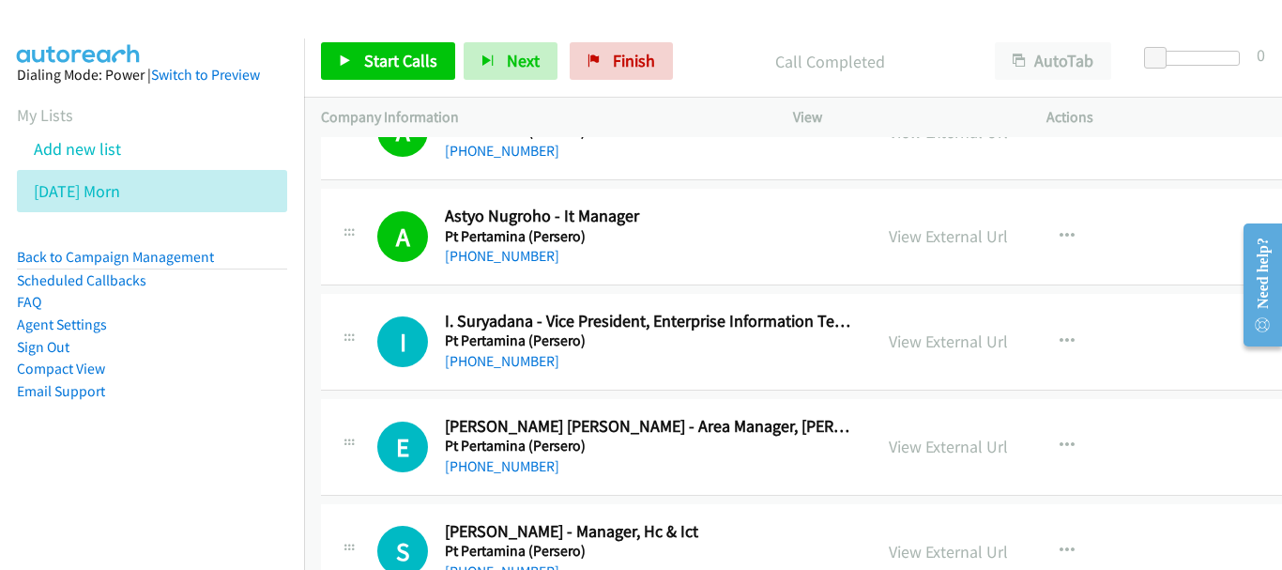
scroll to position [18206, 0]
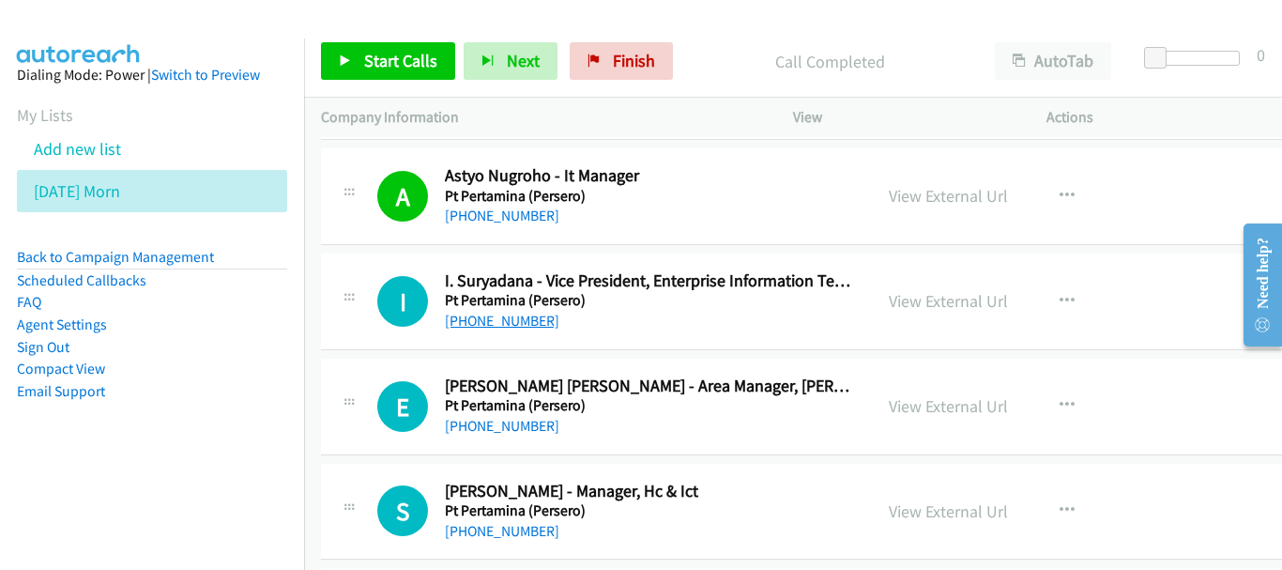
click at [510, 313] on link "+62 811-1251-658" at bounding box center [502, 321] width 114 height 18
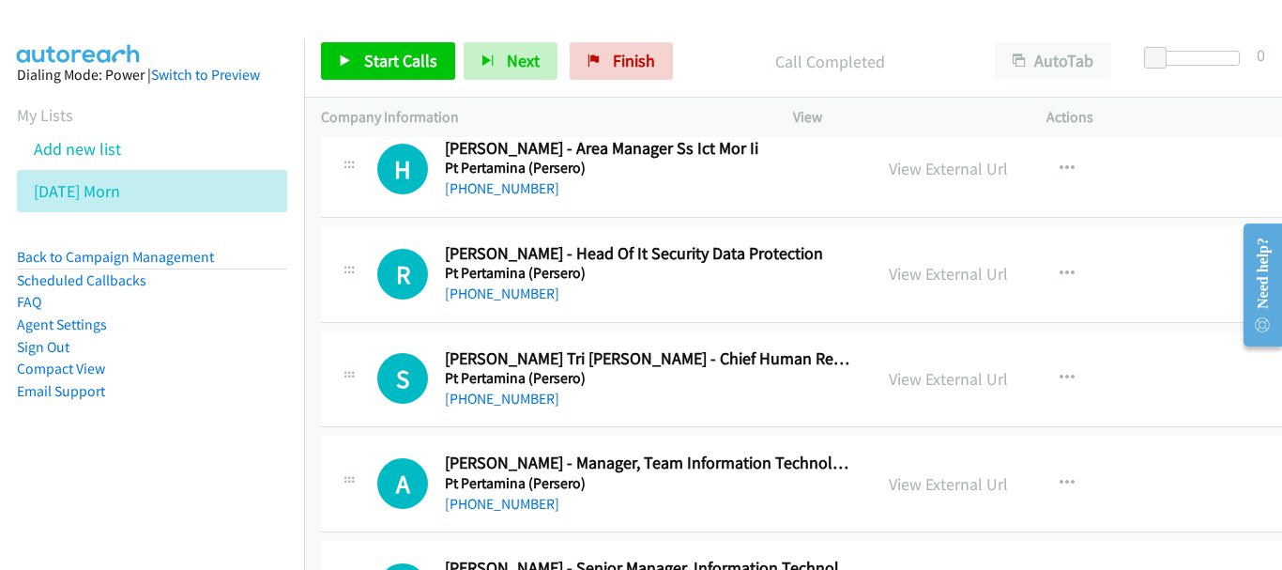
scroll to position [18957, 0]
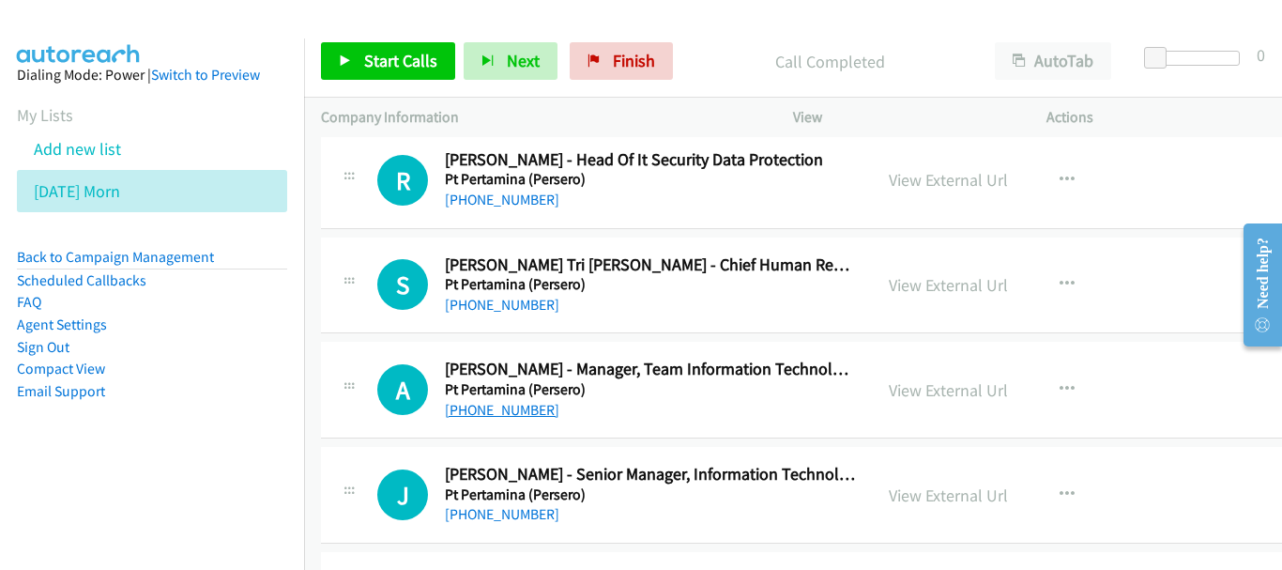
click at [540, 403] on link "+62 811-7100-111" at bounding box center [502, 410] width 114 height 18
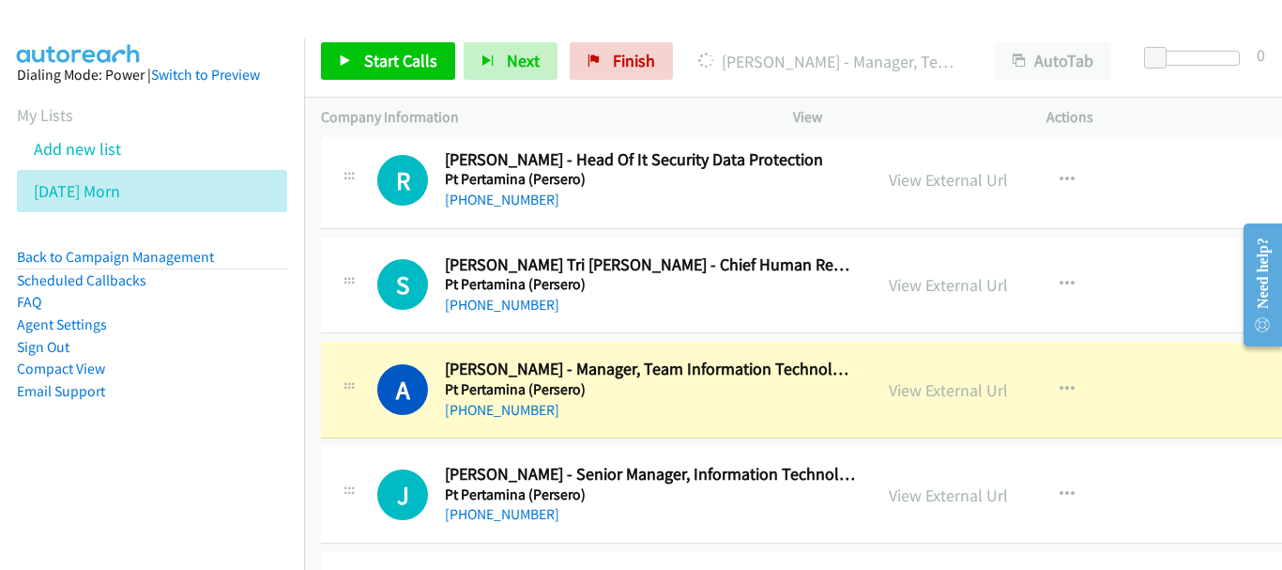
scroll to position [19144, 0]
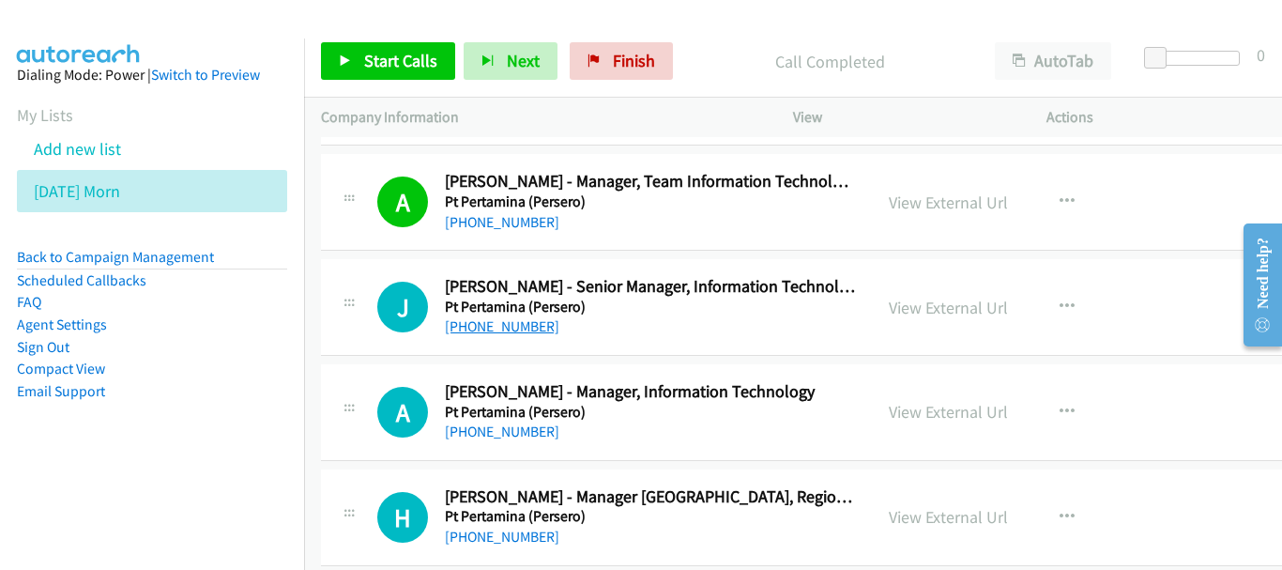
click at [519, 329] on link "+62 811-5426-600" at bounding box center [502, 326] width 114 height 18
click at [496, 434] on link "+62 877-2756-6061" at bounding box center [502, 431] width 114 height 18
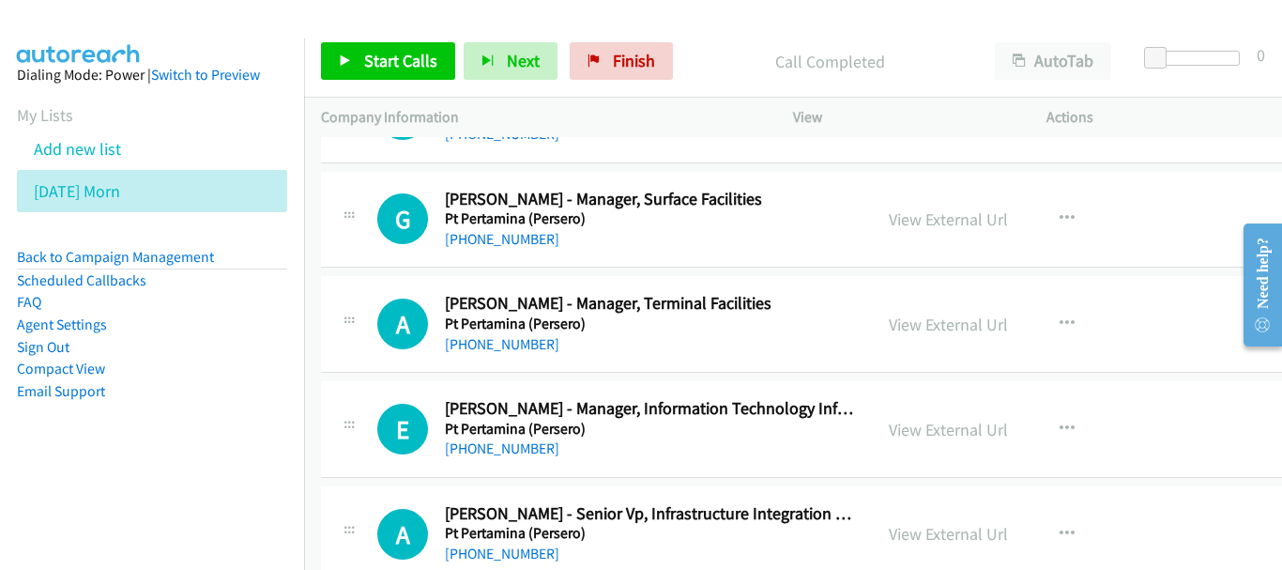
scroll to position [20270, 0]
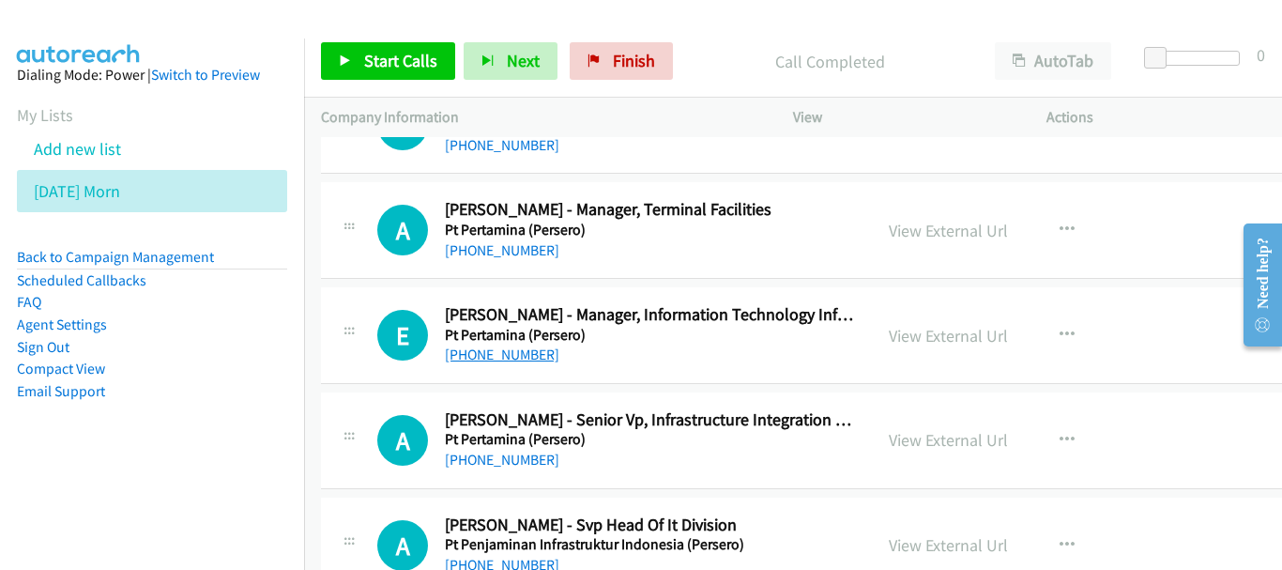
click at [525, 347] on link "+62 811-7506-119" at bounding box center [502, 354] width 114 height 18
click at [528, 455] on link "+62 817-0140-328" at bounding box center [502, 459] width 114 height 18
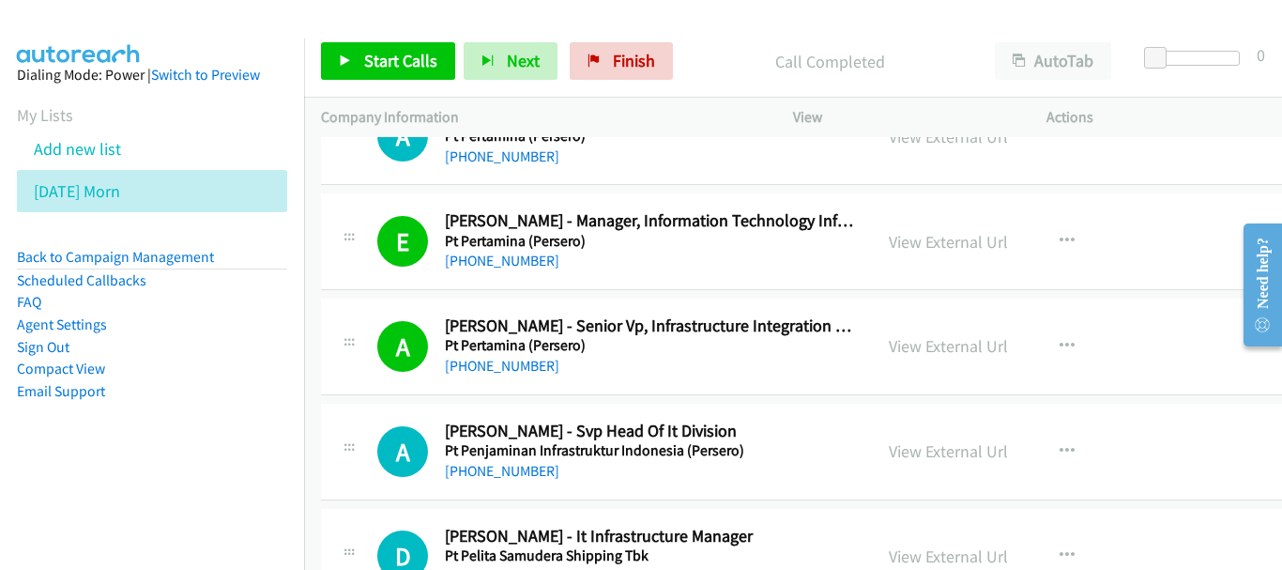
click at [485, 484] on div "A Callback Scheduled Achmad Abimanyu - Svp Head Of It Division Pt Penjaminan In…" at bounding box center [838, 452] width 1034 height 97
click at [490, 473] on link "+62 855-1001-071" at bounding box center [502, 471] width 114 height 18
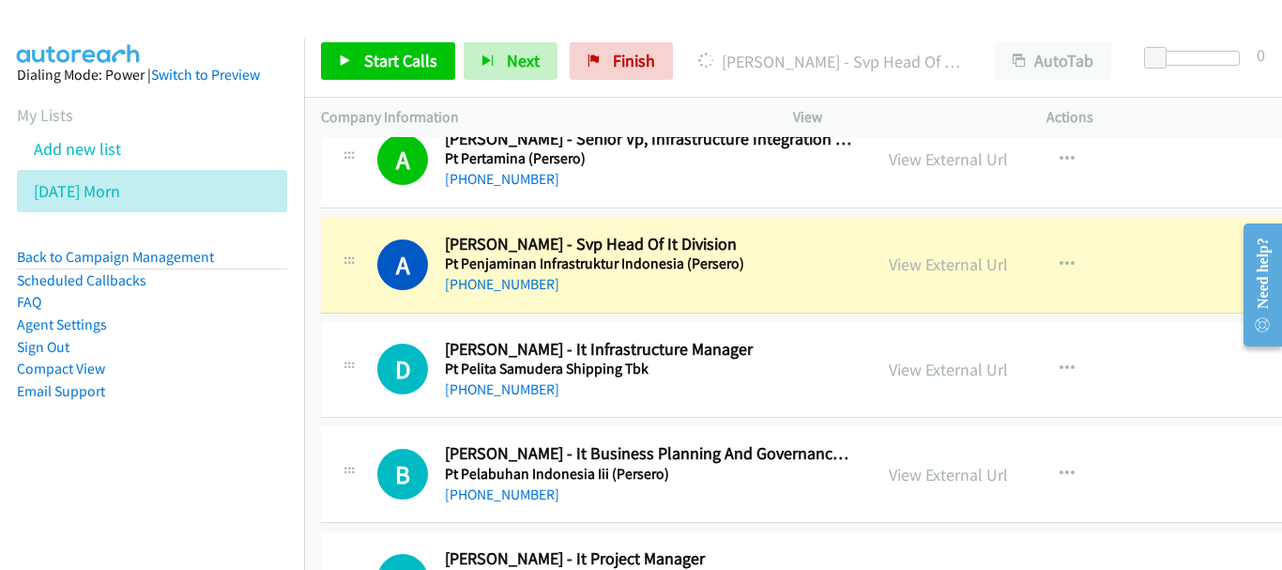
scroll to position [20552, 0]
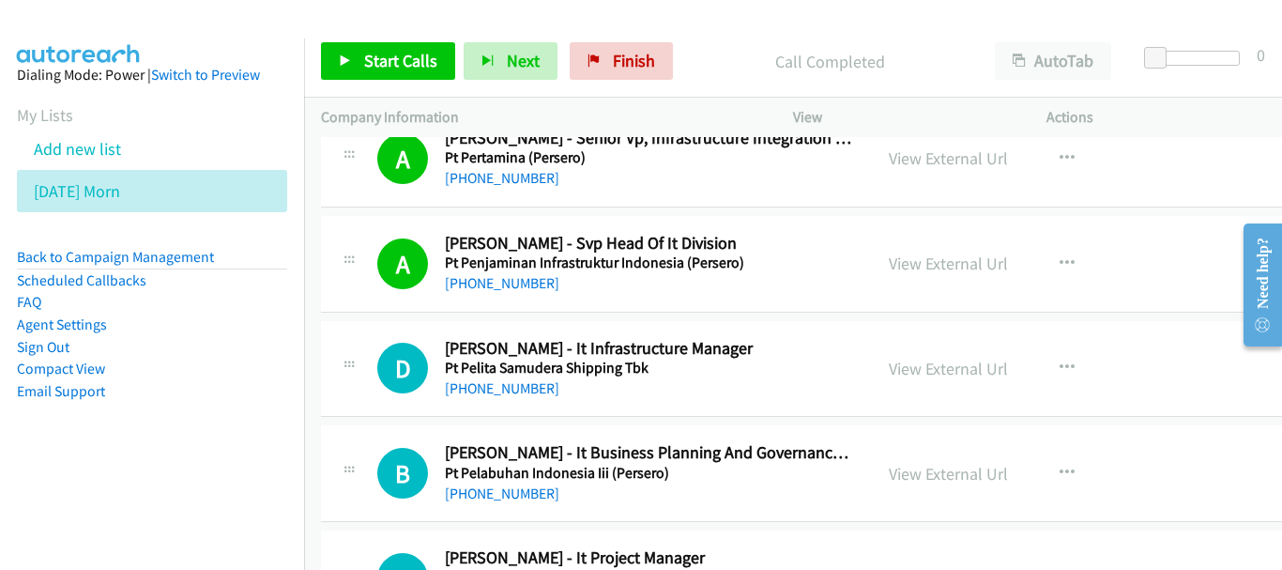
click at [516, 397] on div "+62 811-1849-192" at bounding box center [650, 388] width 410 height 23
click at [523, 387] on link "+62 811-1849-192" at bounding box center [502, 388] width 114 height 18
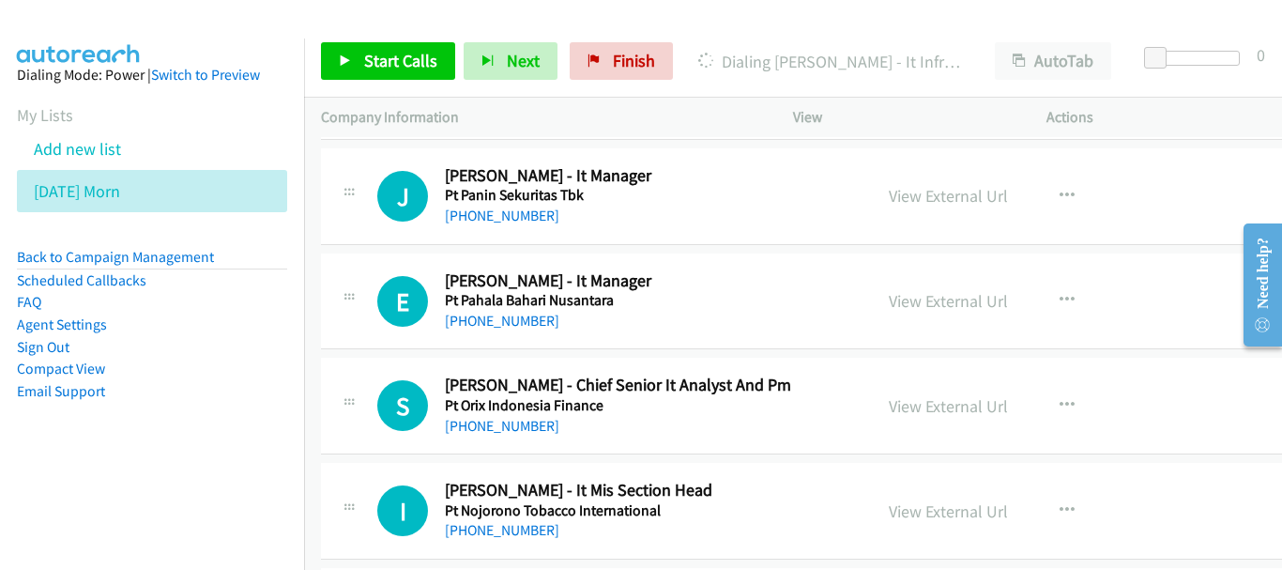
scroll to position [21115, 0]
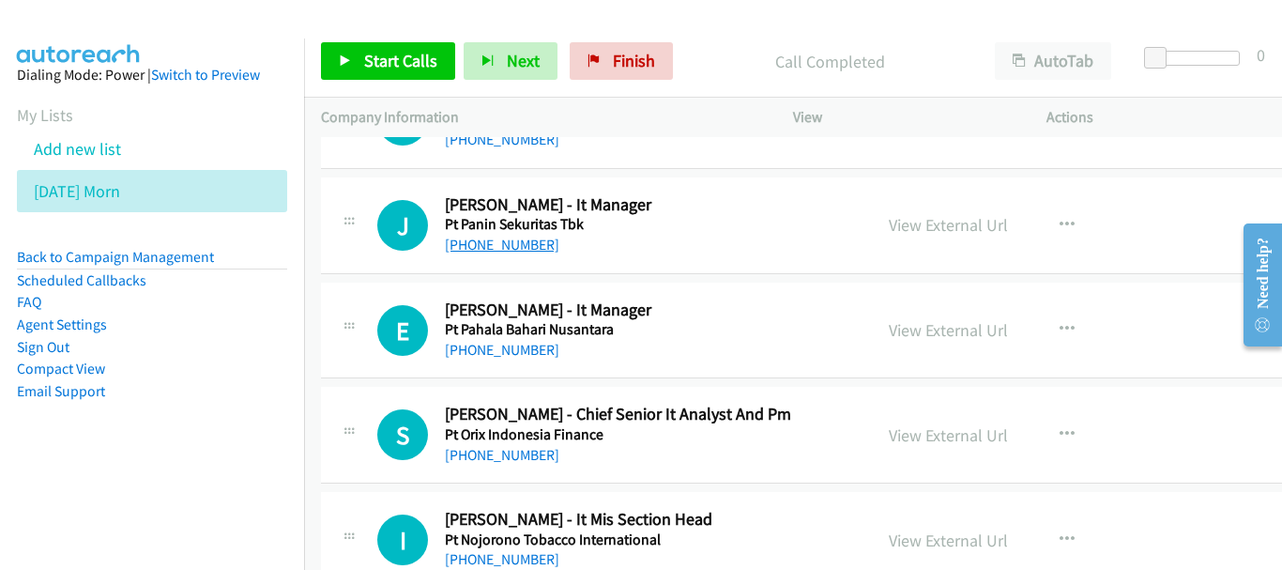
click at [532, 247] on link "+62 817-0888-807" at bounding box center [502, 245] width 114 height 18
click at [479, 355] on link "+62 818-0788-3339" at bounding box center [502, 350] width 114 height 18
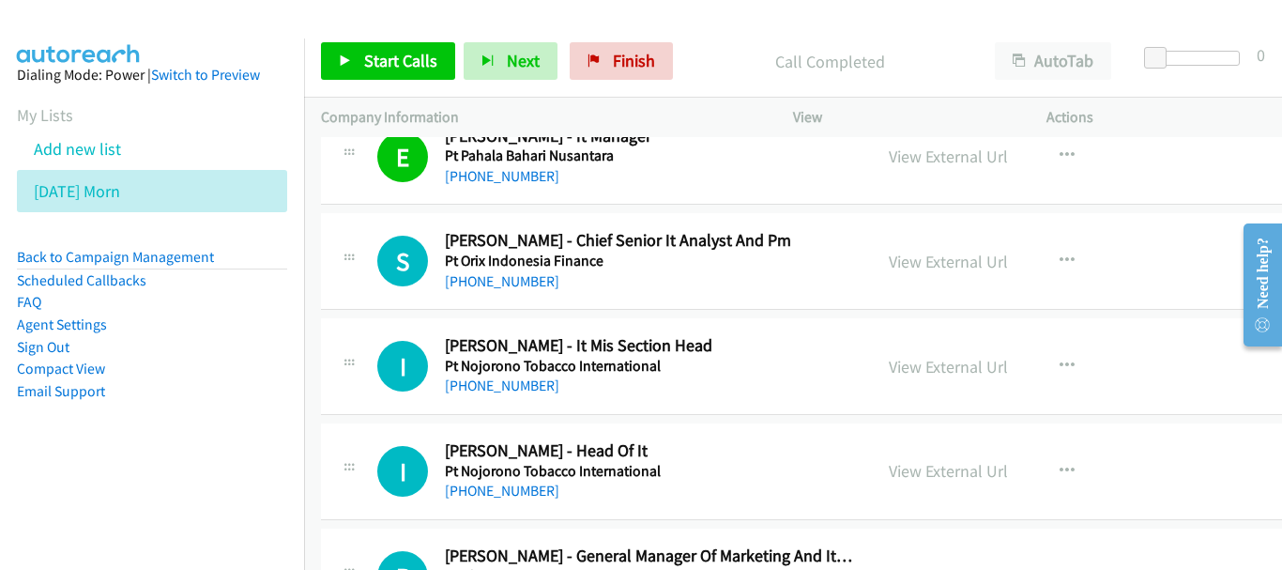
scroll to position [21303, 0]
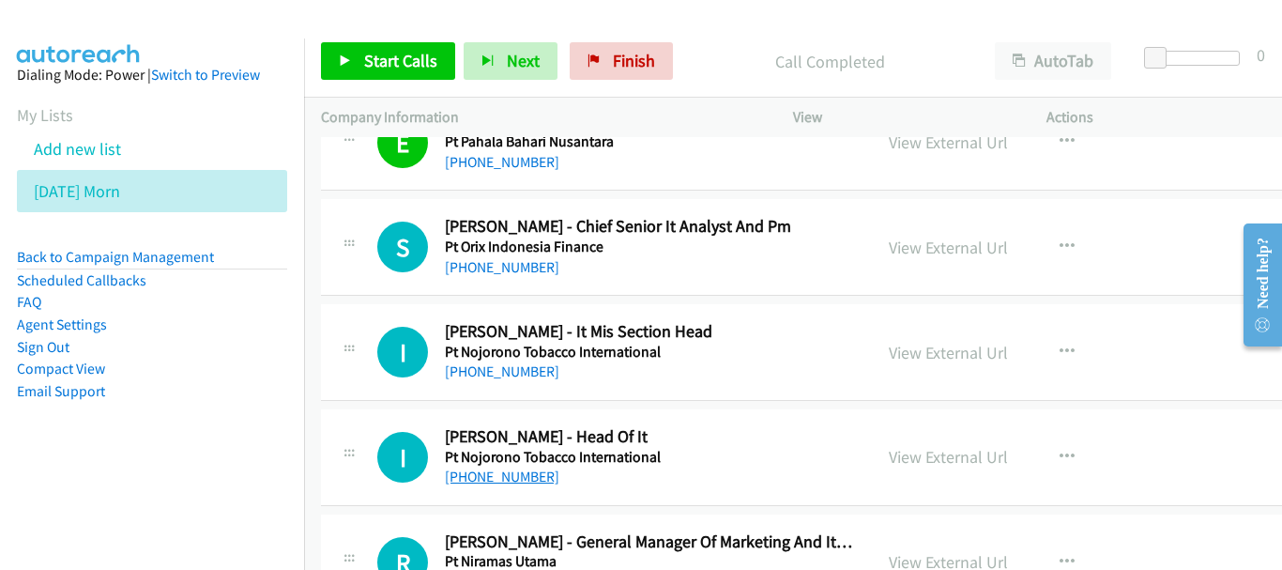
click at [529, 477] on link "+62 816-992-842" at bounding box center [502, 476] width 114 height 18
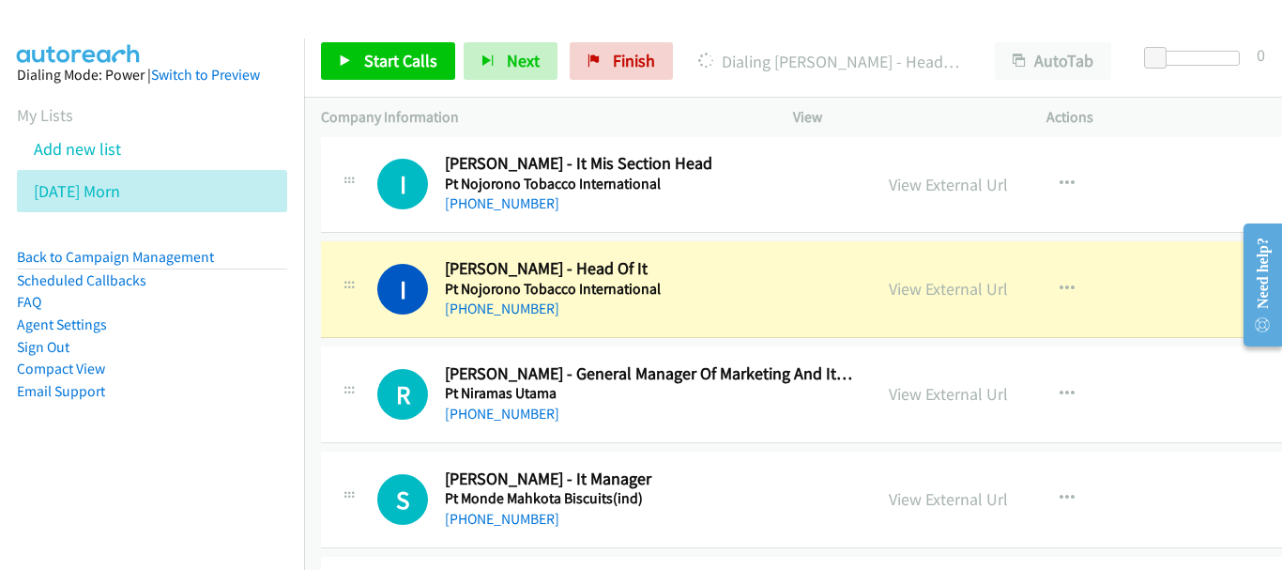
scroll to position [21490, 0]
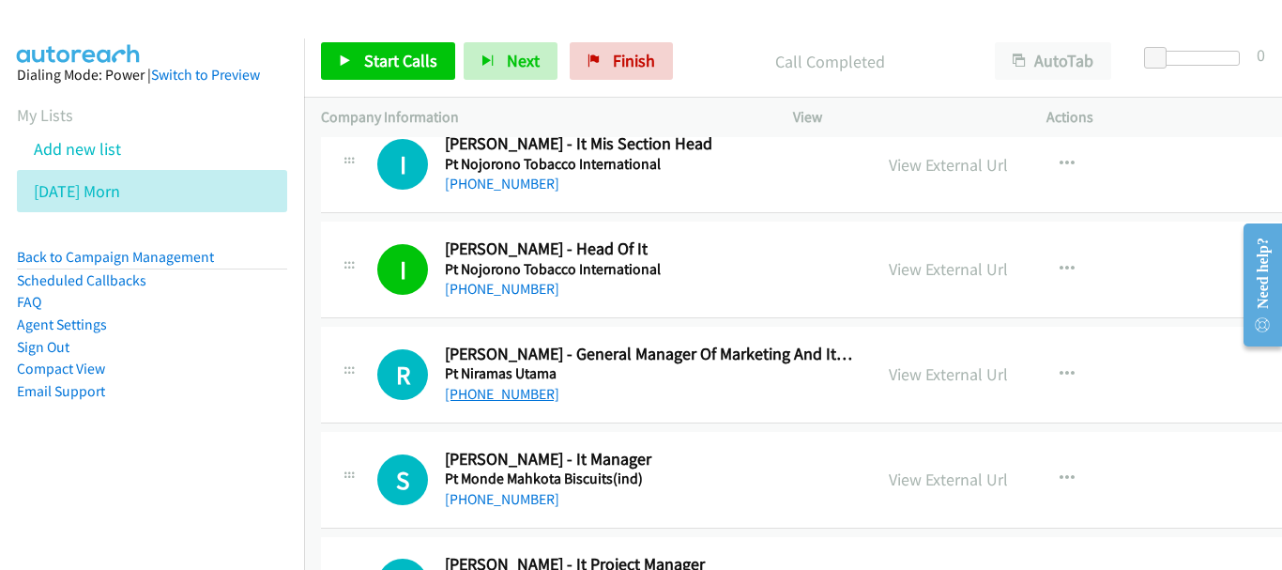
click at [541, 389] on link "+62 859-2177-7747" at bounding box center [502, 394] width 114 height 18
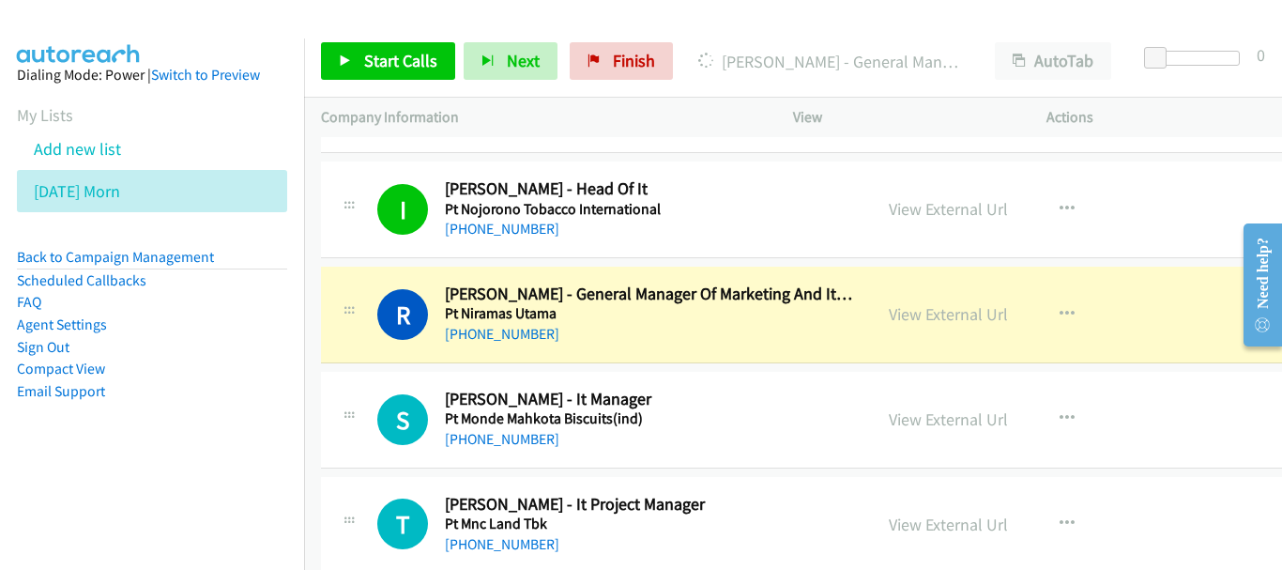
scroll to position [21584, 0]
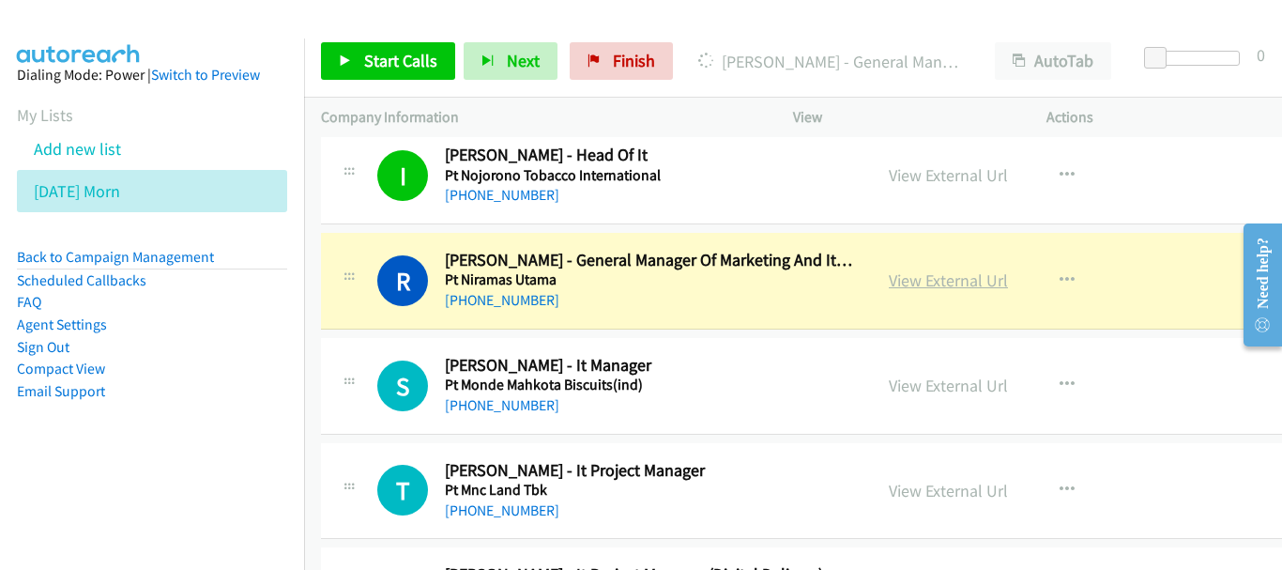
click at [931, 282] on link "View External Url" at bounding box center [948, 280] width 119 height 22
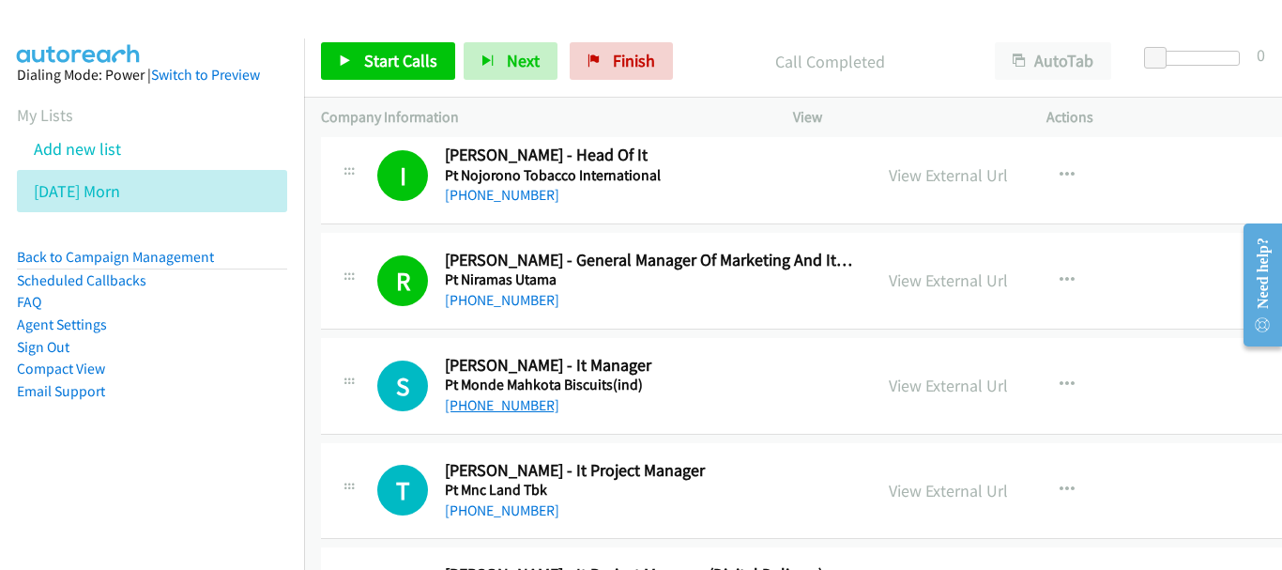
click at [504, 411] on link "+62 856-8096-078" at bounding box center [502, 405] width 114 height 18
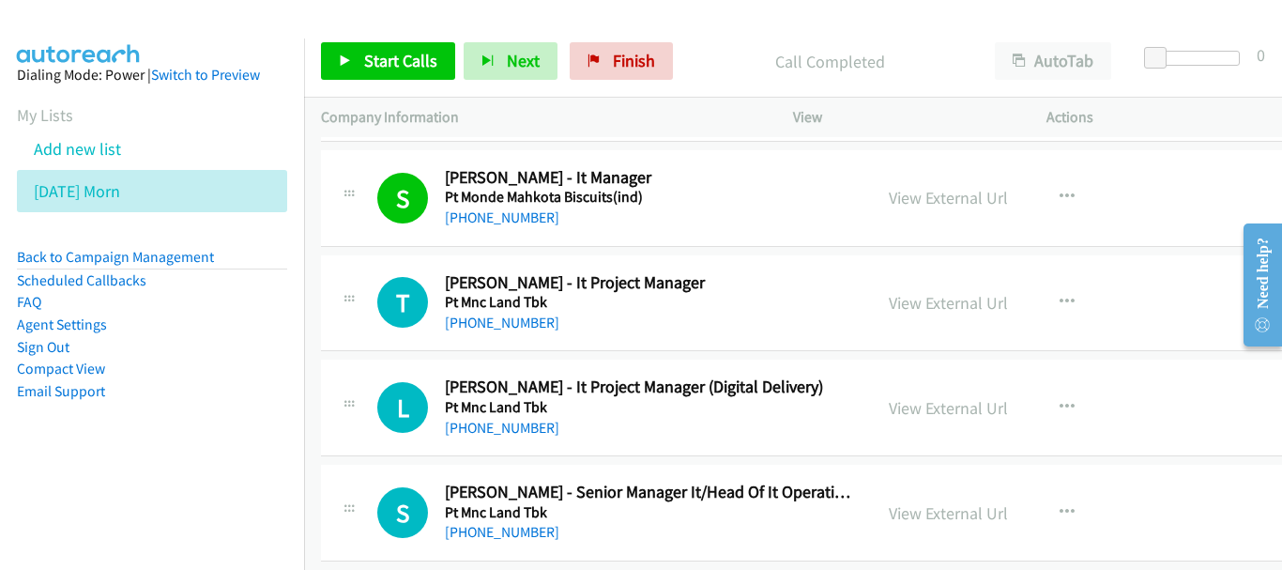
scroll to position [21866, 0]
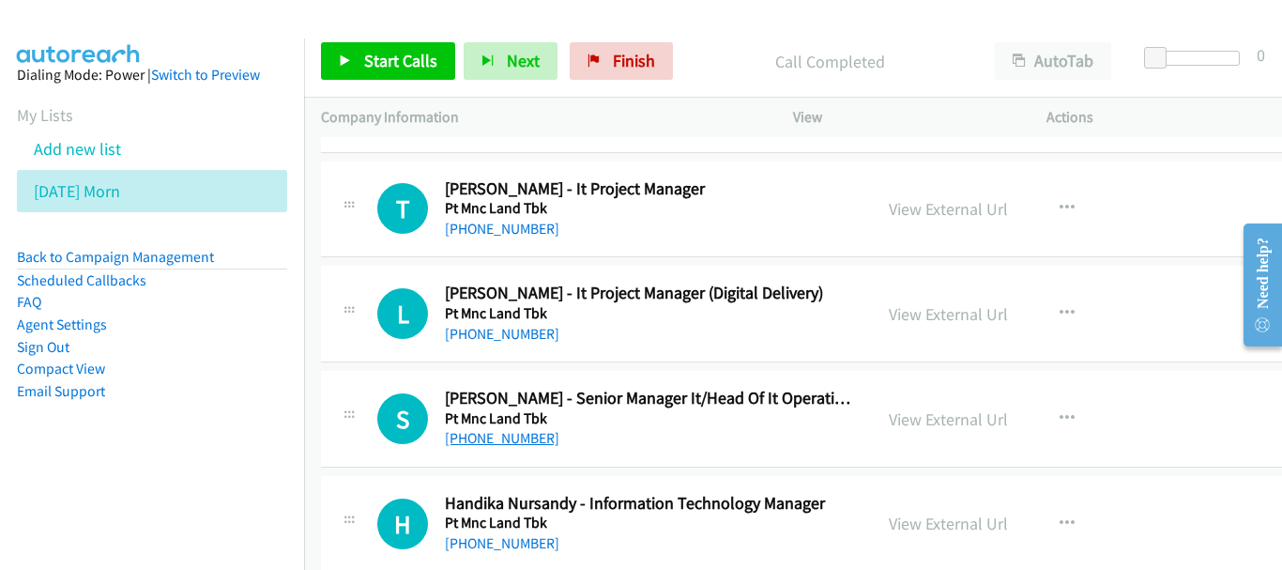
click at [541, 443] on link "+62 877-7665-7117" at bounding box center [502, 438] width 114 height 18
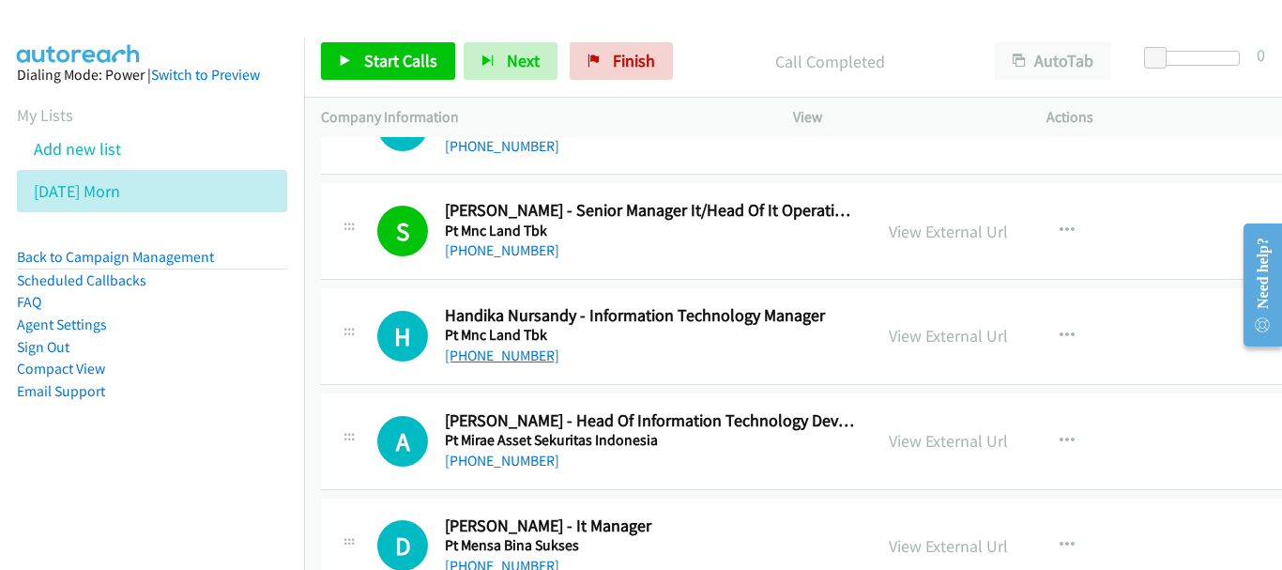
click at [510, 360] on link "+62 822-1812-7350" at bounding box center [502, 355] width 114 height 18
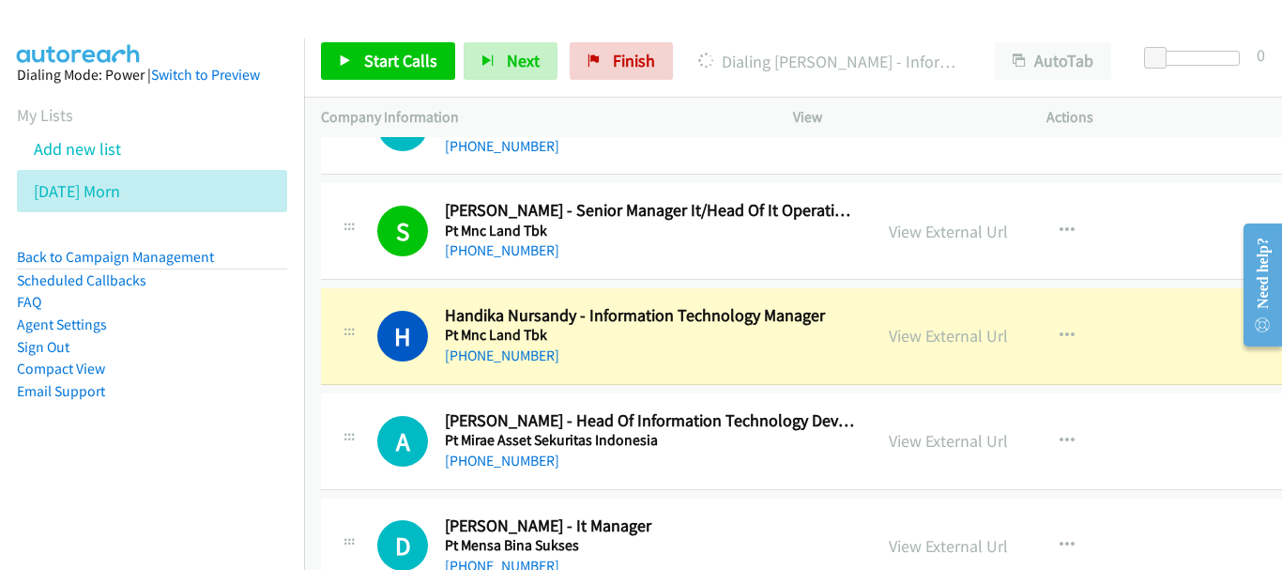
scroll to position [22147, 0]
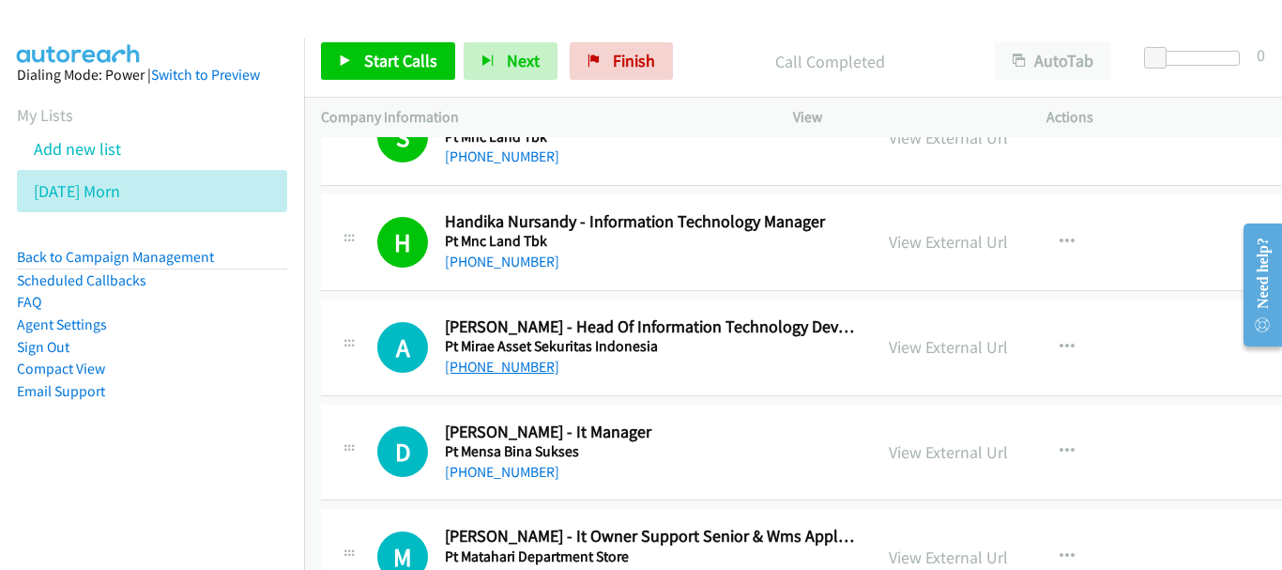
click at [523, 371] on link "+62 856-9177-6698" at bounding box center [502, 367] width 114 height 18
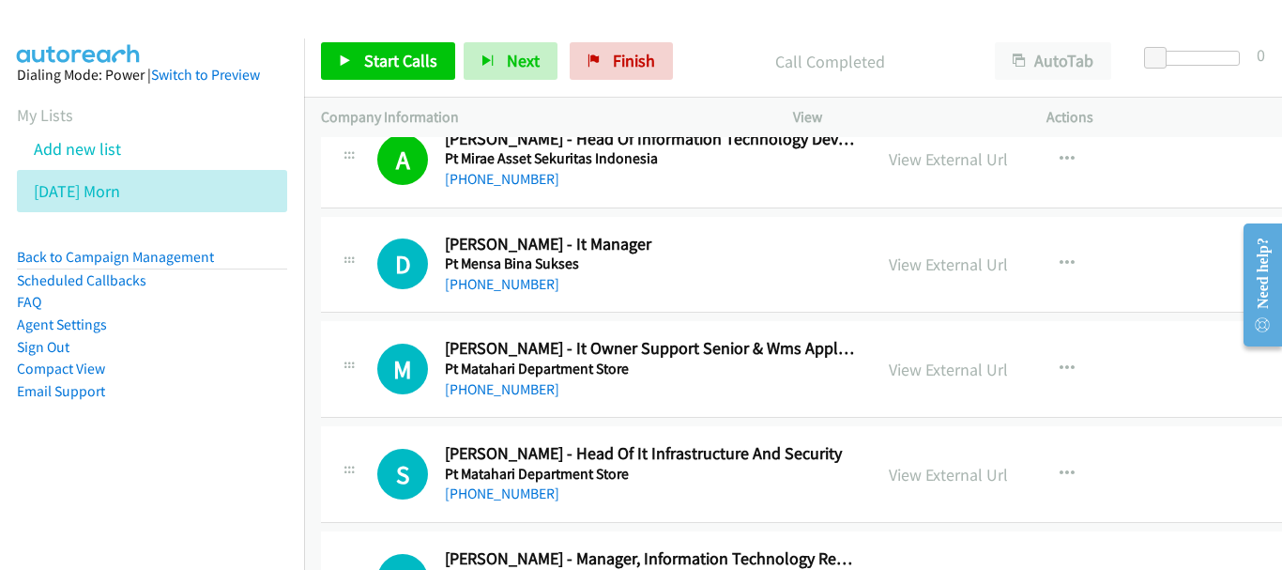
scroll to position [22429, 0]
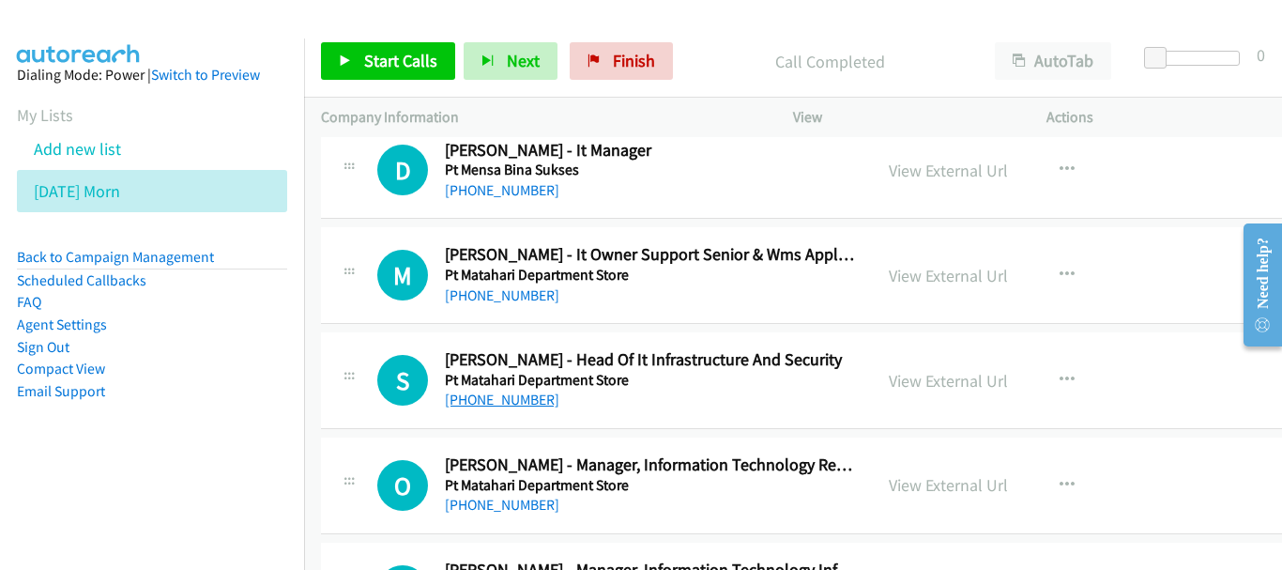
click at [539, 397] on link "+62 878-7771-6300" at bounding box center [502, 399] width 114 height 18
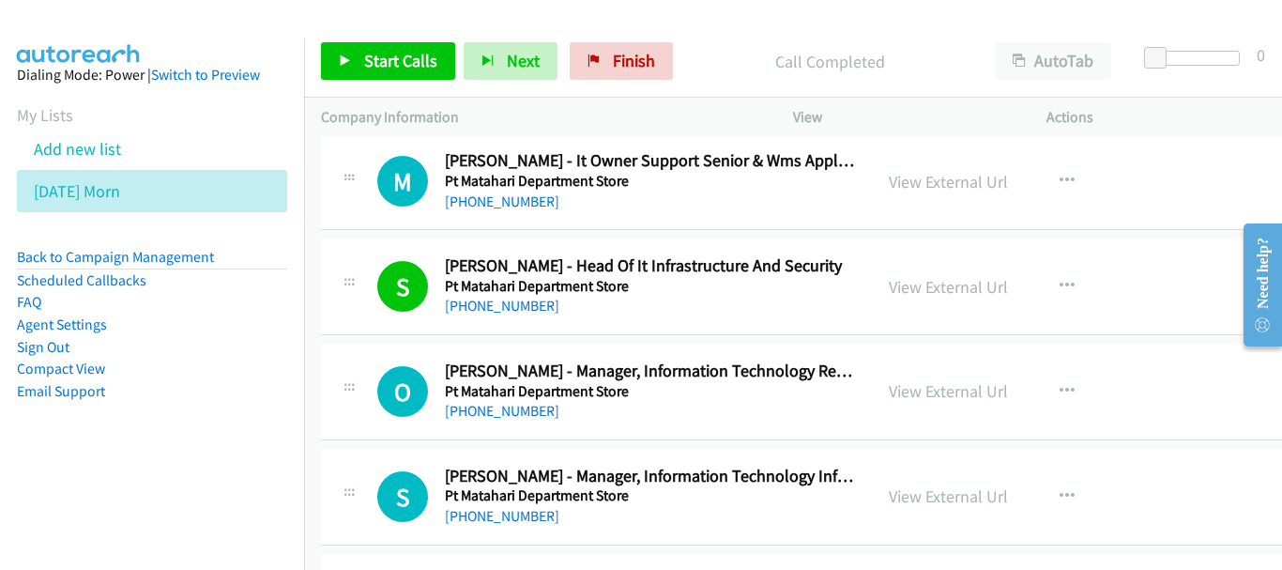
scroll to position [22616, 0]
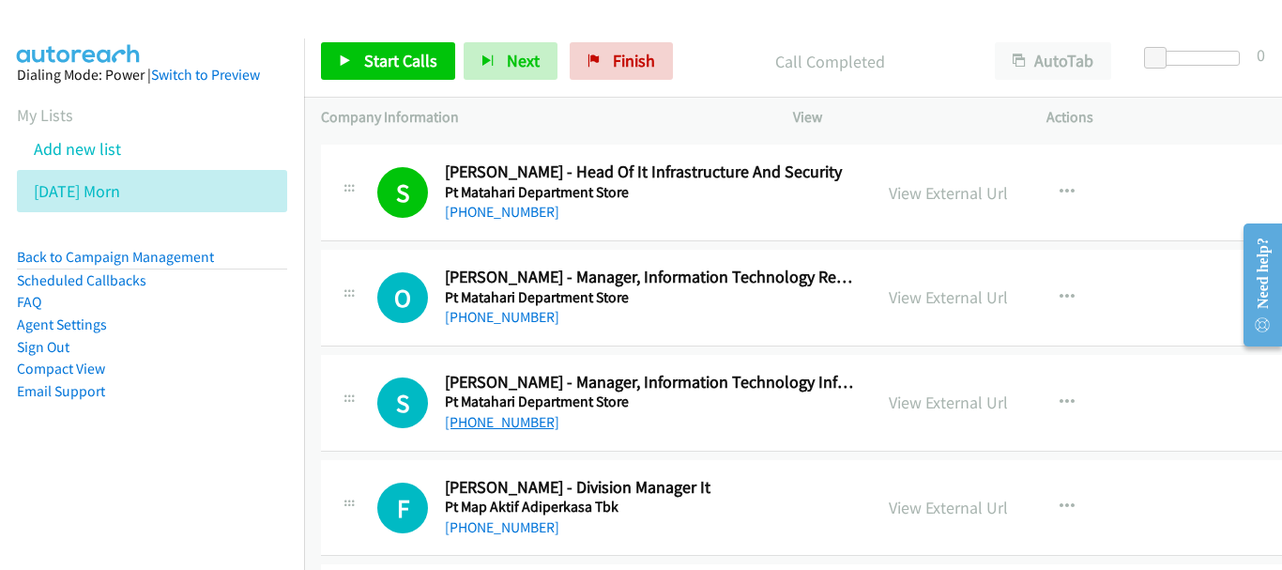
click at [520, 425] on link "+62 812-8055-324" at bounding box center [502, 422] width 114 height 18
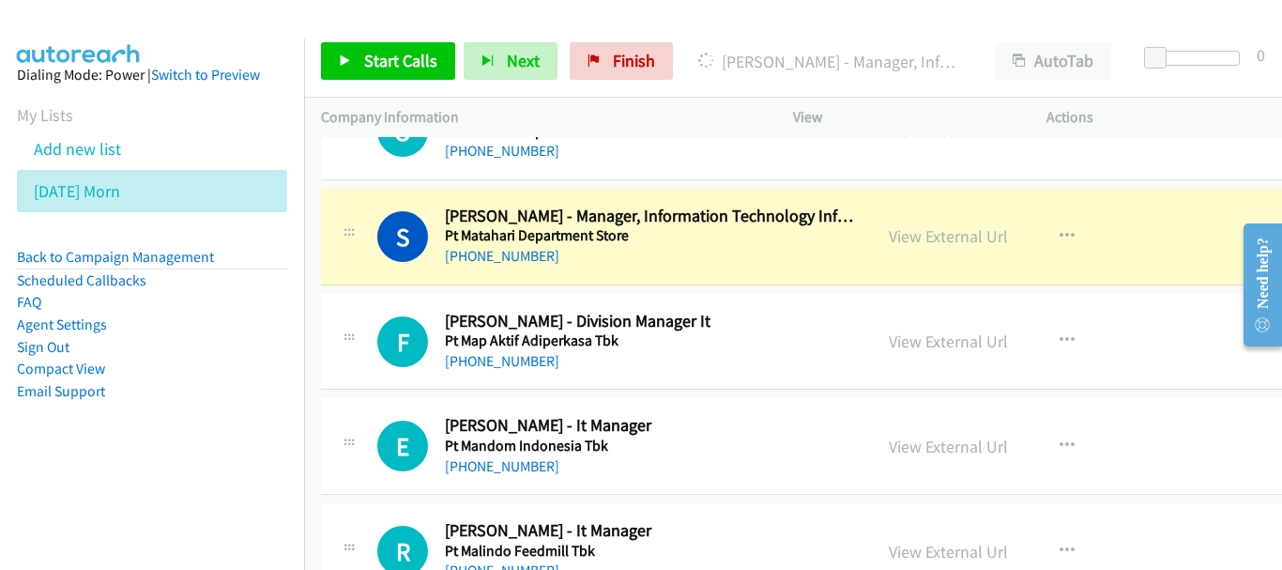
scroll to position [22804, 0]
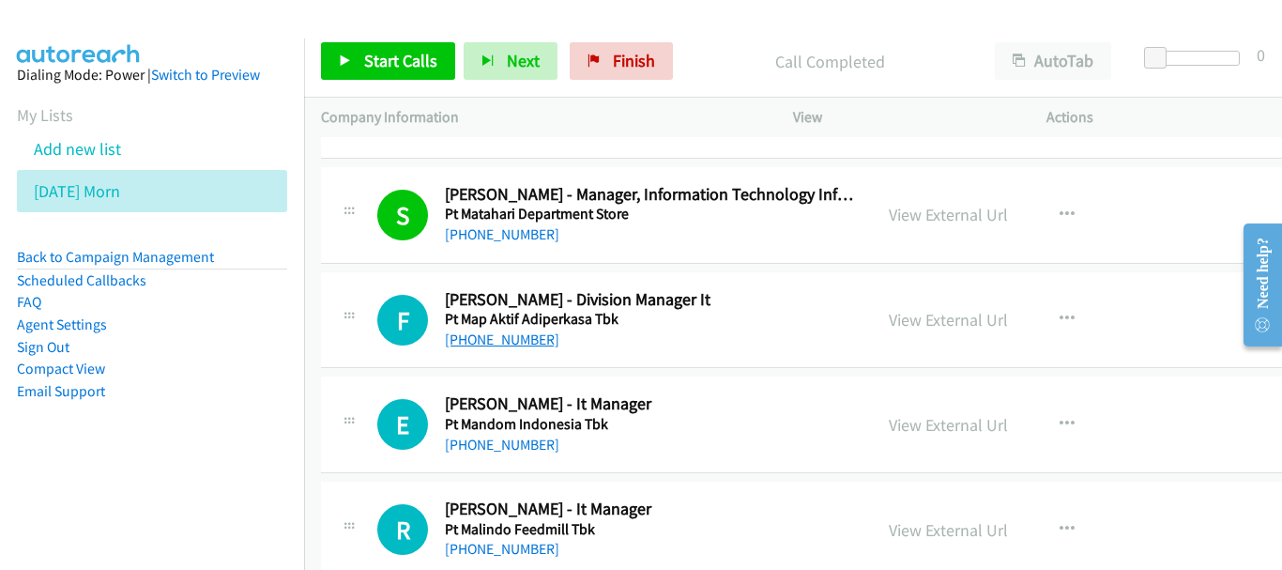
click at [533, 337] on link "+62 811-1000-613" at bounding box center [502, 339] width 114 height 18
click at [508, 452] on link "+62 811-9000-032" at bounding box center [502, 444] width 114 height 18
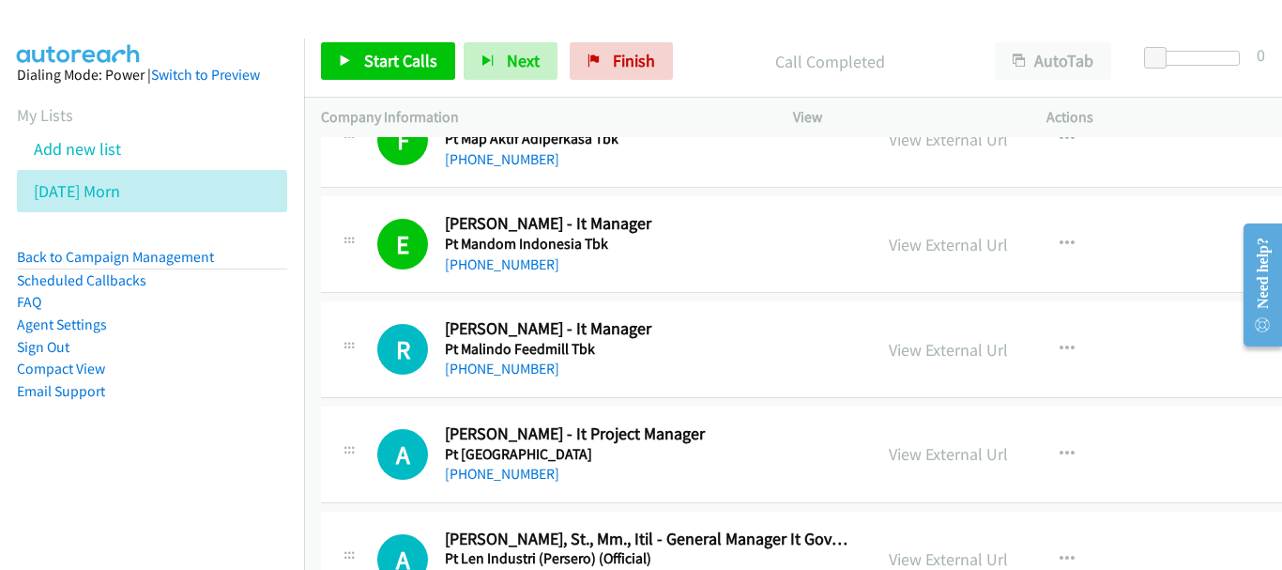
scroll to position [22992, 0]
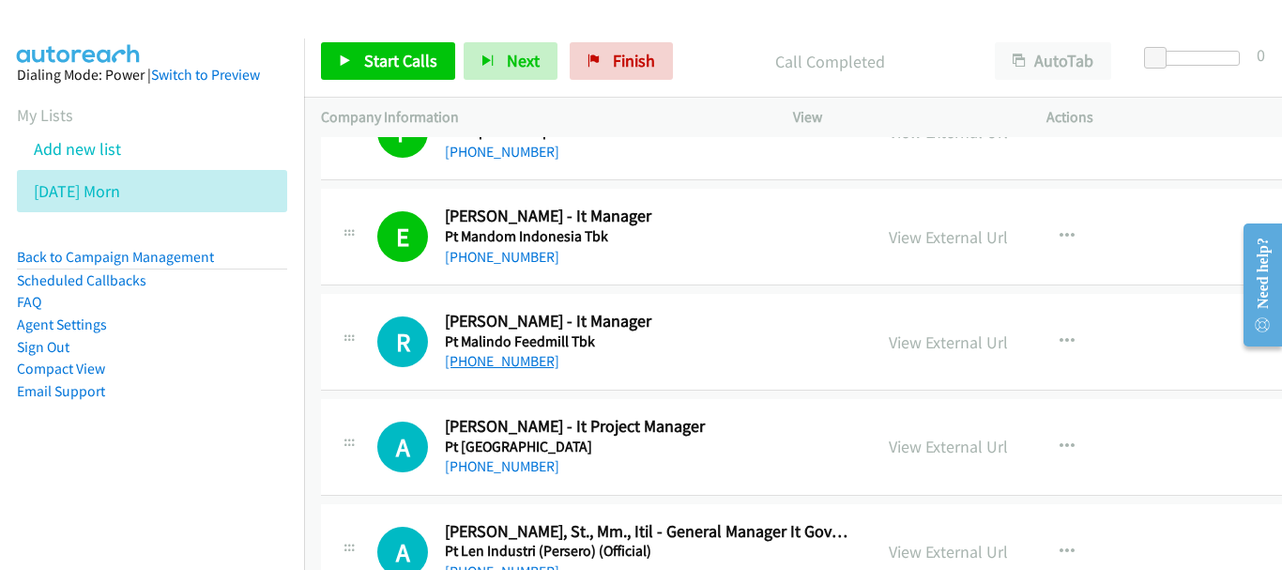
click at [545, 364] on link "+62 812-7896-1234" at bounding box center [502, 361] width 114 height 18
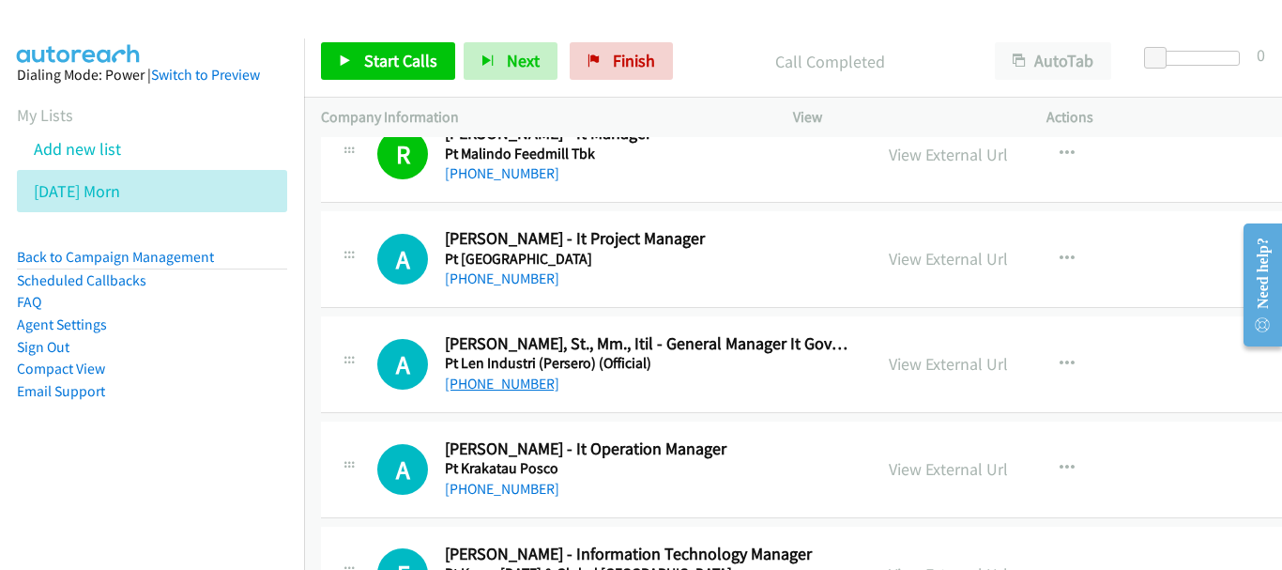
click at [515, 379] on link "+62 821-6769-7199" at bounding box center [502, 383] width 114 height 18
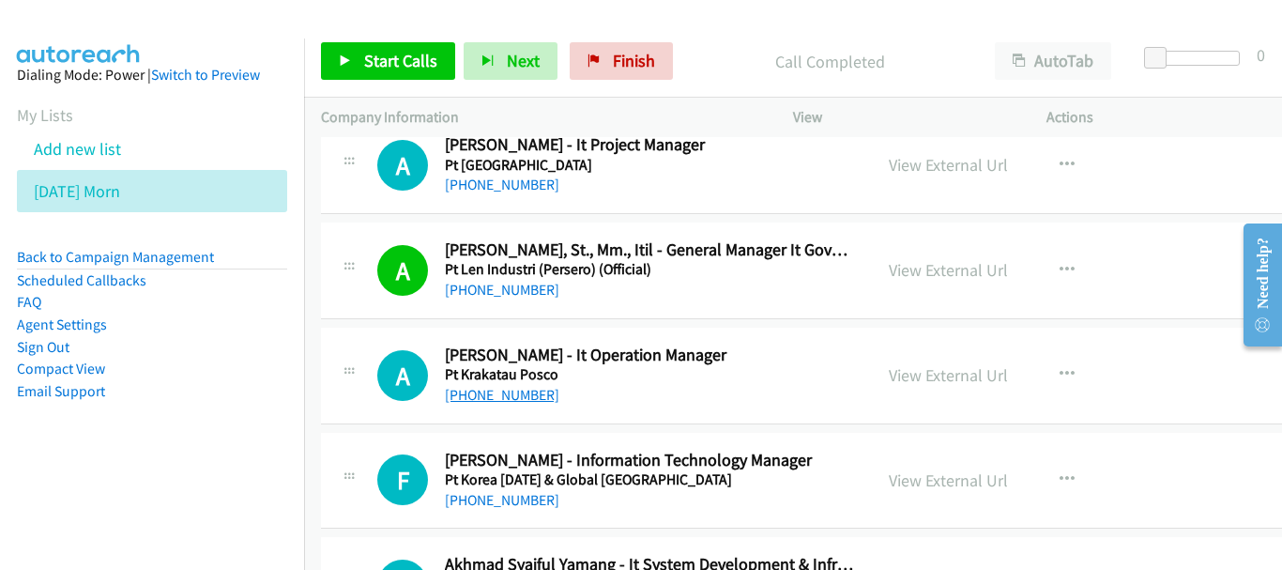
click at [496, 391] on link "+62 856-1437-692" at bounding box center [502, 395] width 114 height 18
click at [518, 498] on link "+62 857-2731-2247" at bounding box center [502, 500] width 114 height 18
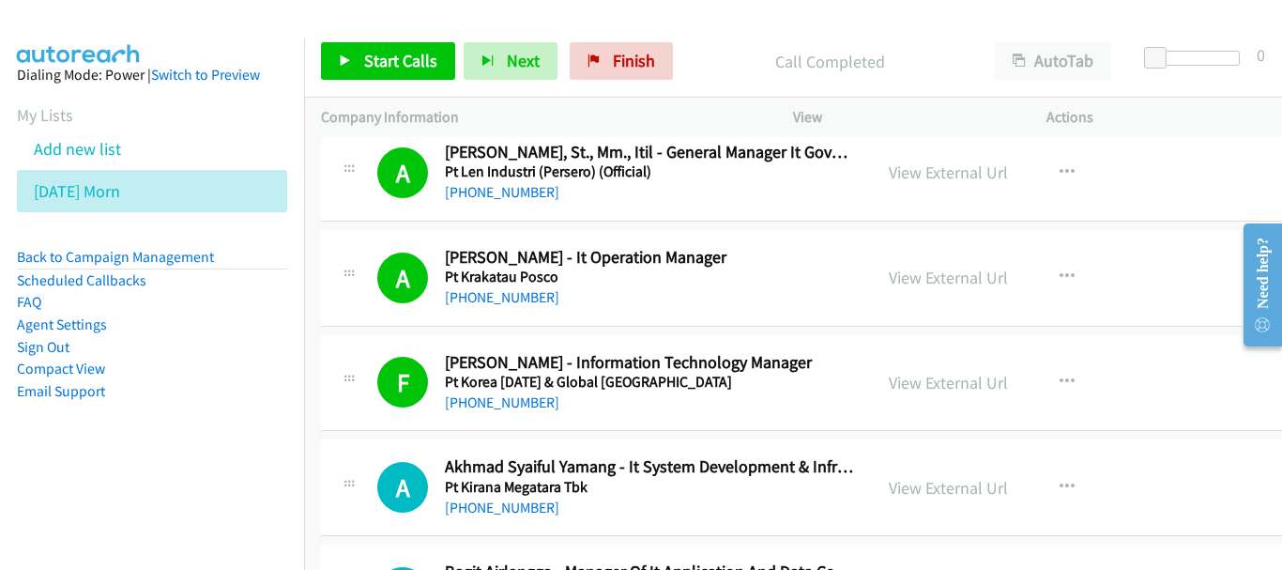
scroll to position [23461, 0]
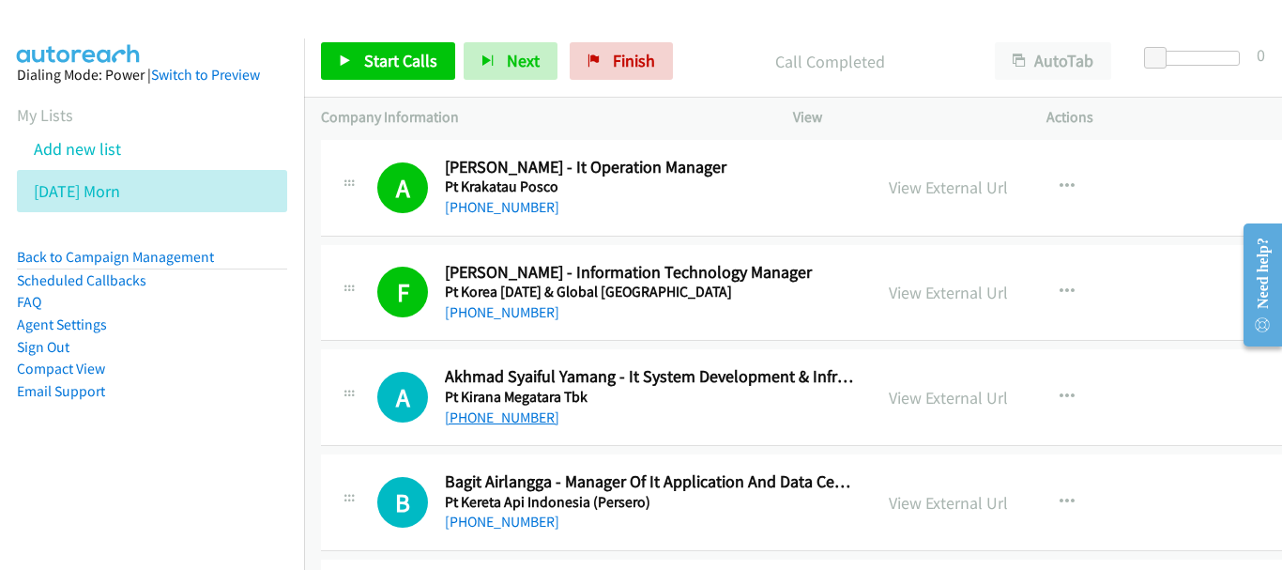
click at [504, 417] on link "+62 877-0140-2545" at bounding box center [502, 417] width 114 height 18
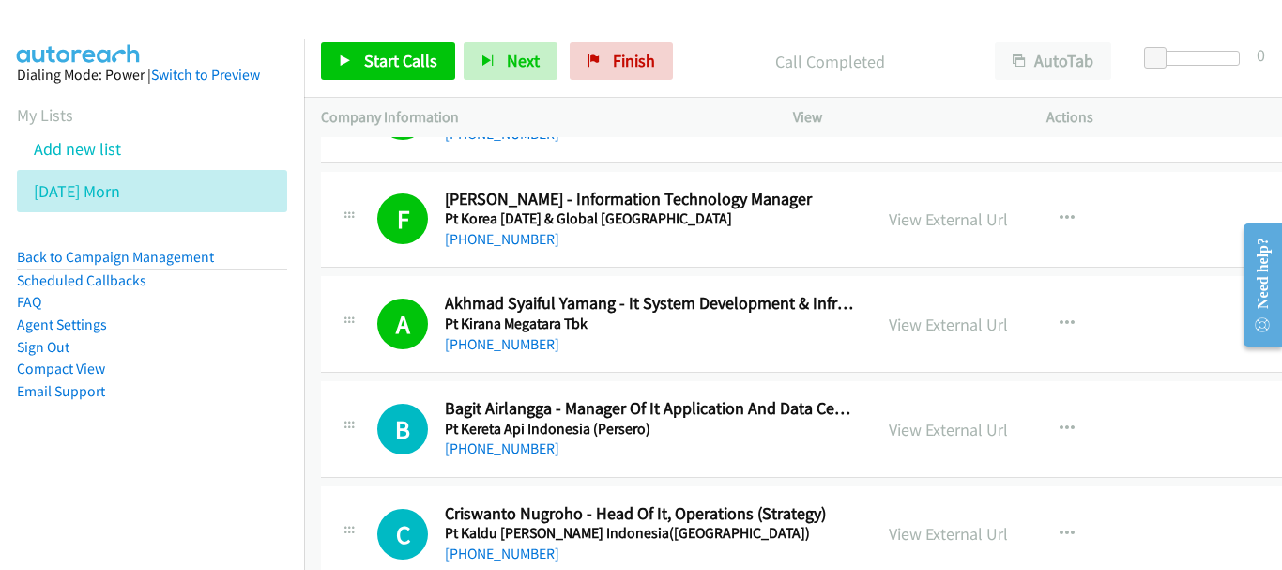
scroll to position [23649, 0]
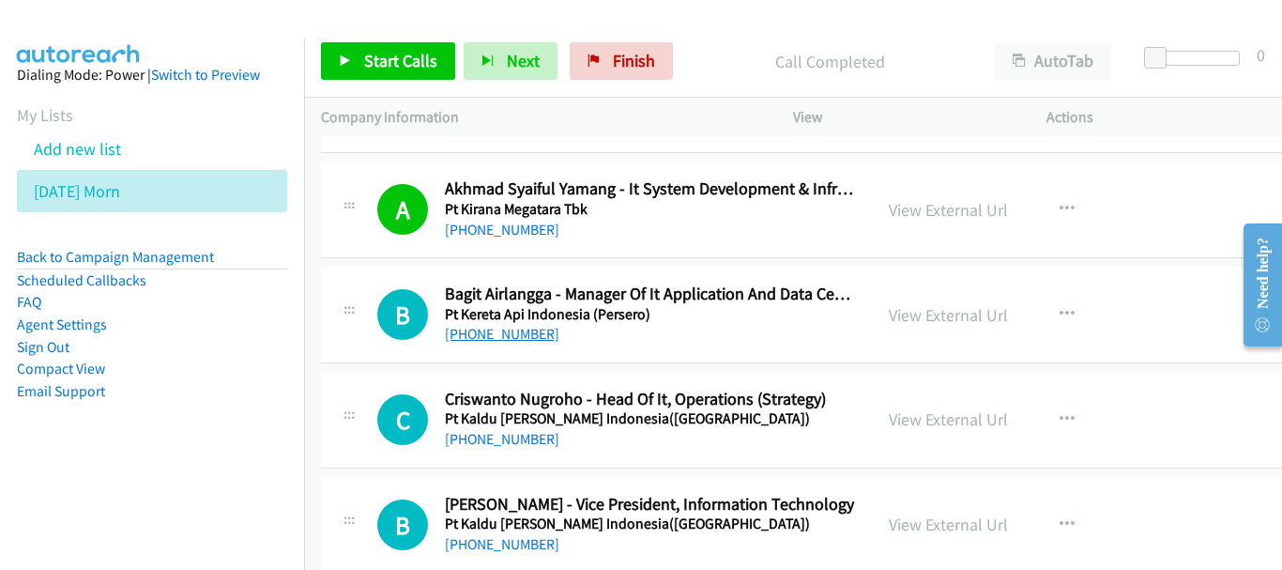
click at [515, 327] on link "+62 878-5372-5676" at bounding box center [502, 334] width 114 height 18
click at [535, 450] on div "C Callback Scheduled Criswanto Nugroho - Head Of It, Operations (Strategy) Pt K…" at bounding box center [838, 420] width 1034 height 97
click at [532, 442] on link "+62 813-1237-4828" at bounding box center [502, 439] width 114 height 18
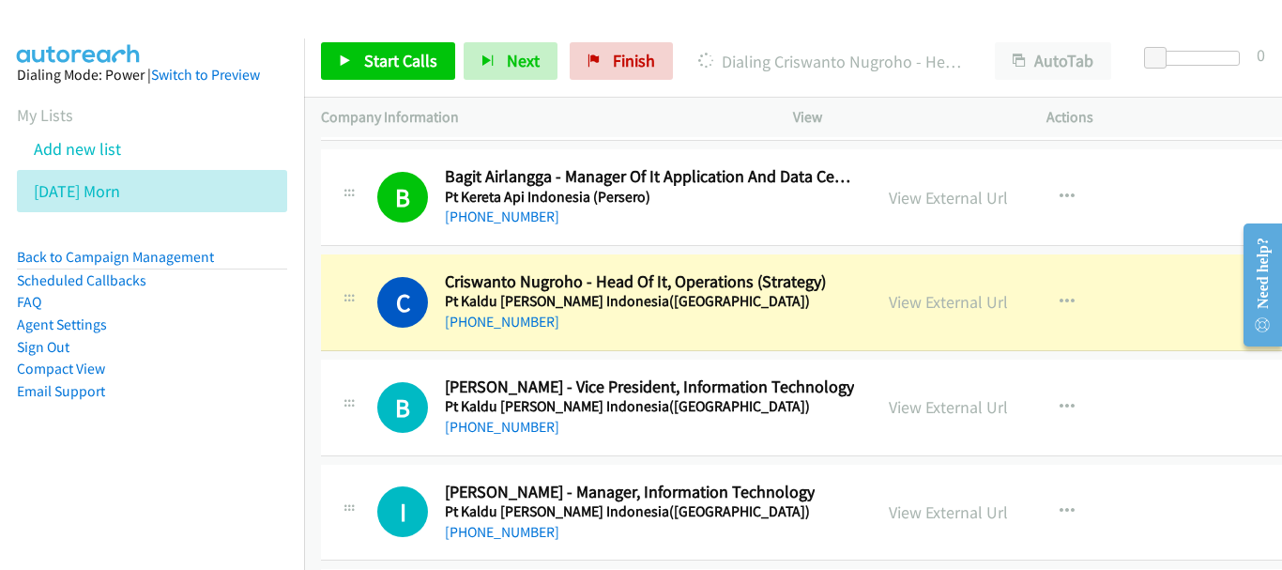
scroll to position [23836, 0]
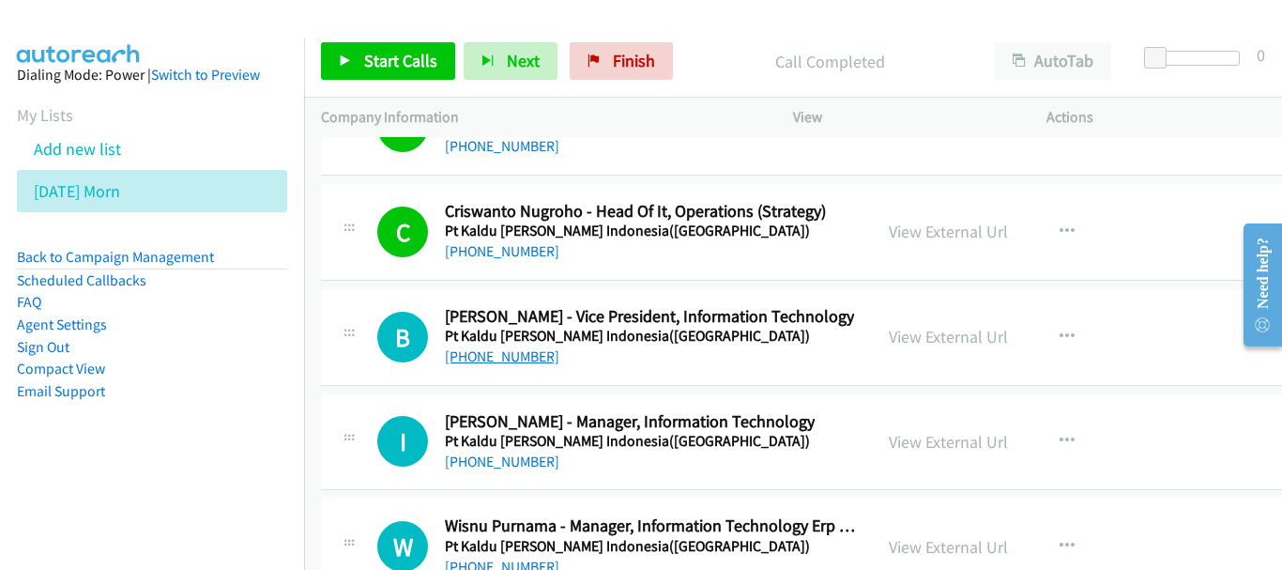
click at [511, 361] on link "+62 812-1245-4555" at bounding box center [502, 356] width 114 height 18
click at [539, 464] on link "+62 856-2231-364" at bounding box center [502, 461] width 114 height 18
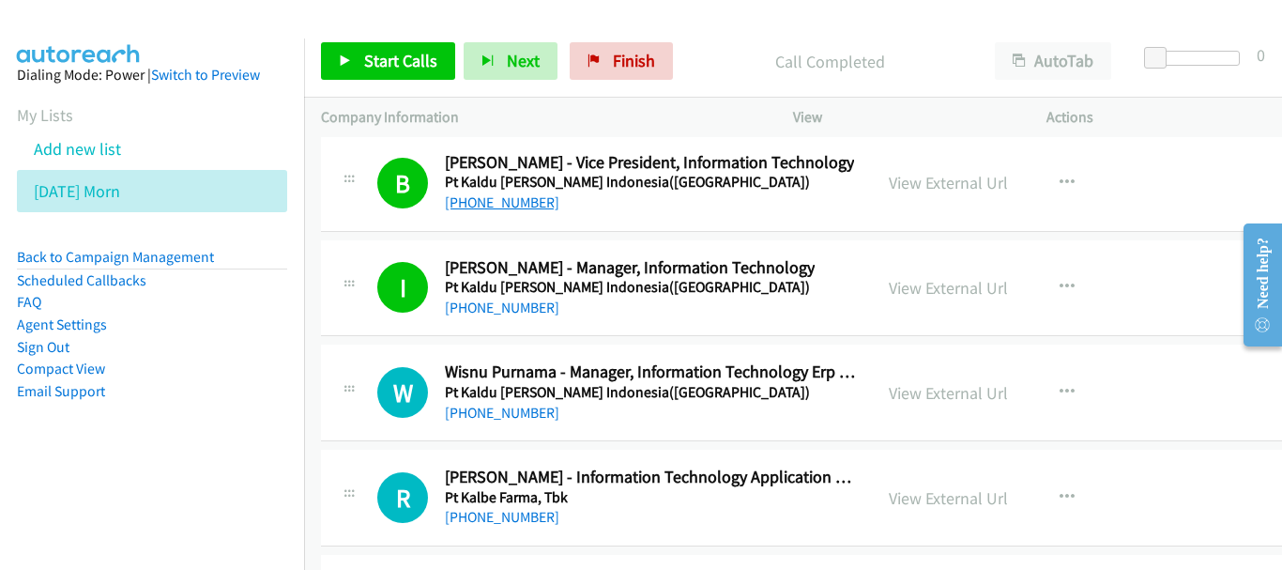
scroll to position [24024, 0]
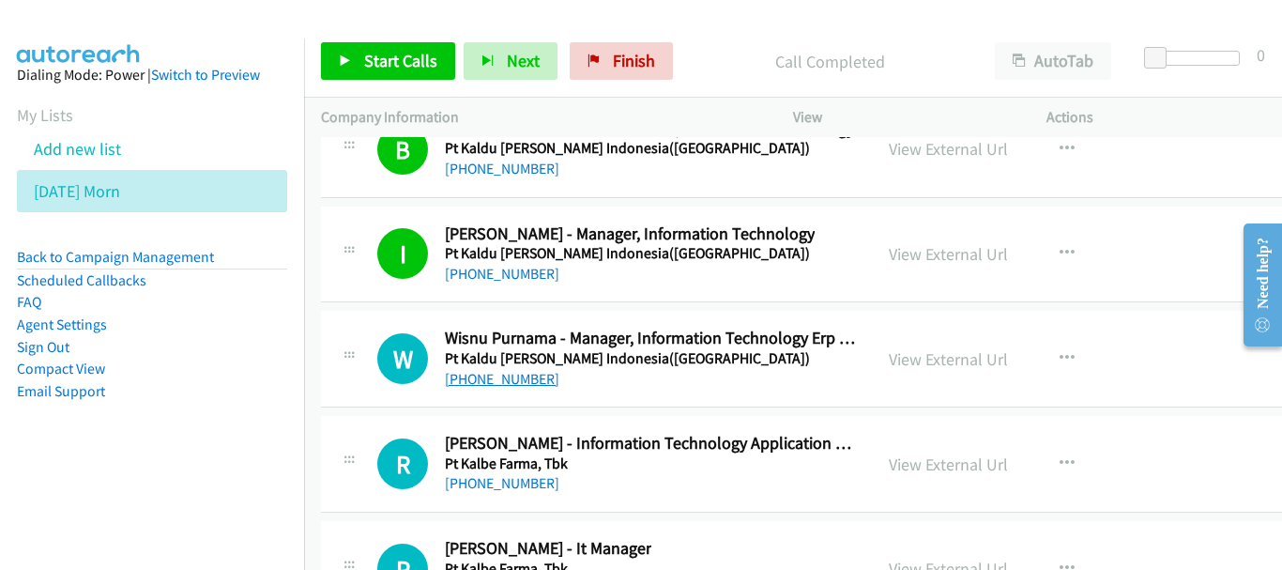
click at [476, 383] on link "+62 856-2599-486" at bounding box center [502, 379] width 114 height 18
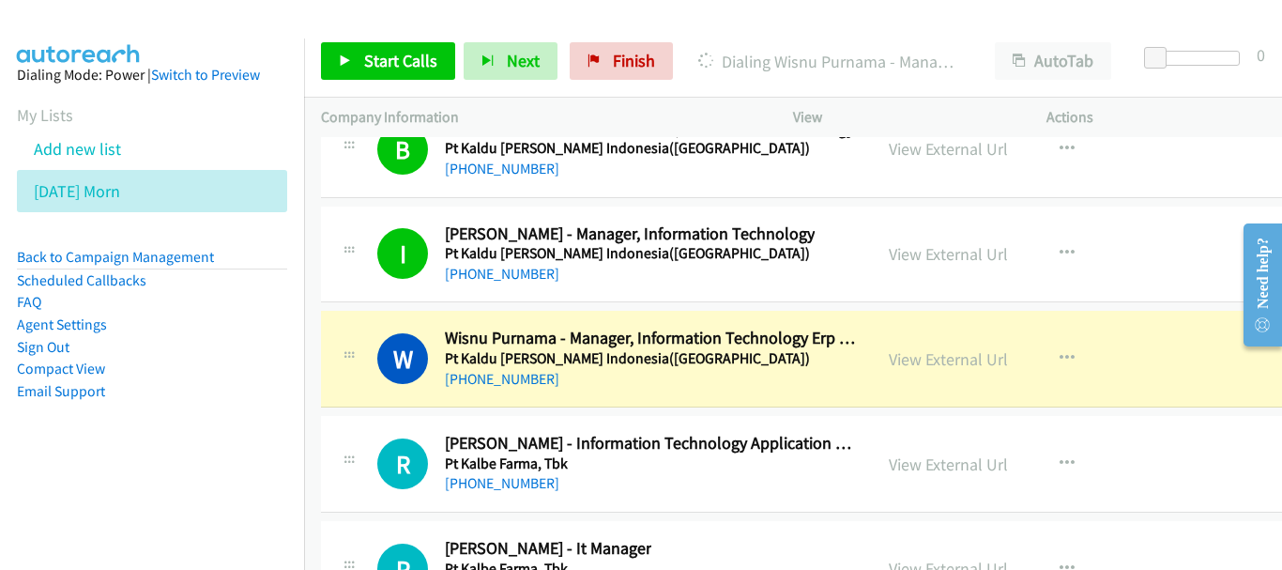
scroll to position [24212, 0]
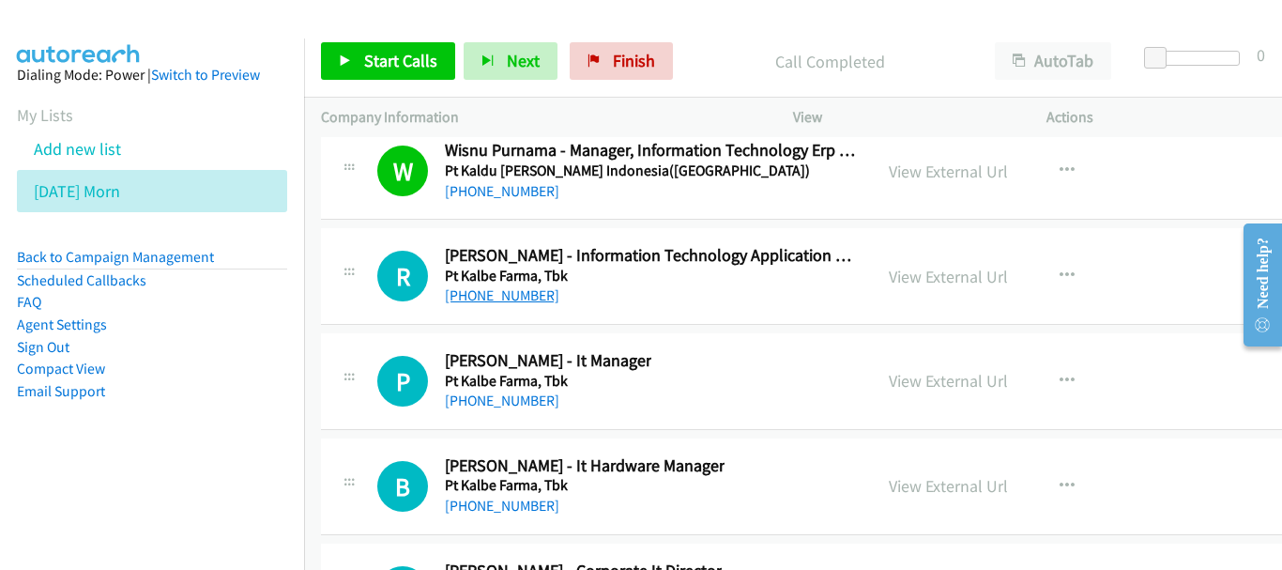
click at [515, 293] on link "+62 812-1166-111" at bounding box center [502, 295] width 114 height 18
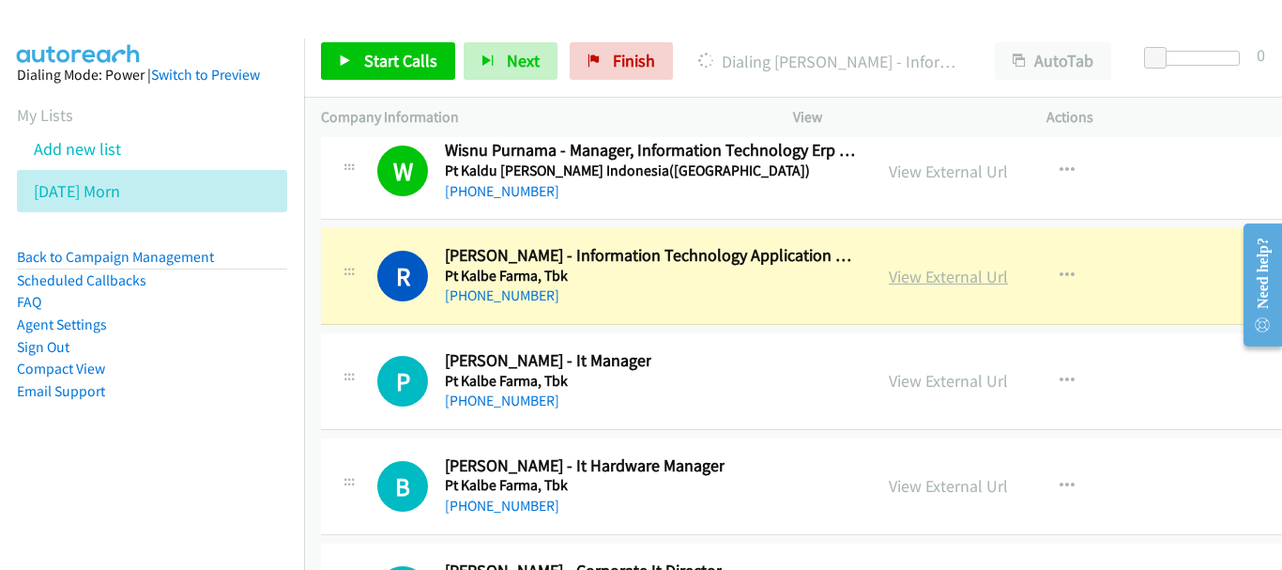
click at [991, 273] on link "View External Url" at bounding box center [948, 277] width 119 height 22
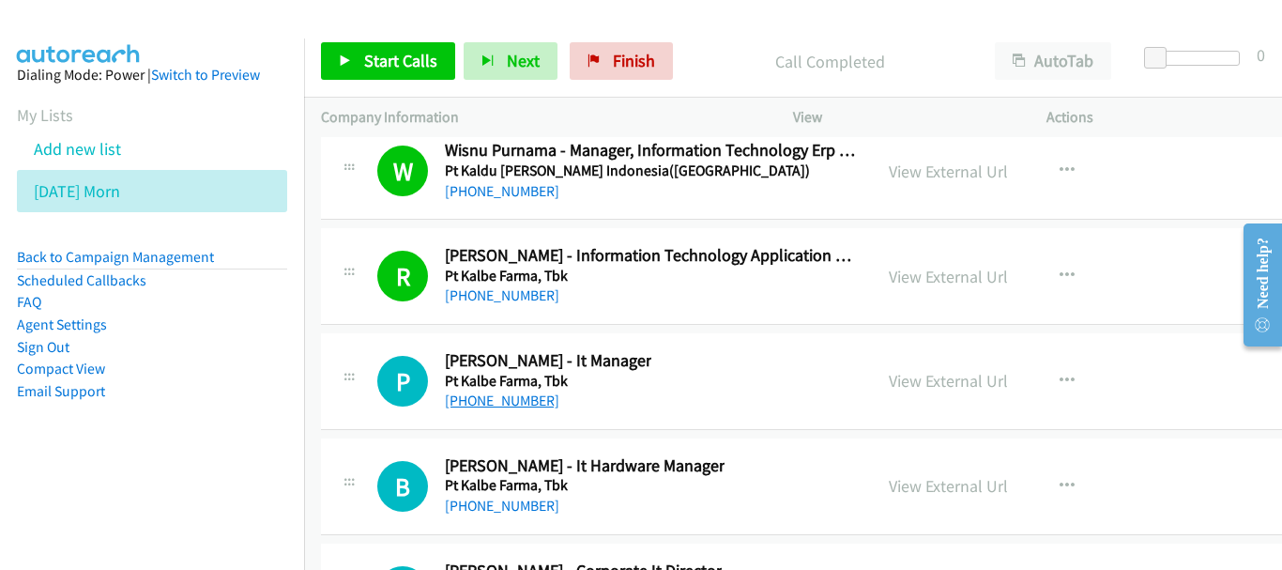
click at [548, 398] on link "+62 812-8989-121" at bounding box center [502, 400] width 114 height 18
click at [196, 257] on link "Back to Campaign Management" at bounding box center [115, 257] width 197 height 18
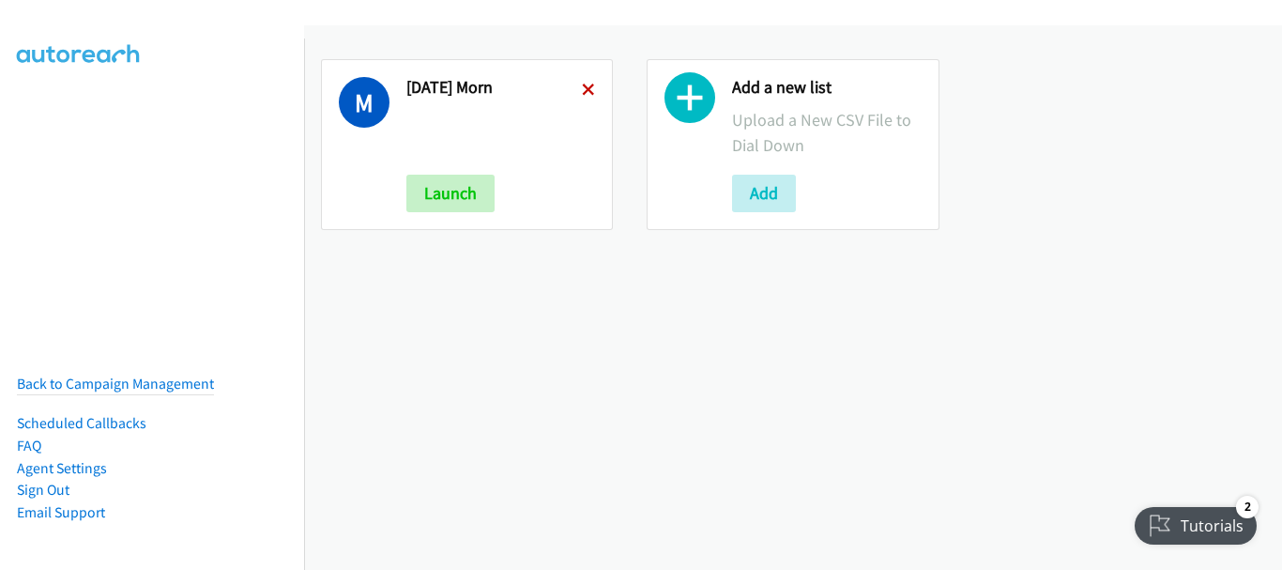
click at [586, 89] on icon at bounding box center [588, 90] width 13 height 13
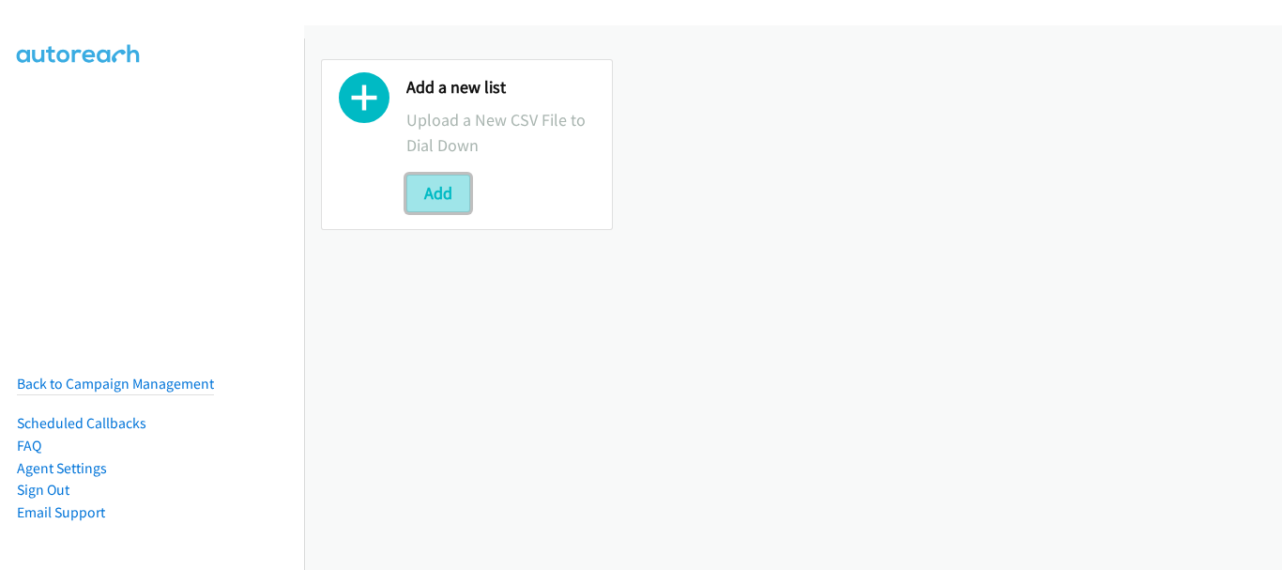
click at [464, 210] on button "Add" at bounding box center [438, 194] width 64 height 38
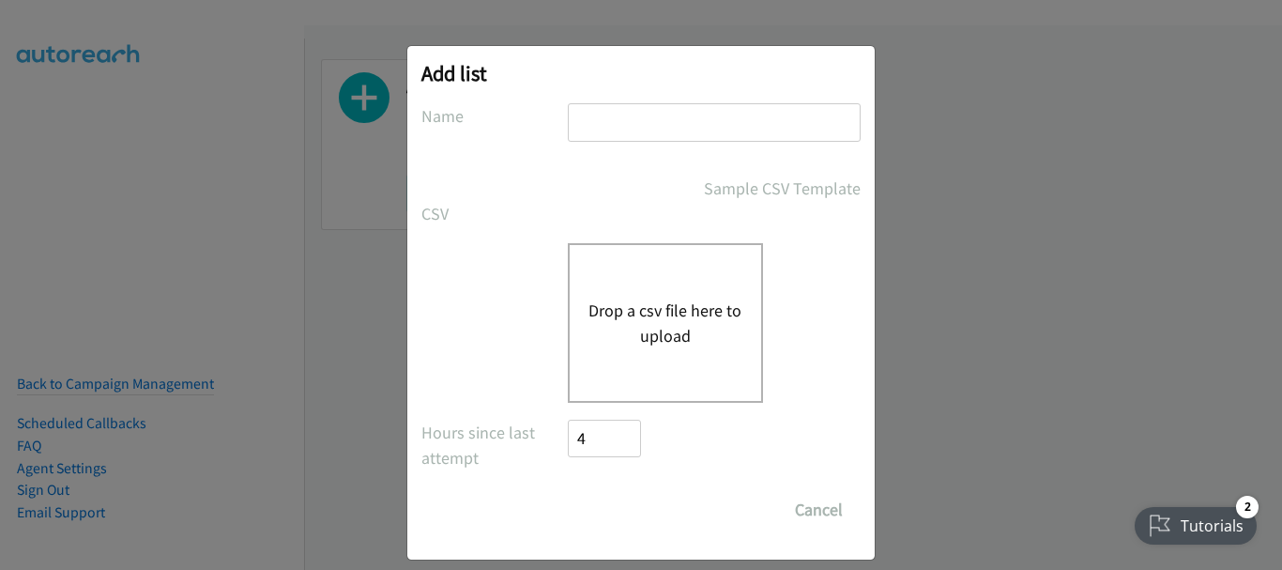
click at [614, 119] on input "text" at bounding box center [714, 122] width 293 height 38
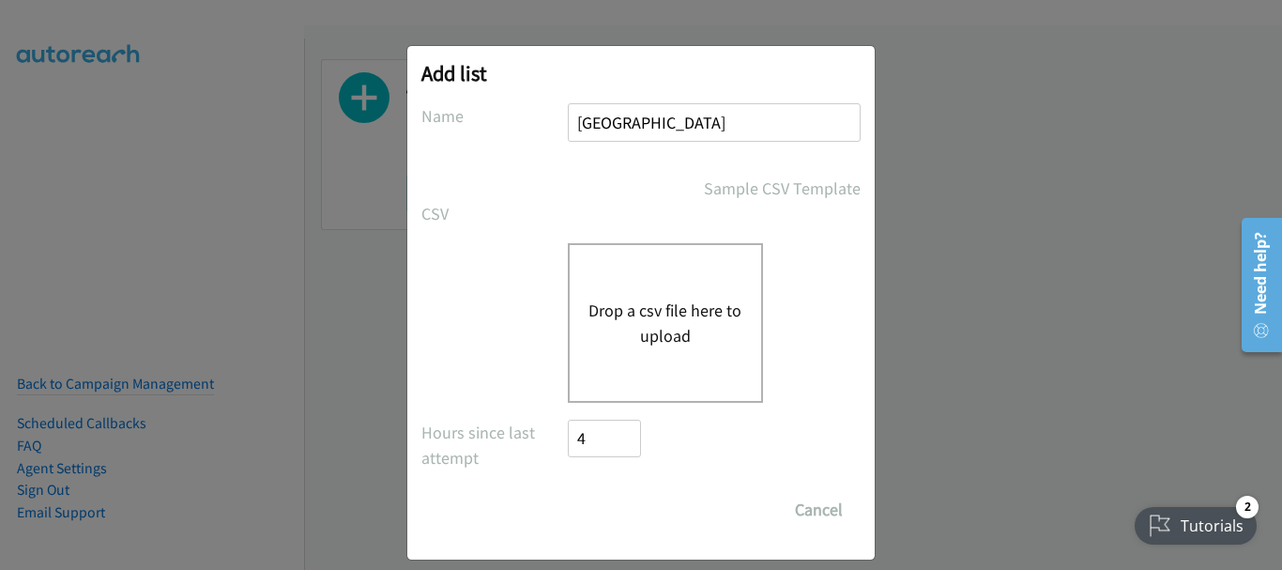
type input "India"
click at [606, 303] on button "Drop a csv file here to upload" at bounding box center [665, 322] width 154 height 51
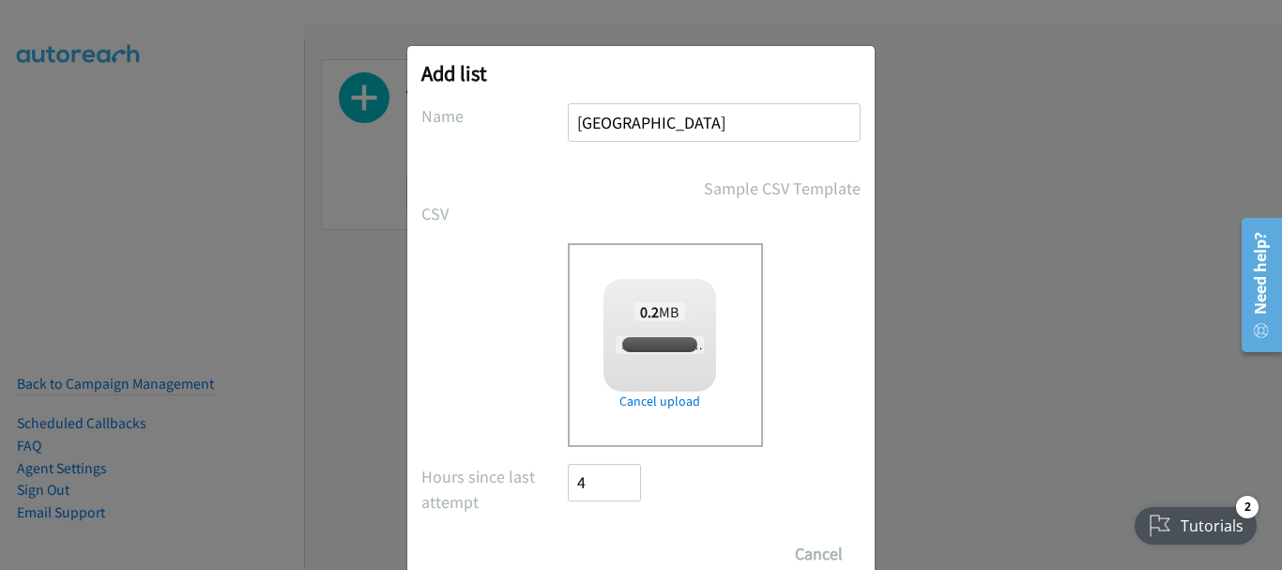
checkbox input "true"
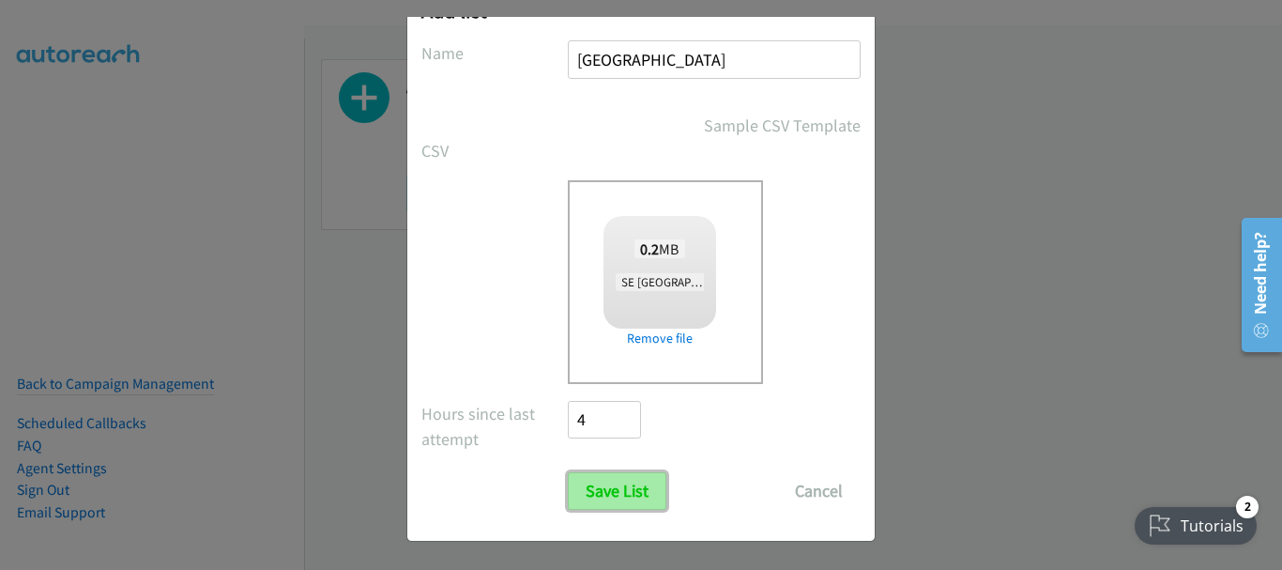
click at [622, 489] on input "Save List" at bounding box center [617, 491] width 99 height 38
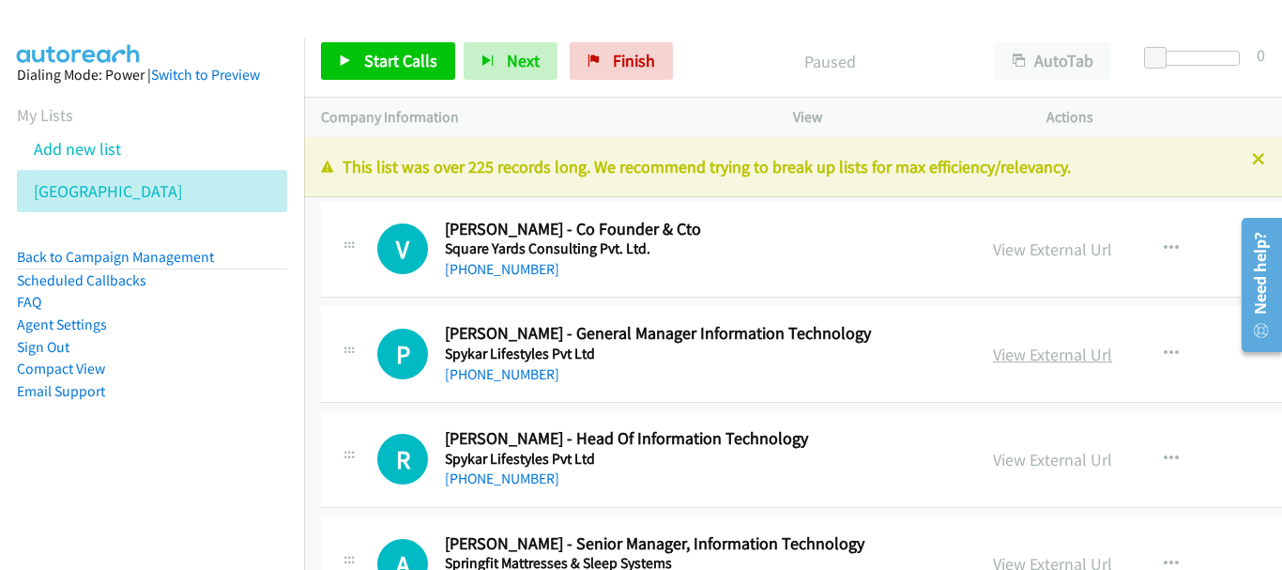
click at [993, 352] on link "View External Url" at bounding box center [1052, 354] width 119 height 22
click at [486, 373] on link "[PHONE_NUMBER]" at bounding box center [502, 374] width 114 height 18
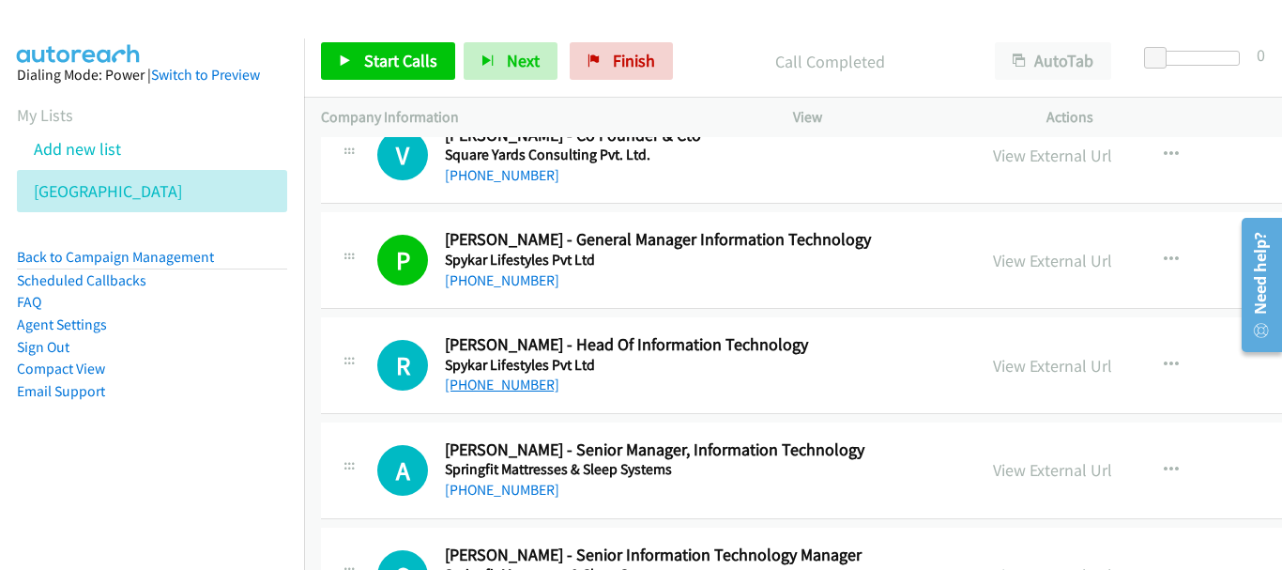
click at [521, 389] on link "[PHONE_NUMBER]" at bounding box center [502, 384] width 114 height 18
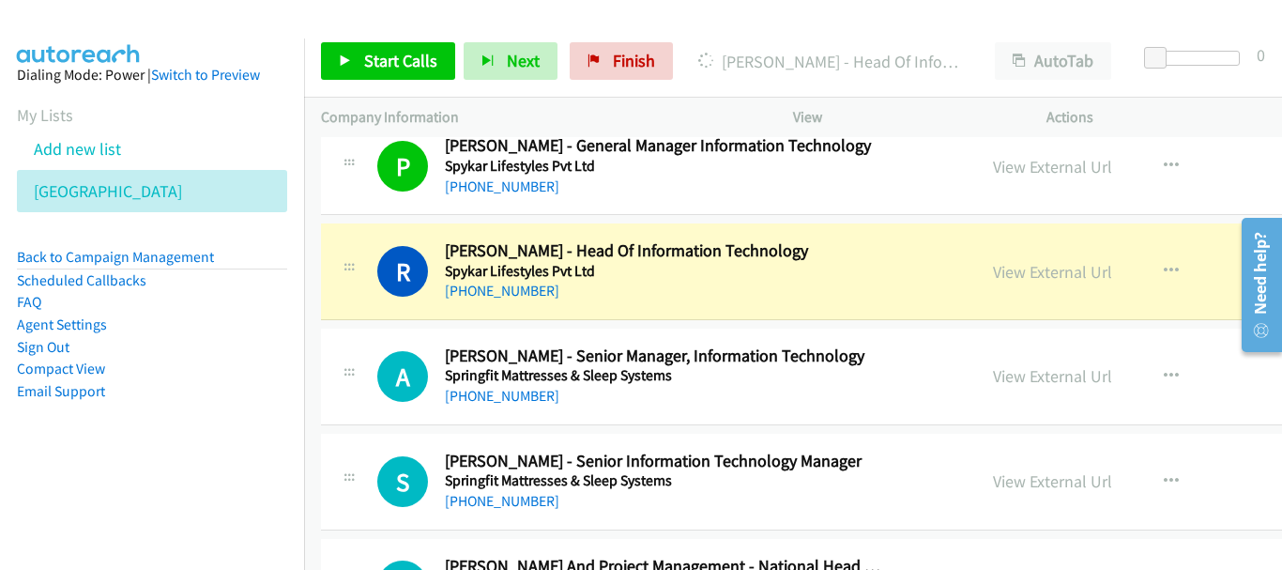
scroll to position [282, 0]
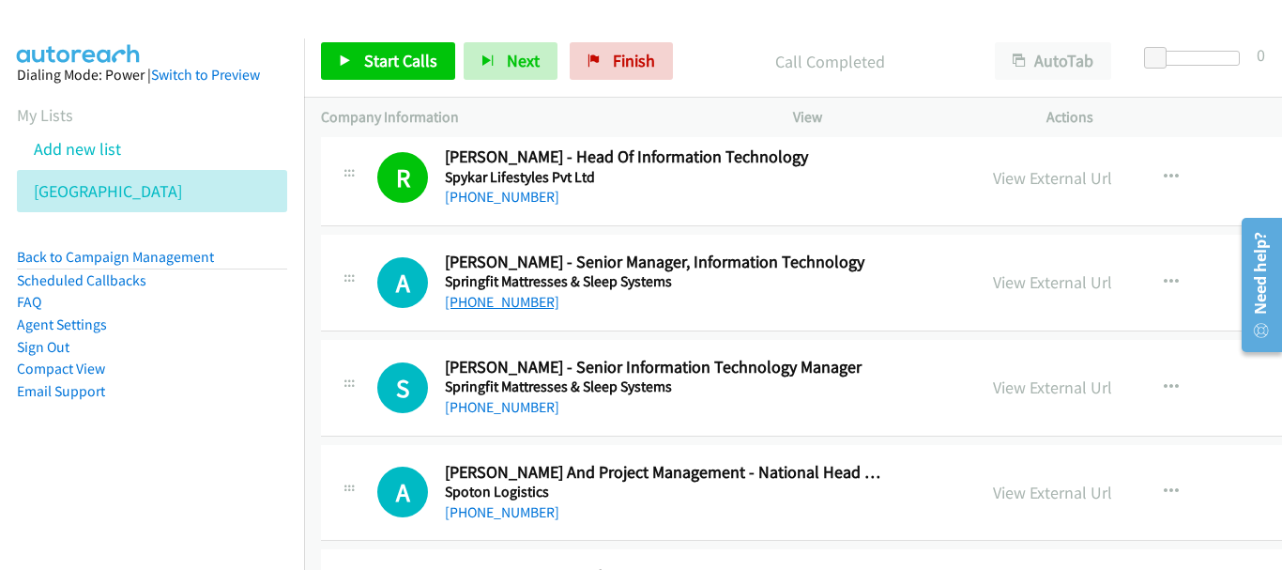
click at [483, 301] on link "[PHONE_NUMBER]" at bounding box center [502, 302] width 114 height 18
click at [506, 413] on link "[PHONE_NUMBER]" at bounding box center [502, 407] width 114 height 18
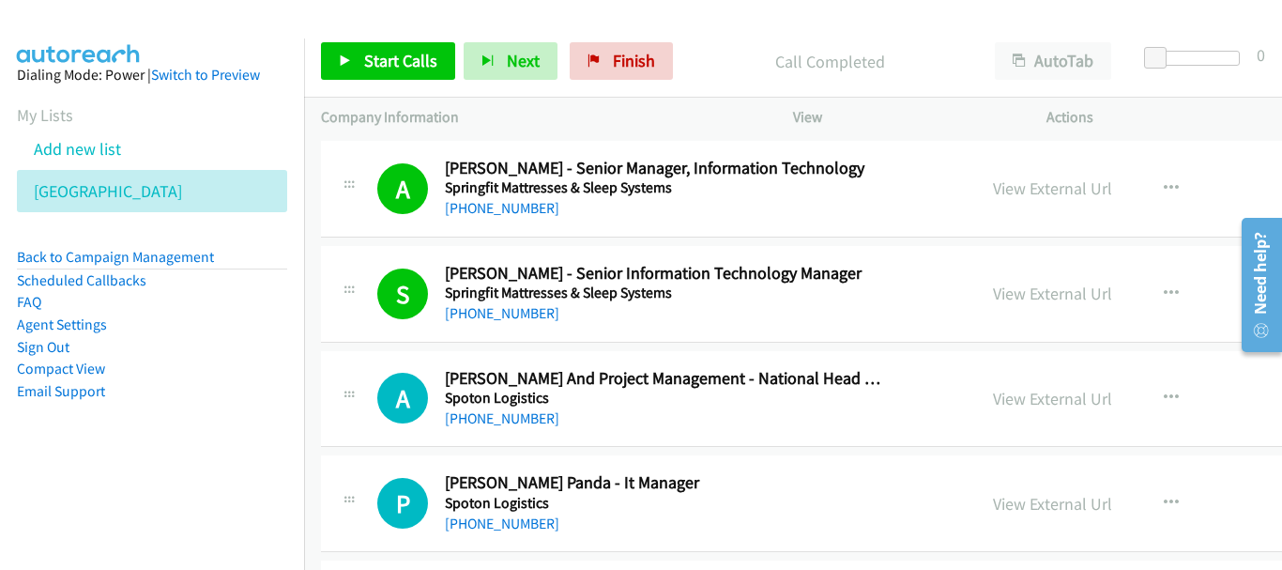
drag, startPoint x: 512, startPoint y: 404, endPoint x: 620, endPoint y: 419, distance: 109.0
click at [513, 418] on link "[PHONE_NUMBER]" at bounding box center [502, 418] width 114 height 18
click at [510, 417] on link "[PHONE_NUMBER]" at bounding box center [502, 418] width 114 height 18
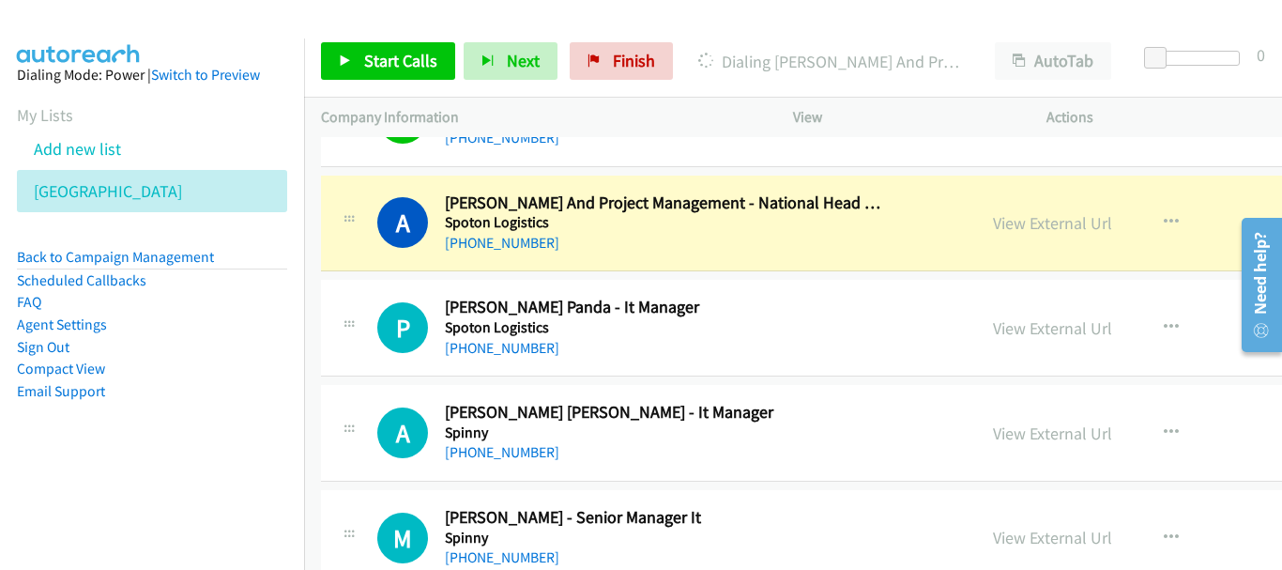
scroll to position [563, 0]
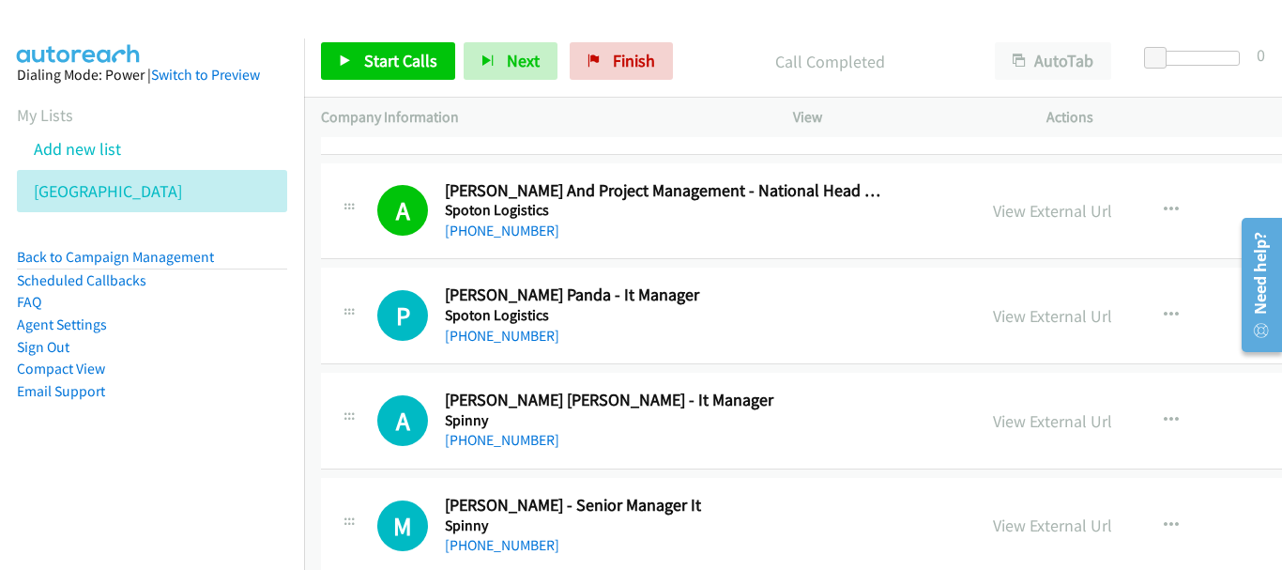
click at [482, 317] on h5 "Spoton Logistics" at bounding box center [663, 315] width 436 height 19
click at [484, 332] on link "[PHONE_NUMBER]" at bounding box center [502, 336] width 114 height 18
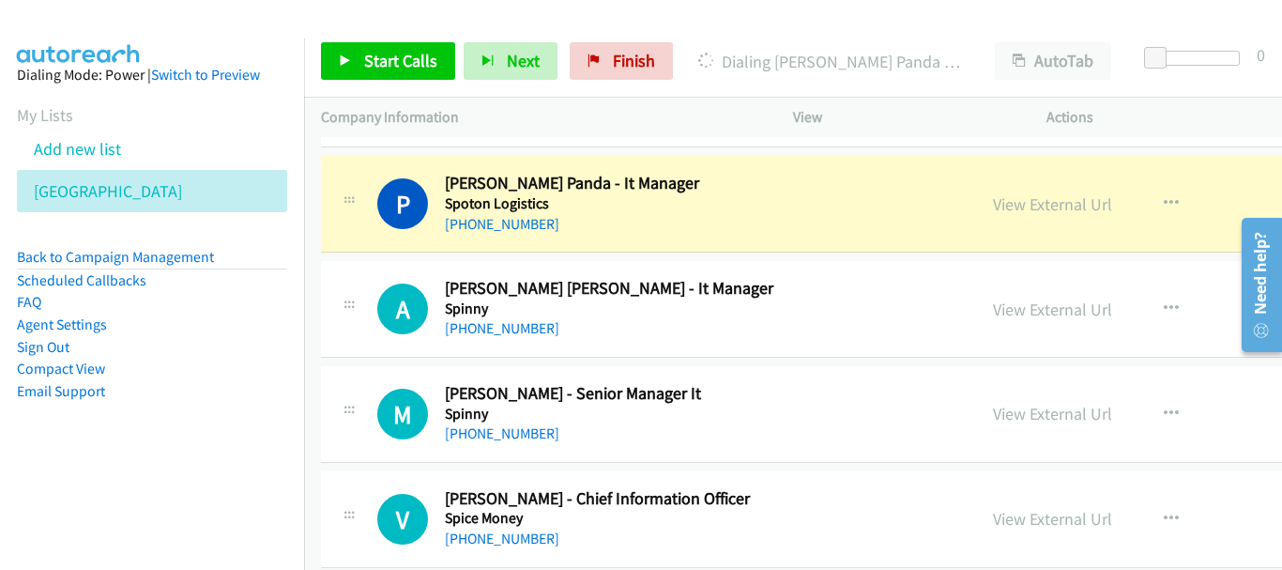
scroll to position [657, 0]
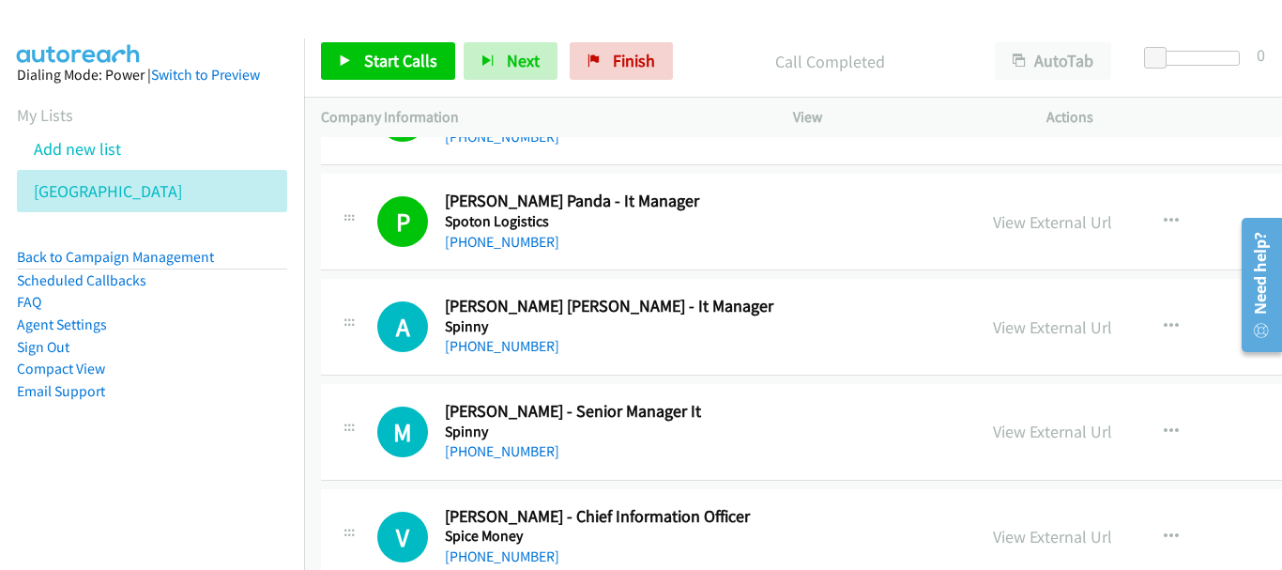
click at [513, 358] on div "A Callback Scheduled [PERSON_NAME] [PERSON_NAME] - It Manager Spinny [GEOGRAPHI…" at bounding box center [942, 327] width 1242 height 97
click at [513, 345] on link "[PHONE_NUMBER]" at bounding box center [502, 346] width 114 height 18
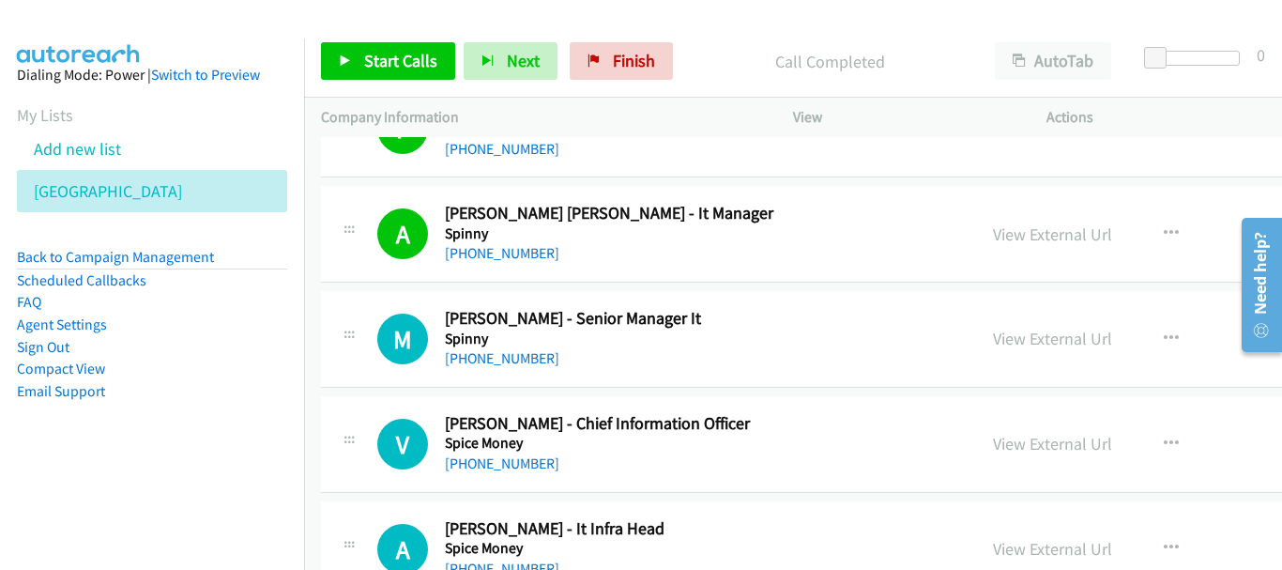
scroll to position [751, 0]
click at [504, 354] on link "[PHONE_NUMBER]" at bounding box center [502, 357] width 114 height 18
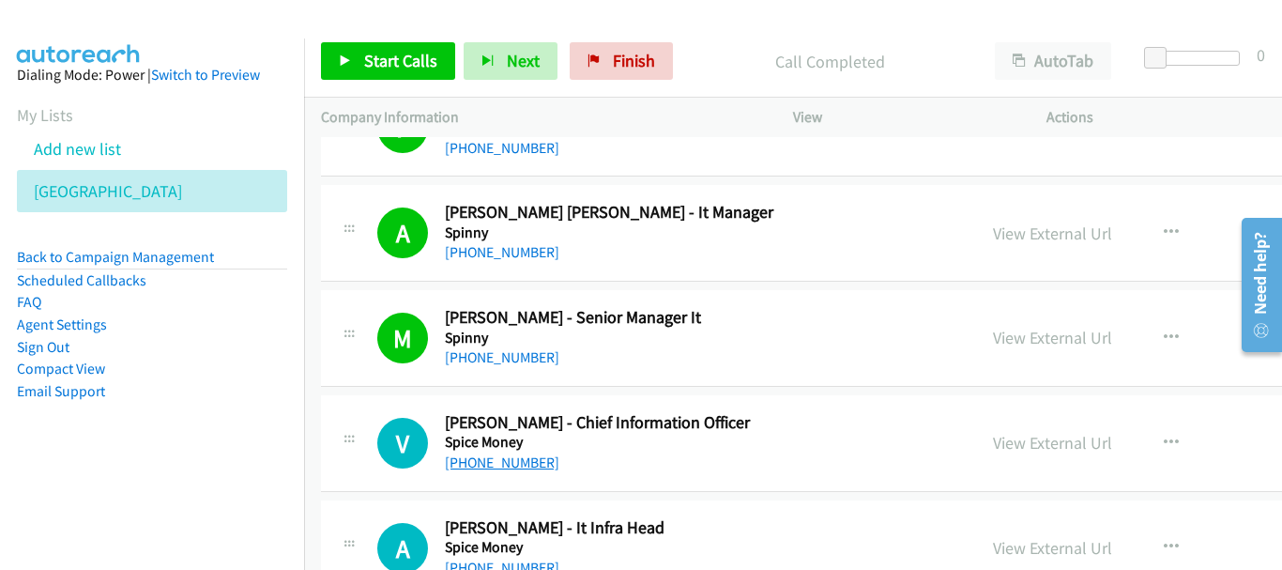
click at [526, 455] on link "[PHONE_NUMBER]" at bounding box center [502, 462] width 114 height 18
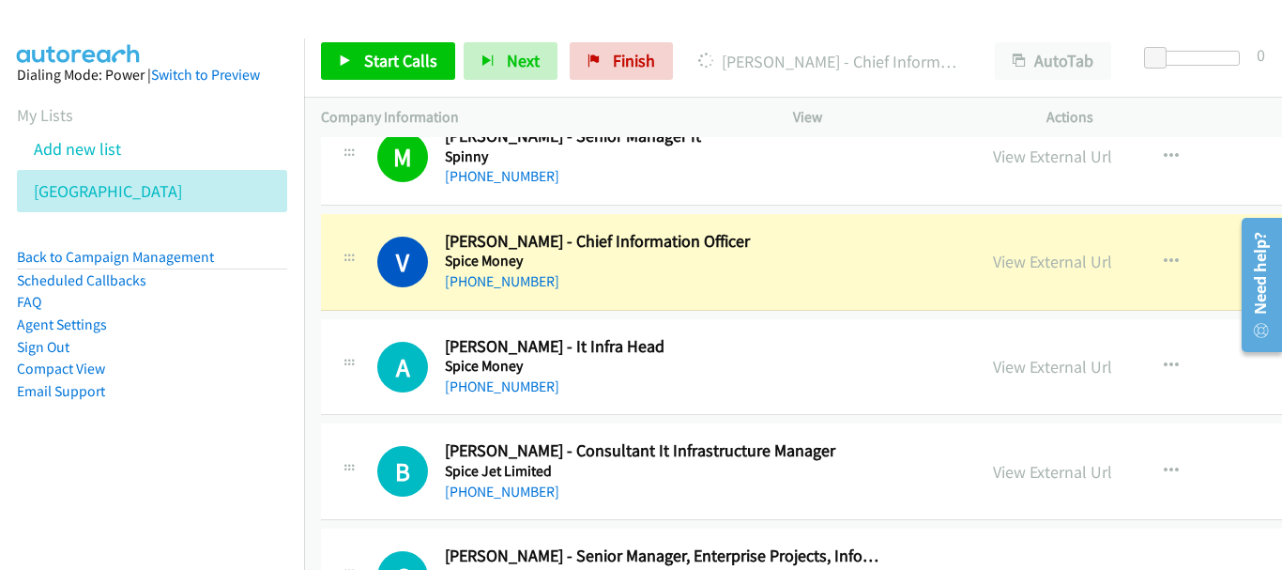
scroll to position [938, 0]
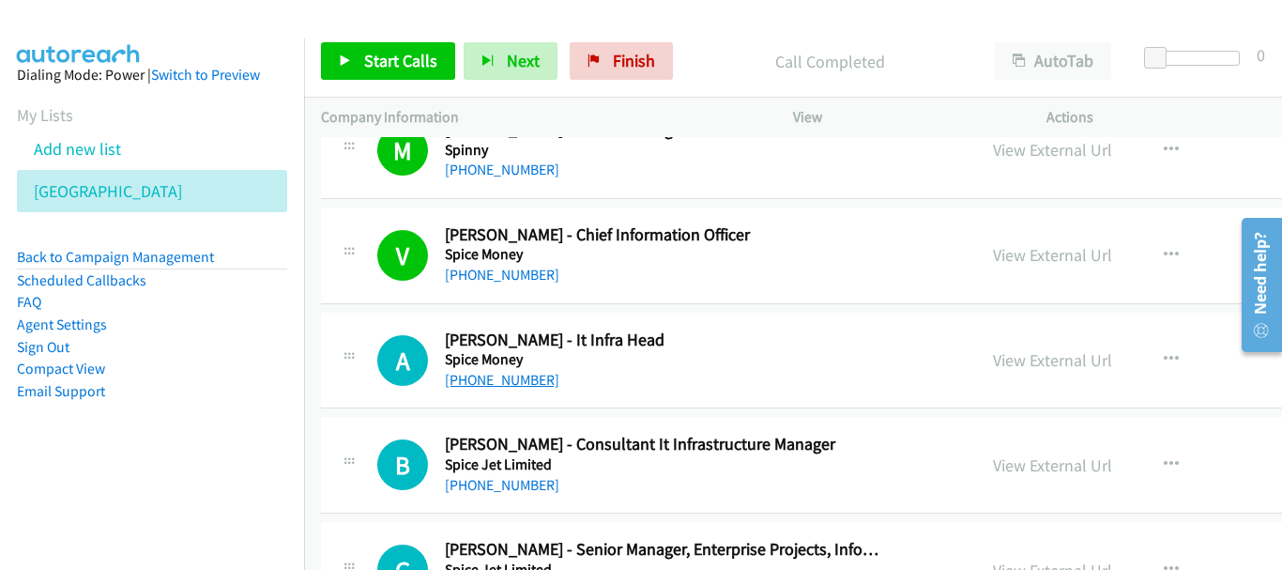
click at [519, 378] on link "[PHONE_NUMBER]" at bounding box center [502, 380] width 114 height 18
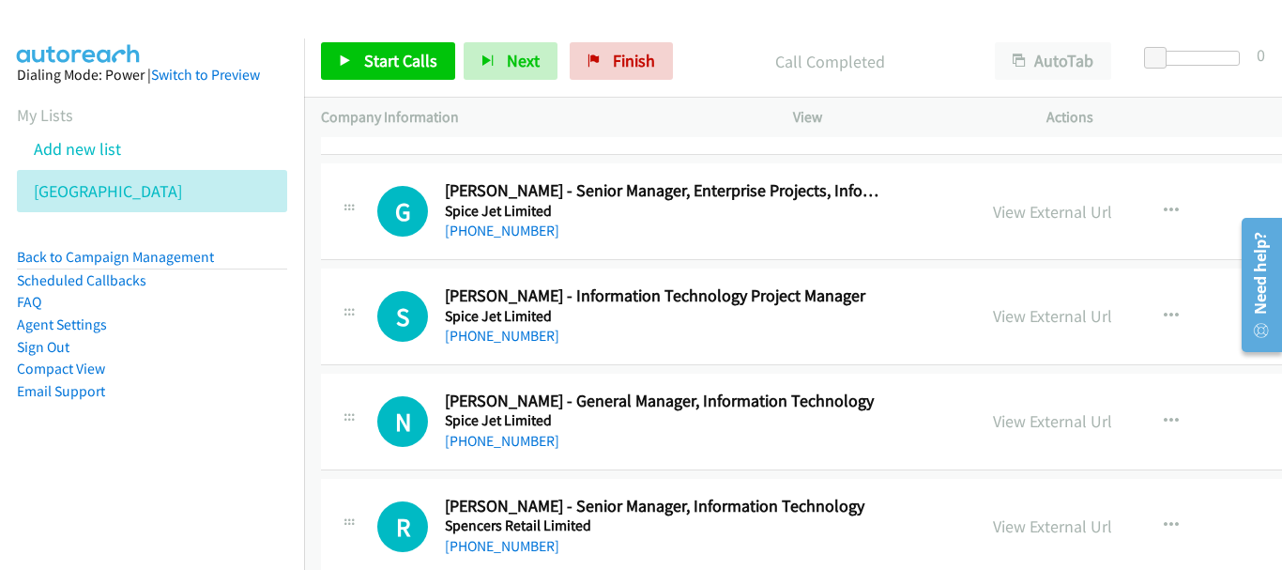
scroll to position [1314, 0]
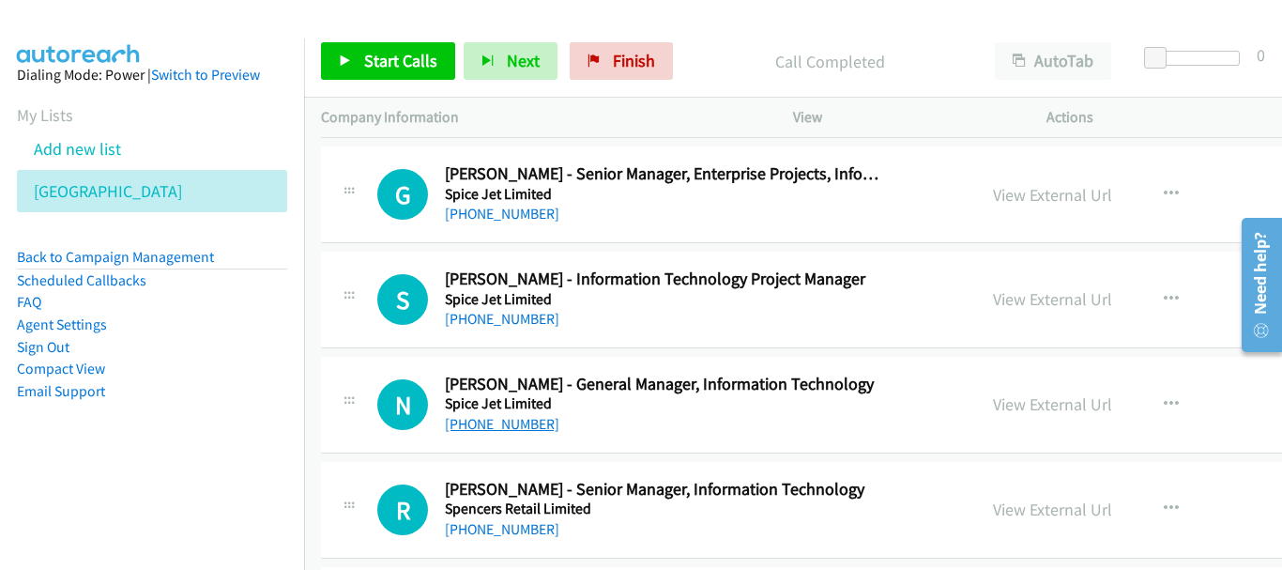
click at [511, 421] on link "[PHONE_NUMBER]" at bounding box center [502, 424] width 114 height 18
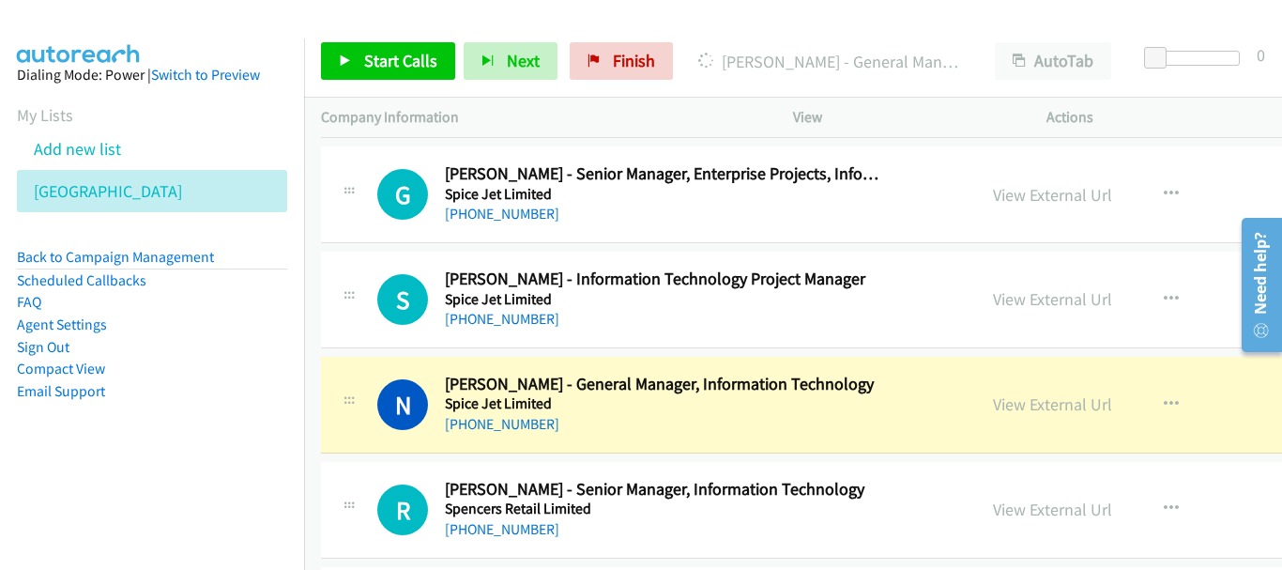
scroll to position [1408, 0]
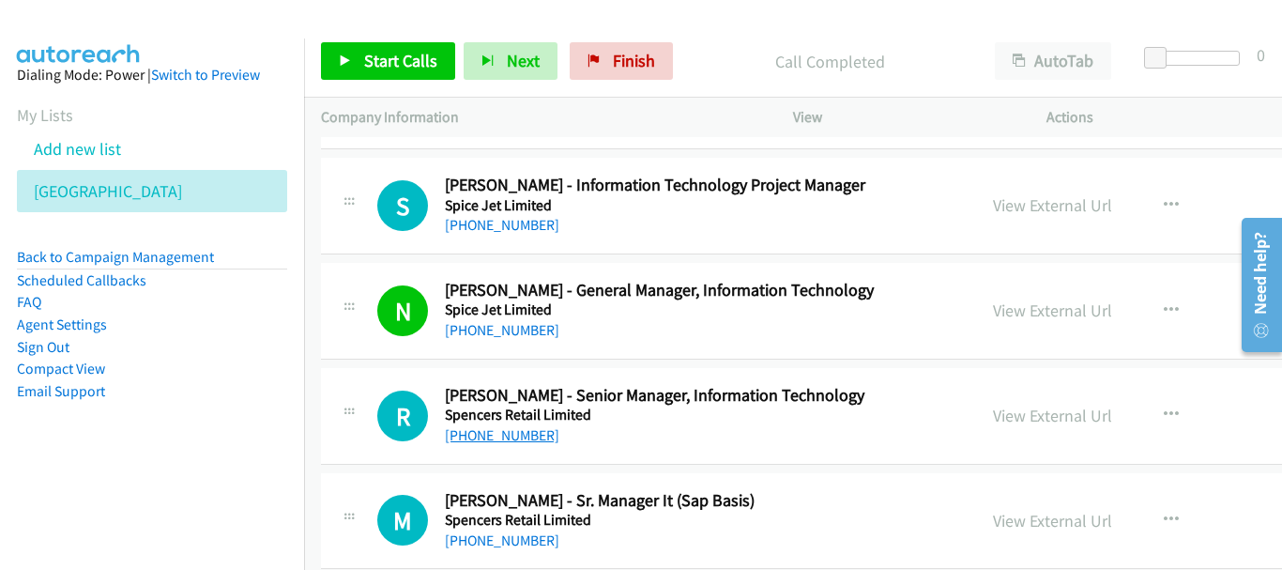
click at [499, 435] on link "[PHONE_NUMBER]" at bounding box center [502, 435] width 114 height 18
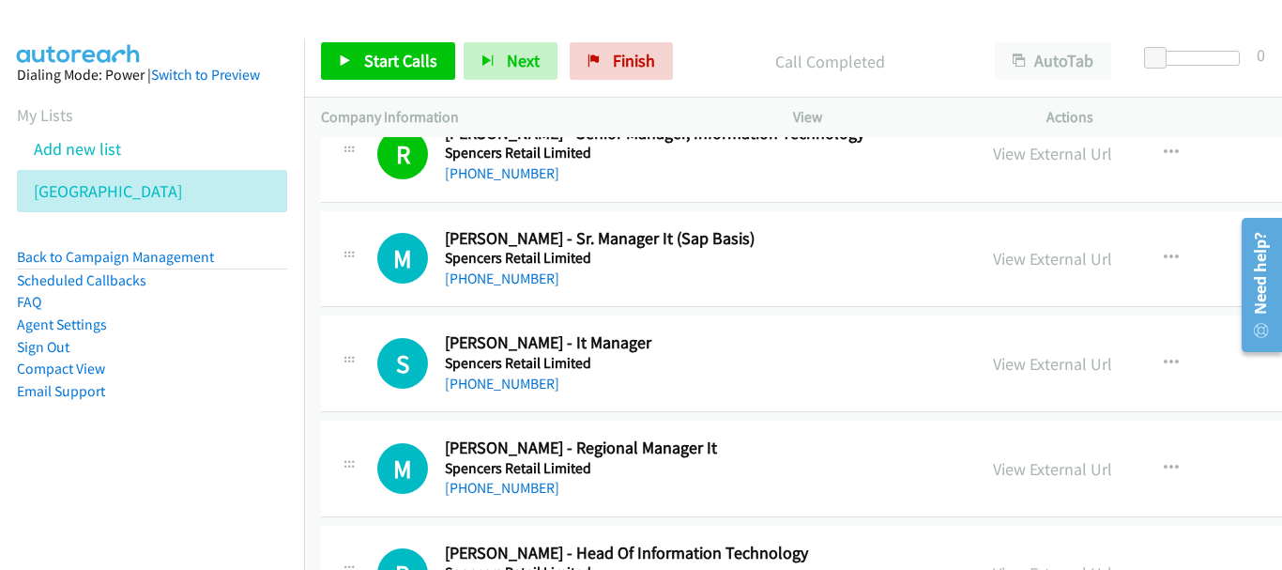
scroll to position [1689, 0]
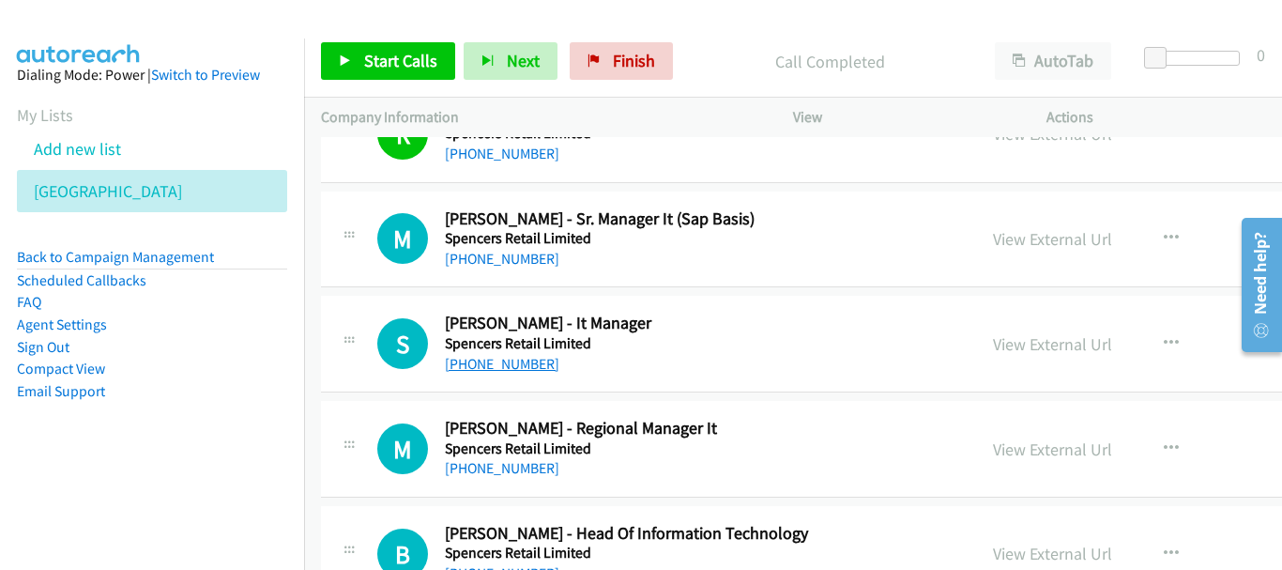
click at [501, 358] on link "[PHONE_NUMBER]" at bounding box center [502, 364] width 114 height 18
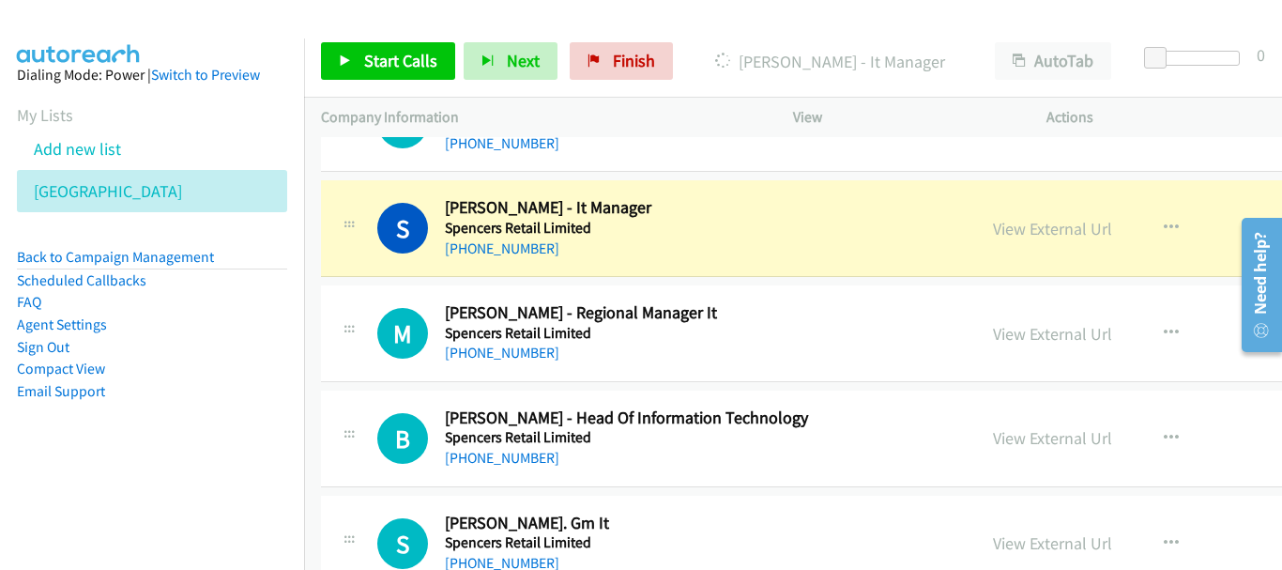
scroll to position [1783, 0]
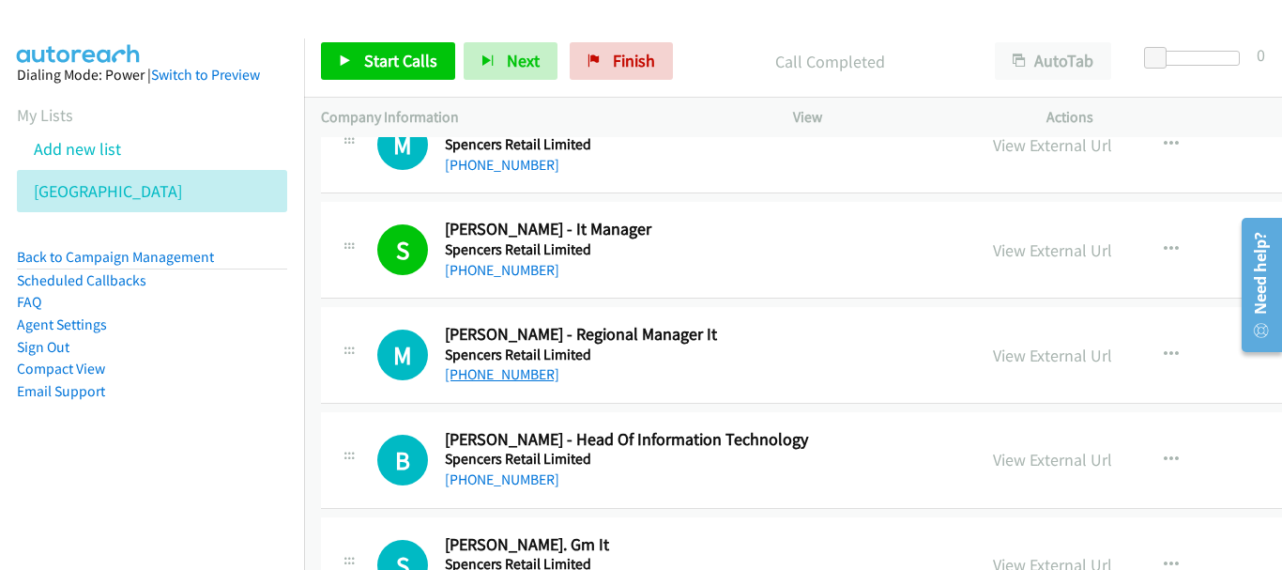
click at [542, 378] on link "[PHONE_NUMBER]" at bounding box center [502, 374] width 114 height 18
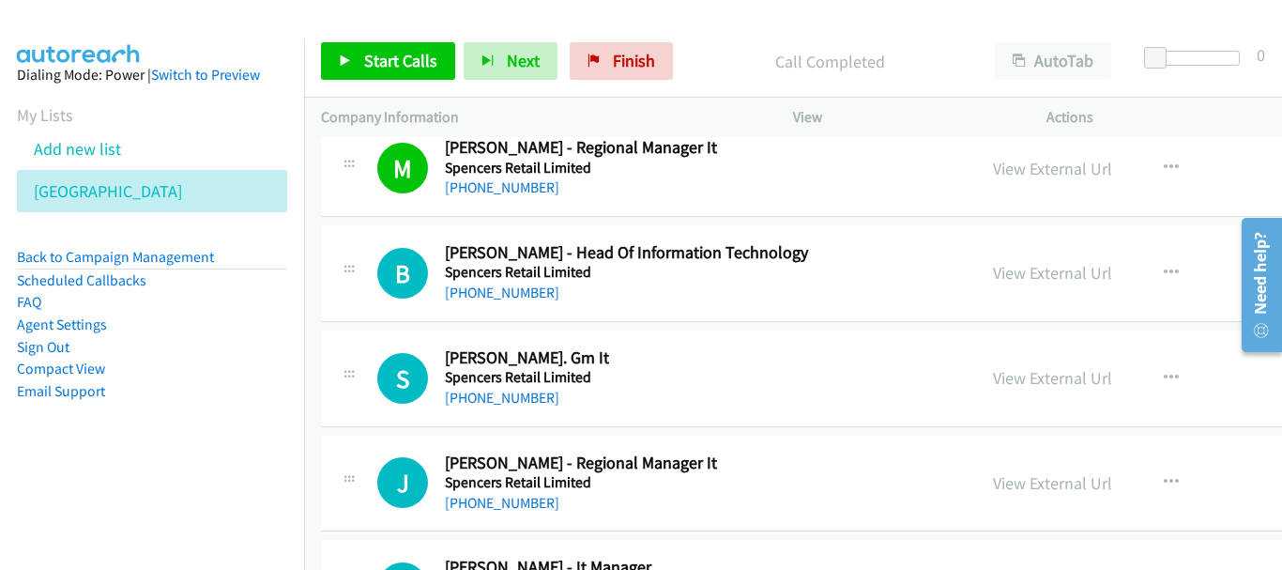
scroll to position [1971, 0]
click at [500, 294] on link "[PHONE_NUMBER]" at bounding box center [502, 291] width 114 height 18
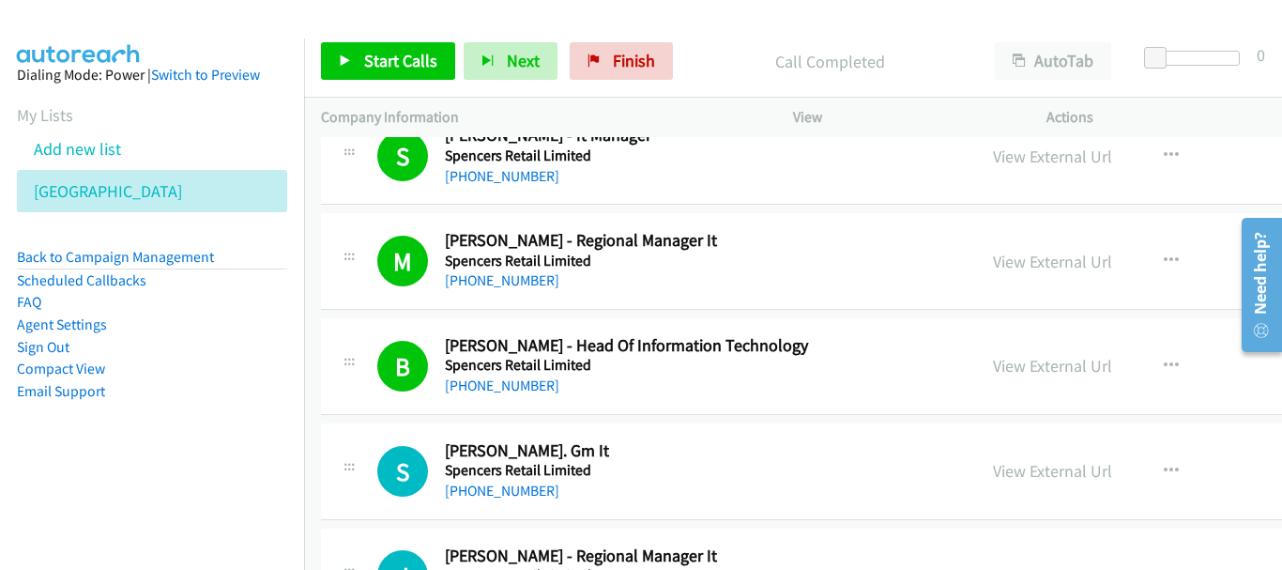
scroll to position [2065, 0]
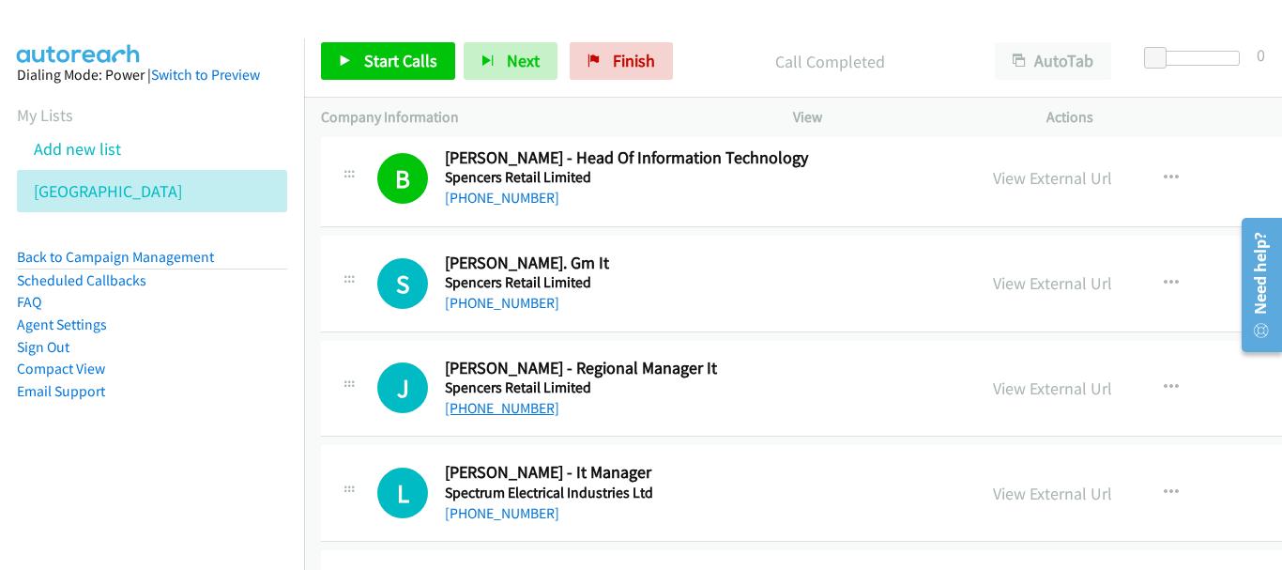
click at [514, 406] on link "[PHONE_NUMBER]" at bounding box center [502, 408] width 114 height 18
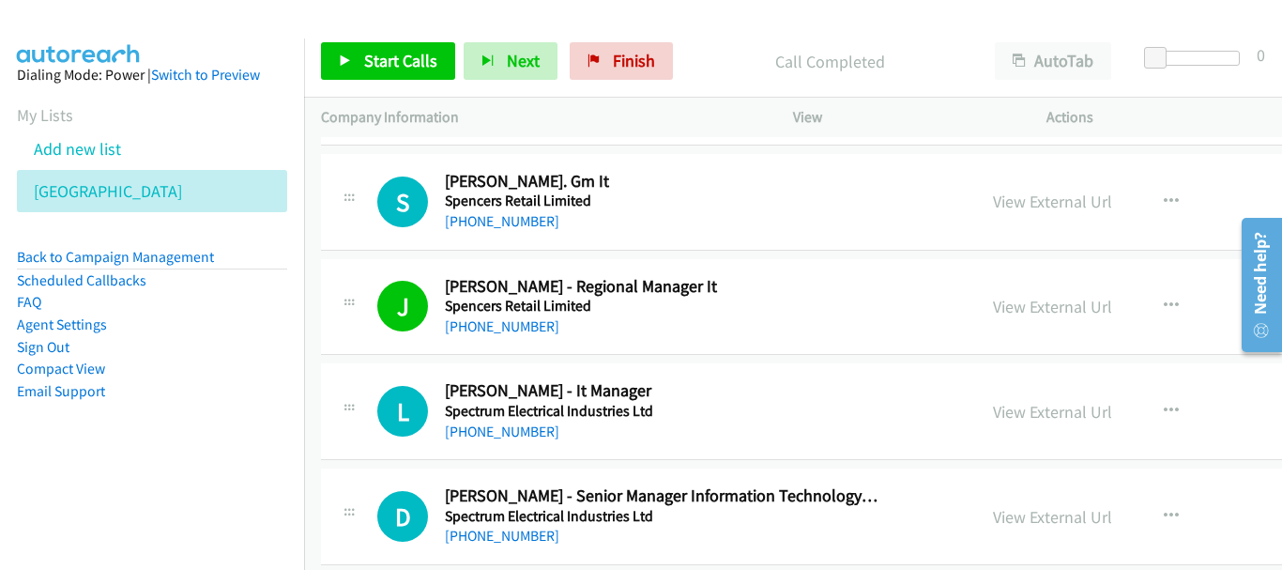
scroll to position [2158, 0]
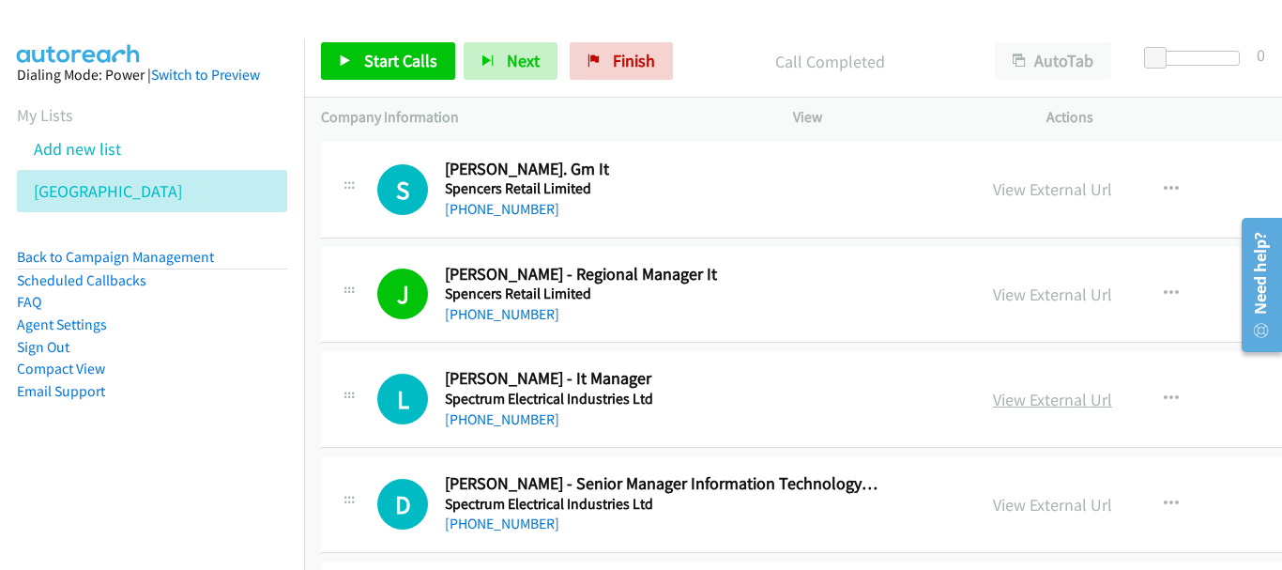
click at [993, 395] on link "View External Url" at bounding box center [1052, 400] width 119 height 22
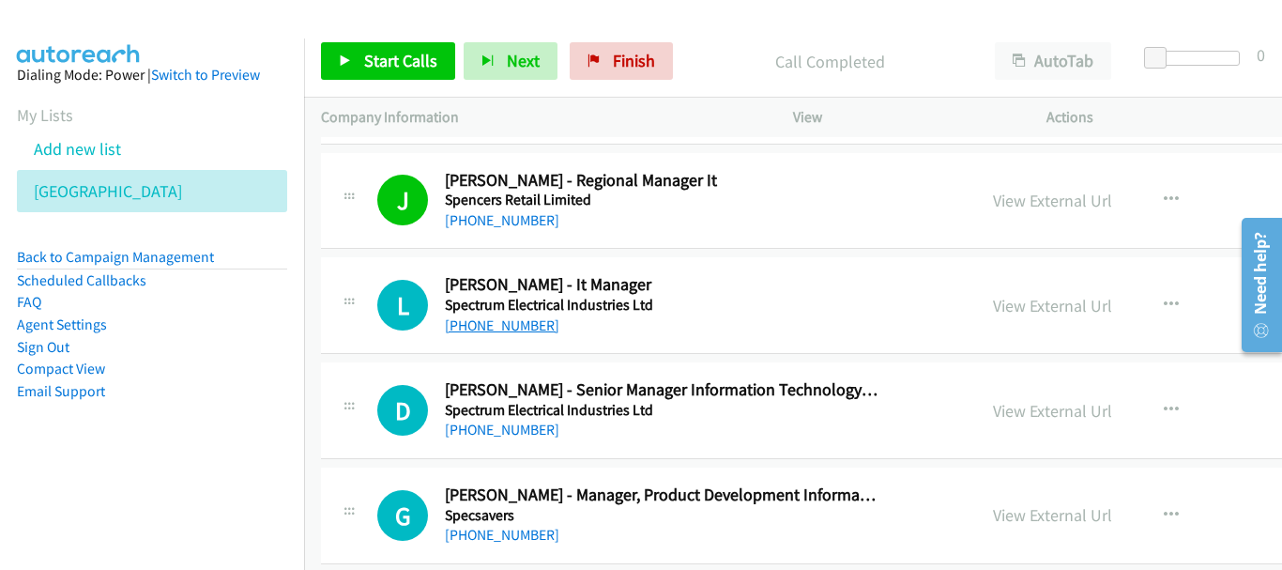
click at [500, 333] on link "[PHONE_NUMBER]" at bounding box center [502, 325] width 114 height 18
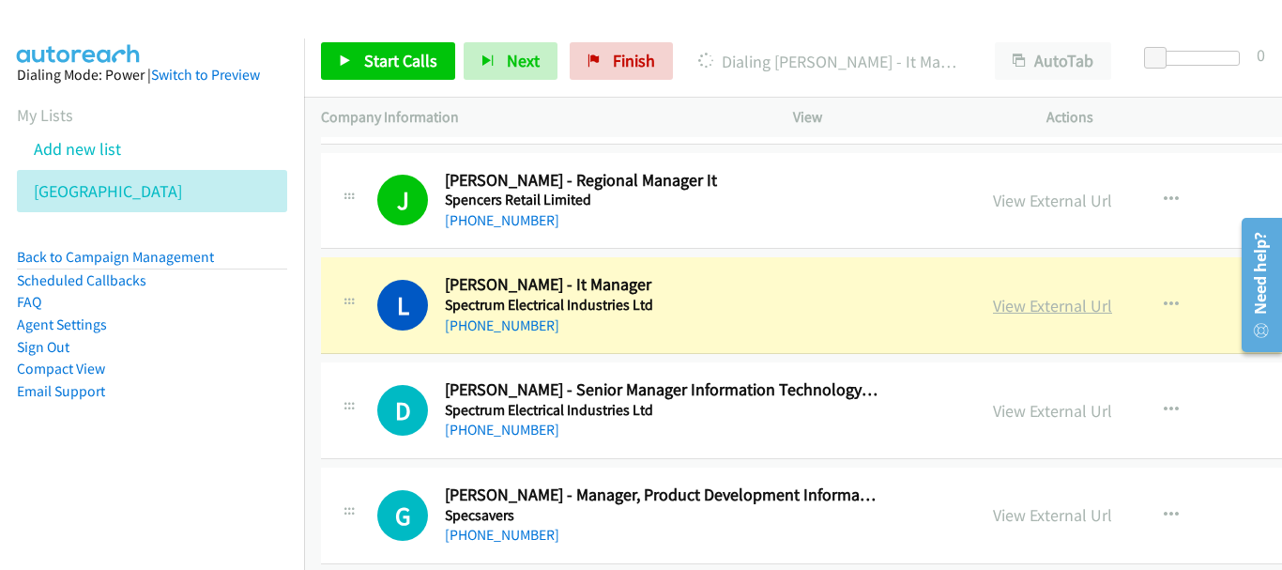
click at [993, 307] on link "View External Url" at bounding box center [1052, 306] width 119 height 22
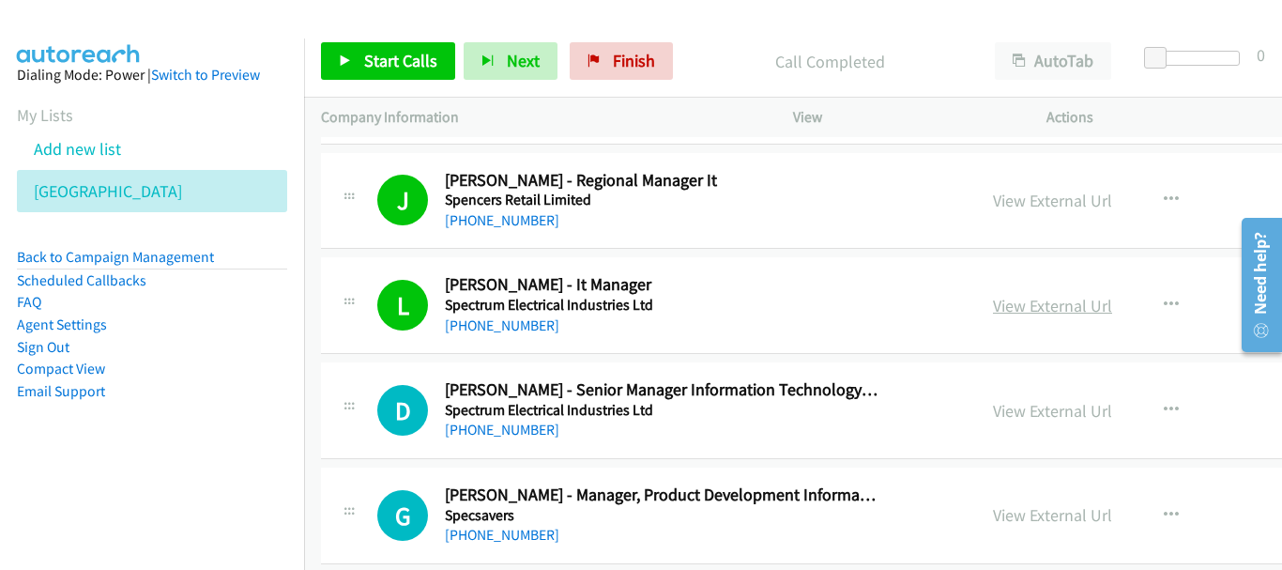
click at [993, 308] on link "View External Url" at bounding box center [1052, 306] width 119 height 22
